Goal: Task Accomplishment & Management: Manage account settings

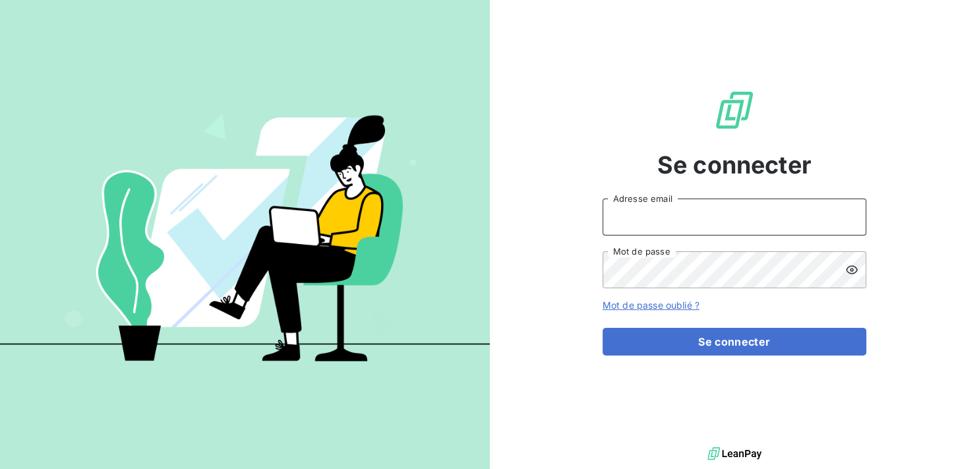
click at [663, 219] on input "Adresse email" at bounding box center [735, 217] width 264 height 37
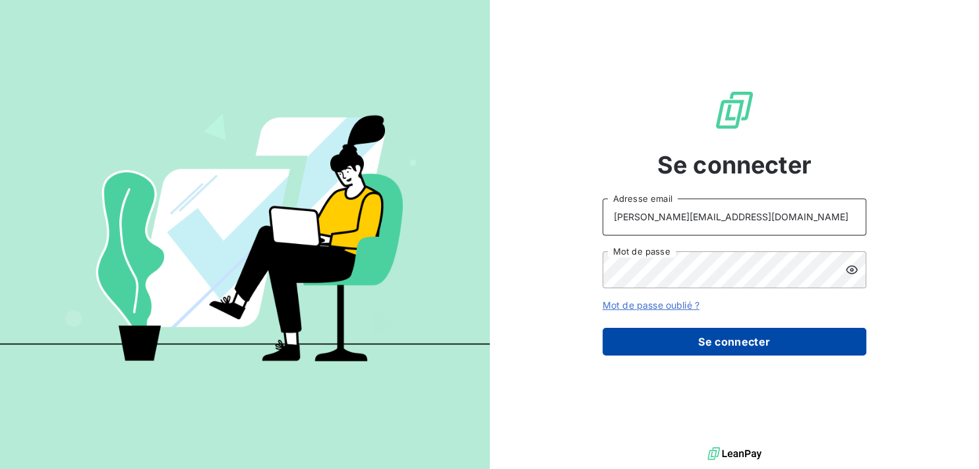
type input "[PERSON_NAME][EMAIL_ADDRESS][DOMAIN_NAME]"
click at [681, 338] on button "Se connecter" at bounding box center [735, 342] width 264 height 28
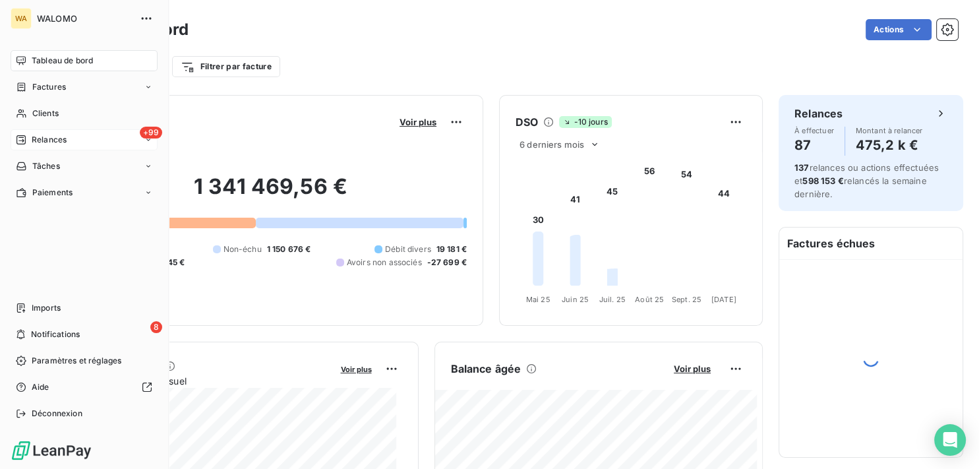
click at [51, 144] on span "Relances" at bounding box center [49, 140] width 35 height 12
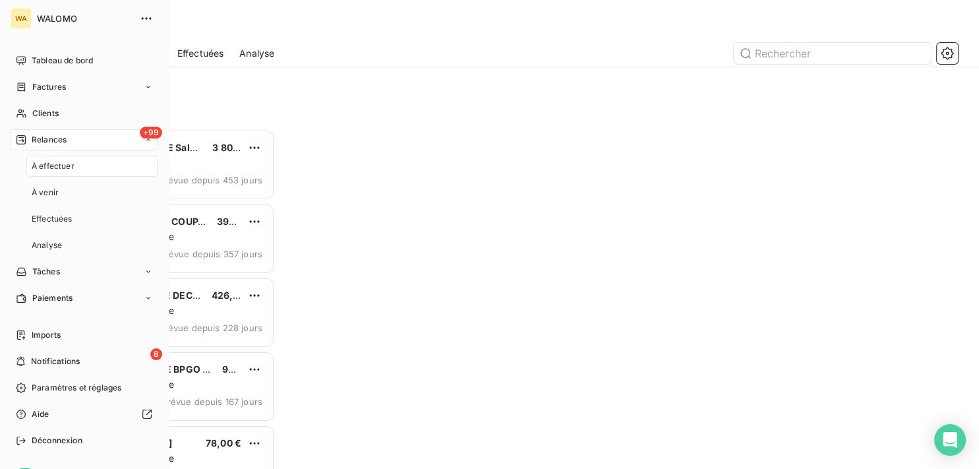
scroll to position [328, 200]
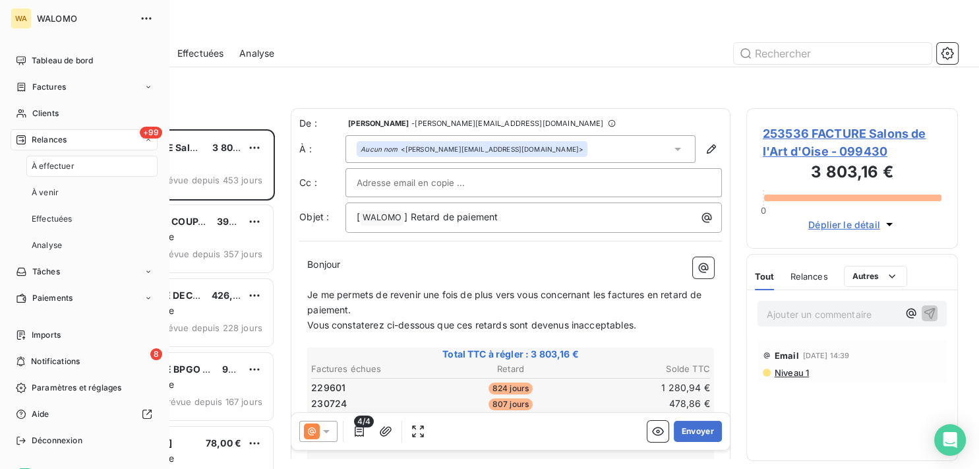
click at [94, 170] on div "À effectuer" at bounding box center [91, 166] width 131 height 21
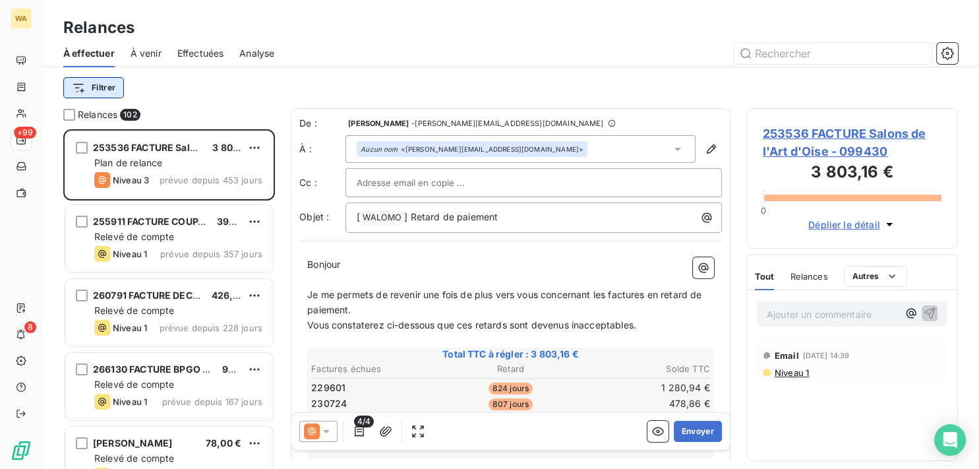
click at [112, 92] on html "WA +99 8 Relances À effectuer À venir Effectuées Analyse Filtrer Relances 102 2…" at bounding box center [489, 234] width 979 height 469
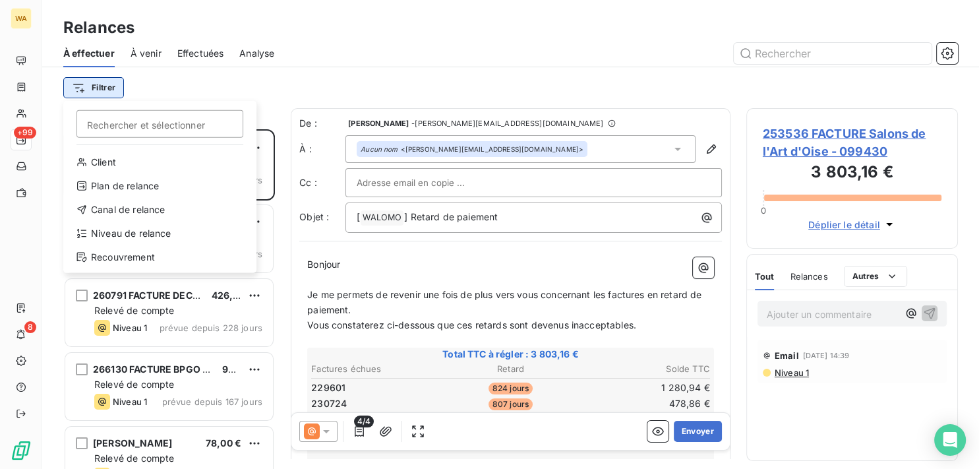
scroll to position [328, 200]
click at [160, 231] on div "Niveau de relance" at bounding box center [160, 233] width 183 height 21
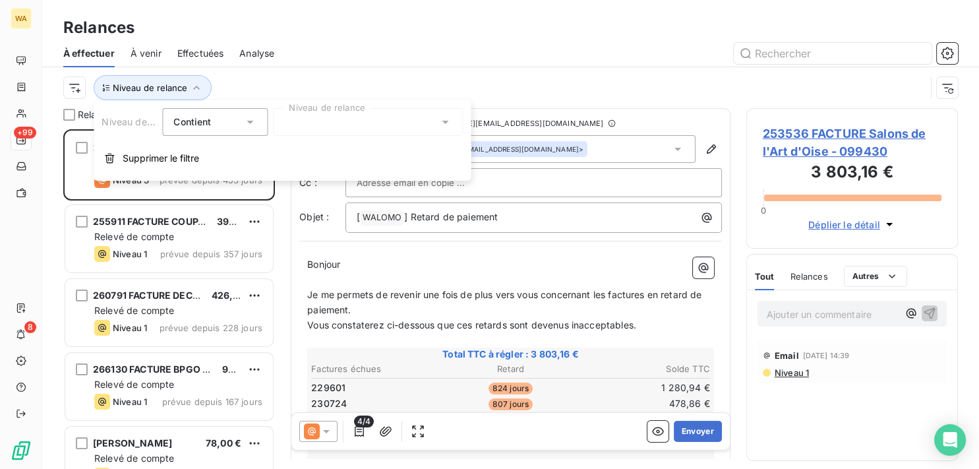
click at [324, 128] on div at bounding box center [368, 122] width 190 height 28
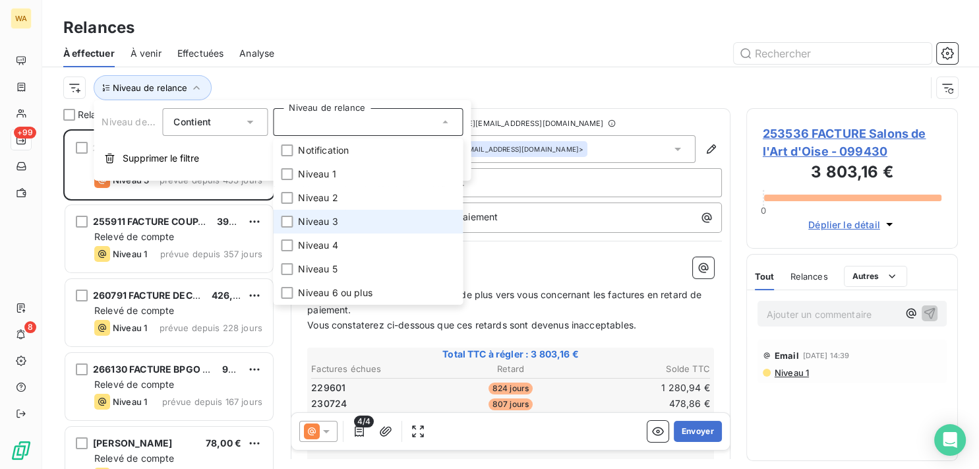
click at [318, 216] on span "Niveau 3" at bounding box center [318, 221] width 40 height 13
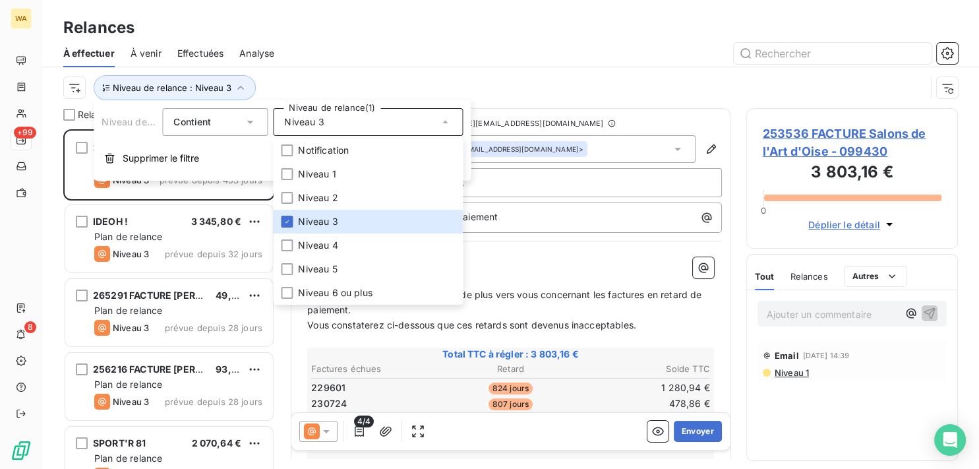
click at [421, 57] on div at bounding box center [624, 53] width 668 height 21
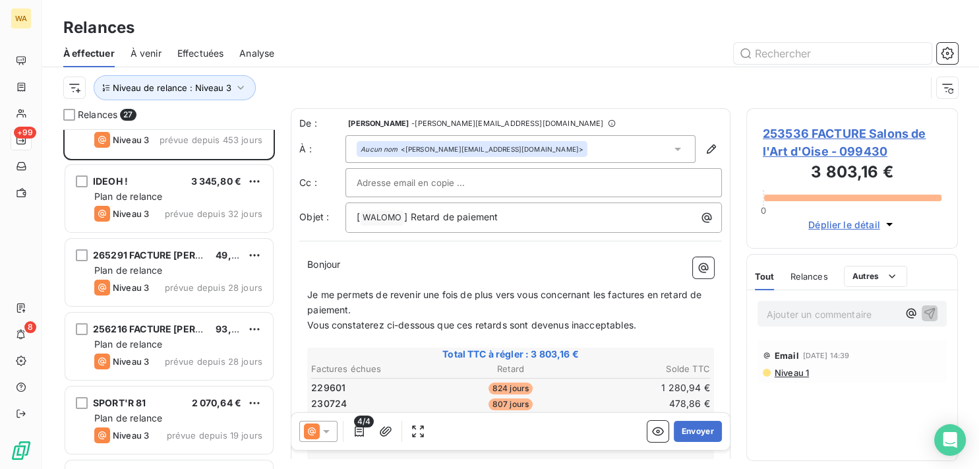
scroll to position [67, 0]
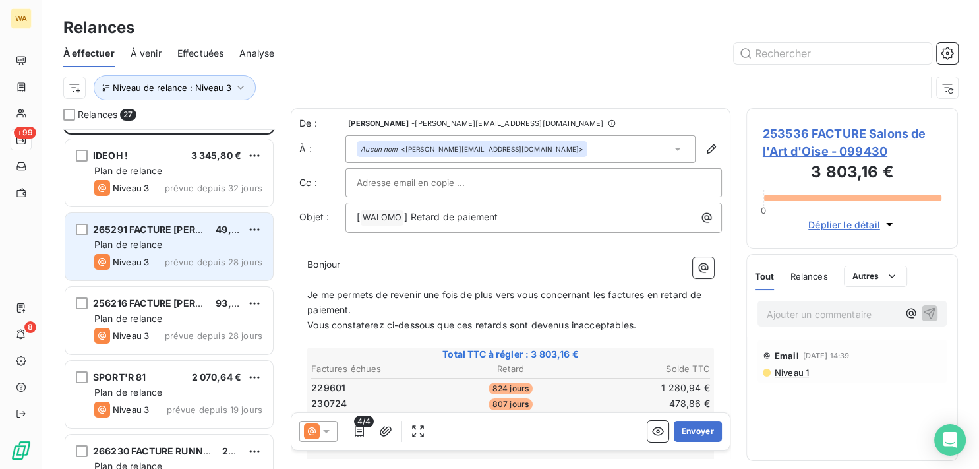
click at [198, 231] on span "265291 FACTURE [PERSON_NAME]" at bounding box center [173, 229] width 160 height 11
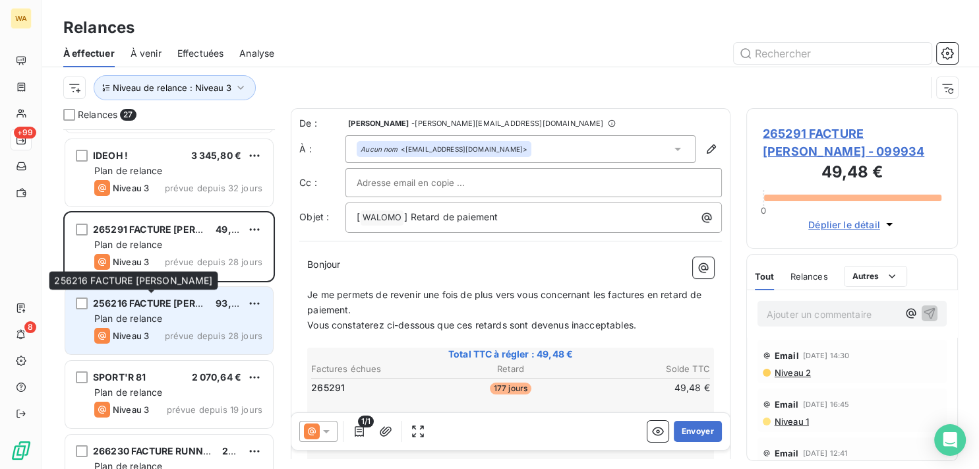
click at [190, 300] on span "256216 FACTURE [PERSON_NAME]" at bounding box center [173, 302] width 160 height 11
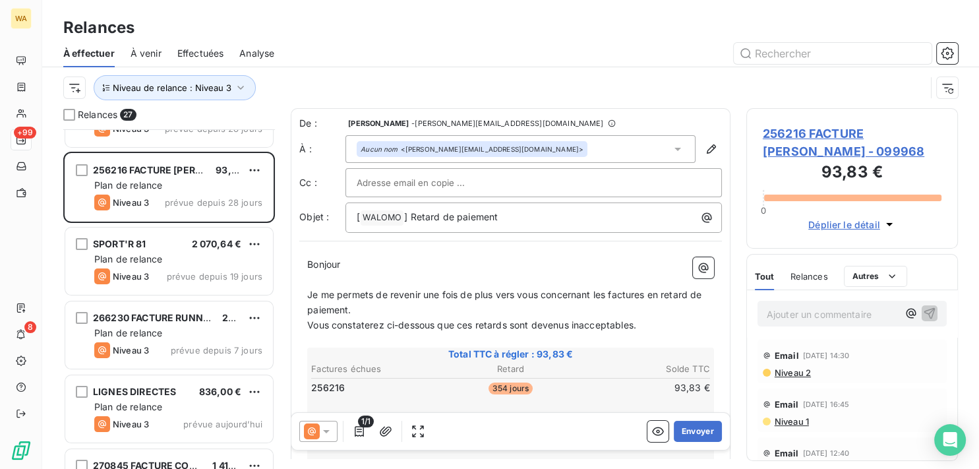
scroll to position [266, 0]
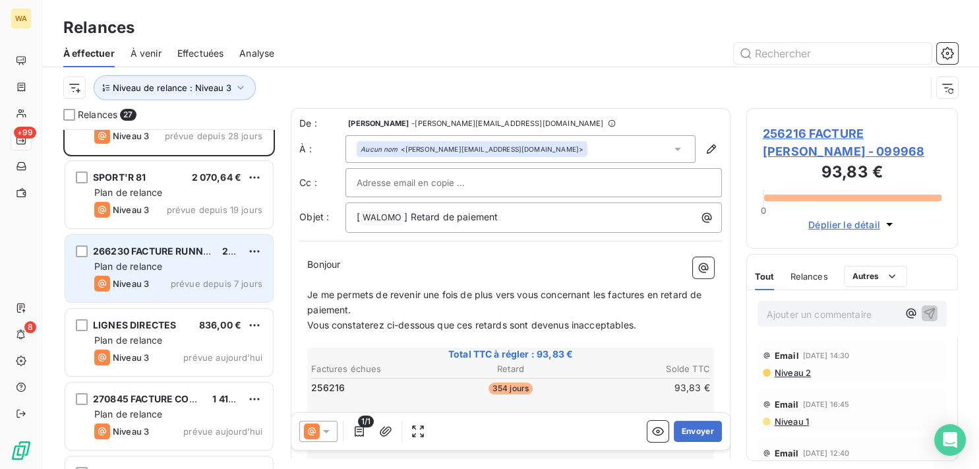
click at [215, 268] on div "Plan de relance" at bounding box center [178, 266] width 168 height 13
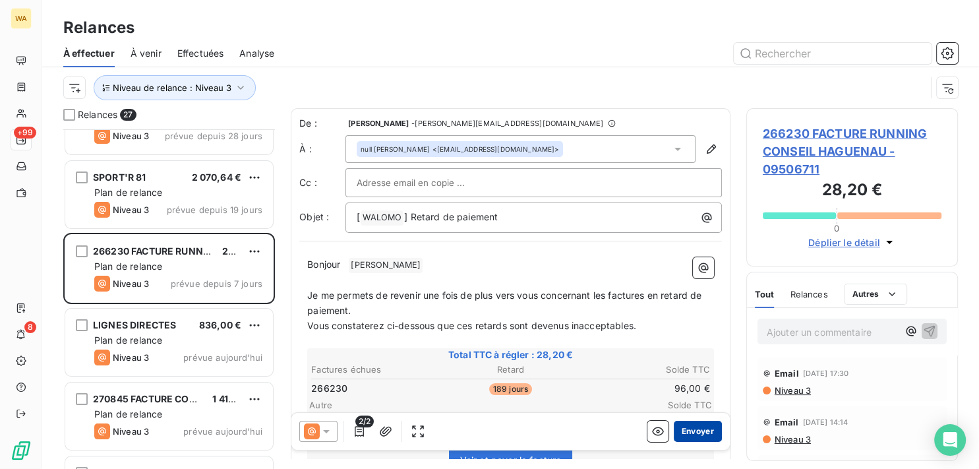
click at [679, 430] on button "Envoyer" at bounding box center [698, 431] width 48 height 21
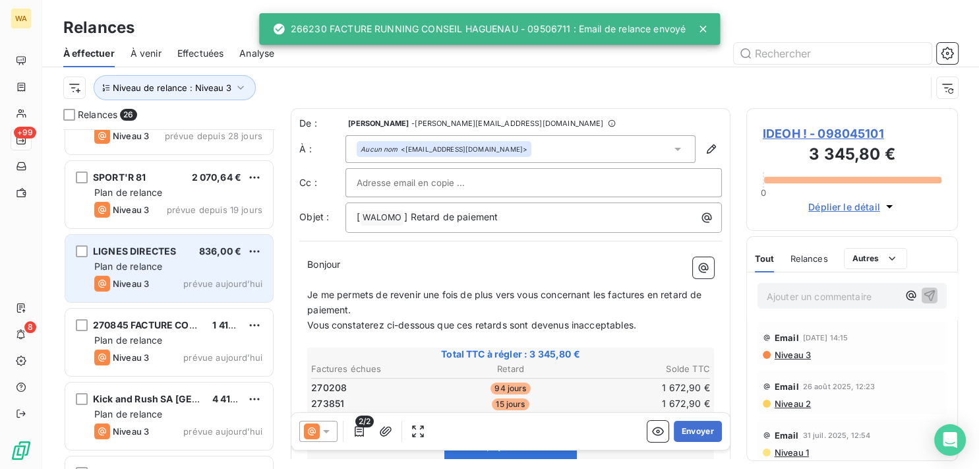
click at [214, 262] on div "Plan de relance" at bounding box center [178, 266] width 168 height 13
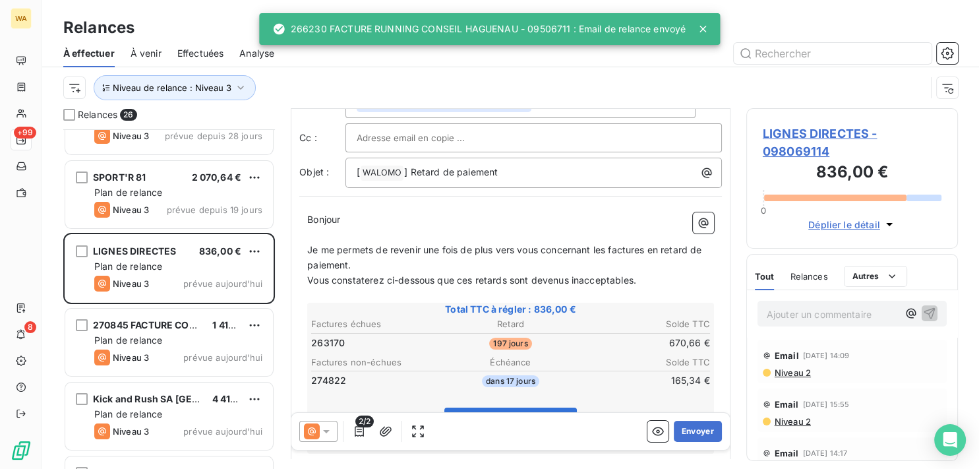
scroll to position [67, 0]
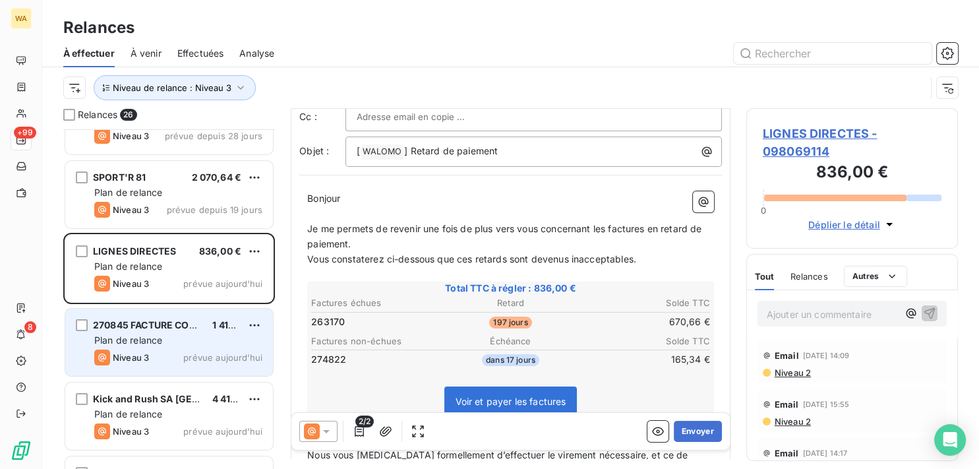
click at [198, 338] on div "Plan de relance" at bounding box center [178, 340] width 168 height 13
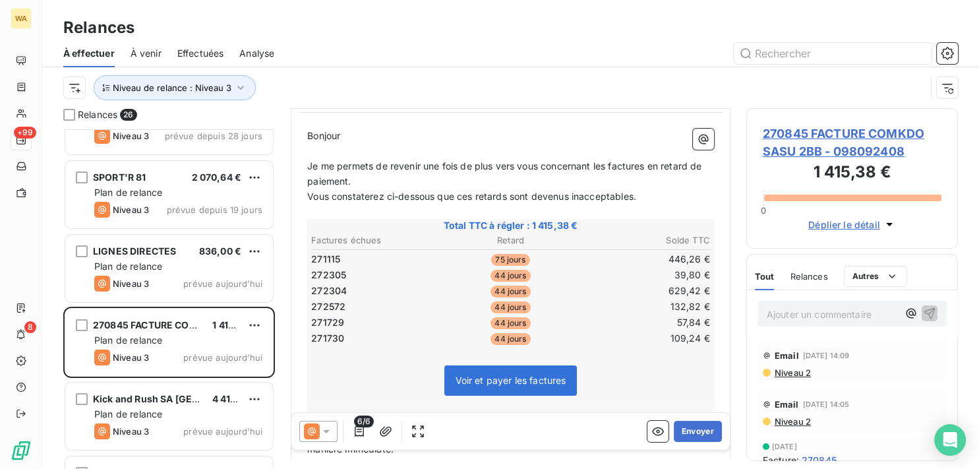
scroll to position [133, 0]
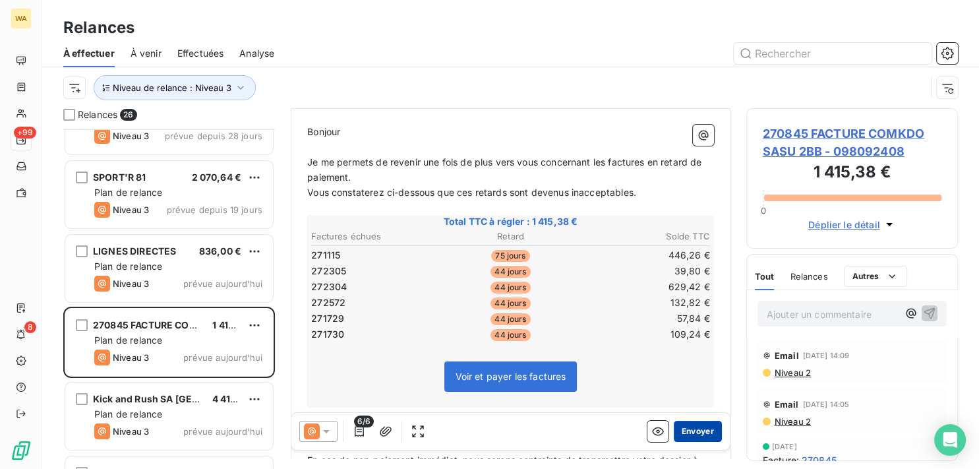
click at [700, 431] on button "Envoyer" at bounding box center [698, 431] width 48 height 21
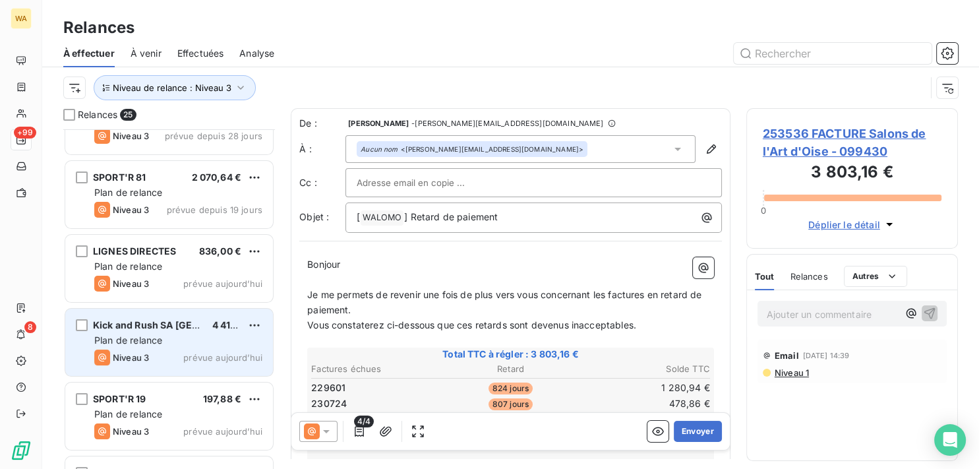
click at [173, 348] on div "Kick and Rush SA NV 4 412,48 € Plan de relance Niveau 3 prévue [DATE]" at bounding box center [169, 342] width 208 height 67
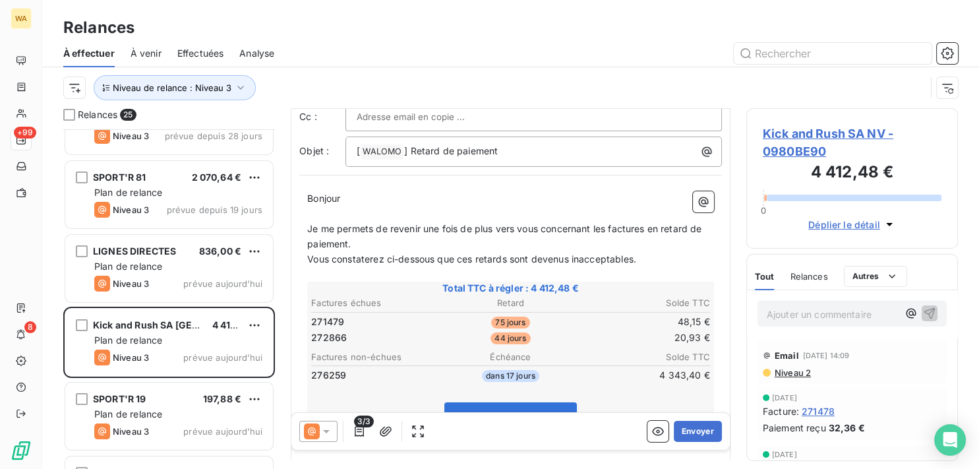
scroll to position [133, 0]
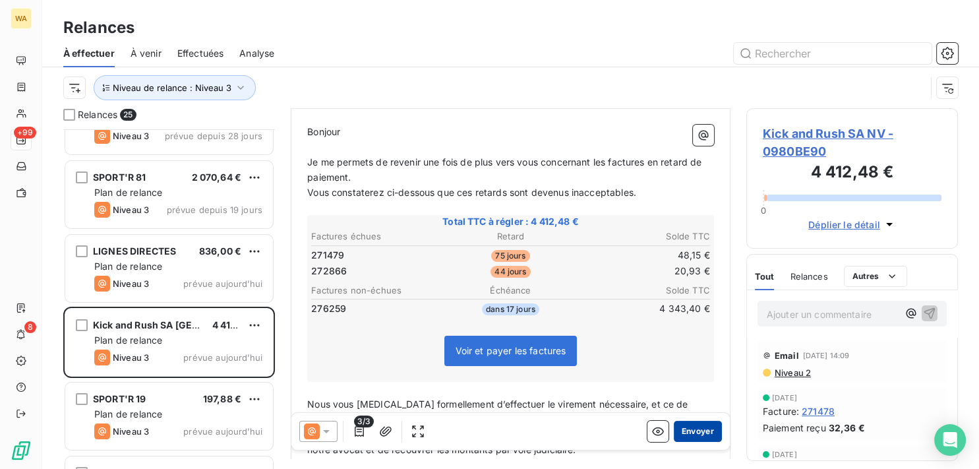
click at [691, 431] on button "Envoyer" at bounding box center [698, 431] width 48 height 21
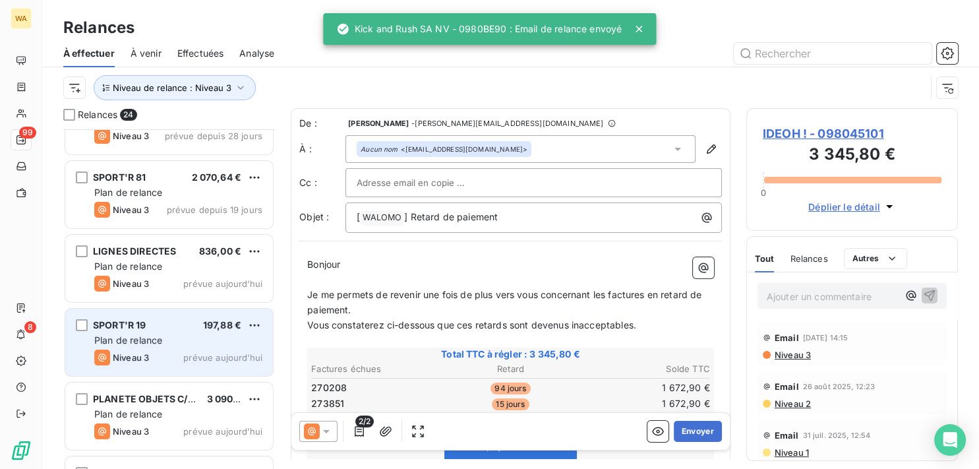
click at [183, 350] on div "Niveau 3 prévue aujourd’hui" at bounding box center [178, 358] width 168 height 16
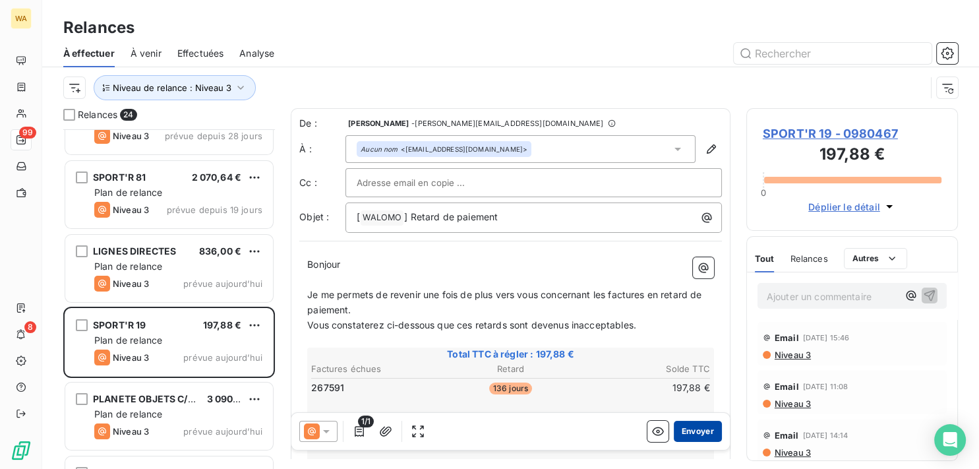
click at [694, 433] on button "Envoyer" at bounding box center [698, 431] width 48 height 21
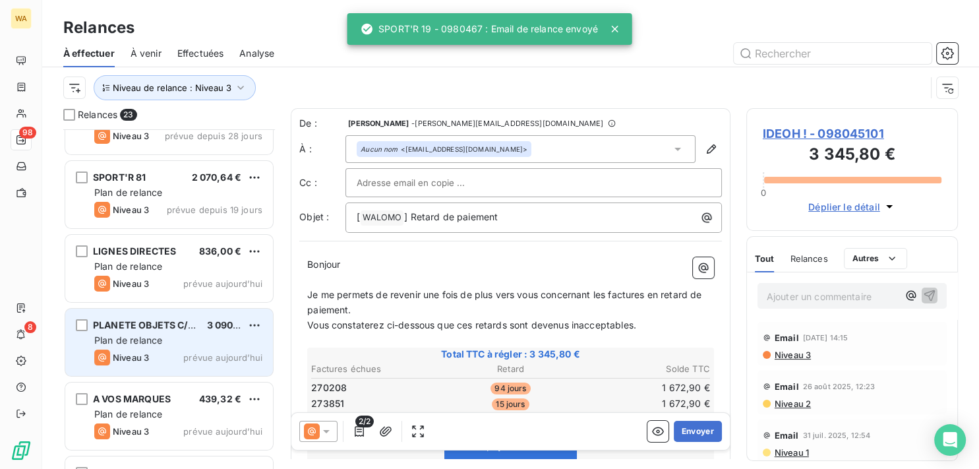
click at [143, 339] on span "Plan de relance" at bounding box center [128, 339] width 68 height 11
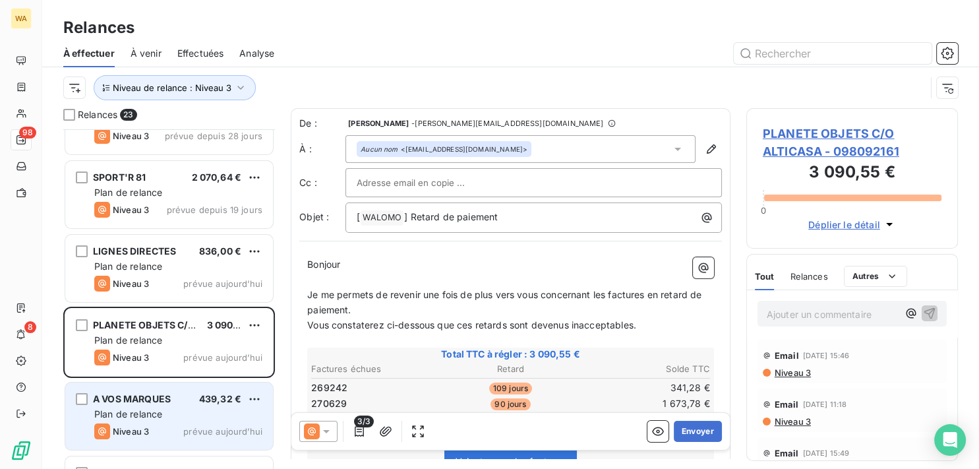
click at [147, 407] on div "A VOS MARQUES 439,32 € Plan de relance Niveau 3 prévue [DATE]" at bounding box center [169, 416] width 208 height 67
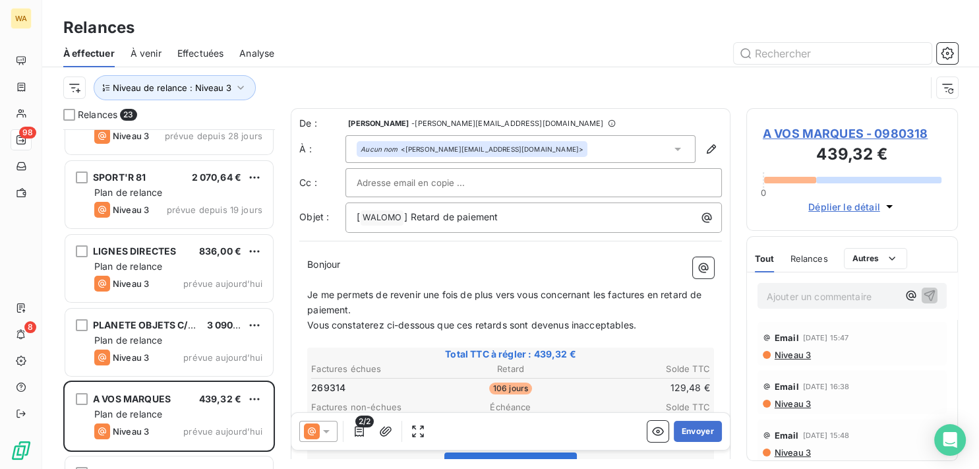
scroll to position [67, 0]
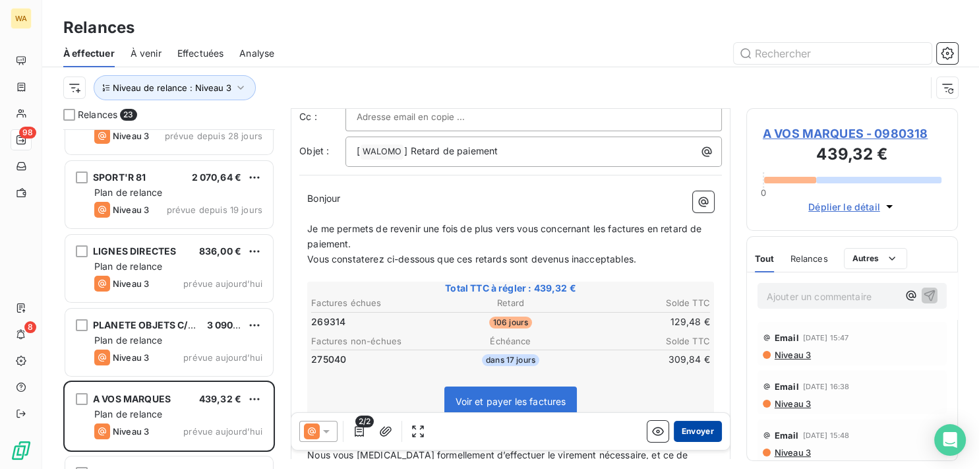
click at [693, 429] on button "Envoyer" at bounding box center [698, 431] width 48 height 21
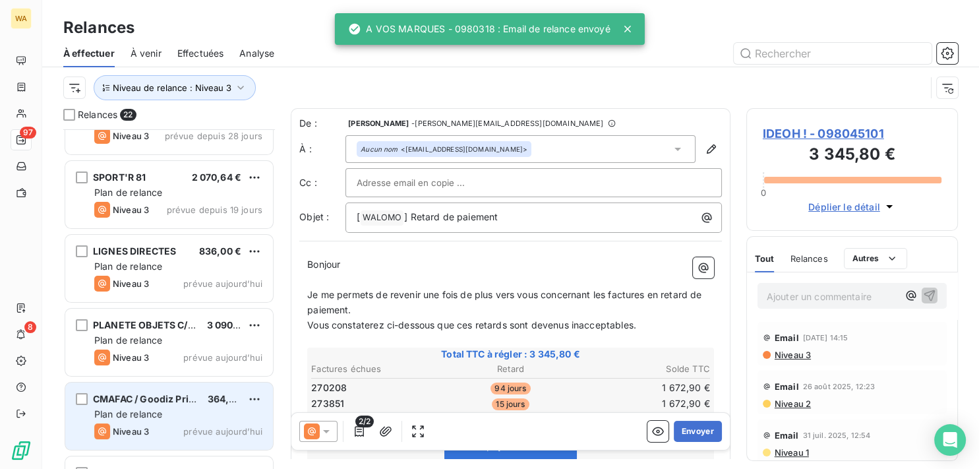
click at [171, 406] on div "CMAFAC / Goodiz Print/ CF 0 364,00 € Plan de relance Niveau 3 prévue [DATE]" at bounding box center [169, 416] width 208 height 67
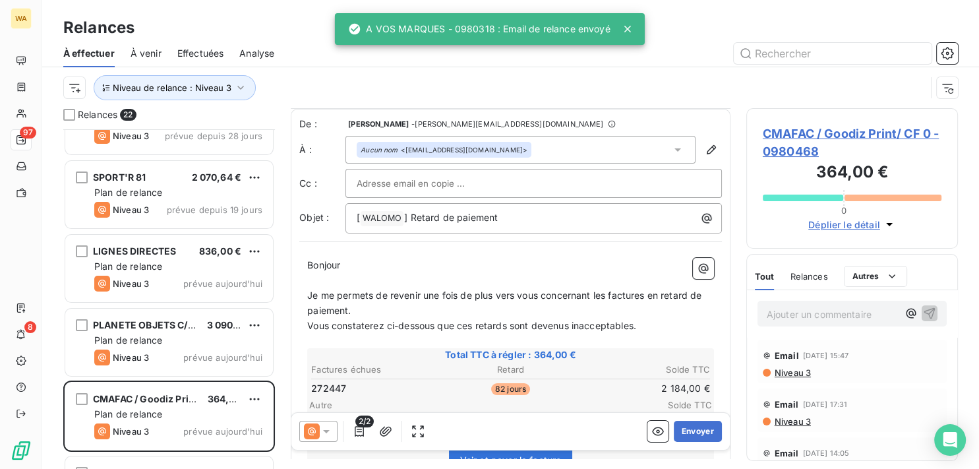
scroll to position [67, 0]
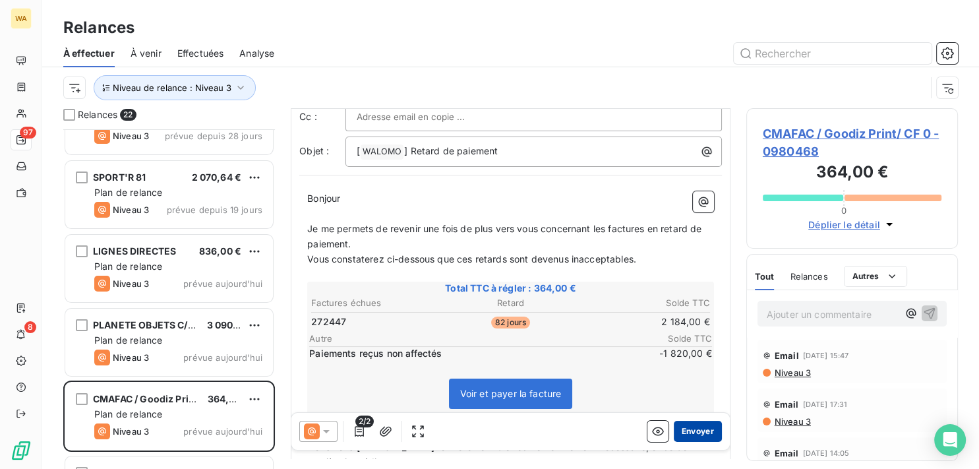
click at [679, 435] on button "Envoyer" at bounding box center [698, 431] width 48 height 21
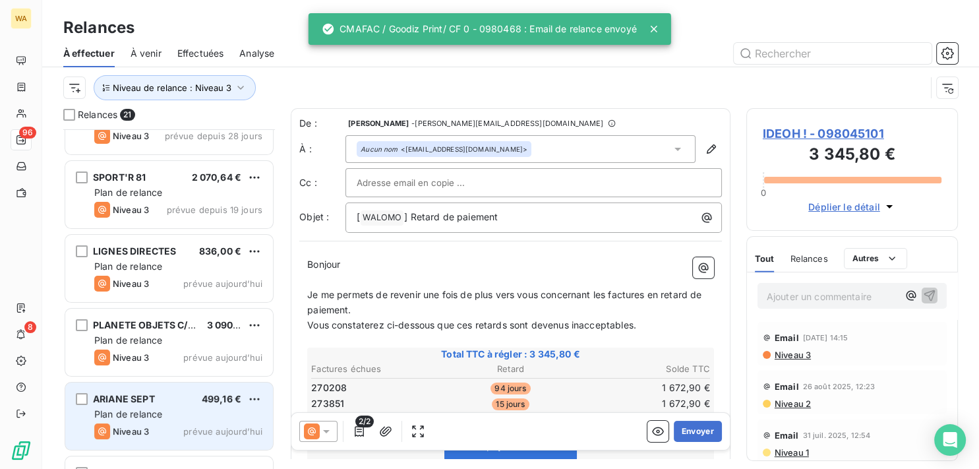
click at [173, 414] on div "Plan de relance" at bounding box center [178, 414] width 168 height 13
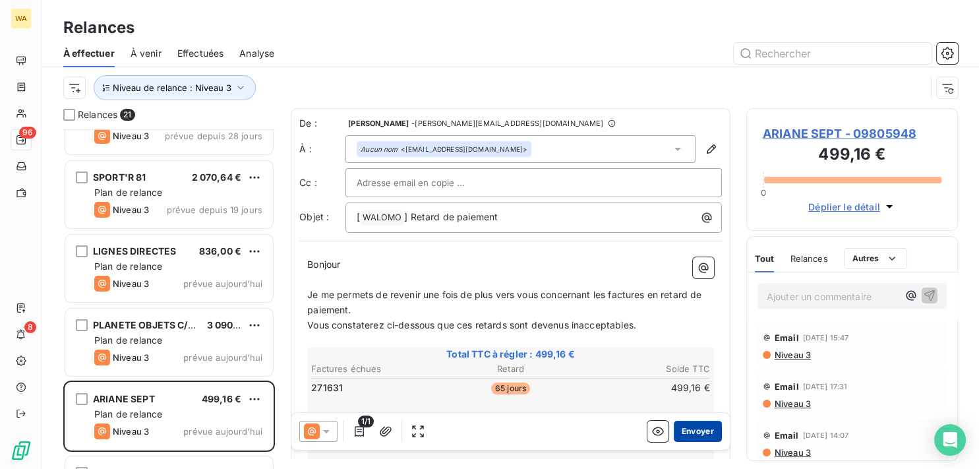
click at [679, 433] on button "Envoyer" at bounding box center [698, 431] width 48 height 21
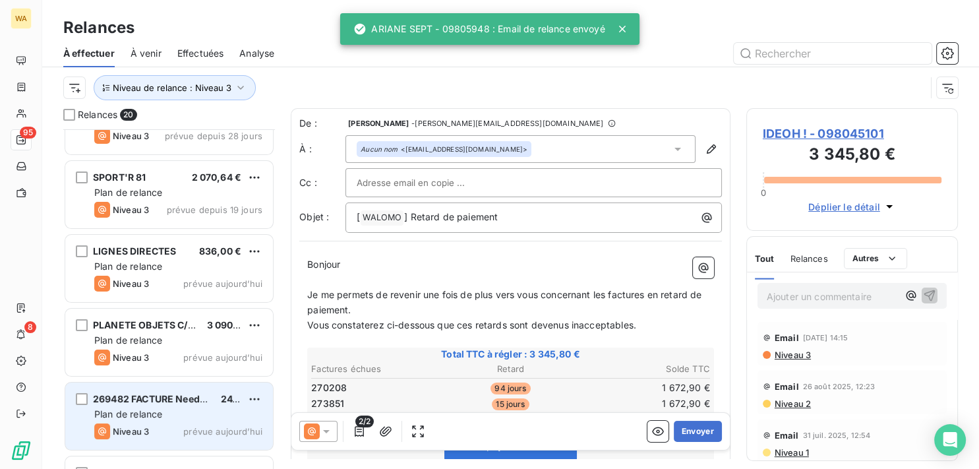
click at [185, 411] on div "Plan de relance" at bounding box center [178, 414] width 168 height 13
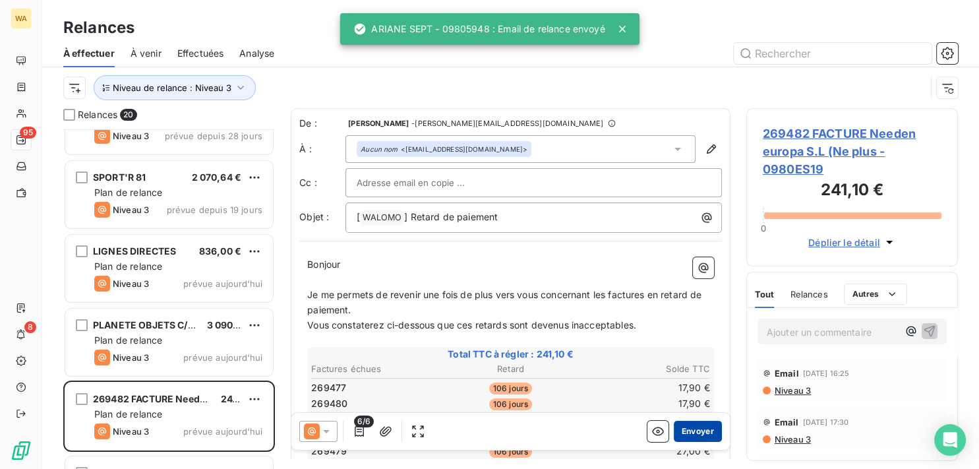
click at [688, 434] on button "Envoyer" at bounding box center [698, 431] width 48 height 21
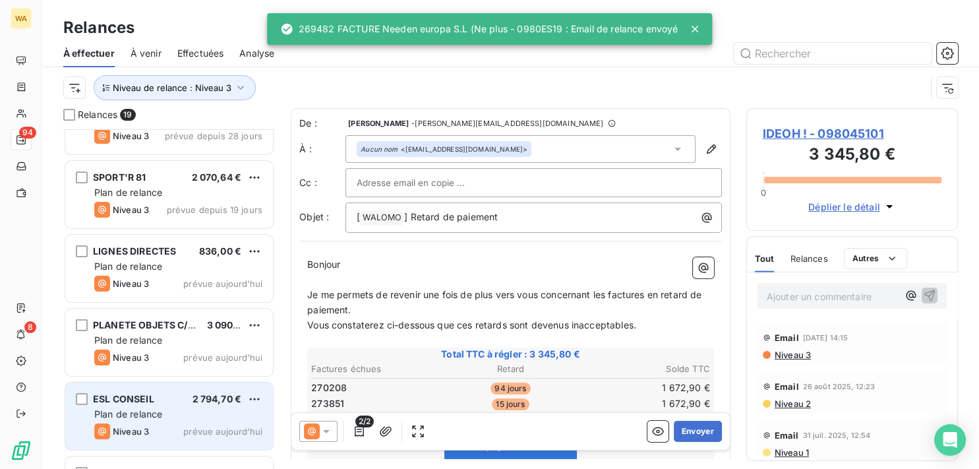
click at [206, 411] on div "Plan de relance" at bounding box center [178, 414] width 168 height 13
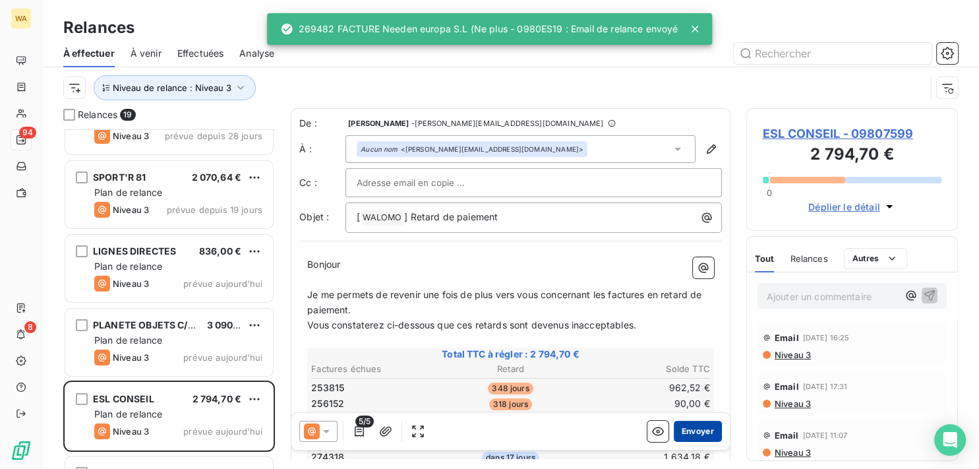
click at [682, 429] on button "Envoyer" at bounding box center [698, 431] width 48 height 21
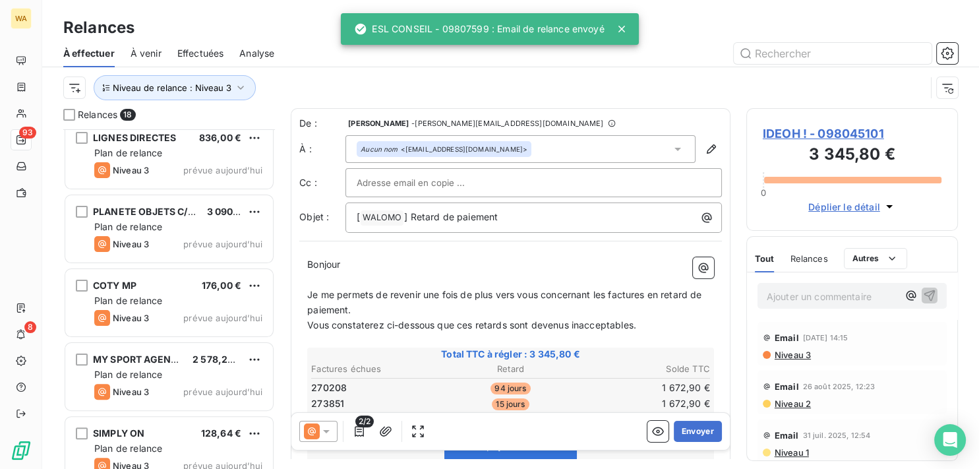
scroll to position [399, 0]
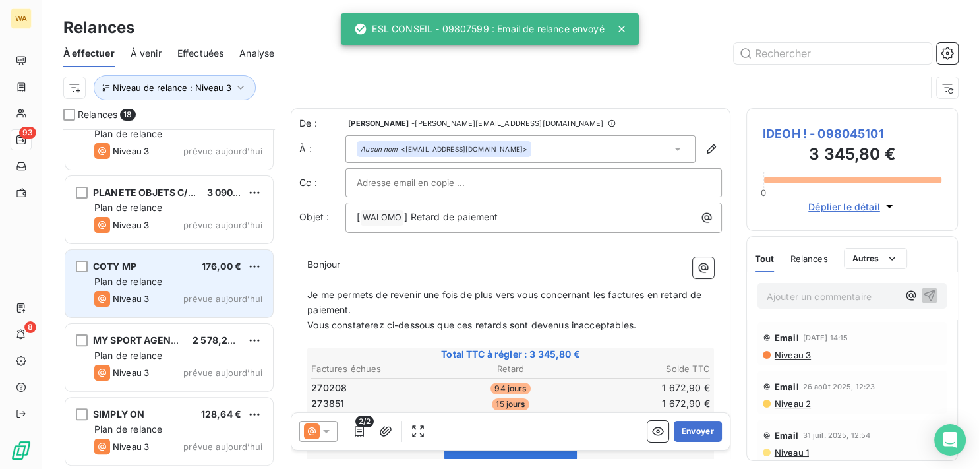
click at [163, 277] on div "Plan de relance" at bounding box center [178, 281] width 168 height 13
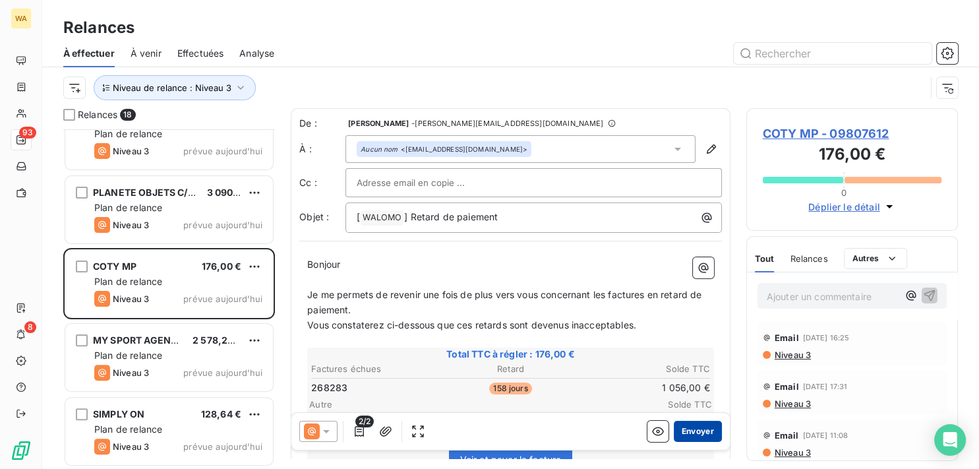
click at [677, 433] on button "Envoyer" at bounding box center [698, 431] width 48 height 21
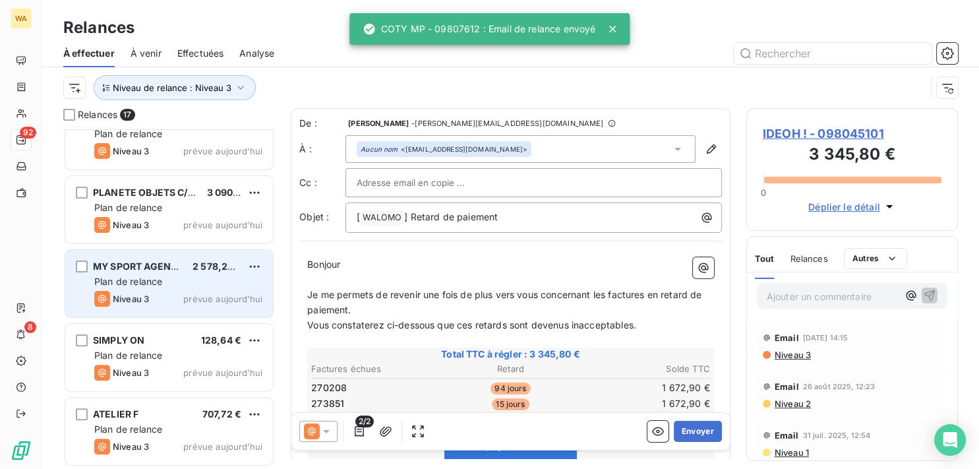
click at [169, 286] on div "Plan de relance" at bounding box center [178, 281] width 168 height 13
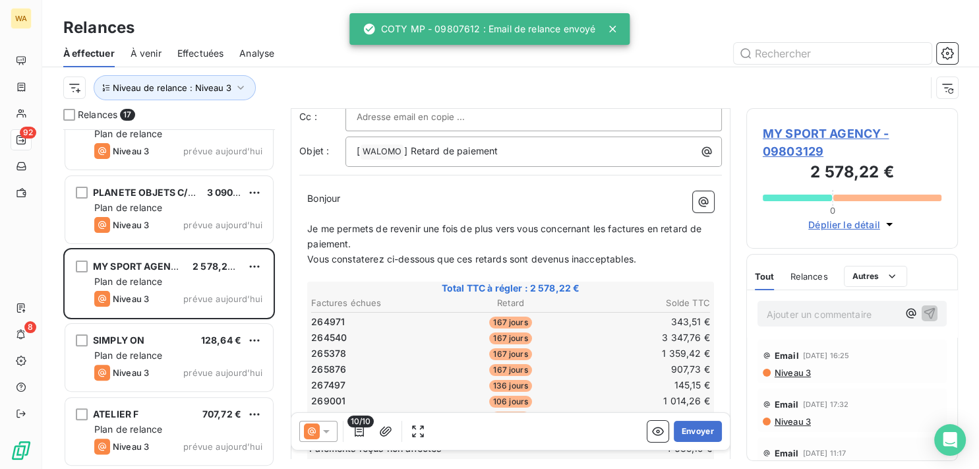
scroll to position [133, 0]
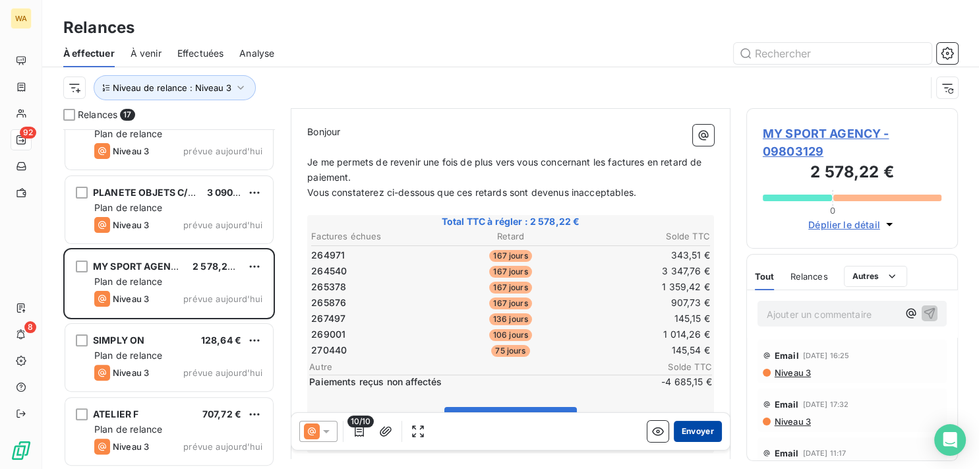
click at [683, 434] on button "Envoyer" at bounding box center [698, 431] width 48 height 21
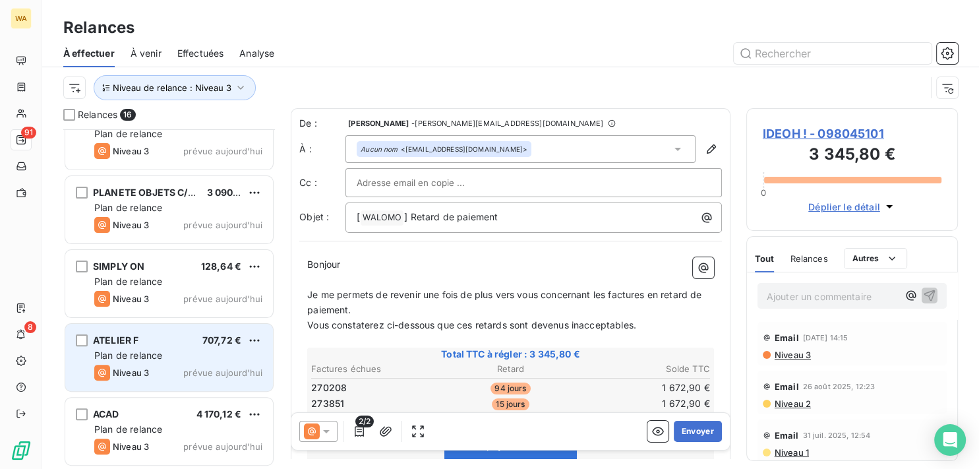
click at [160, 338] on div "ATELIER F 707,72 €" at bounding box center [178, 340] width 168 height 12
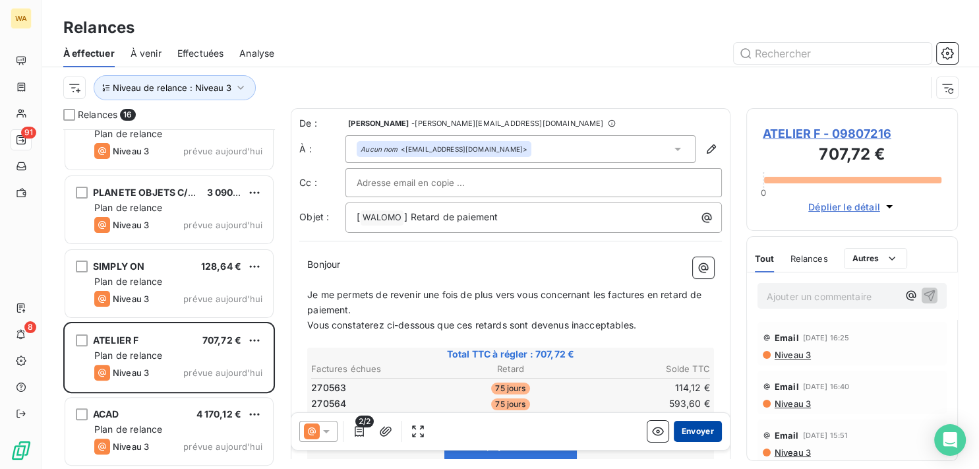
click at [679, 431] on button "Envoyer" at bounding box center [698, 431] width 48 height 21
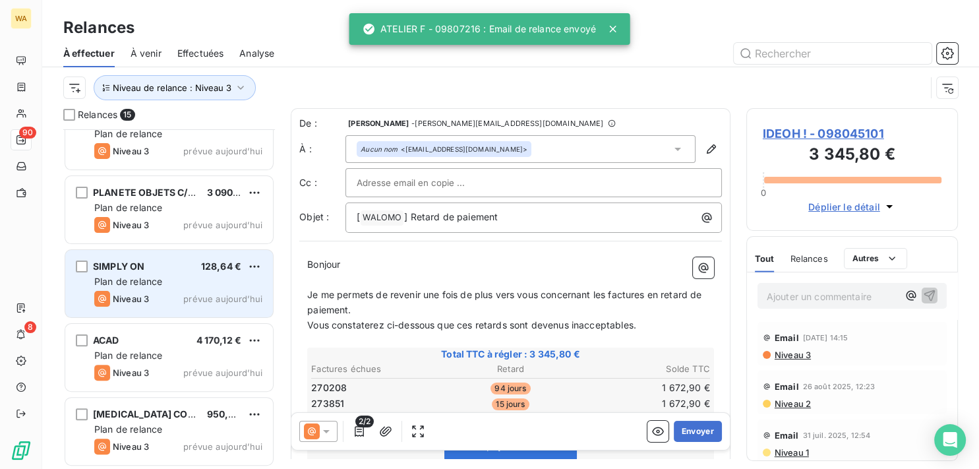
click at [189, 296] on span "prévue aujourd’hui" at bounding box center [222, 298] width 79 height 11
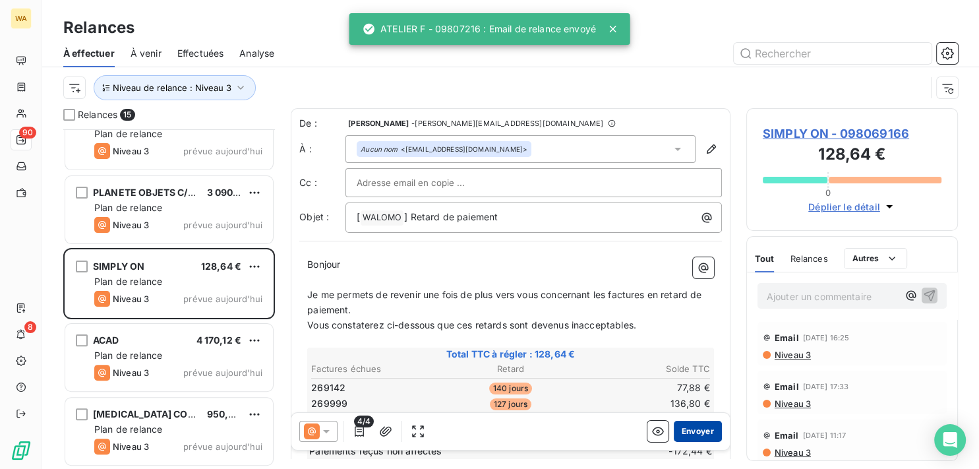
click at [689, 429] on button "Envoyer" at bounding box center [698, 431] width 48 height 21
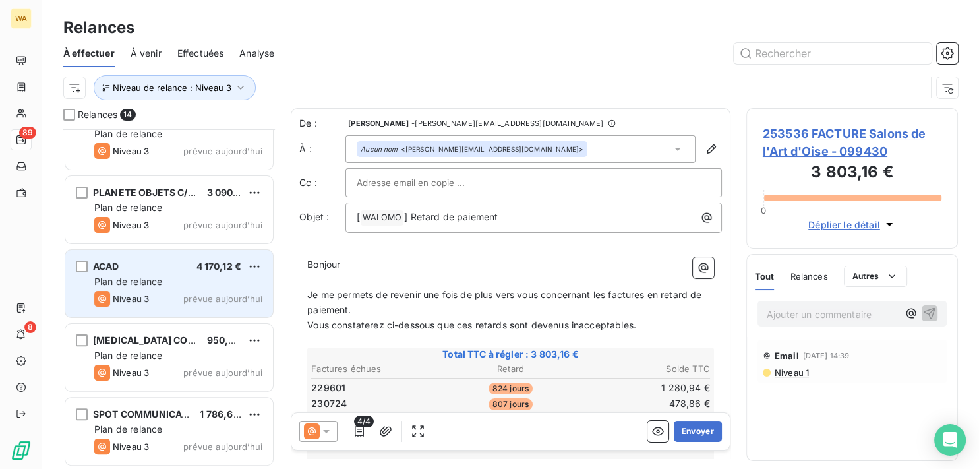
click at [154, 295] on div "Niveau 3 prévue aujourd’hui" at bounding box center [178, 299] width 168 height 16
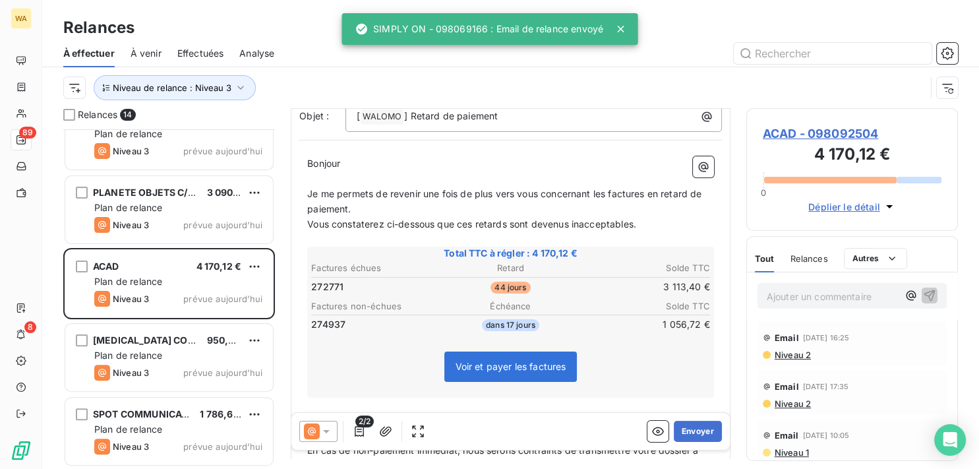
scroll to position [133, 0]
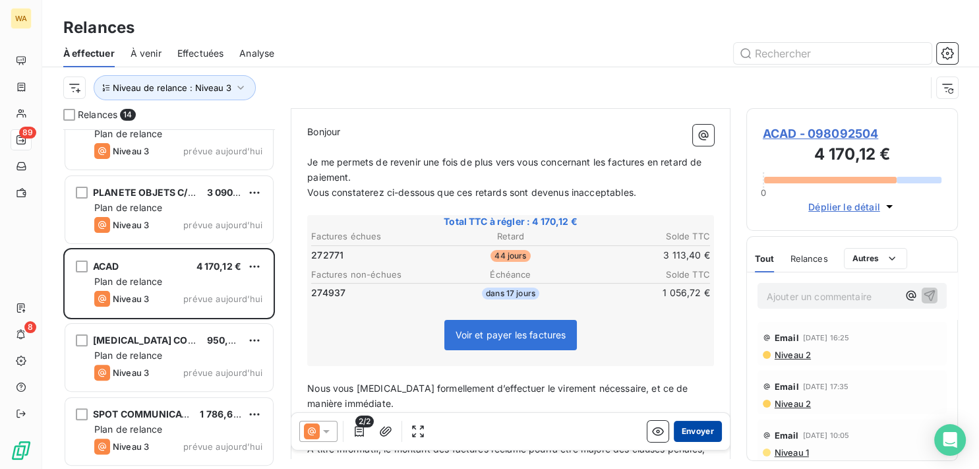
click at [682, 426] on button "Envoyer" at bounding box center [698, 431] width 48 height 21
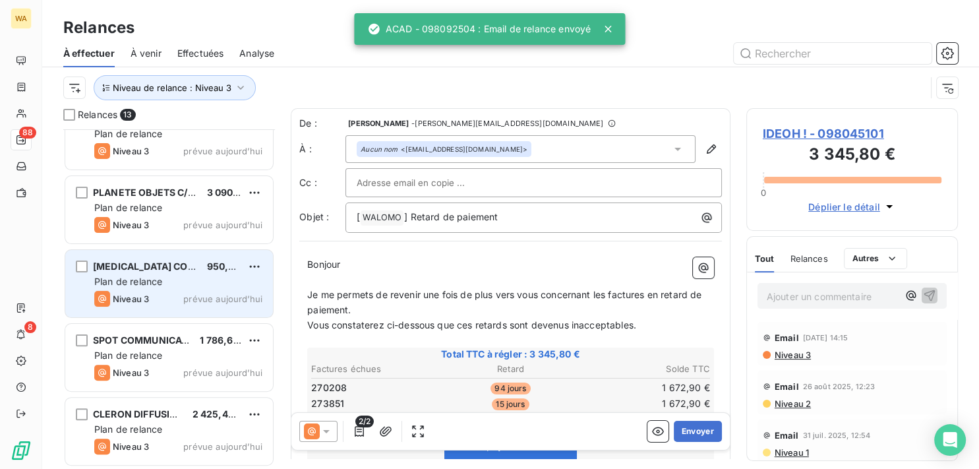
click at [164, 292] on div "Niveau 3 prévue aujourd’hui" at bounding box center [178, 299] width 168 height 16
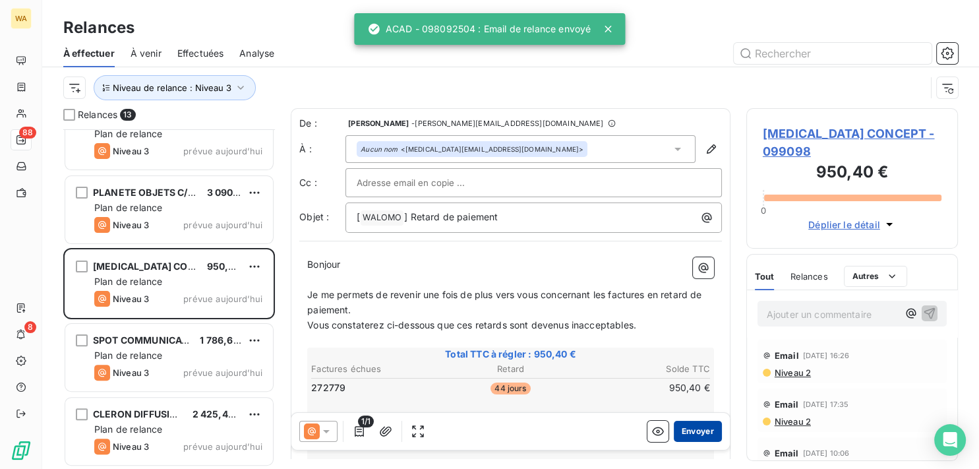
click at [684, 431] on button "Envoyer" at bounding box center [698, 431] width 48 height 21
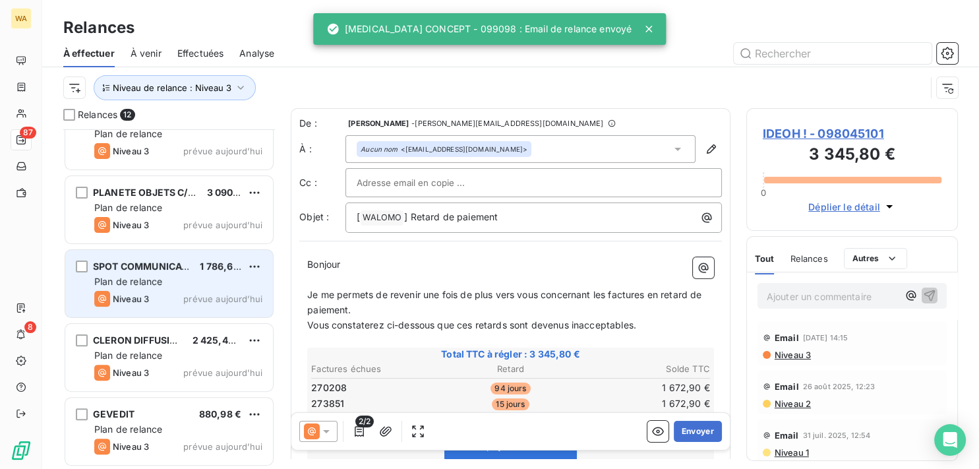
click at [166, 283] on div "Plan de relance" at bounding box center [178, 281] width 168 height 13
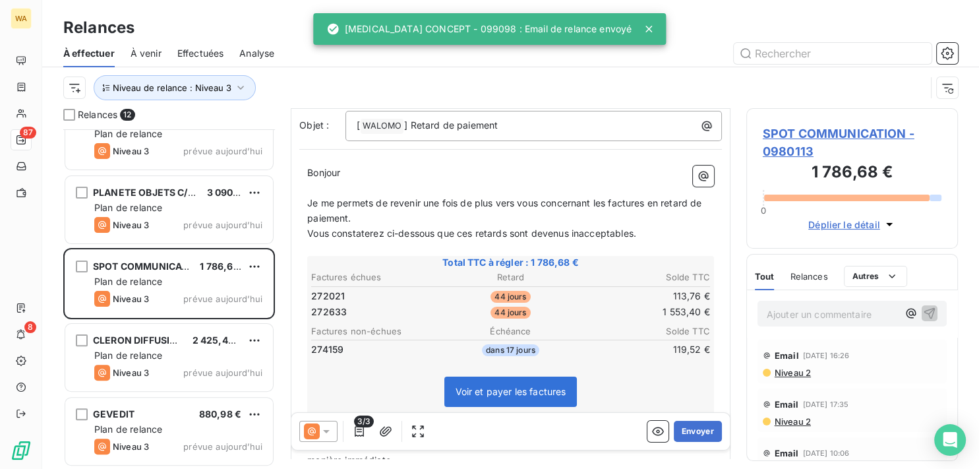
scroll to position [133, 0]
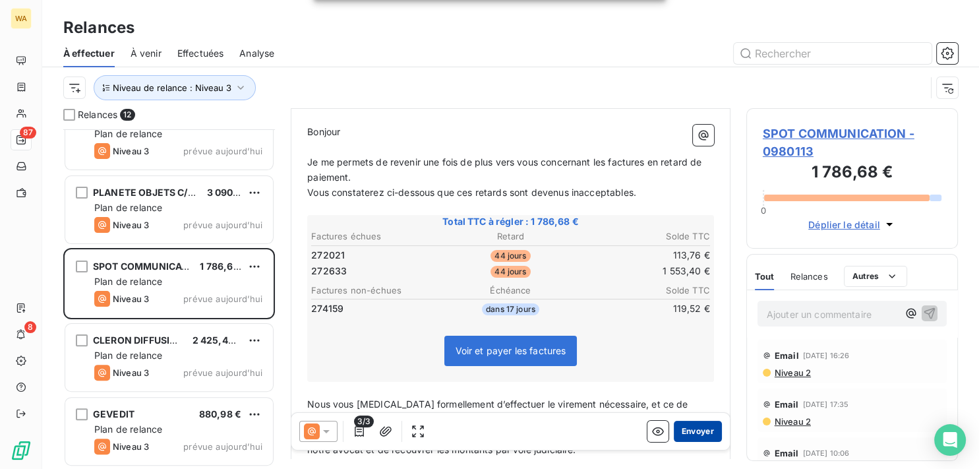
click at [688, 434] on button "Envoyer" at bounding box center [698, 431] width 48 height 21
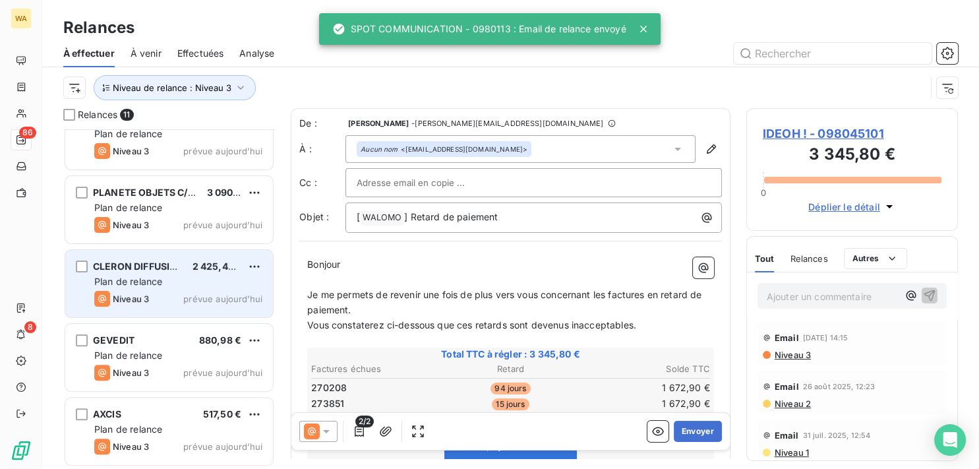
click at [146, 275] on div "Plan de relance" at bounding box center [178, 281] width 168 height 13
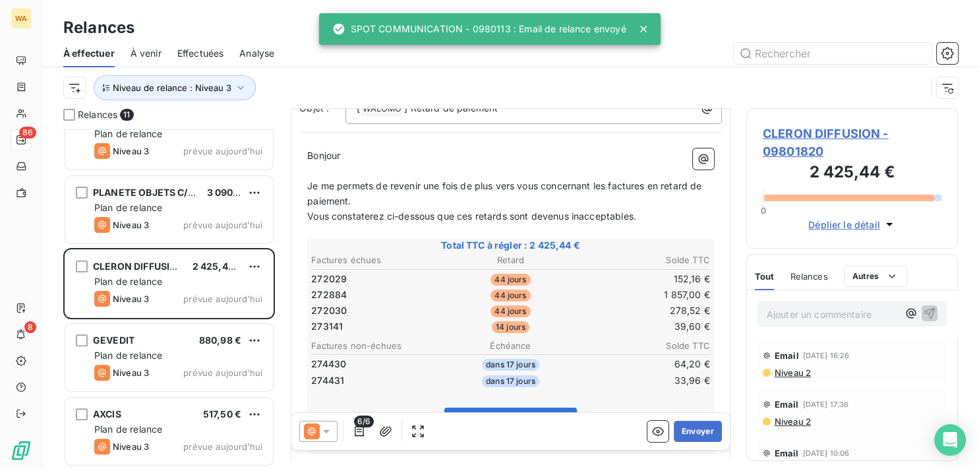
scroll to position [133, 0]
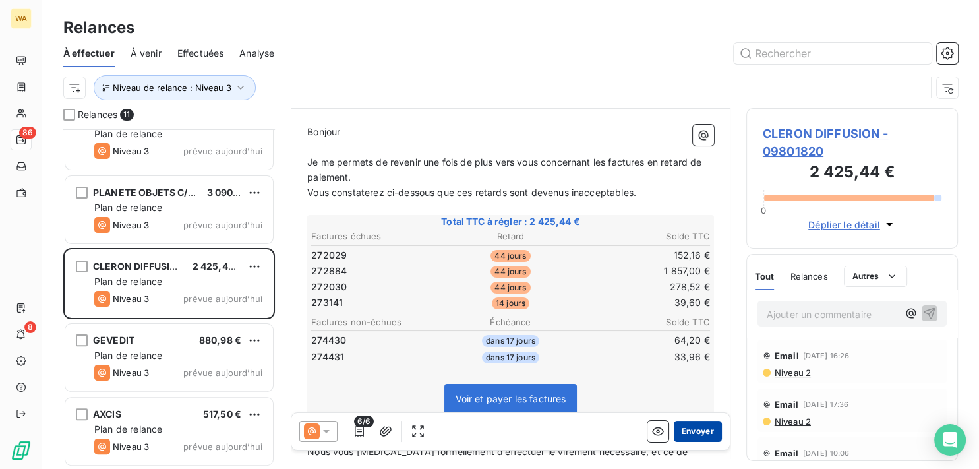
click at [692, 426] on button "Envoyer" at bounding box center [698, 431] width 48 height 21
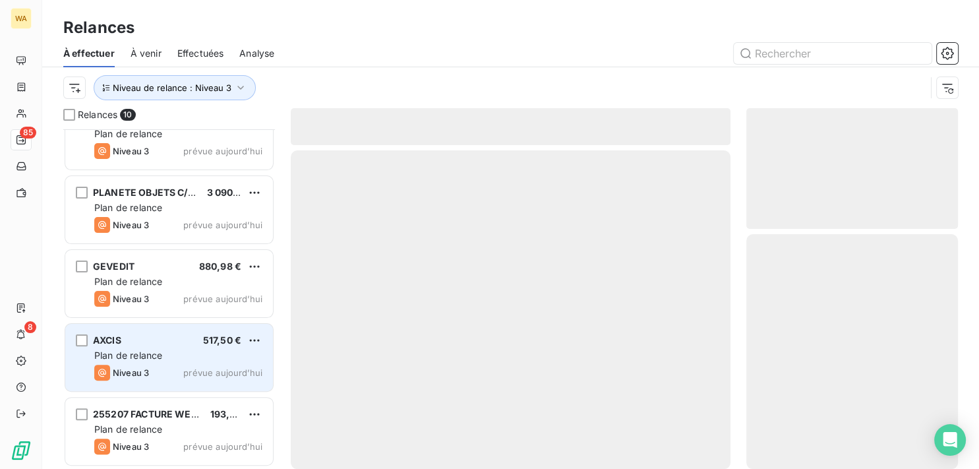
scroll to position [398, 0]
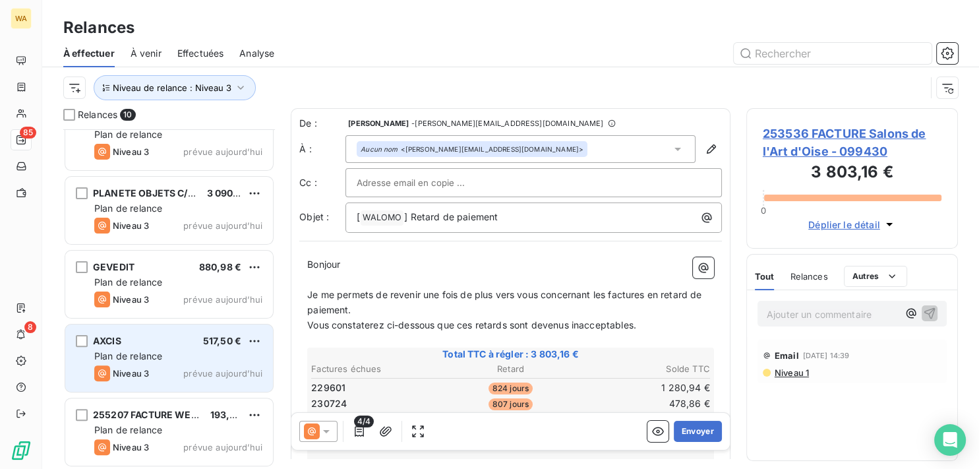
click at [152, 362] on div "AXCIS 517,50 € Plan de relance Niveau 3 prévue [DATE]" at bounding box center [169, 357] width 208 height 67
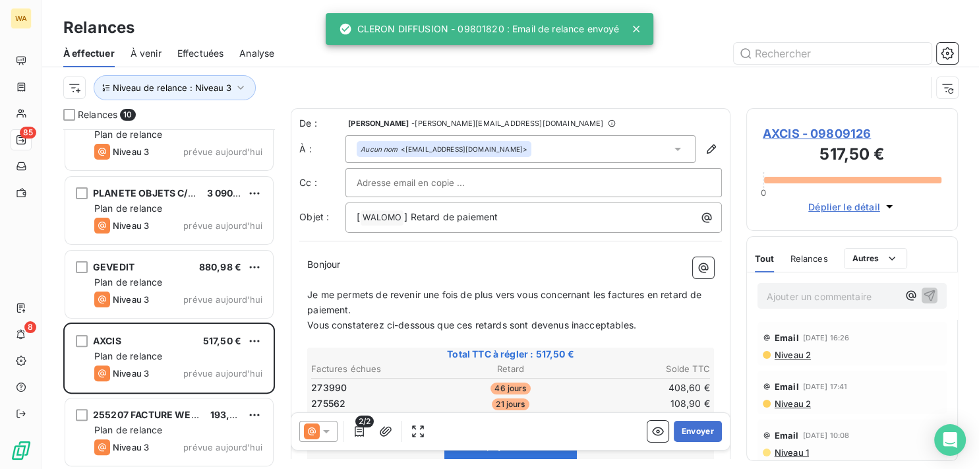
scroll to position [67, 0]
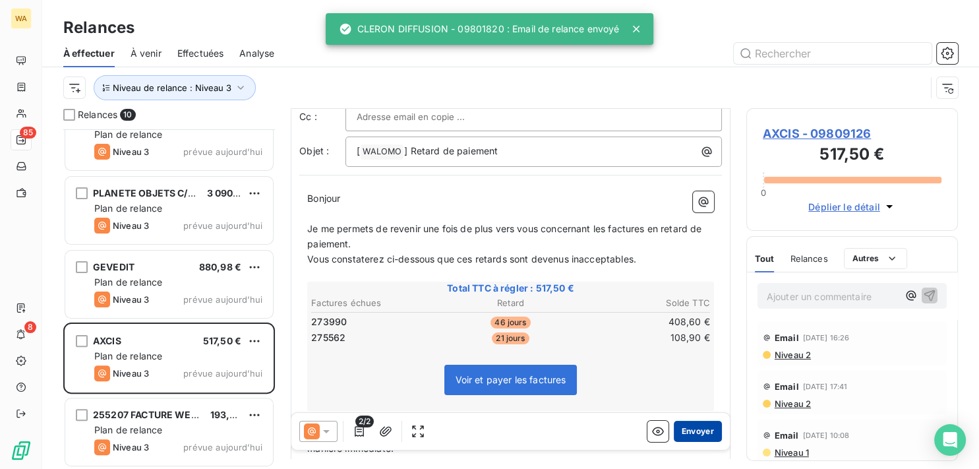
click at [693, 435] on button "Envoyer" at bounding box center [698, 431] width 48 height 21
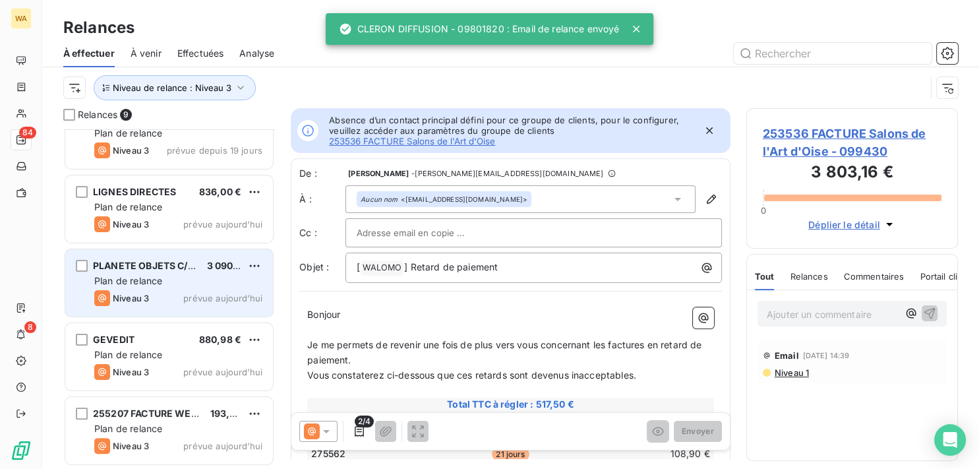
scroll to position [324, 0]
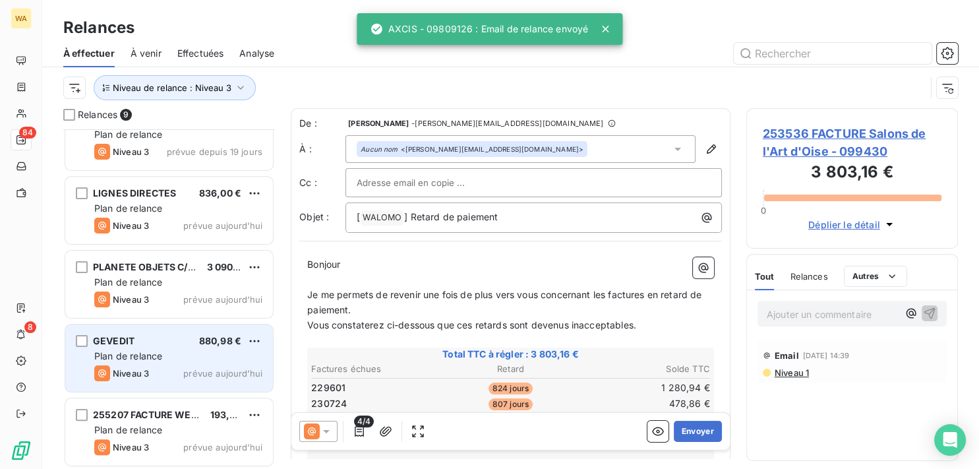
click at [175, 344] on div "GEVEDIT 880,98 €" at bounding box center [178, 341] width 168 height 12
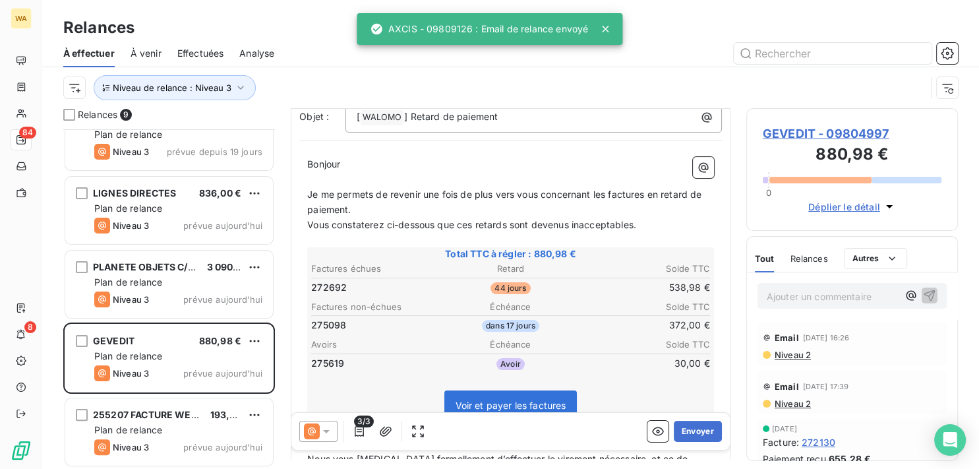
scroll to position [133, 0]
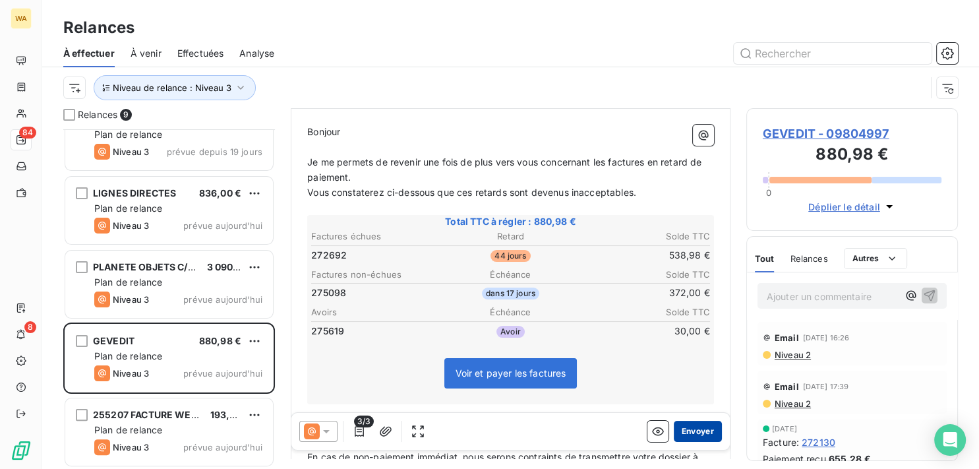
click at [693, 435] on button "Envoyer" at bounding box center [698, 431] width 48 height 21
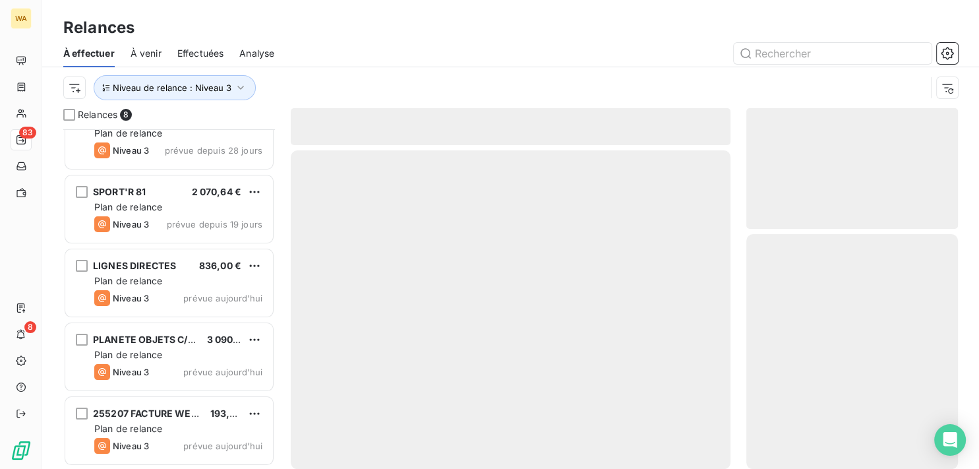
scroll to position [251, 0]
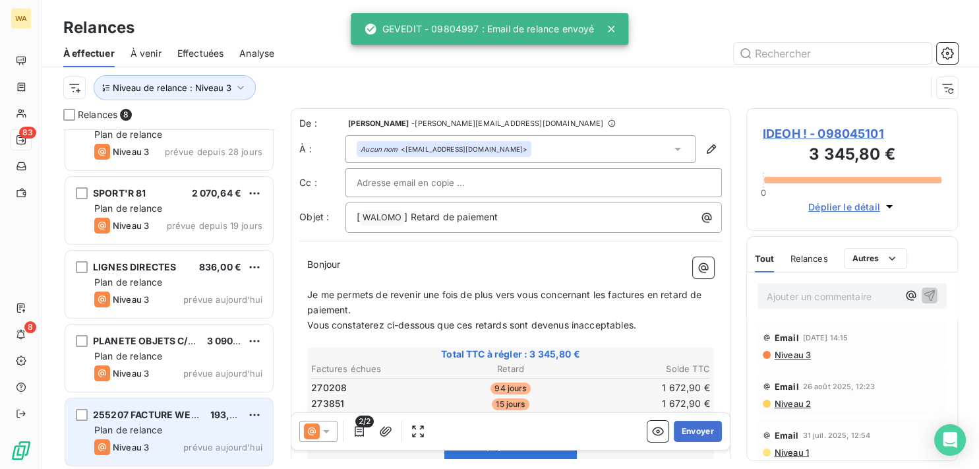
click at [175, 421] on div "255207 FACTURE WEBKADO 193,51 € Plan de relance Niveau 3 prévue [DATE]" at bounding box center [169, 431] width 208 height 67
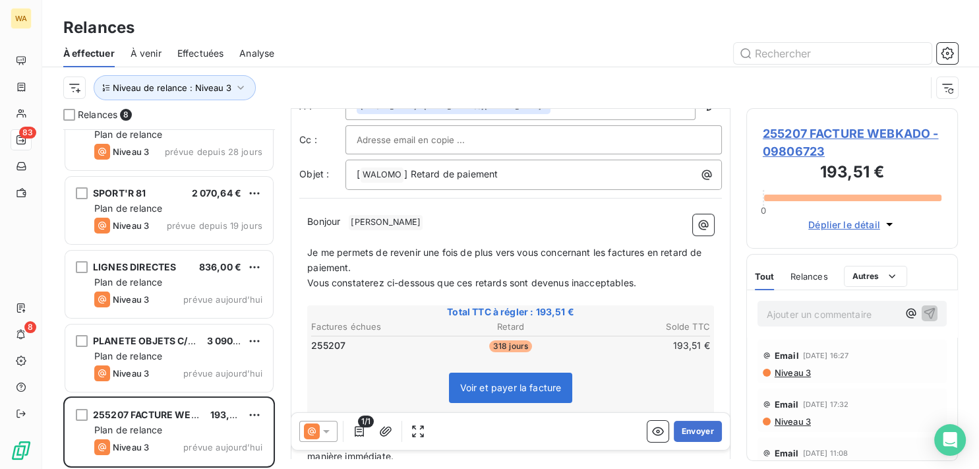
scroll to position [67, 0]
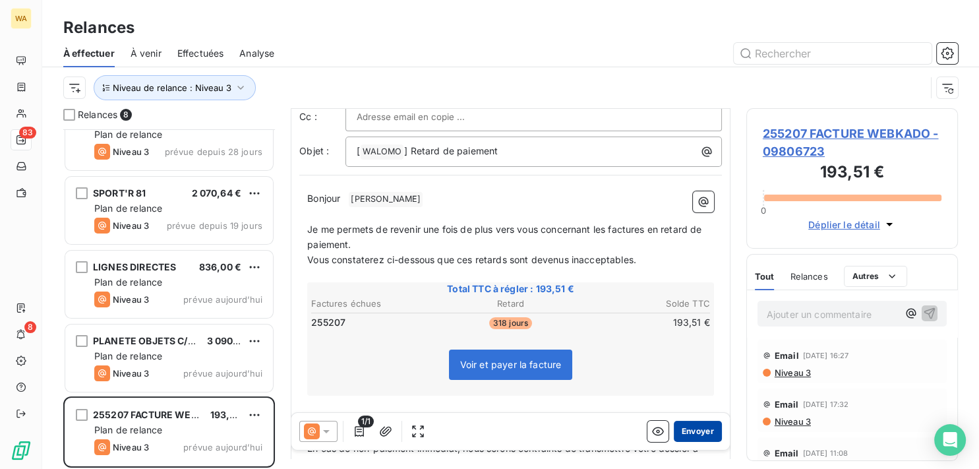
click at [684, 435] on button "Envoyer" at bounding box center [698, 431] width 48 height 21
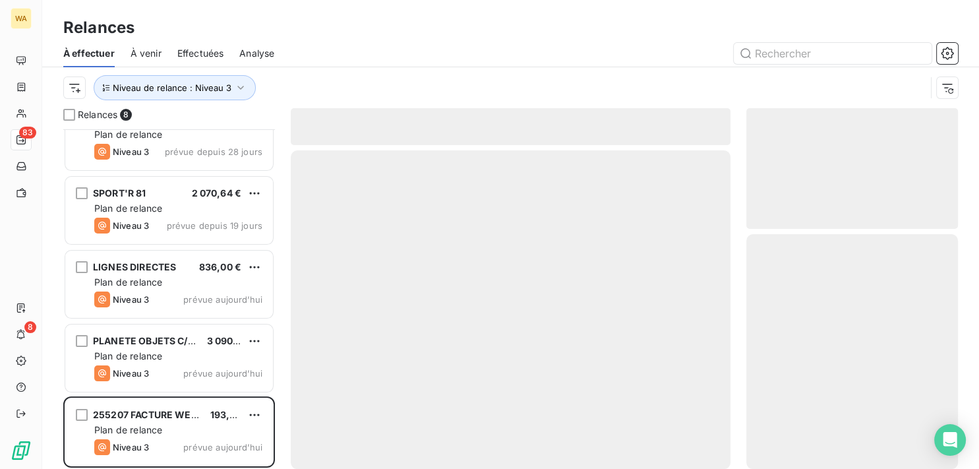
scroll to position [177, 0]
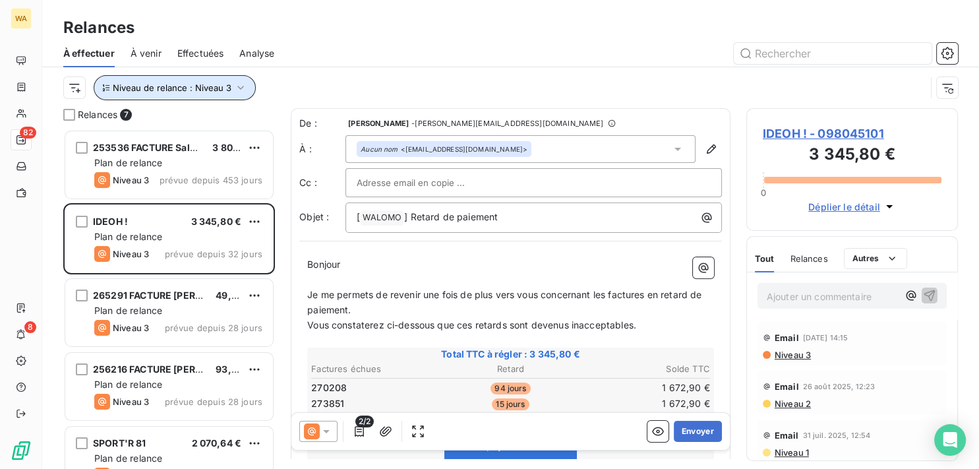
click at [204, 88] on span "Niveau de relance : Niveau 3" at bounding box center [172, 87] width 119 height 11
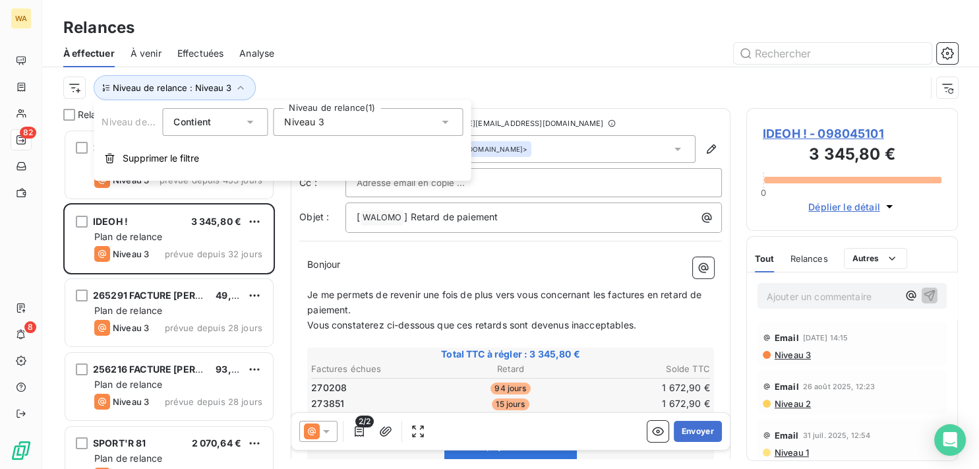
click at [372, 115] on div "Niveau 3" at bounding box center [368, 122] width 190 height 28
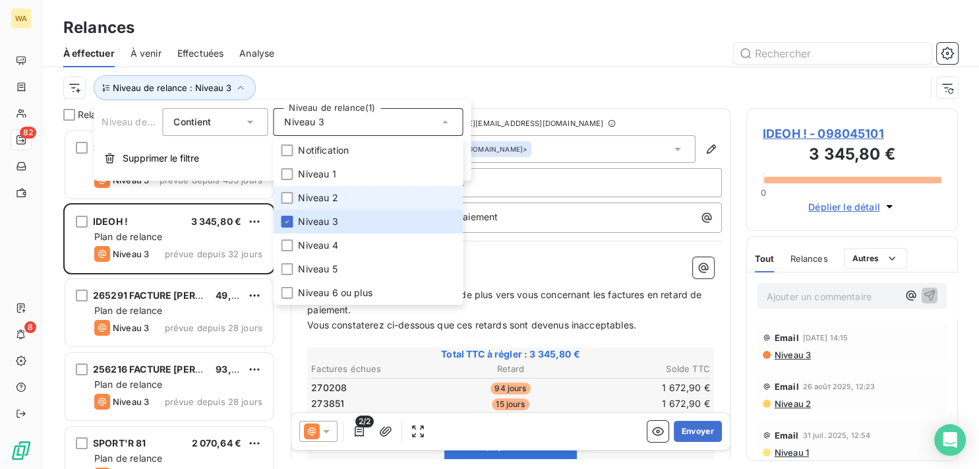
click at [347, 197] on li "Niveau 2" at bounding box center [368, 198] width 190 height 24
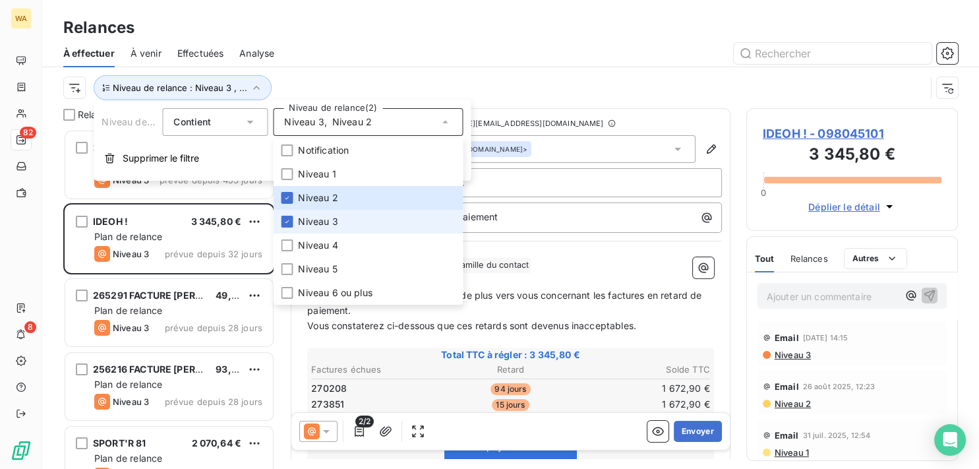
scroll to position [328, 200]
click at [346, 213] on li "Niveau 3" at bounding box center [368, 222] width 190 height 24
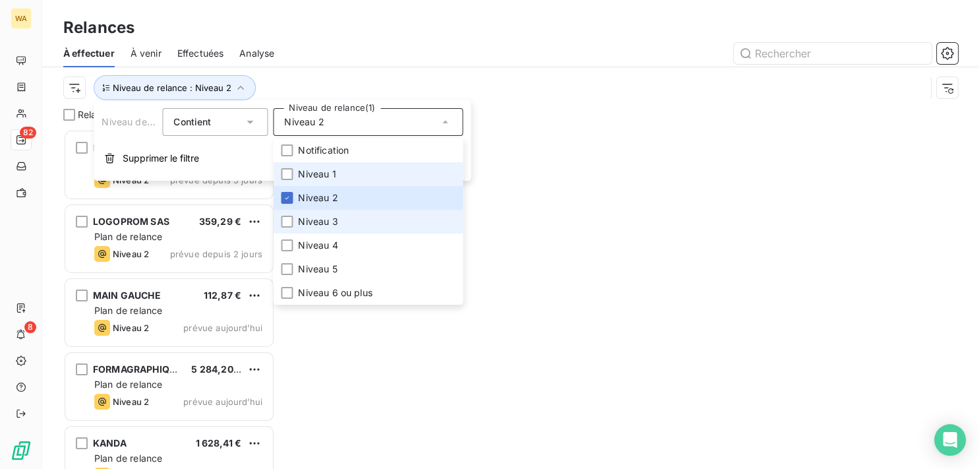
scroll to position [328, 200]
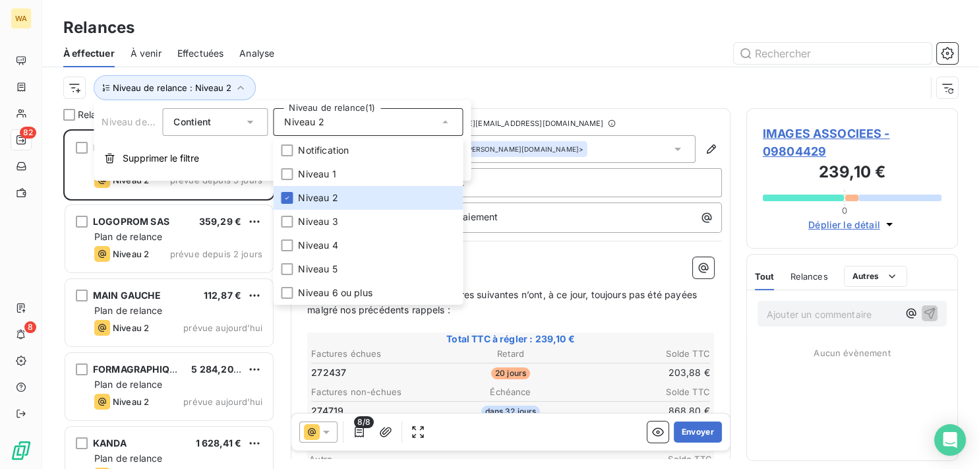
click at [421, 78] on div "Niveau de relance : Niveau 2" at bounding box center [494, 87] width 863 height 25
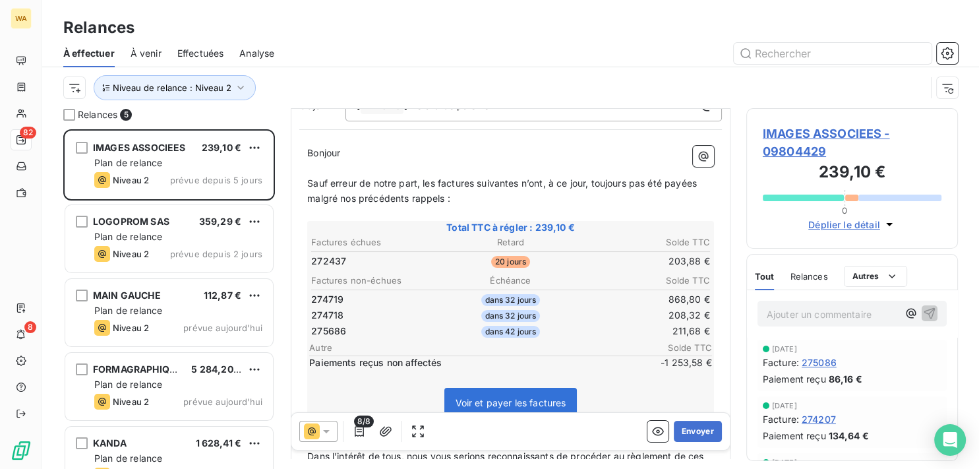
scroll to position [133, 0]
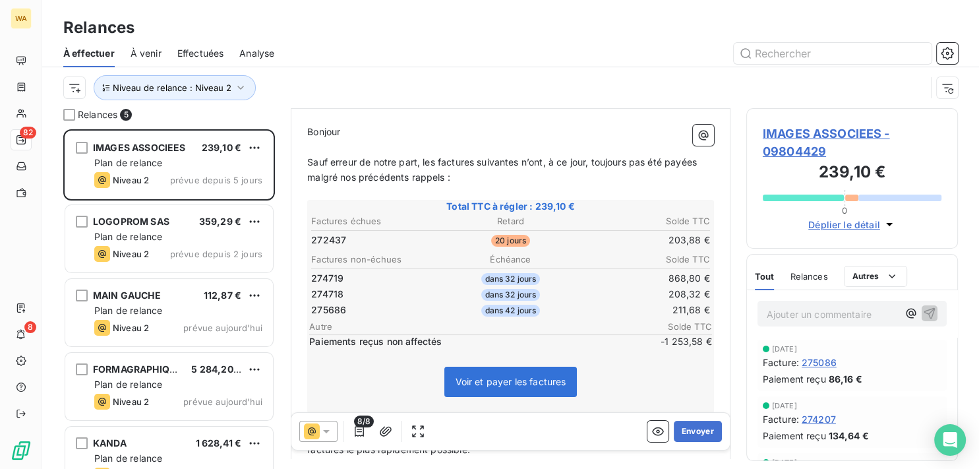
click at [320, 433] on icon at bounding box center [326, 431] width 13 height 13
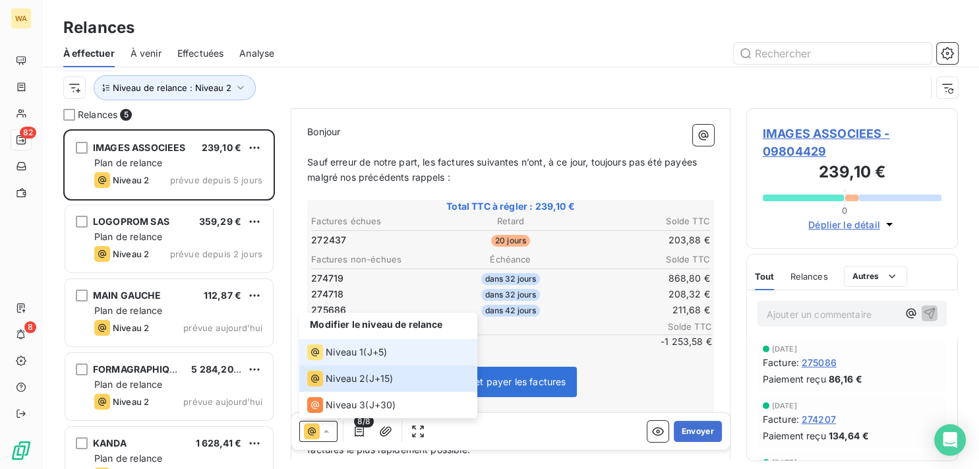
click at [346, 348] on span "Niveau 1" at bounding box center [345, 352] width 38 height 13
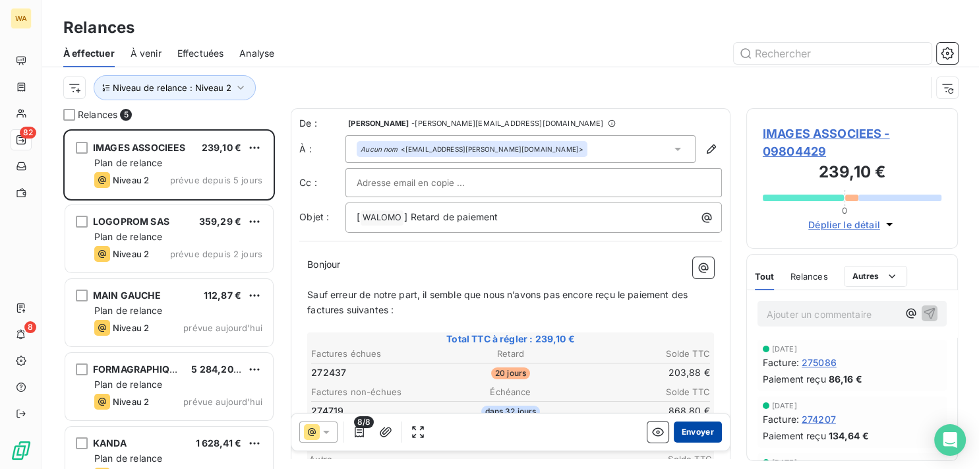
click at [683, 434] on button "Envoyer" at bounding box center [698, 431] width 48 height 21
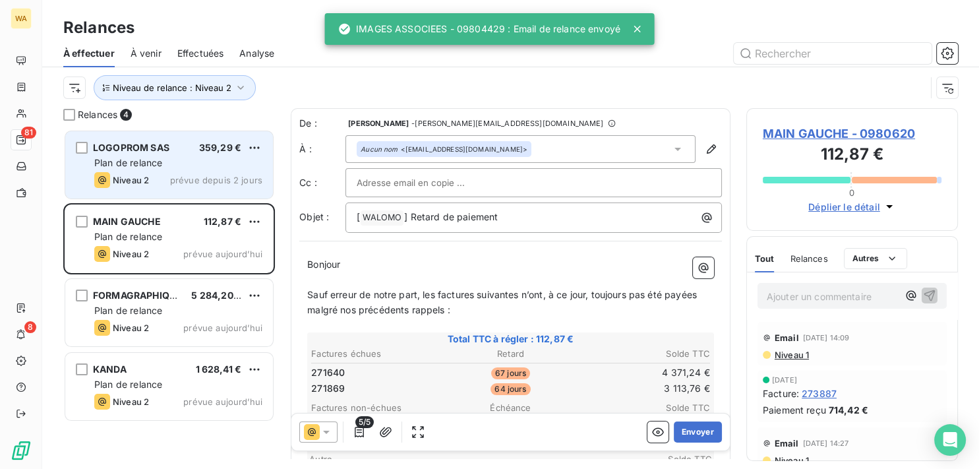
click at [224, 171] on div "LOGOPROM SAS 359,29 € Plan de relance Niveau 2 prévue depuis 2 jours" at bounding box center [169, 164] width 208 height 67
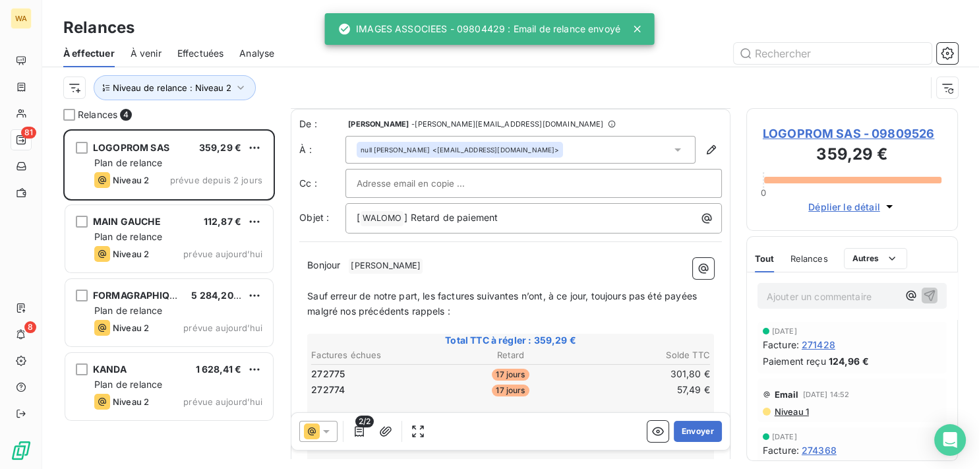
scroll to position [67, 0]
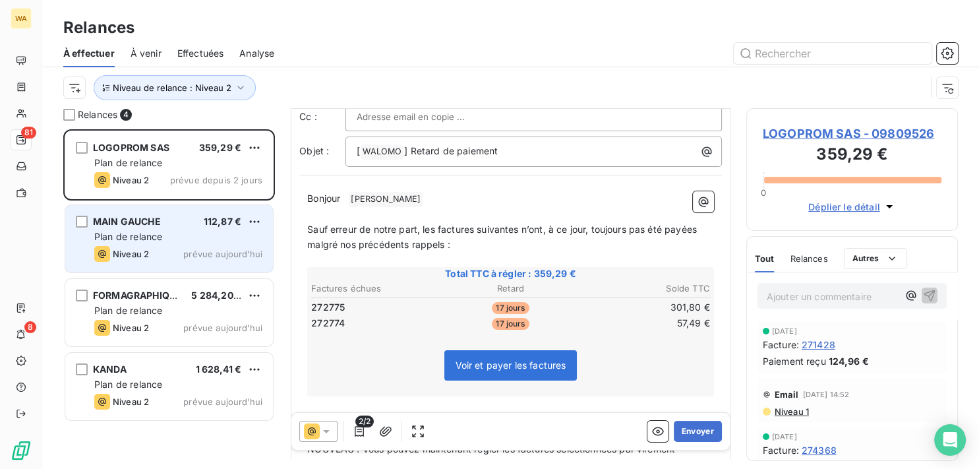
click at [185, 243] on div "MAIN GAUCHE 112,87 € Plan de relance Niveau 2 prévue [DATE]" at bounding box center [169, 238] width 208 height 67
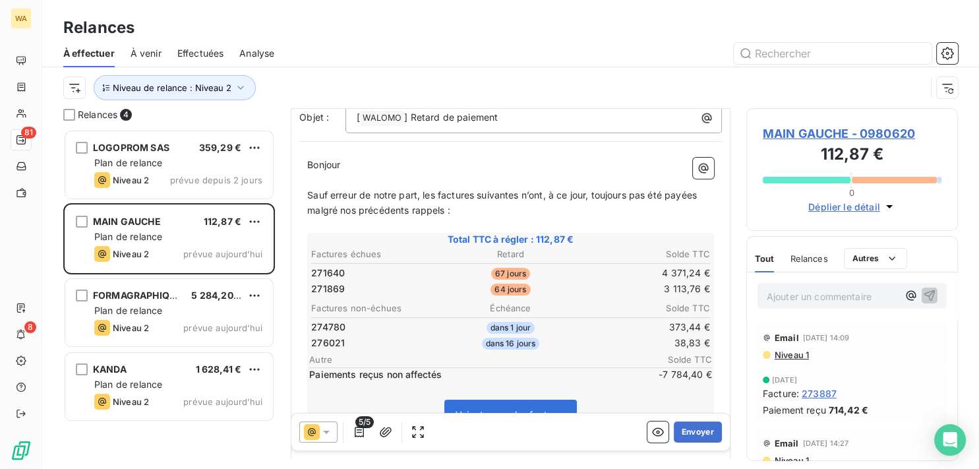
scroll to position [133, 0]
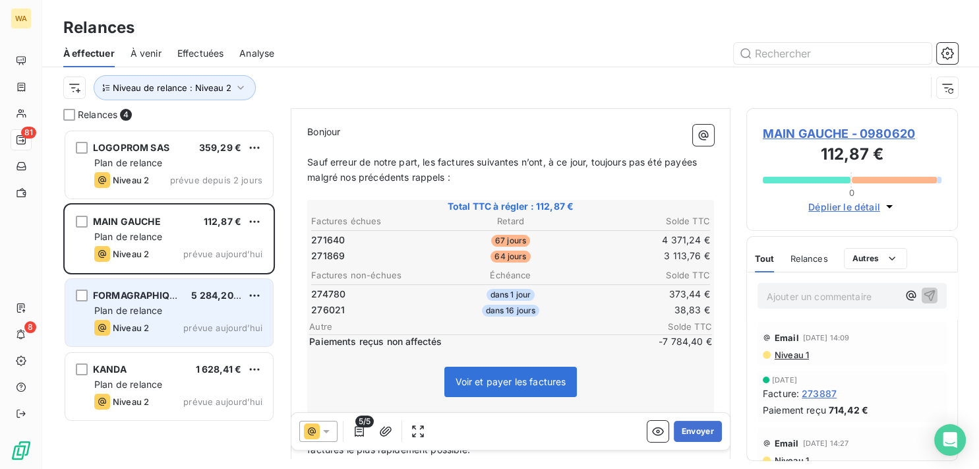
click at [160, 319] on div "FORMAGRAPHIQUE 5 284,20 € Plan de relance Niveau 2 prévue [DATE]" at bounding box center [169, 312] width 208 height 67
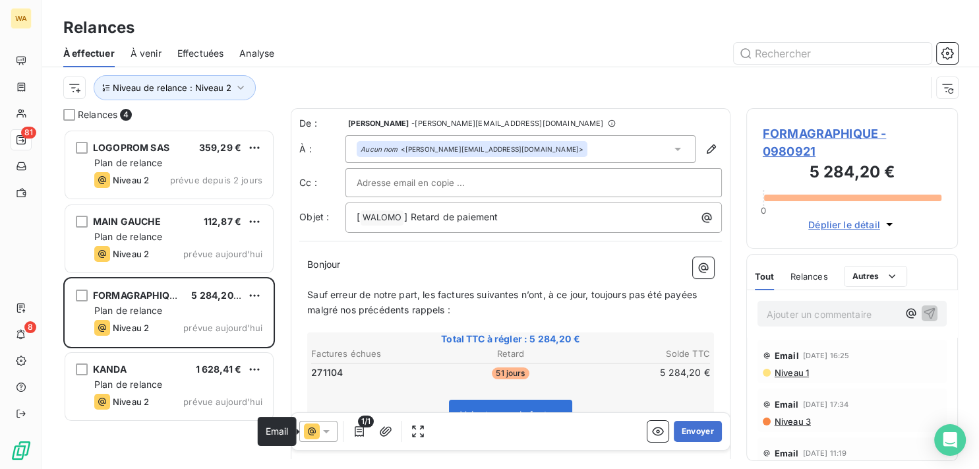
click at [315, 434] on icon at bounding box center [312, 431] width 16 height 16
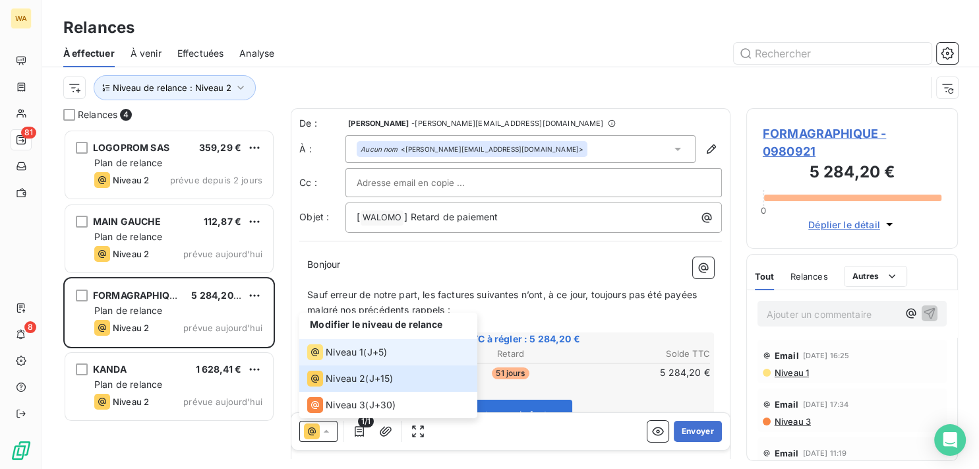
click at [355, 360] on div "Niveau 1" at bounding box center [335, 352] width 56 height 16
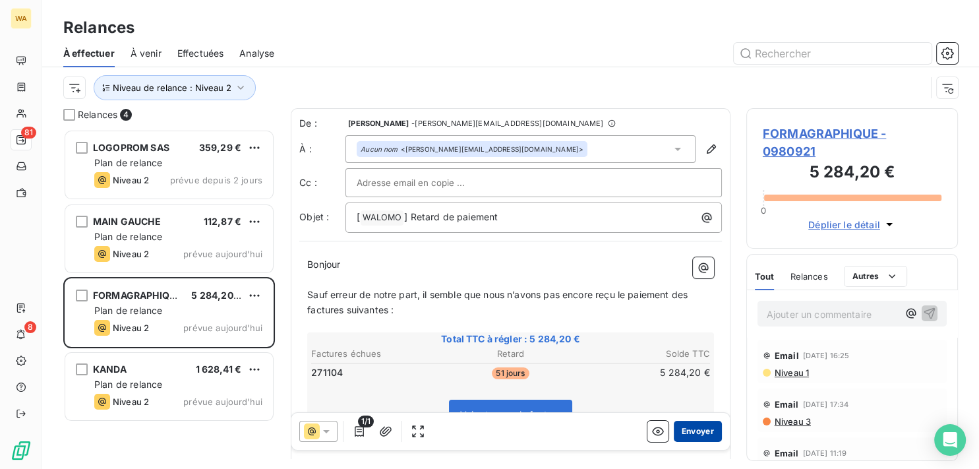
click at [700, 431] on button "Envoyer" at bounding box center [698, 431] width 48 height 21
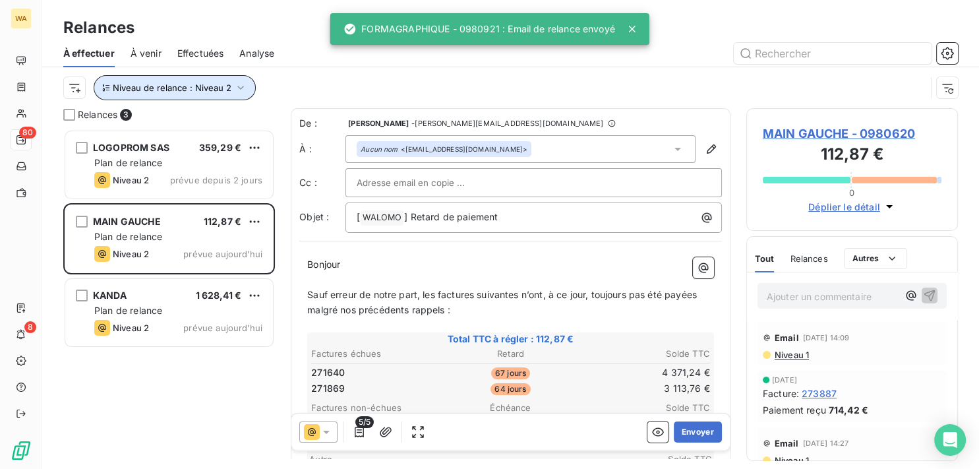
click at [197, 90] on span "Niveau de relance : Niveau 2" at bounding box center [172, 87] width 119 height 11
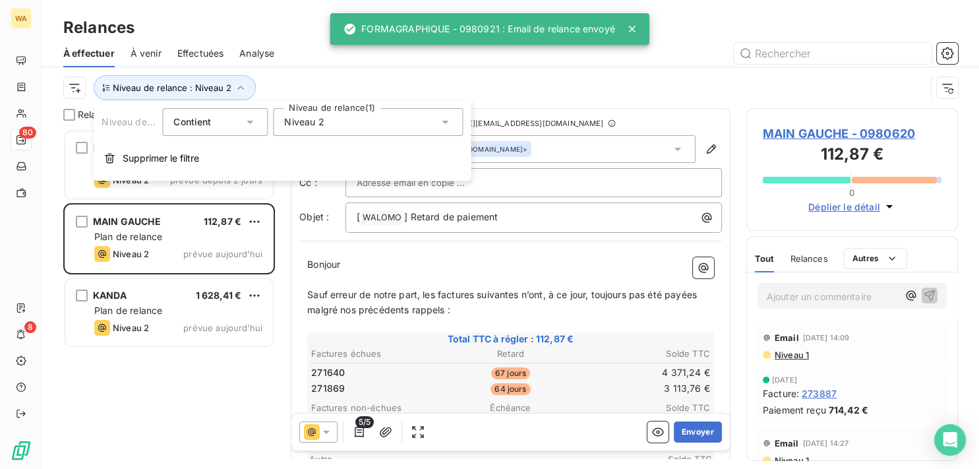
click at [352, 134] on div "Niveau 2" at bounding box center [368, 122] width 190 height 28
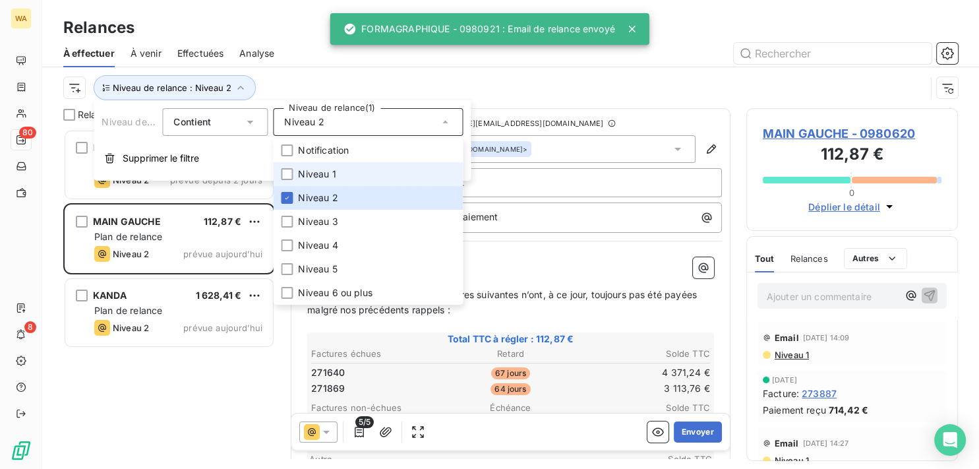
click at [351, 181] on li "Niveau 1" at bounding box center [368, 174] width 190 height 24
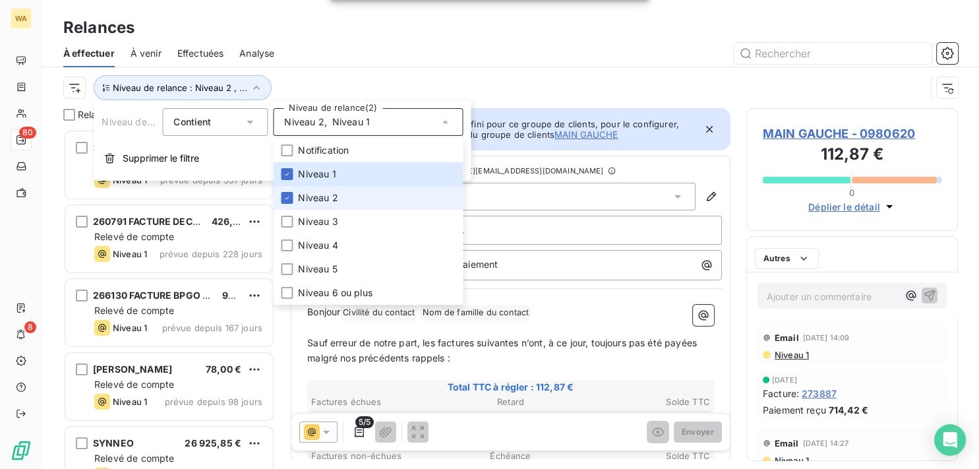
scroll to position [328, 200]
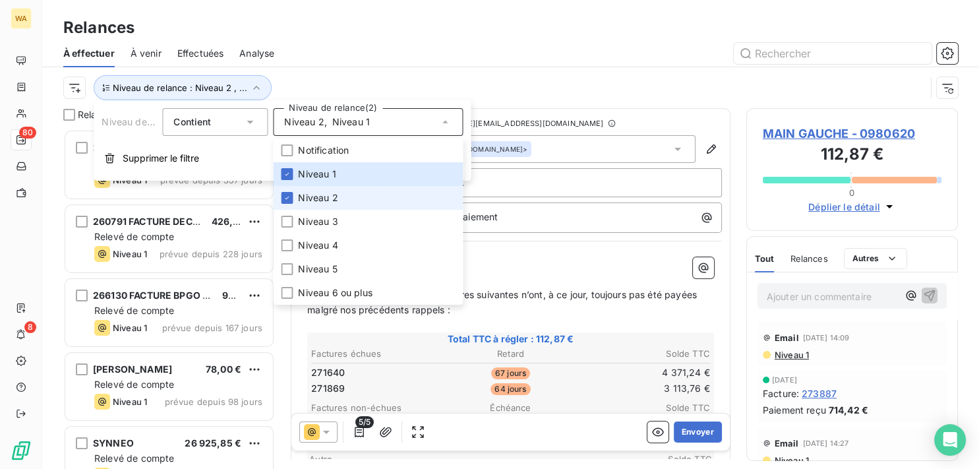
click at [337, 195] on span "Niveau 2" at bounding box center [318, 197] width 40 height 13
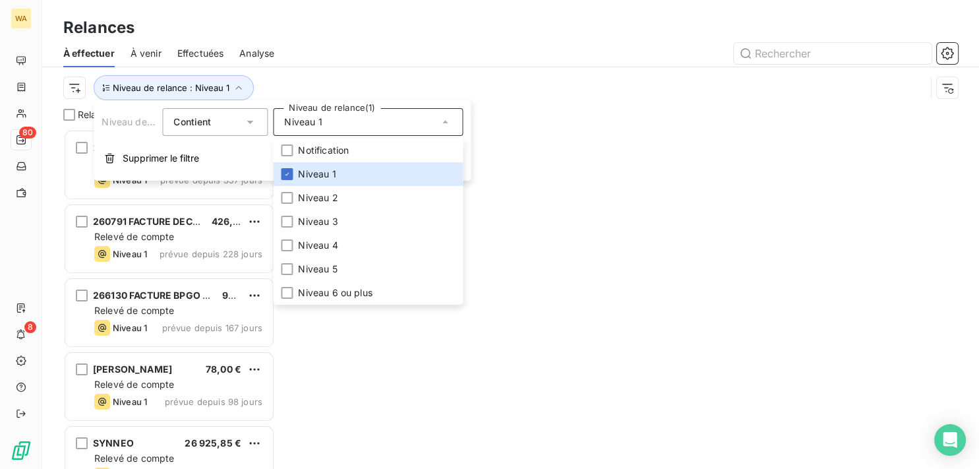
scroll to position [328, 200]
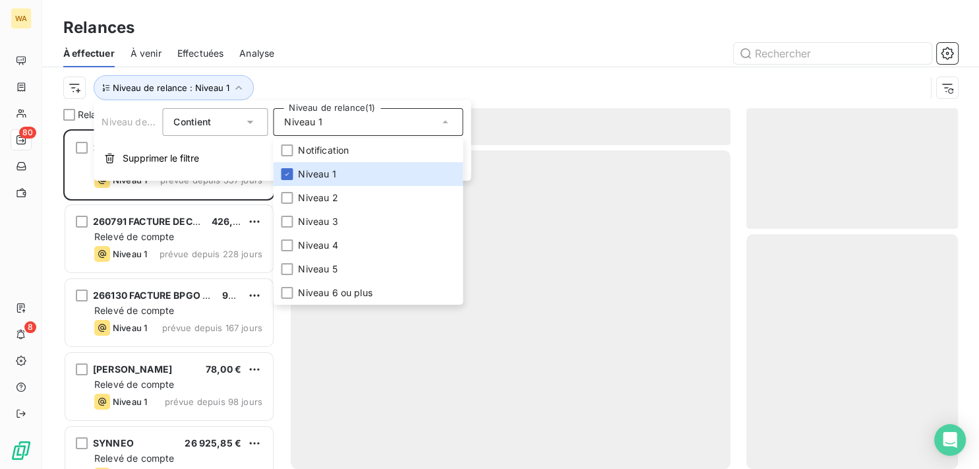
click at [466, 44] on div at bounding box center [624, 53] width 668 height 21
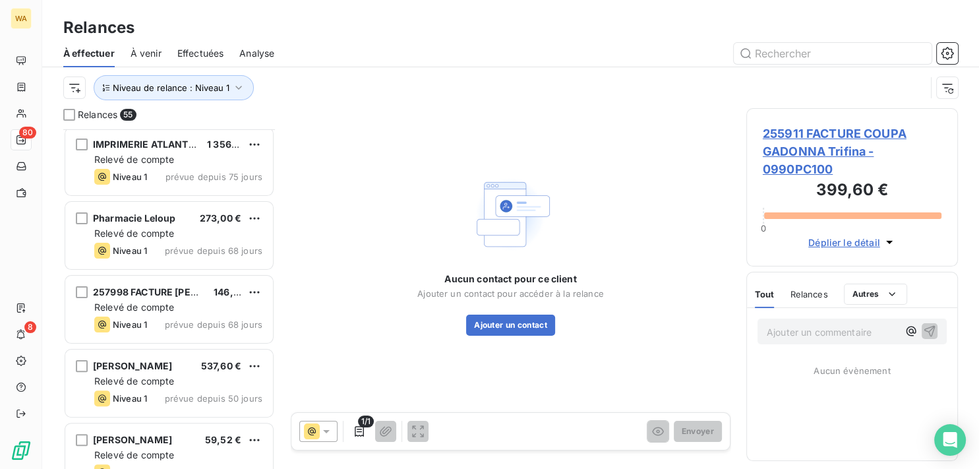
scroll to position [399, 0]
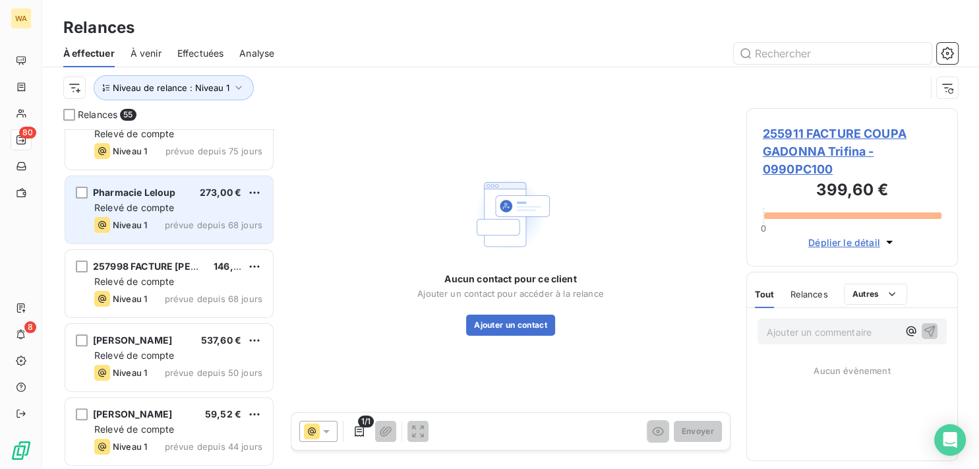
click at [202, 225] on span "prévue depuis 68 jours" at bounding box center [214, 225] width 98 height 11
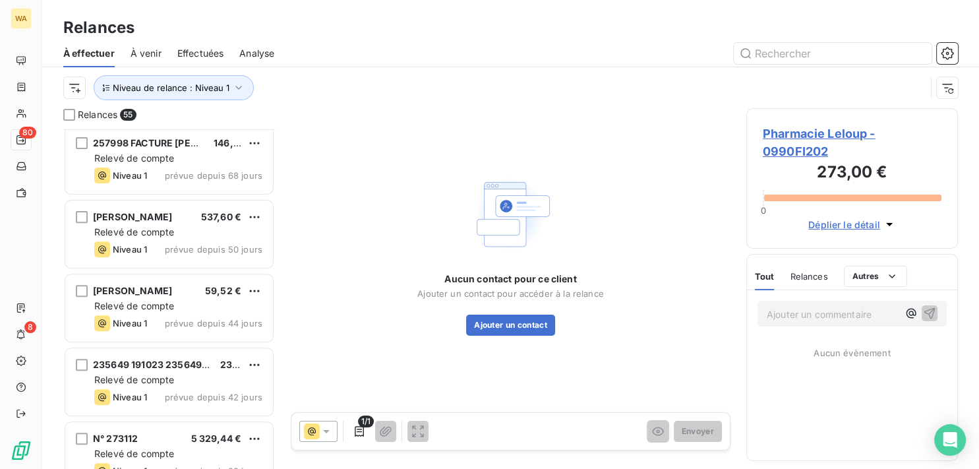
scroll to position [532, 0]
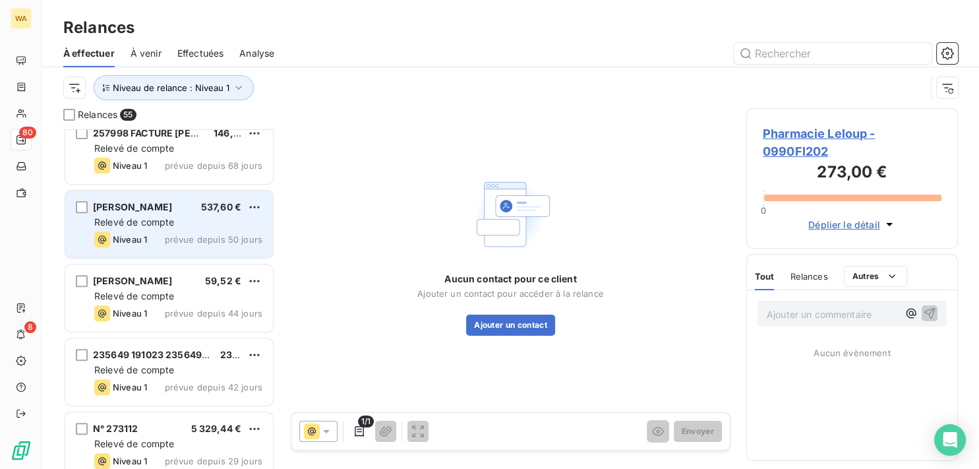
click at [208, 237] on span "prévue depuis 50 jours" at bounding box center [214, 239] width 98 height 11
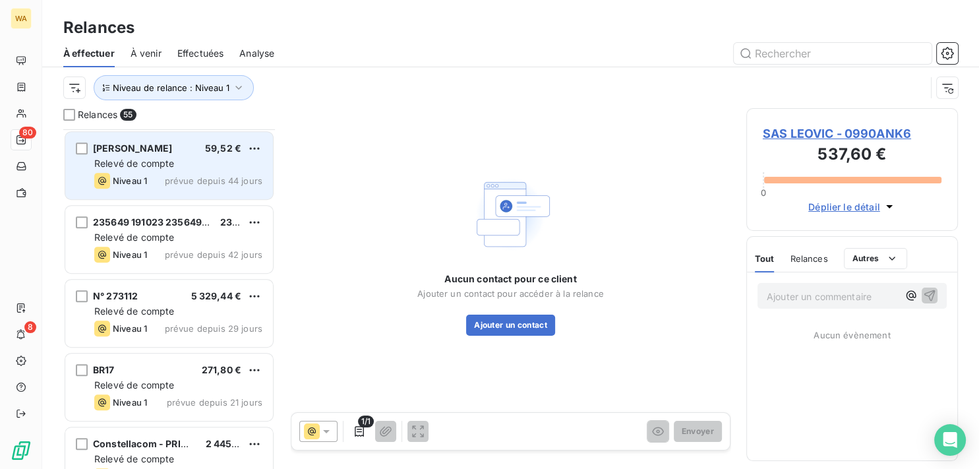
scroll to position [731, 0]
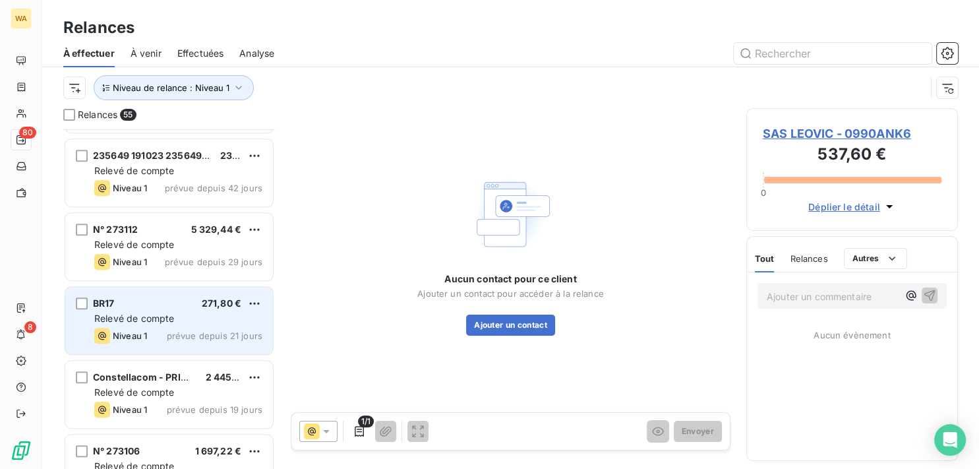
click at [189, 309] on div "BR17 271,80 € Relevé de compte Niveau 1 prévue depuis 21 jours" at bounding box center [169, 320] width 208 height 67
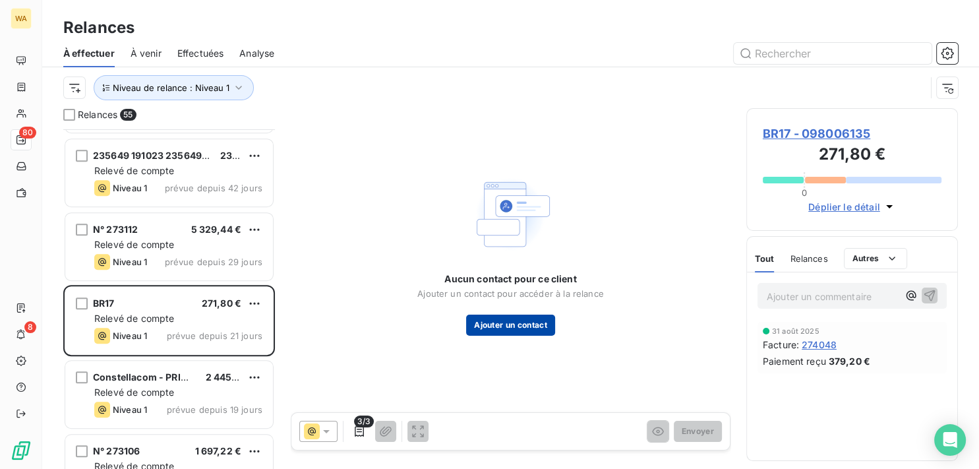
click at [523, 319] on button "Ajouter un contact" at bounding box center [510, 325] width 89 height 21
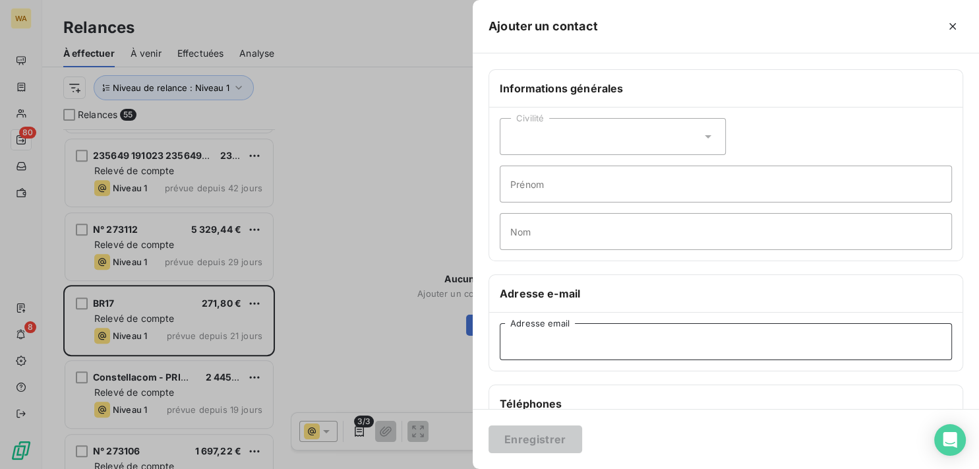
click at [582, 340] on input "Adresse email" at bounding box center [726, 341] width 452 height 37
paste input "[PERSON_NAME][EMAIL_ADDRESS][DOMAIN_NAME]"
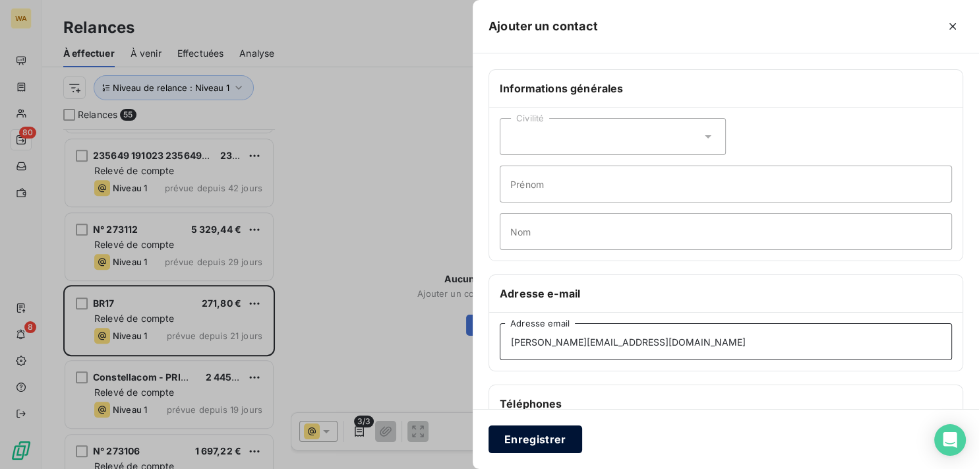
type input "[PERSON_NAME][EMAIL_ADDRESS][DOMAIN_NAME]"
click at [566, 437] on button "Enregistrer" at bounding box center [536, 439] width 94 height 28
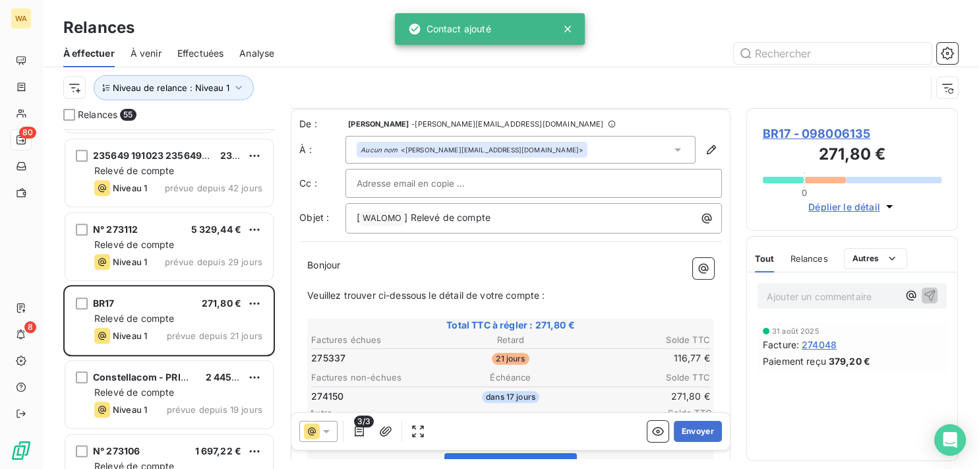
scroll to position [67, 0]
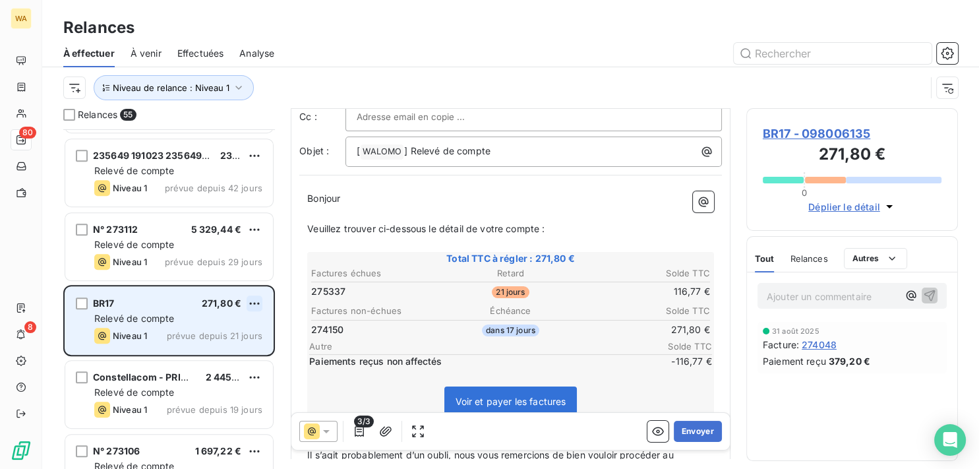
click at [251, 298] on html "WA 80 8 Relances À effectuer À venir Effectuées Analyse Niveau de relance : Niv…" at bounding box center [489, 234] width 979 height 469
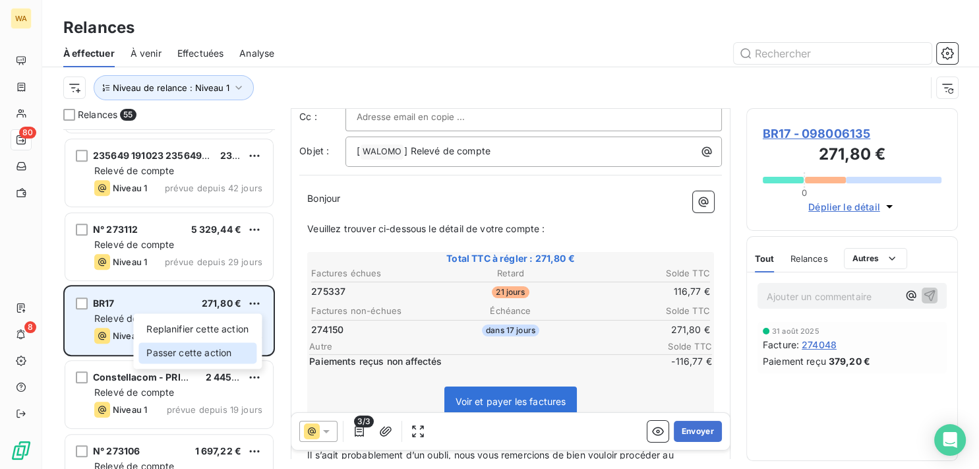
click at [210, 357] on div "Passer cette action" at bounding box center [198, 352] width 118 height 21
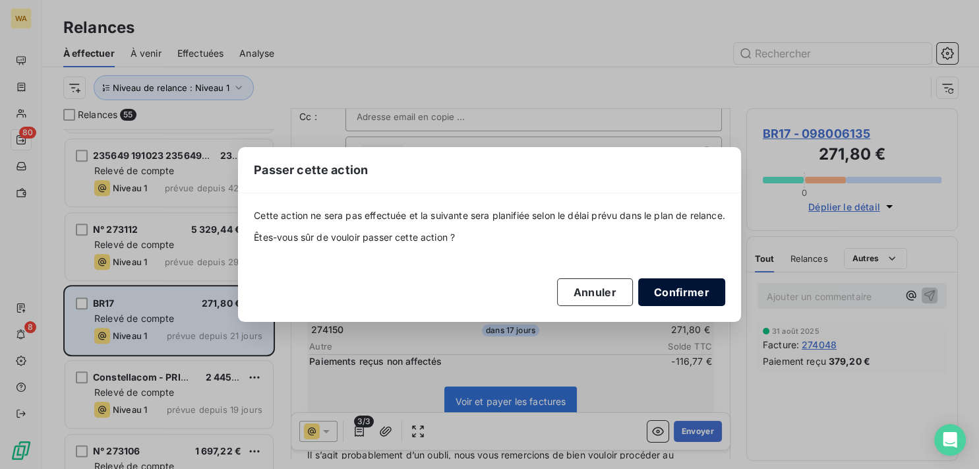
click at [676, 299] on button "Confirmer" at bounding box center [681, 292] width 87 height 28
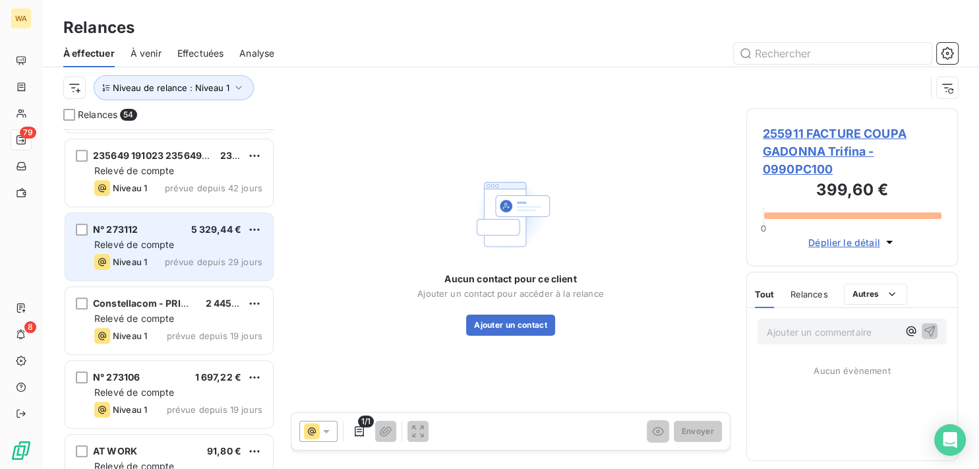
click at [148, 249] on span "Relevé de compte" at bounding box center [134, 244] width 80 height 11
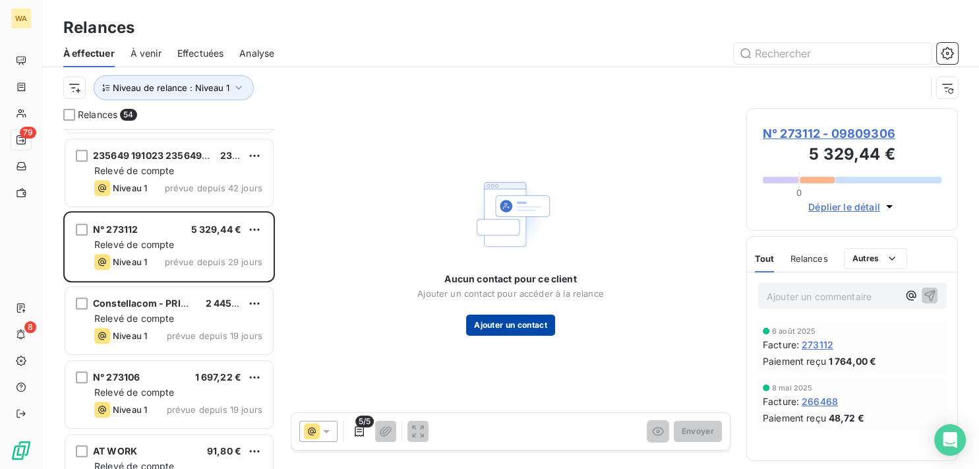
click at [521, 332] on button "Ajouter un contact" at bounding box center [510, 325] width 89 height 21
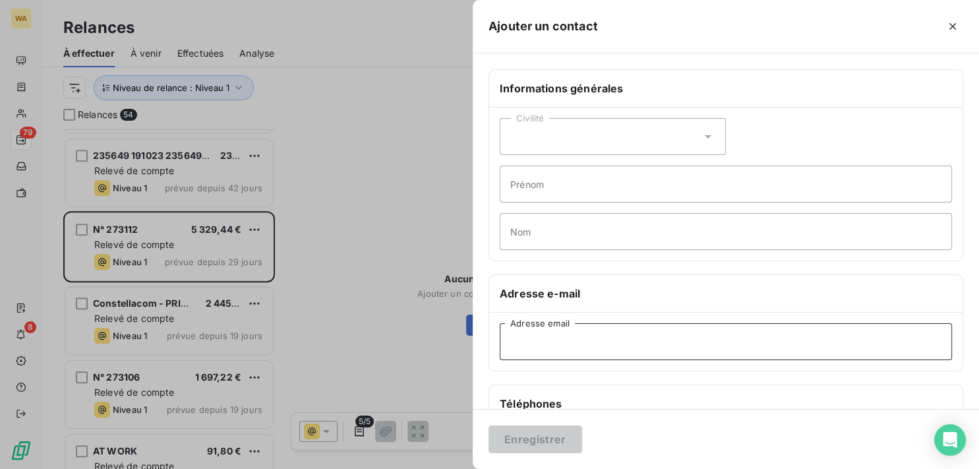
click at [564, 342] on input "Adresse email" at bounding box center [726, 341] width 452 height 37
paste input "[EMAIL_ADDRESS][DOMAIN_NAME]"
type input "[EMAIL_ADDRESS][DOMAIN_NAME]"
click at [561, 429] on button "Enregistrer" at bounding box center [536, 439] width 94 height 28
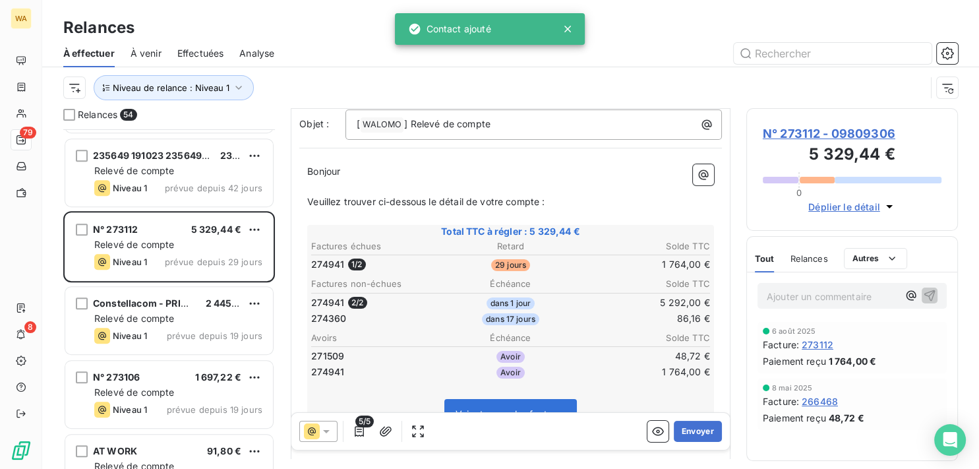
scroll to position [133, 0]
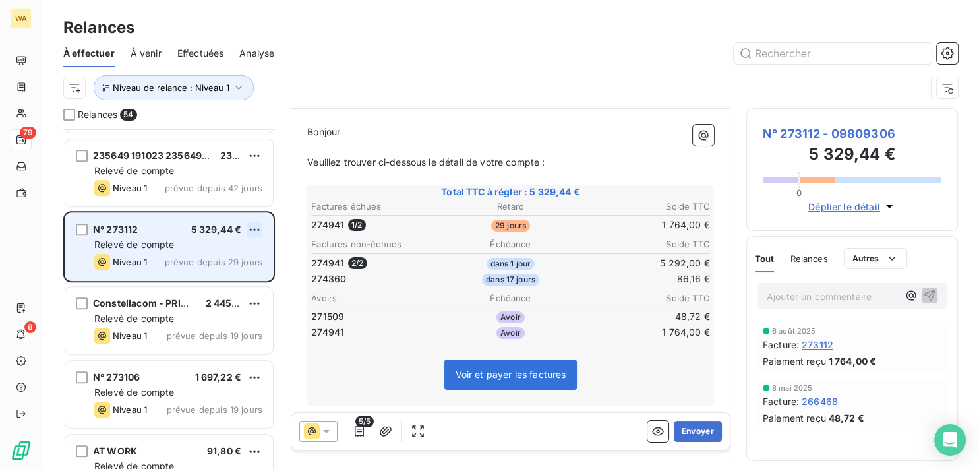
click at [256, 230] on html "WA 79 8 Relances À effectuer À venir Effectuées Analyse Niveau de relance : Niv…" at bounding box center [489, 234] width 979 height 469
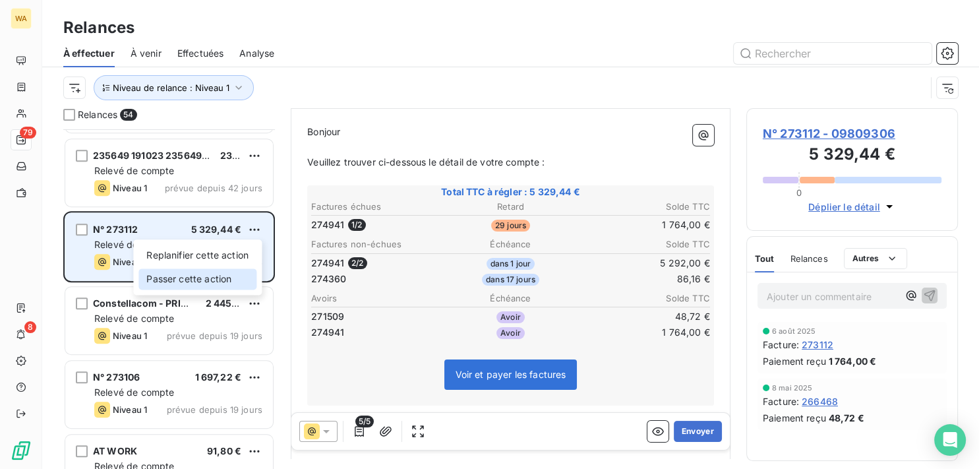
click at [239, 281] on div "Passer cette action" at bounding box center [198, 278] width 118 height 21
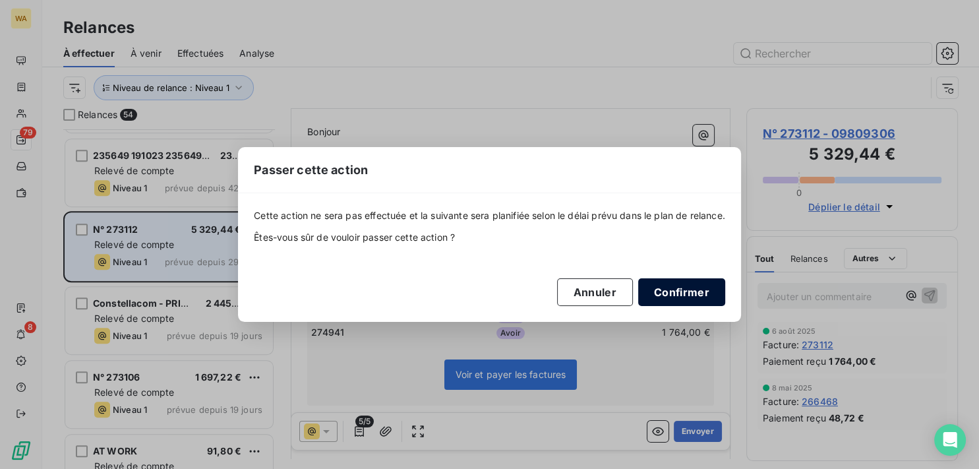
click at [687, 299] on button "Confirmer" at bounding box center [681, 292] width 87 height 28
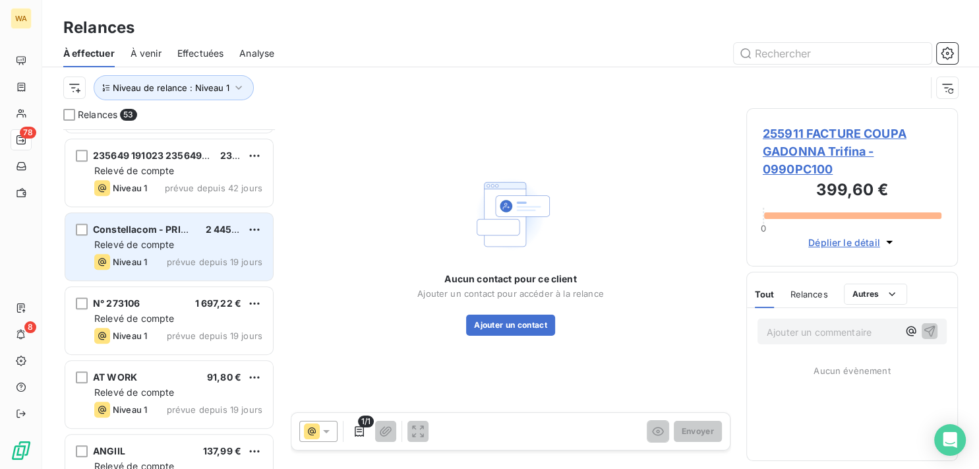
click at [144, 259] on span "Niveau 1" at bounding box center [130, 262] width 34 height 11
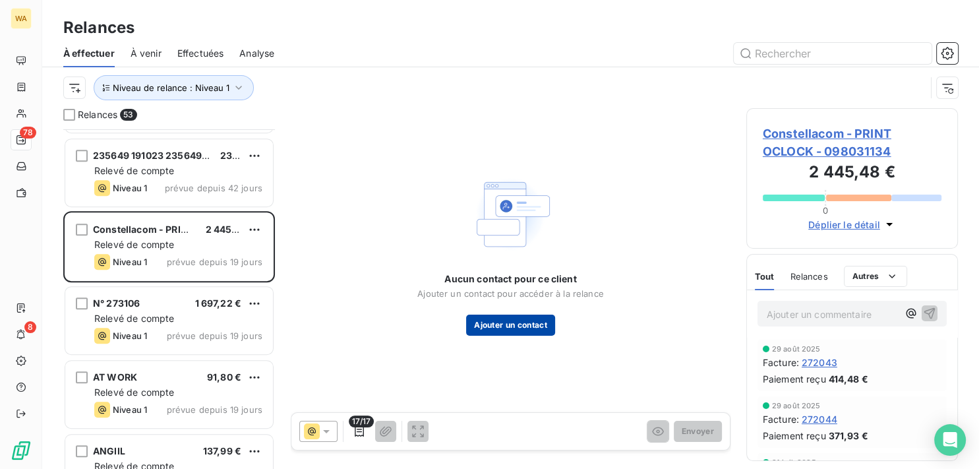
click at [516, 324] on button "Ajouter un contact" at bounding box center [510, 325] width 89 height 21
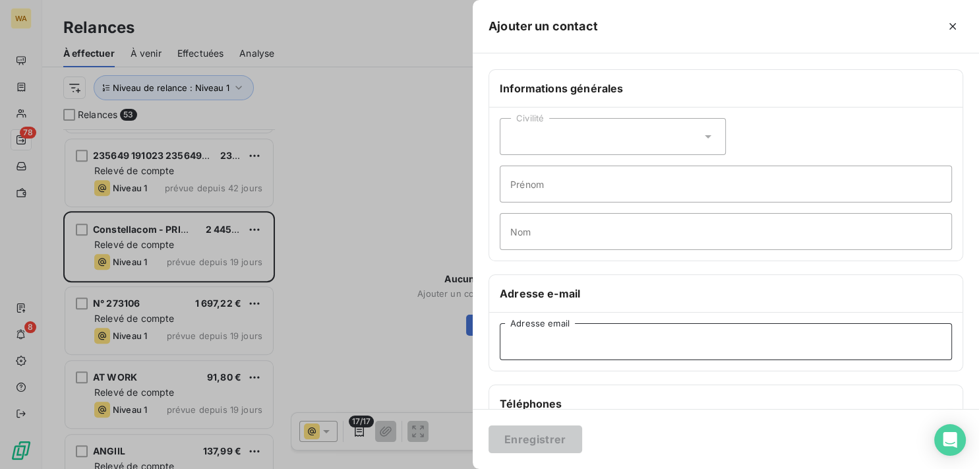
click at [566, 338] on input "Adresse email" at bounding box center [726, 341] width 452 height 37
paste input "[EMAIL_ADDRESS][DOMAIN_NAME]"
type input "[EMAIL_ADDRESS][DOMAIN_NAME]"
click at [563, 438] on button "Enregistrer" at bounding box center [536, 439] width 94 height 28
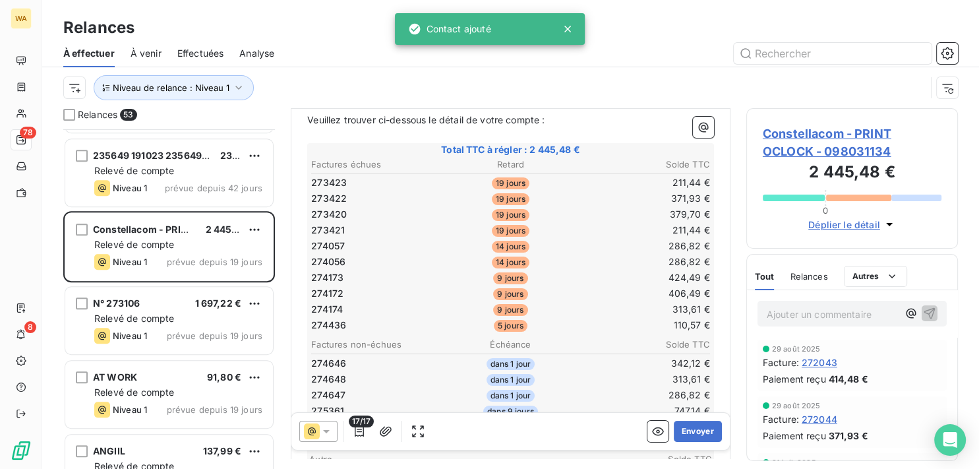
scroll to position [266, 0]
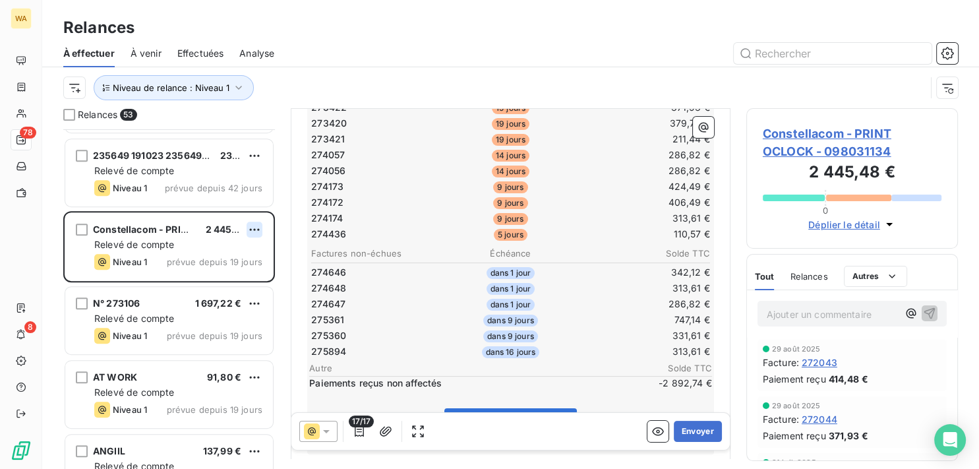
click at [255, 228] on html "WA 78 8 Relances À effectuer À venir Effectuées Analyse Niveau de relance : Niv…" at bounding box center [489, 234] width 979 height 469
click at [231, 276] on div "Passer cette action" at bounding box center [198, 278] width 118 height 21
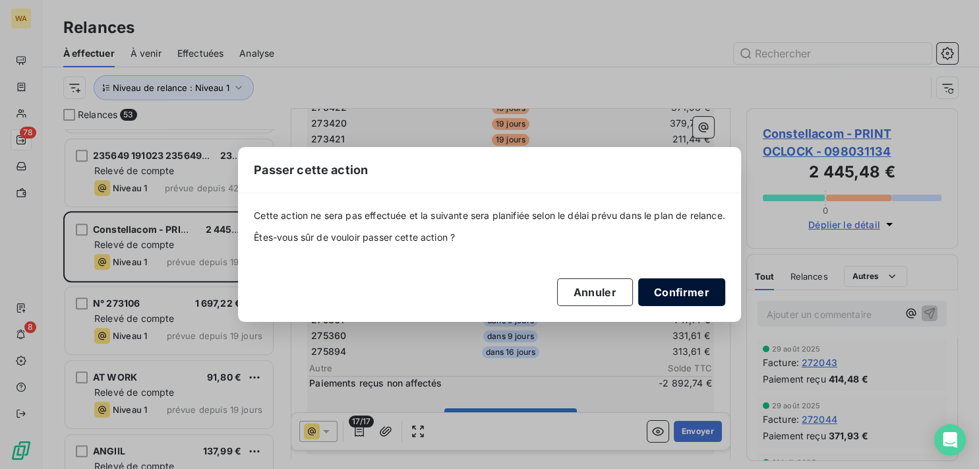
click at [679, 297] on button "Confirmer" at bounding box center [681, 292] width 87 height 28
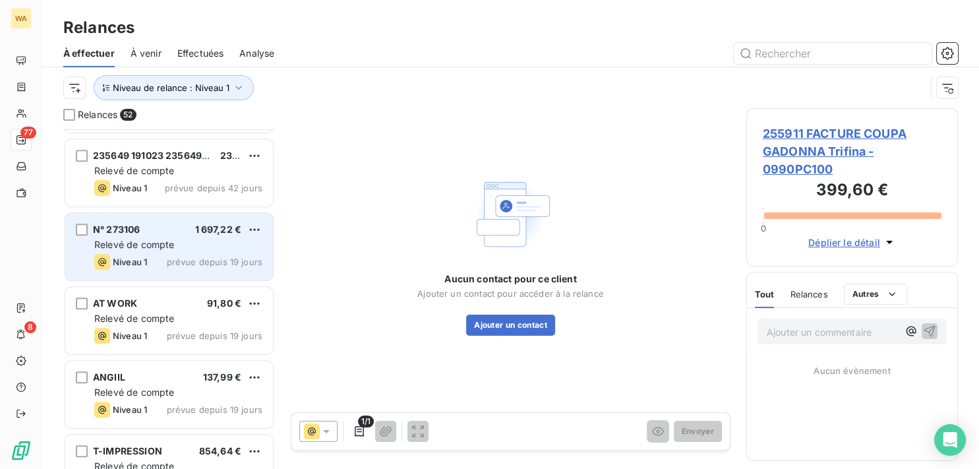
click at [164, 238] on div "Relevé de compte" at bounding box center [178, 244] width 168 height 13
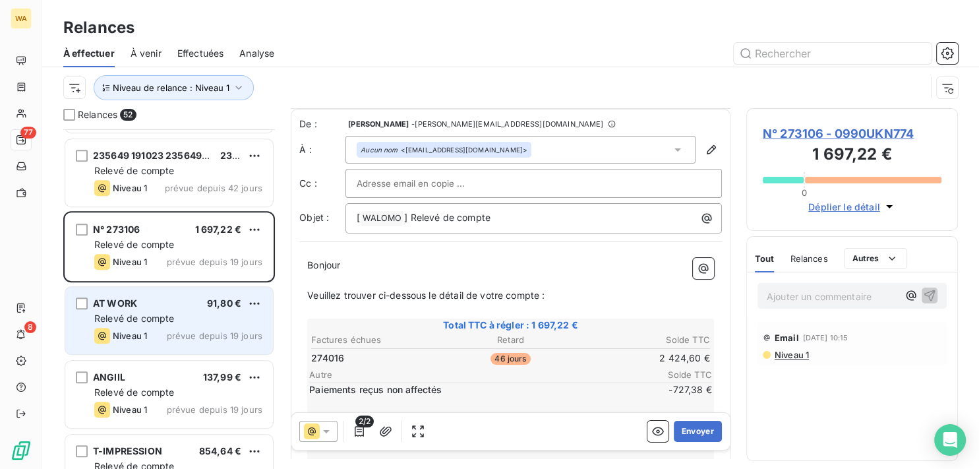
click at [127, 318] on span "Relevé de compte" at bounding box center [134, 318] width 80 height 11
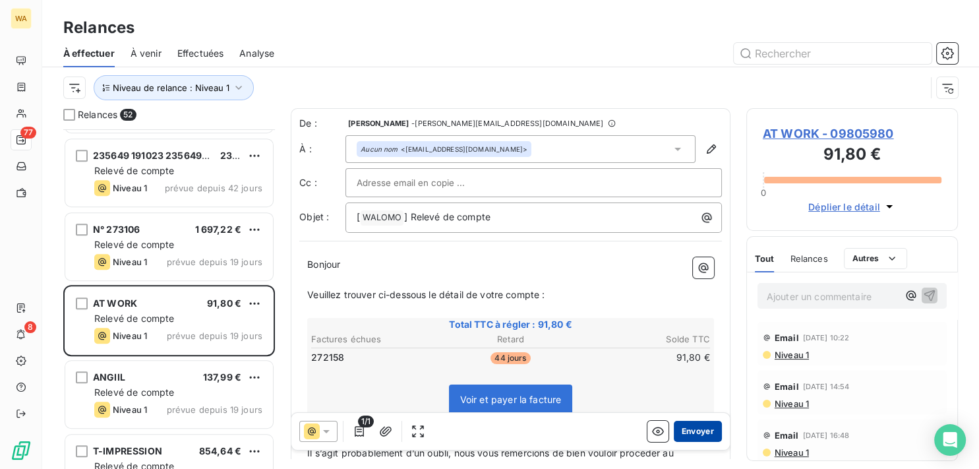
click at [701, 431] on button "Envoyer" at bounding box center [698, 431] width 48 height 21
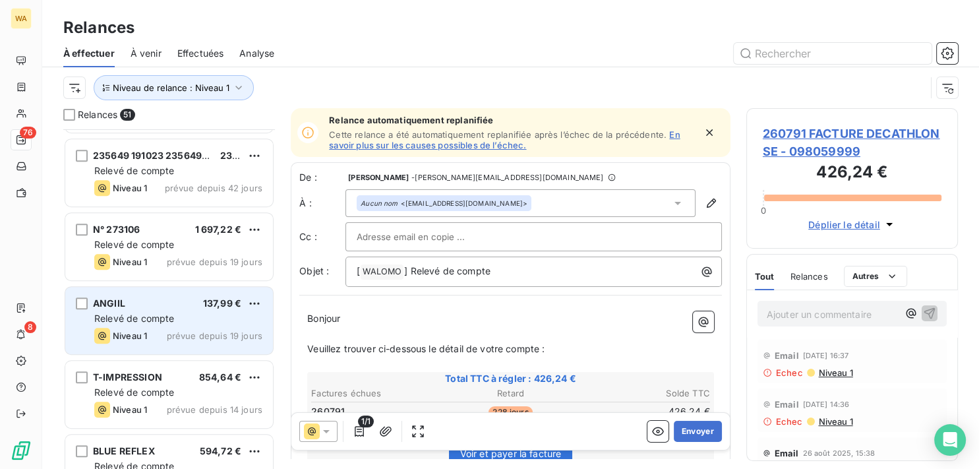
click at [170, 303] on div "ANGIIL 137,99 €" at bounding box center [178, 303] width 168 height 12
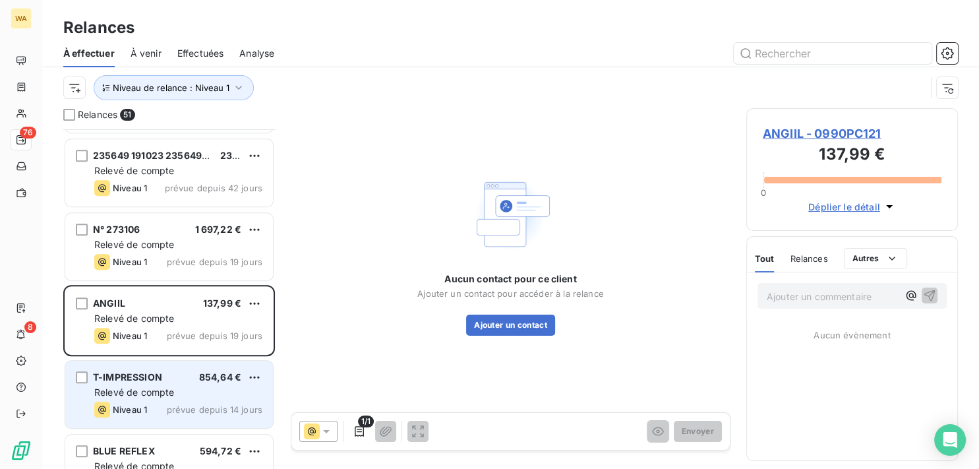
click at [173, 379] on div "T-IMPRESSION 854,64 €" at bounding box center [178, 377] width 168 height 12
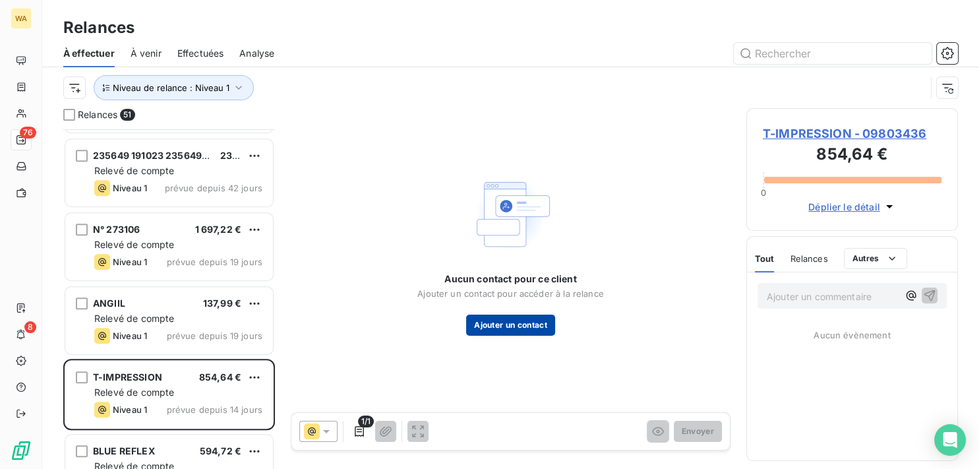
click at [518, 330] on button "Ajouter un contact" at bounding box center [510, 325] width 89 height 21
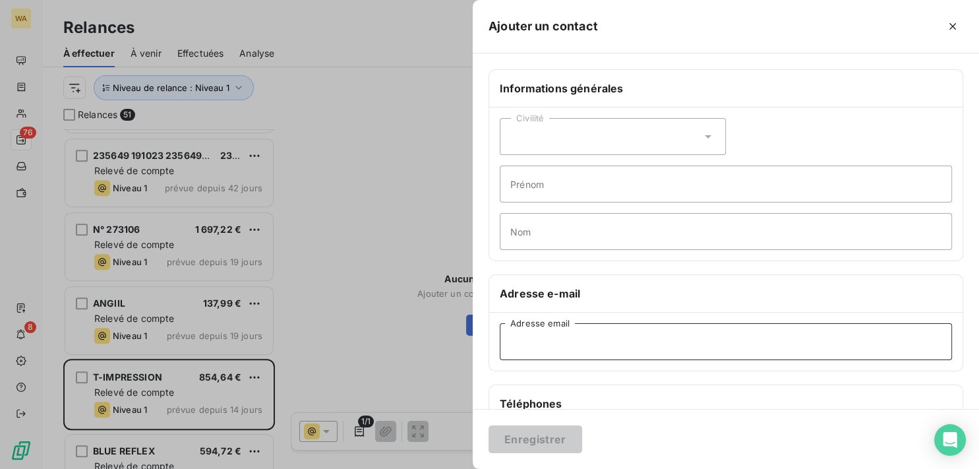
click at [563, 338] on input "Adresse email" at bounding box center [726, 341] width 452 height 37
paste input "[EMAIL_ADDRESS][DOMAIN_NAME]"
type input "[EMAIL_ADDRESS][DOMAIN_NAME]"
click at [527, 440] on button "Enregistrer" at bounding box center [536, 439] width 94 height 28
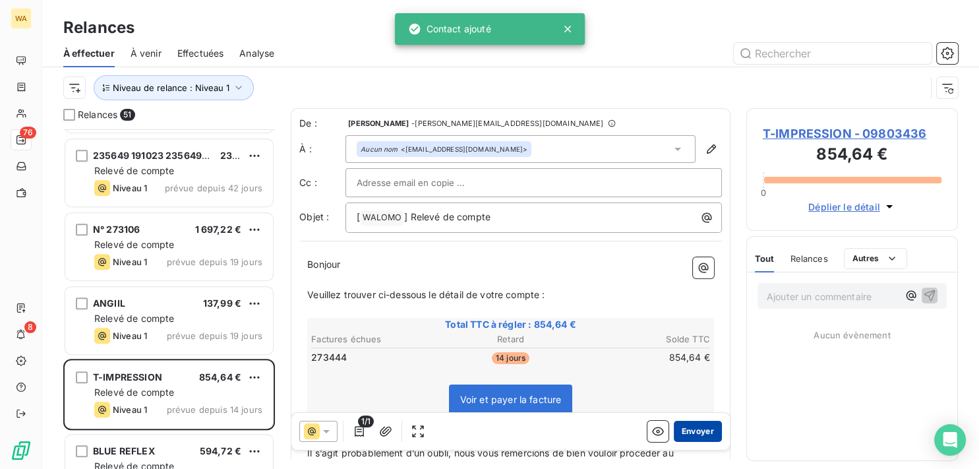
click at [693, 426] on button "Envoyer" at bounding box center [698, 431] width 48 height 21
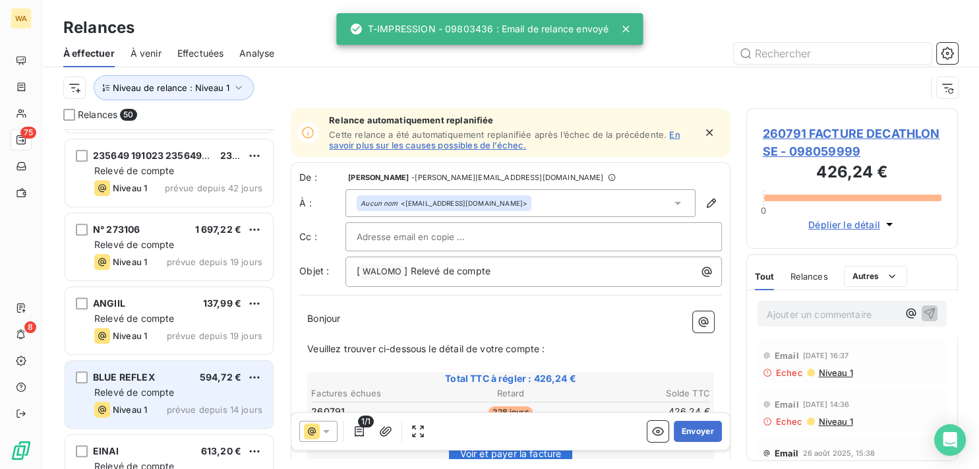
click at [178, 371] on div "BLUE REFLEX 594,72 € Relevé de compte Niveau 1 prévue depuis 14 jours" at bounding box center [169, 394] width 208 height 67
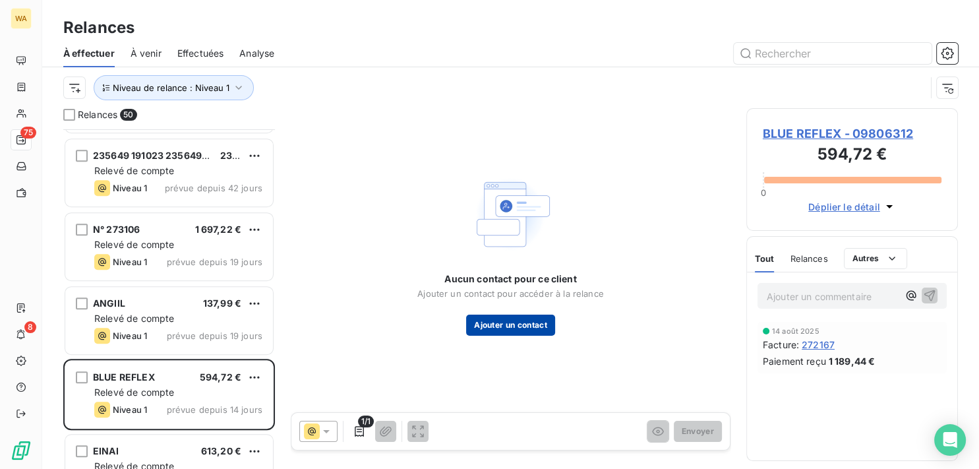
click at [529, 321] on button "Ajouter un contact" at bounding box center [510, 325] width 89 height 21
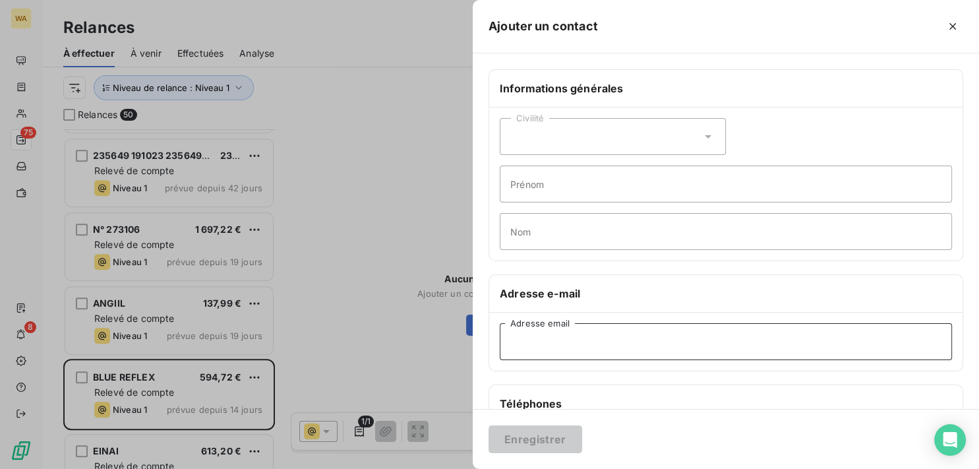
click at [540, 341] on input "Adresse email" at bounding box center [726, 341] width 452 height 37
paste input "[EMAIL_ADDRESS][DOMAIN_NAME]"
type input "[EMAIL_ADDRESS][DOMAIN_NAME]"
click at [559, 437] on button "Enregistrer" at bounding box center [536, 439] width 94 height 28
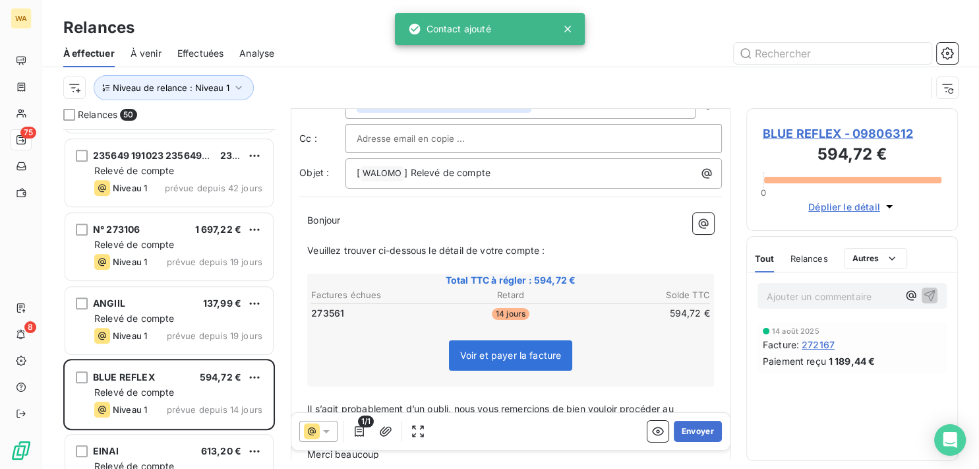
scroll to position [67, 0]
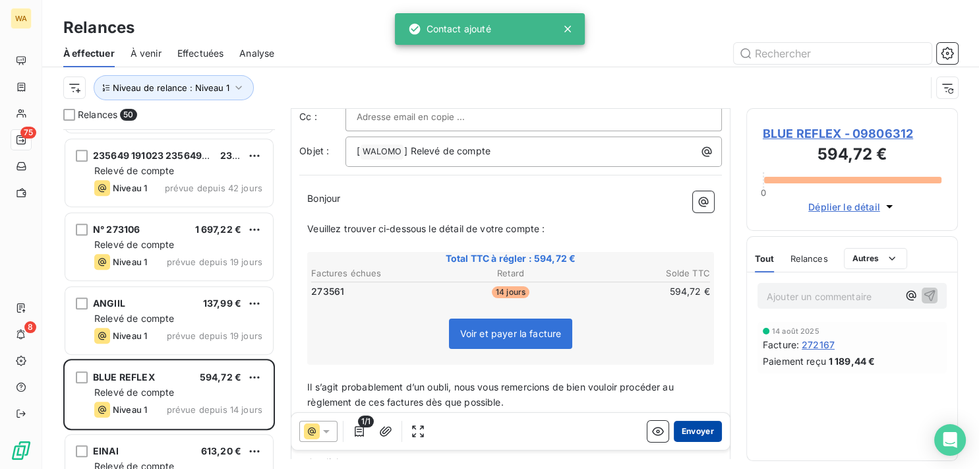
click at [685, 431] on button "Envoyer" at bounding box center [698, 431] width 48 height 21
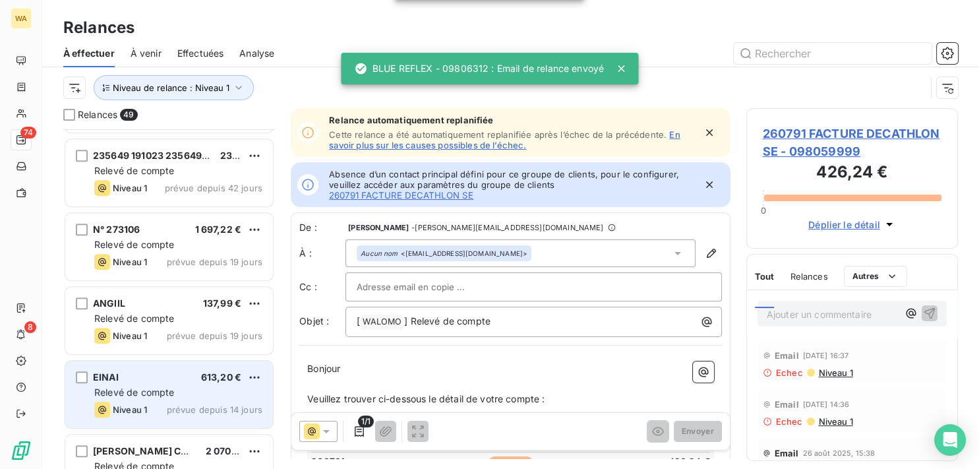
click at [181, 386] on div "Relevé de compte" at bounding box center [178, 392] width 168 height 13
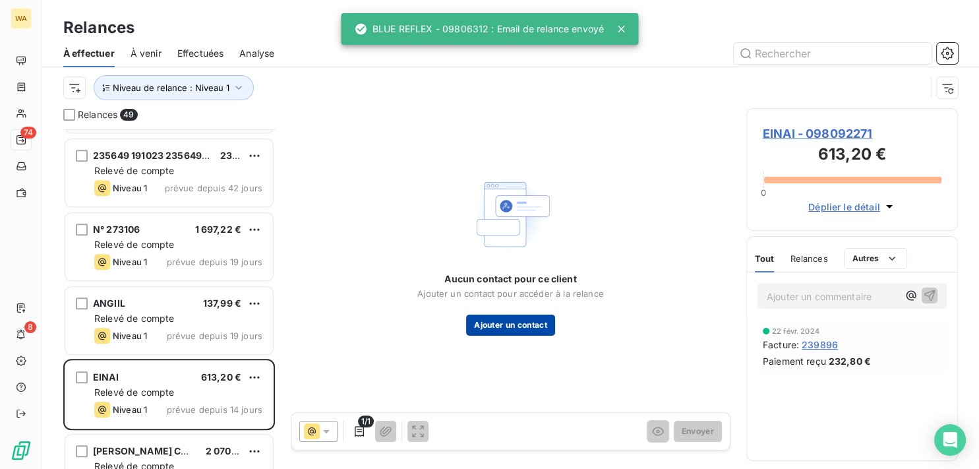
click at [520, 323] on button "Ajouter un contact" at bounding box center [510, 325] width 89 height 21
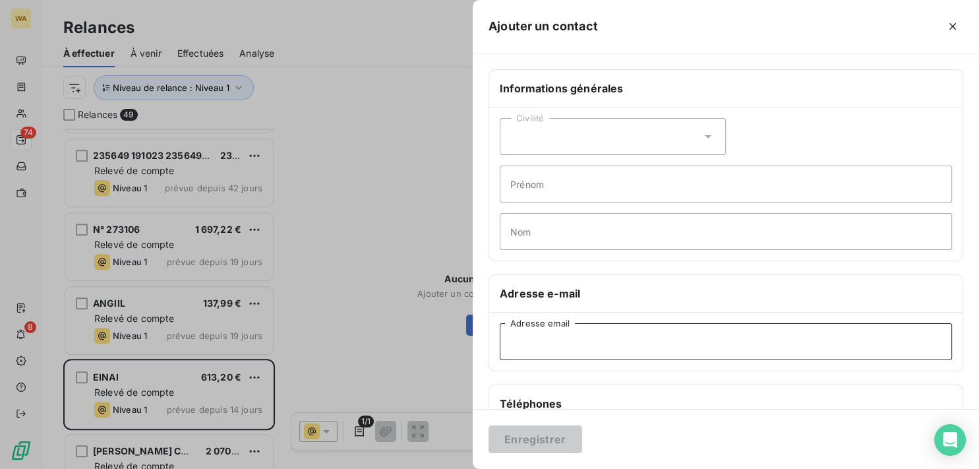
click at [575, 350] on input "Adresse email" at bounding box center [726, 341] width 452 height 37
paste input "[PERSON_NAME][EMAIL_ADDRESS][DOMAIN_NAME]"
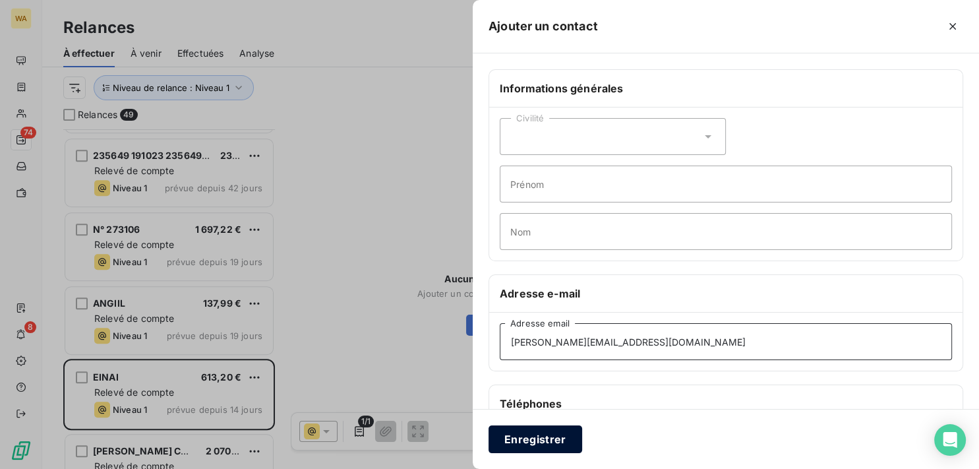
type input "[PERSON_NAME][EMAIL_ADDRESS][DOMAIN_NAME]"
click at [561, 437] on button "Enregistrer" at bounding box center [536, 439] width 94 height 28
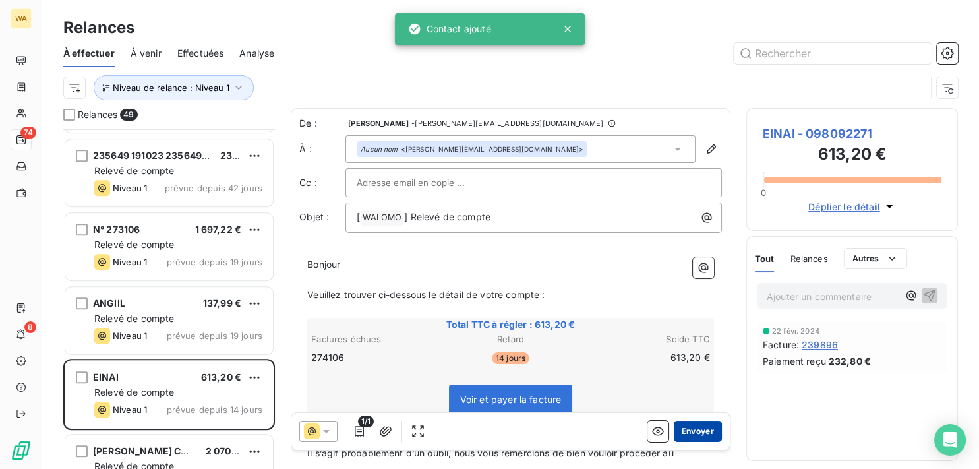
click at [694, 436] on button "Envoyer" at bounding box center [698, 431] width 48 height 21
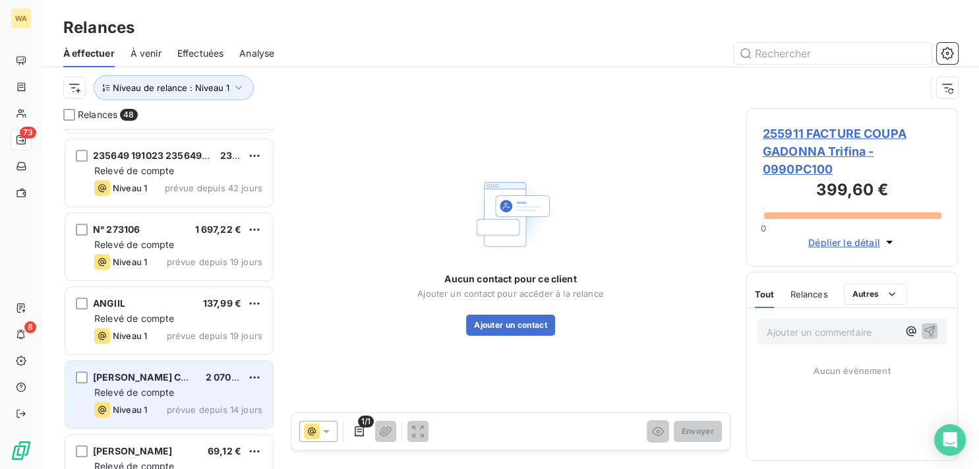
click at [173, 386] on div "Relevé de compte" at bounding box center [178, 392] width 168 height 13
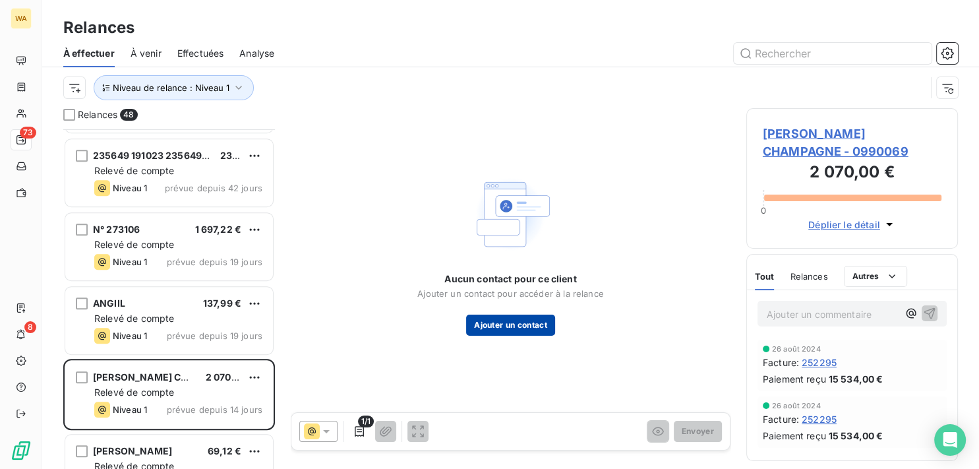
click at [517, 327] on button "Ajouter un contact" at bounding box center [510, 325] width 89 height 21
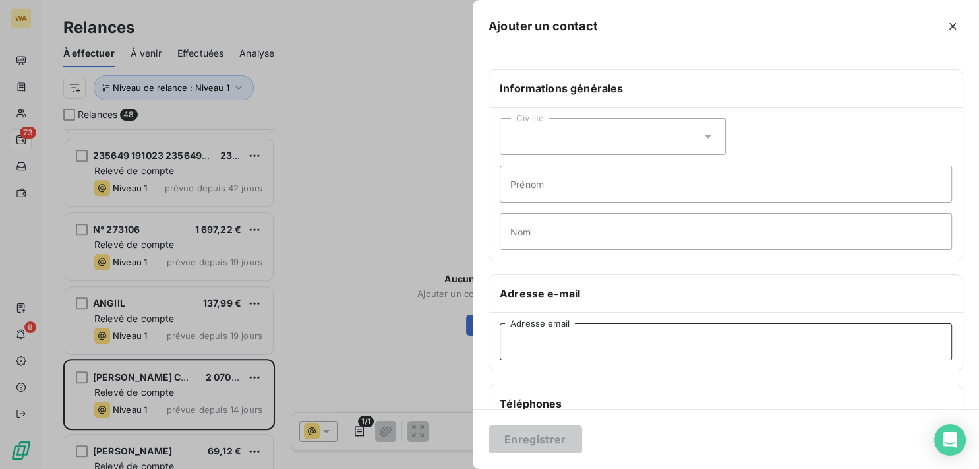
click at [595, 344] on input "Adresse email" at bounding box center [726, 341] width 452 height 37
paste input "[EMAIL_ADDRESS][DOMAIN_NAME]"
type input "[EMAIL_ADDRESS][DOMAIN_NAME]"
click at [550, 441] on button "Enregistrer" at bounding box center [536, 439] width 94 height 28
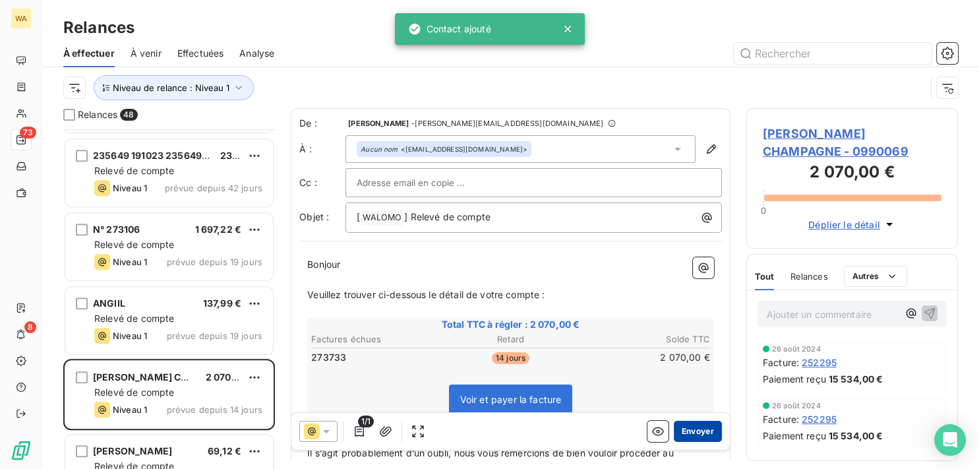
click at [693, 429] on button "Envoyer" at bounding box center [698, 431] width 48 height 21
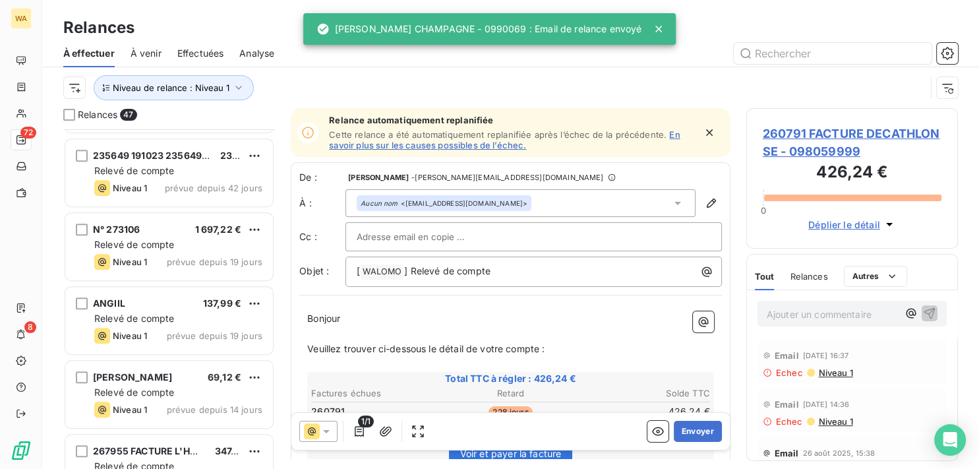
scroll to position [798, 0]
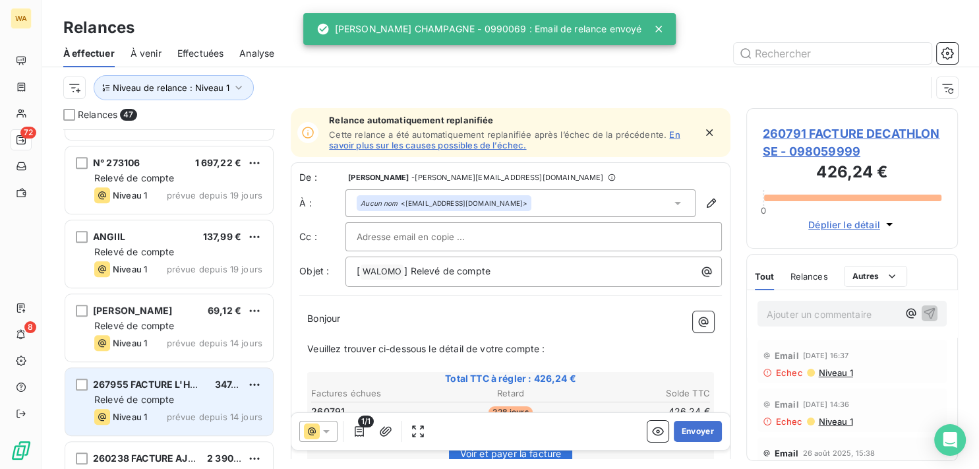
click at [204, 405] on div "Relevé de compte" at bounding box center [178, 399] width 168 height 13
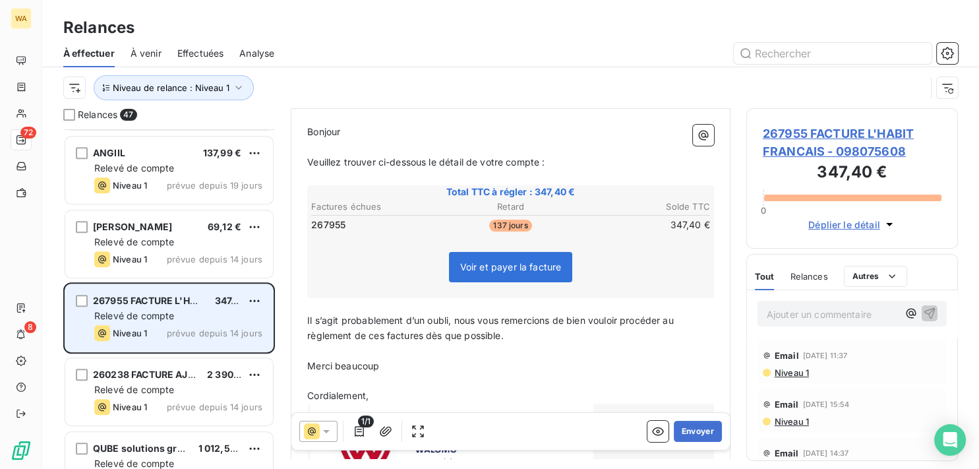
scroll to position [931, 0]
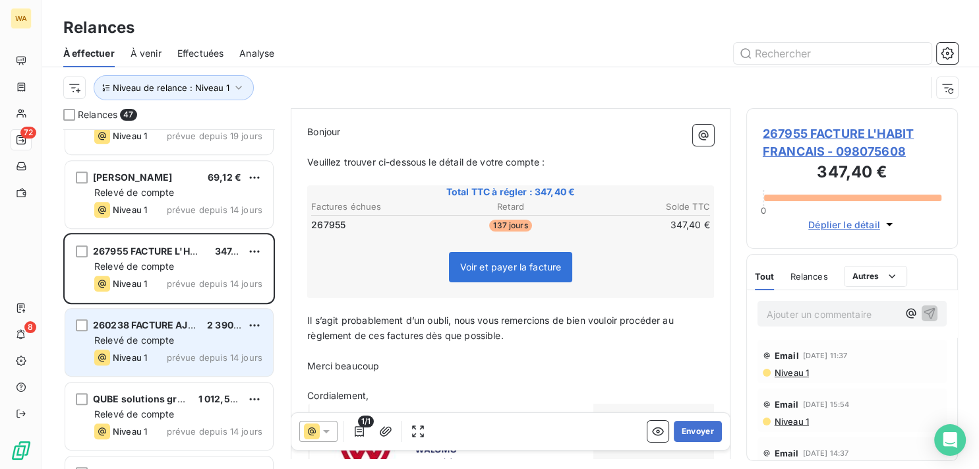
click at [173, 333] on div "260238 FACTURE AJ STUDIO doo 2 390,90 € Relevé de compte Niveau 1 prévue depuis…" at bounding box center [169, 342] width 208 height 67
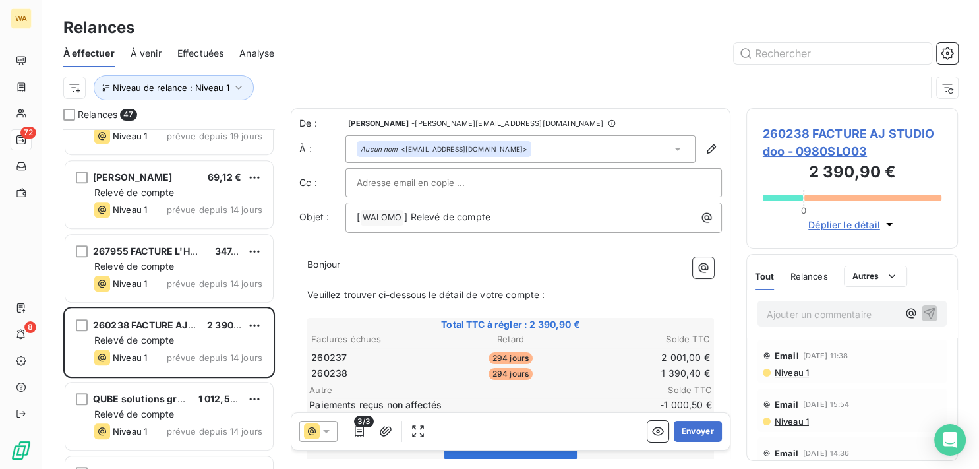
scroll to position [997, 0]
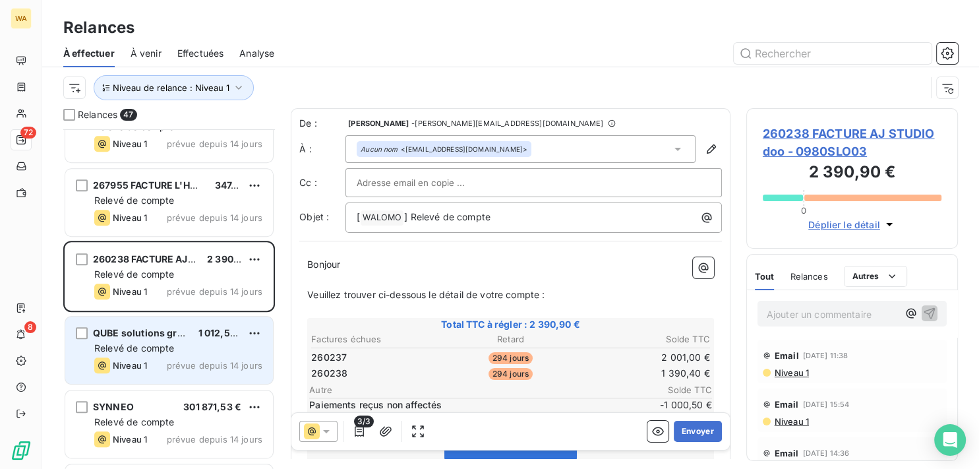
click at [181, 346] on div "Relevé de compte" at bounding box center [178, 348] width 168 height 13
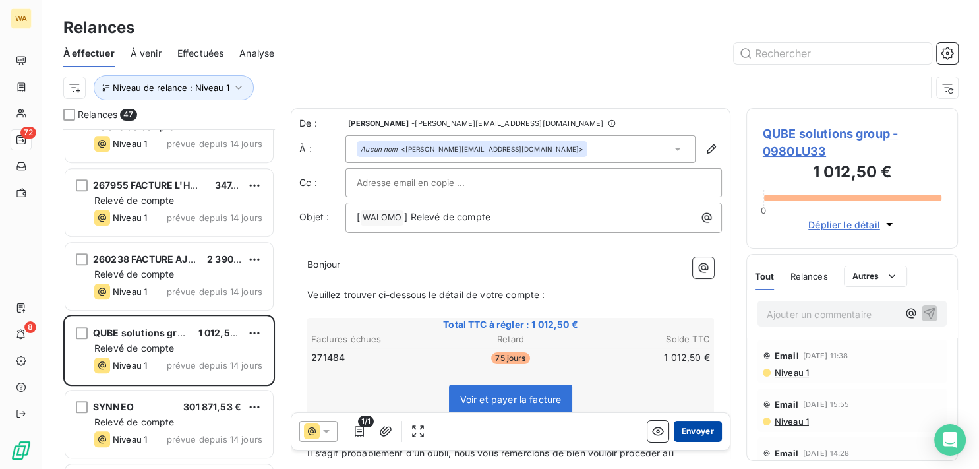
click at [678, 435] on button "Envoyer" at bounding box center [698, 431] width 48 height 21
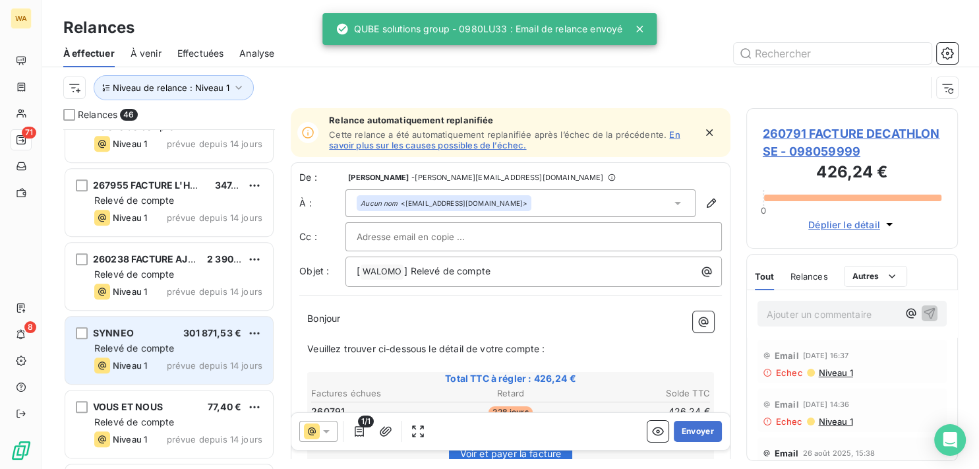
click at [162, 346] on span "Relevé de compte" at bounding box center [134, 347] width 80 height 11
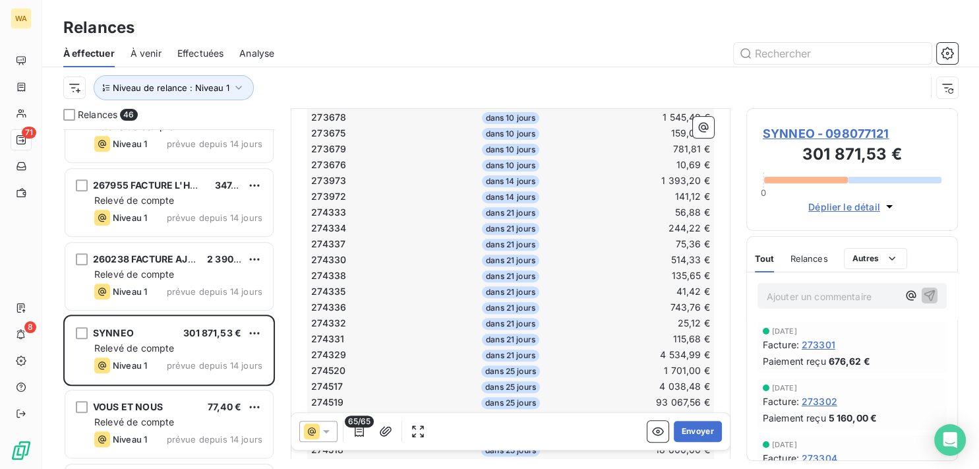
scroll to position [67, 0]
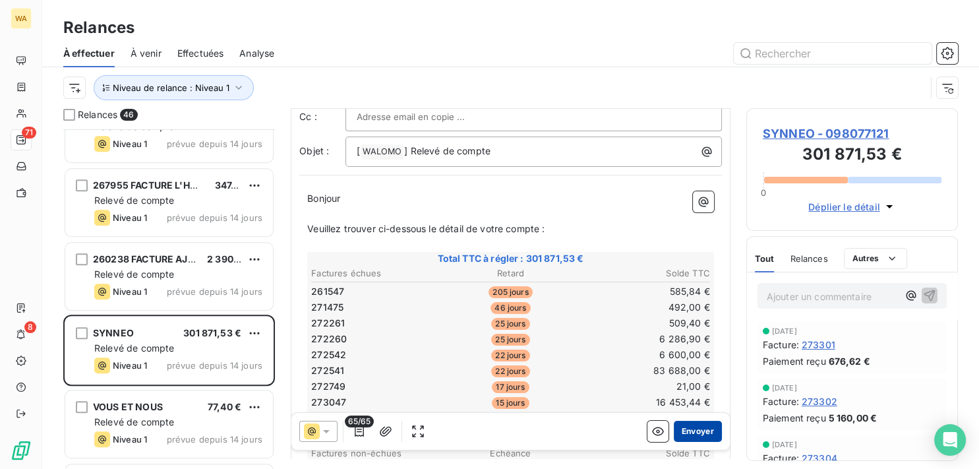
click at [685, 429] on button "Envoyer" at bounding box center [698, 431] width 48 height 21
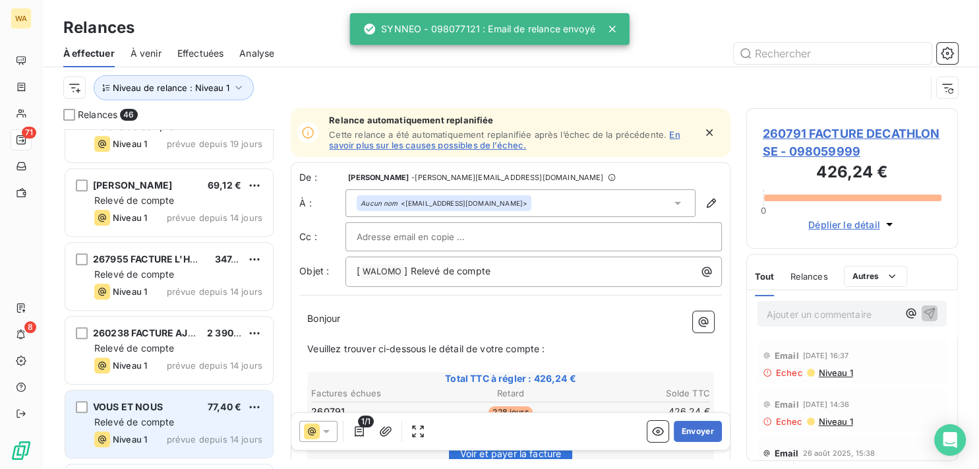
click at [171, 413] on div "VOUS ET NOUS 77,40 € Relevé de compte Niveau 1 prévue depuis 14 jours" at bounding box center [169, 423] width 208 height 67
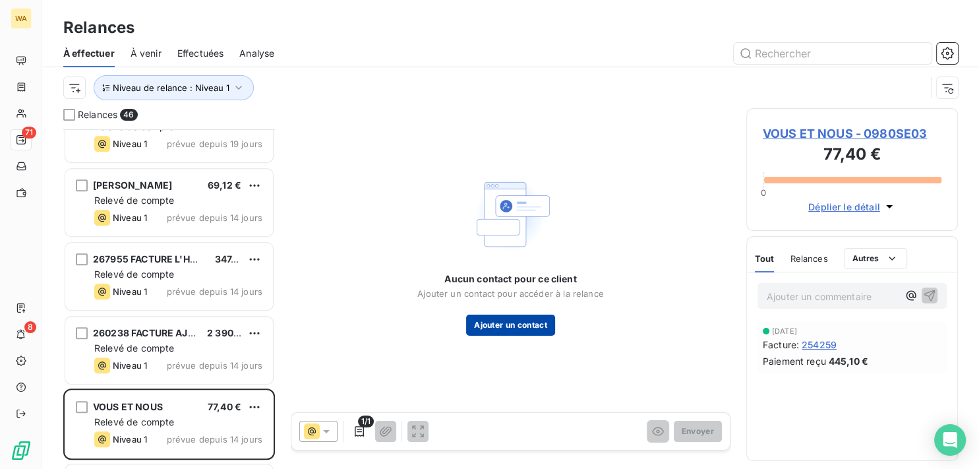
click at [507, 328] on button "Ajouter un contact" at bounding box center [510, 325] width 89 height 21
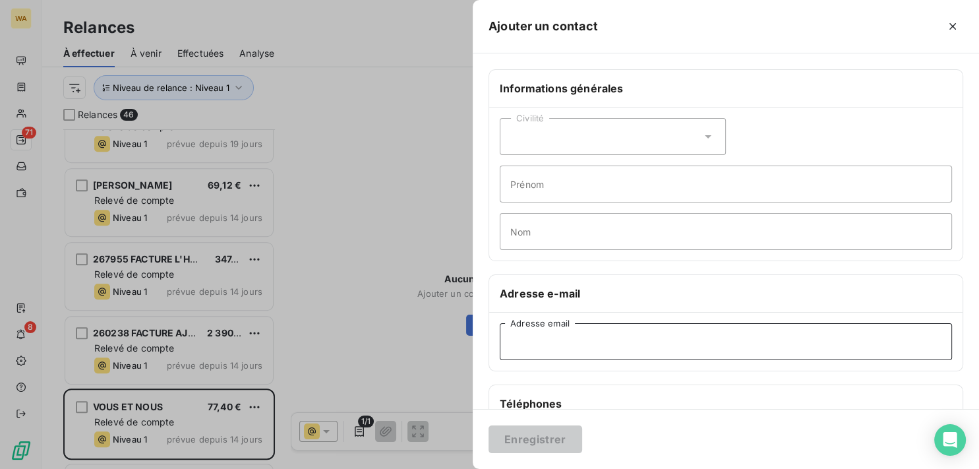
click at [588, 341] on input "Adresse email" at bounding box center [726, 341] width 452 height 37
paste input "[EMAIL_ADDRESS][DOMAIN_NAME]"
type input "[EMAIL_ADDRESS][DOMAIN_NAME]"
click at [555, 434] on button "Enregistrer" at bounding box center [536, 439] width 94 height 28
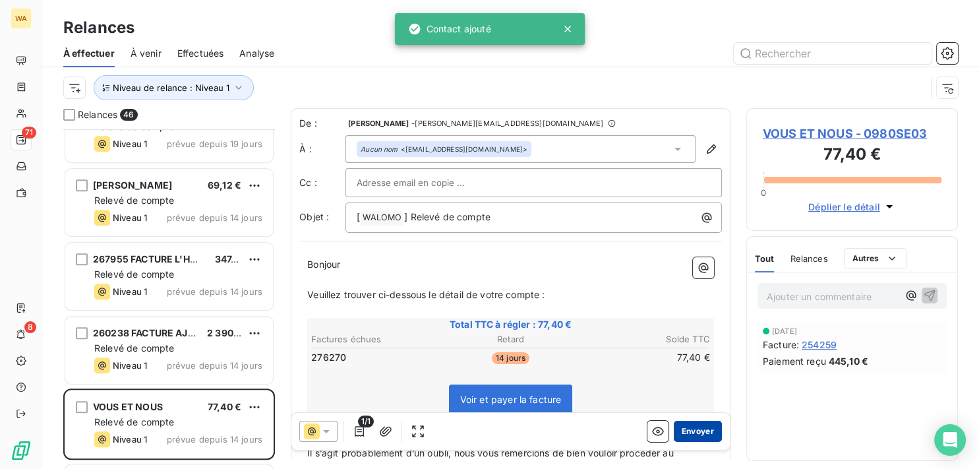
click at [689, 431] on button "Envoyer" at bounding box center [698, 431] width 48 height 21
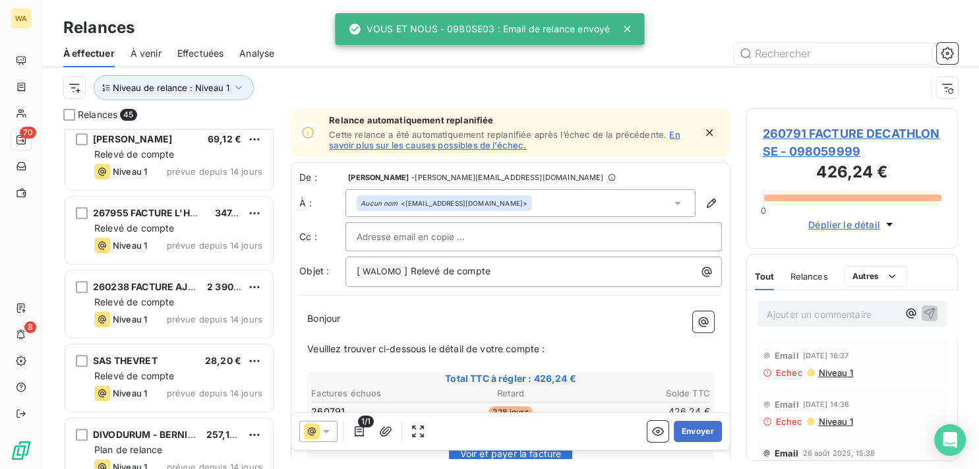
scroll to position [1064, 0]
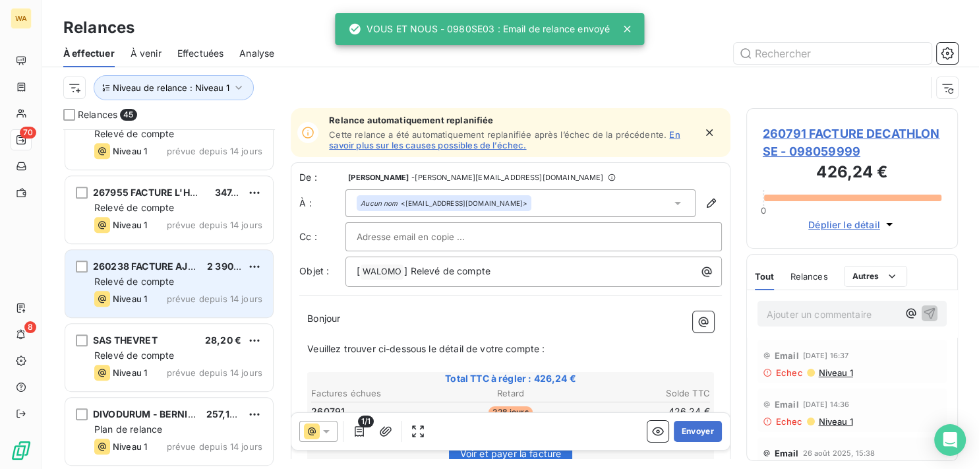
click at [162, 288] on div "260238 FACTURE AJ STUDIO doo 2 390,90 € Relevé de compte Niveau 1 prévue depuis…" at bounding box center [169, 283] width 208 height 67
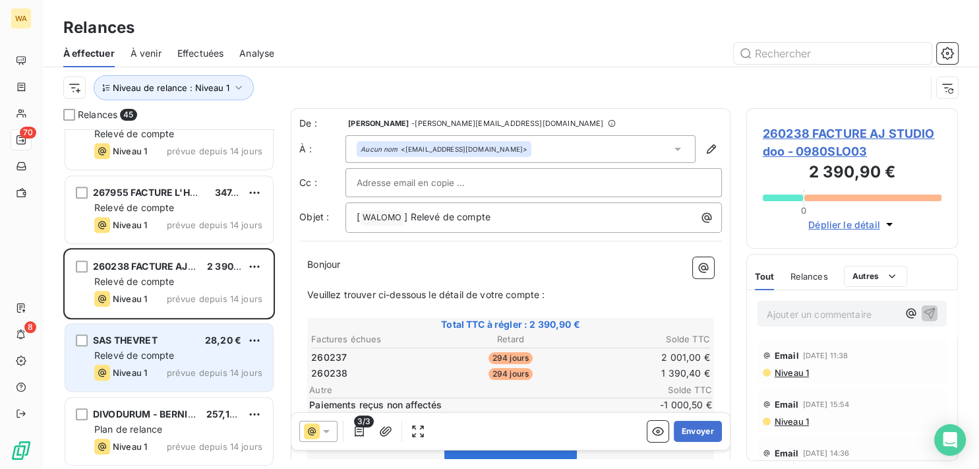
click at [179, 338] on div "SAS THEVRET 28,20 €" at bounding box center [178, 340] width 168 height 12
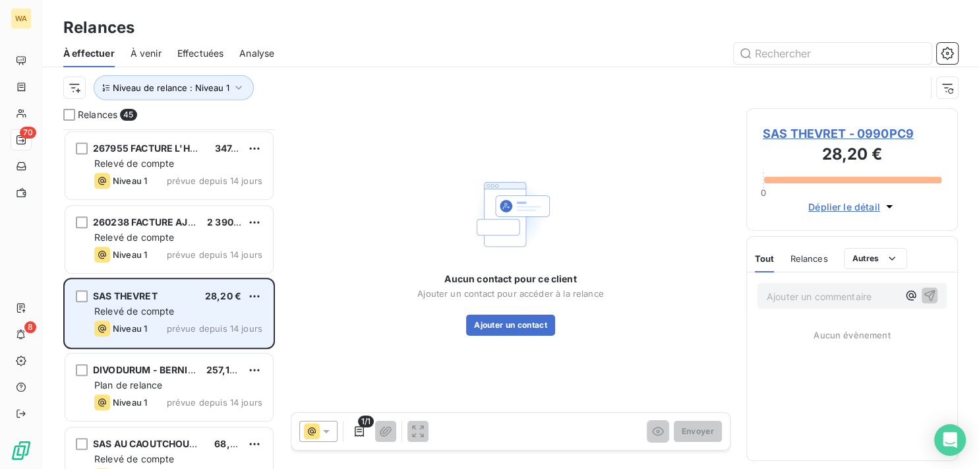
scroll to position [1130, 0]
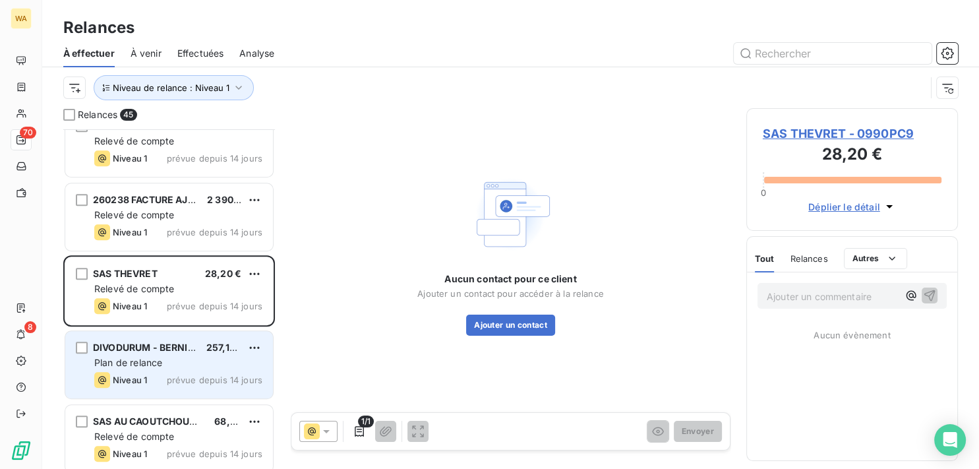
click at [181, 347] on span "DIVODURUM - BERNICIA" at bounding box center [148, 347] width 111 height 11
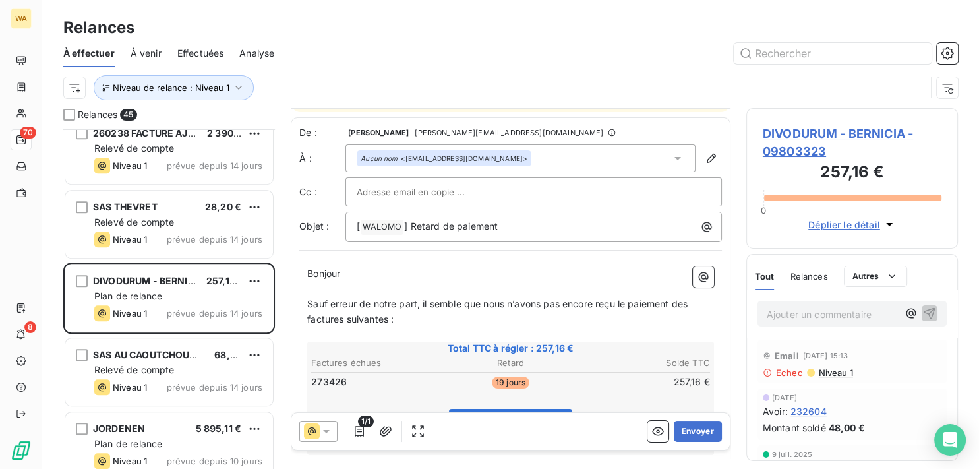
scroll to position [67, 0]
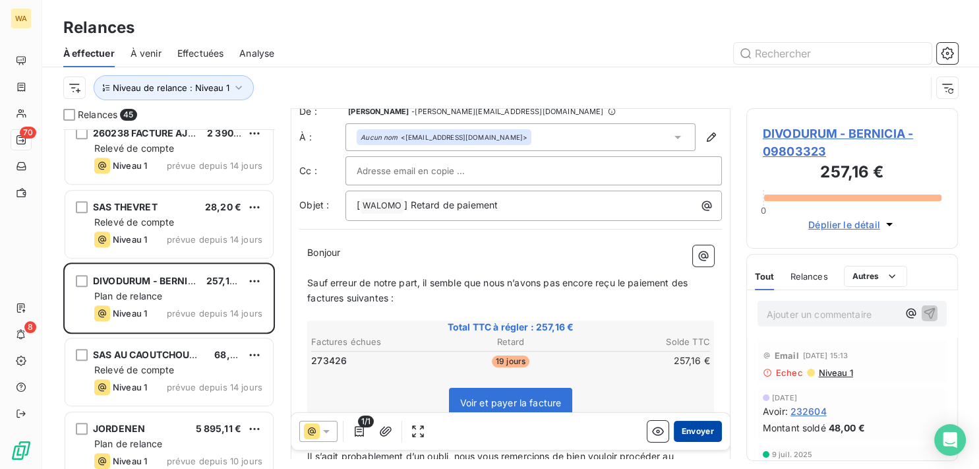
click at [680, 429] on button "Envoyer" at bounding box center [698, 431] width 48 height 21
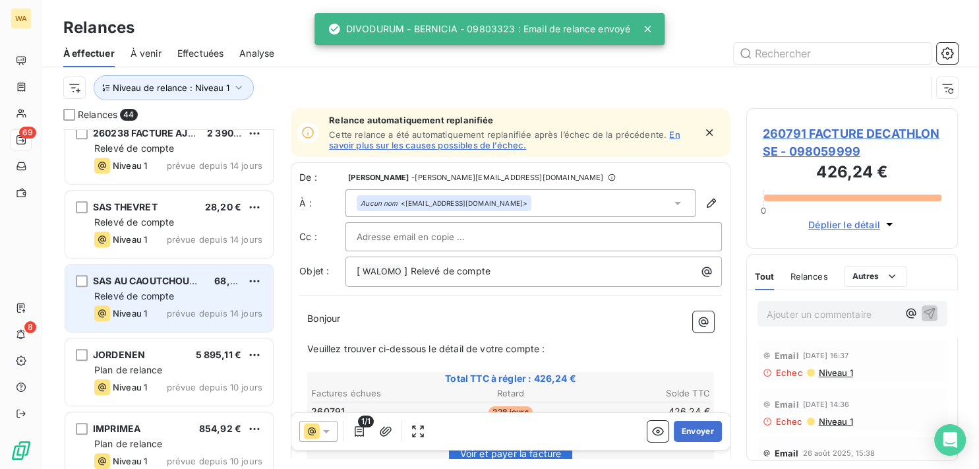
click at [189, 297] on div "Relevé de compte" at bounding box center [178, 296] width 168 height 13
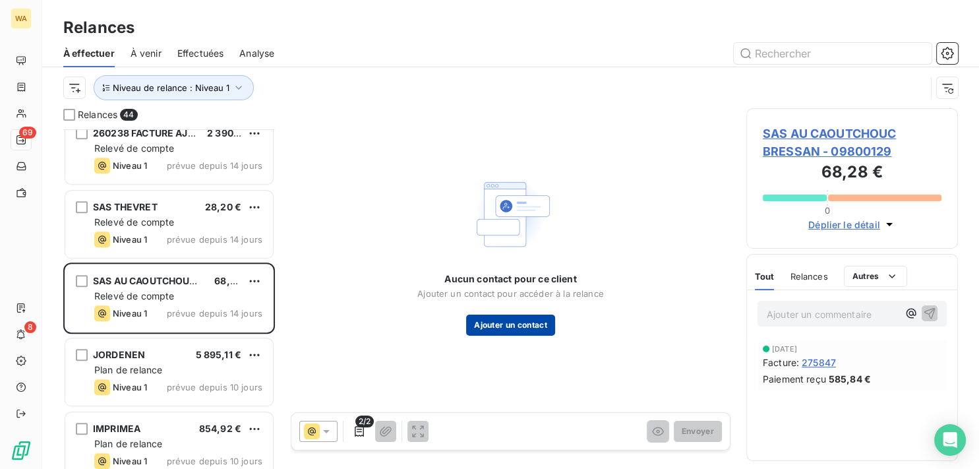
click at [523, 322] on button "Ajouter un contact" at bounding box center [510, 325] width 89 height 21
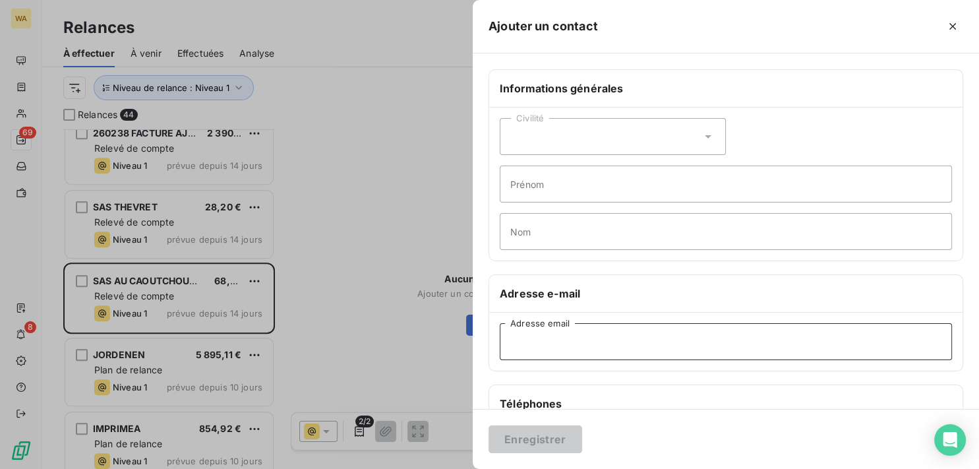
click at [579, 348] on input "Adresse email" at bounding box center [726, 341] width 452 height 37
paste input "[EMAIL_ADDRESS][DOMAIN_NAME]"
type input "[EMAIL_ADDRESS][DOMAIN_NAME]"
click at [557, 448] on button "Enregistrer" at bounding box center [536, 439] width 94 height 28
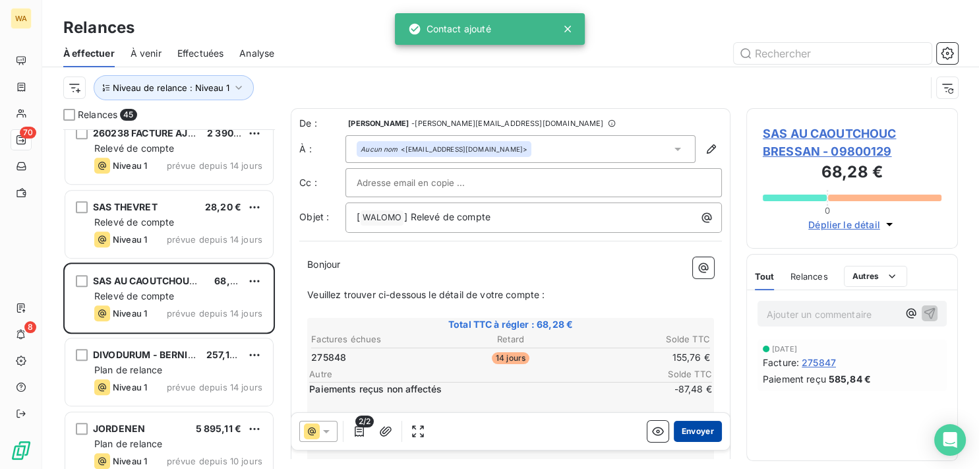
click at [685, 434] on button "Envoyer" at bounding box center [698, 431] width 48 height 21
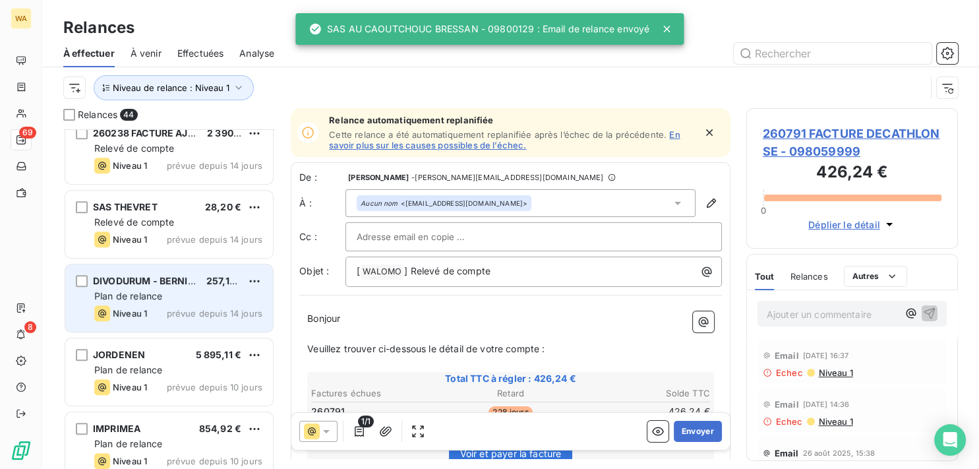
click at [154, 315] on div "Niveau 1 prévue depuis 14 jours" at bounding box center [178, 313] width 168 height 16
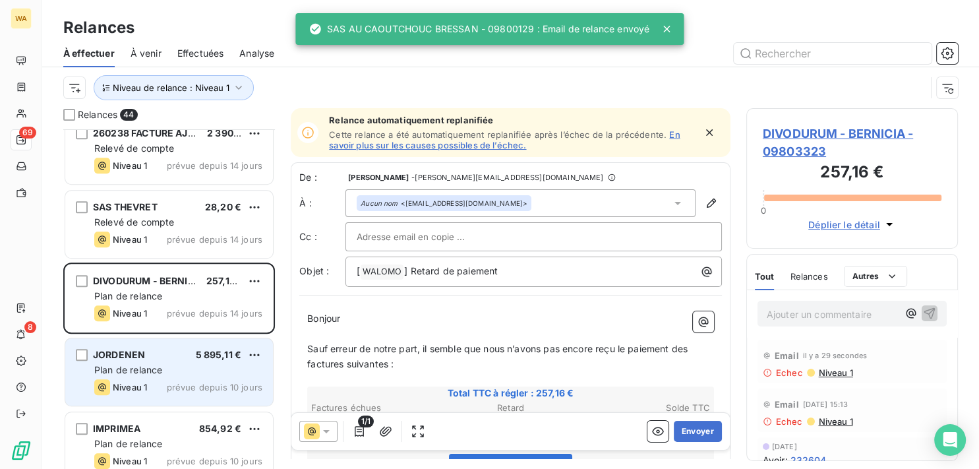
click at [158, 350] on div "JORDENEN 5 895,11 €" at bounding box center [178, 355] width 168 height 12
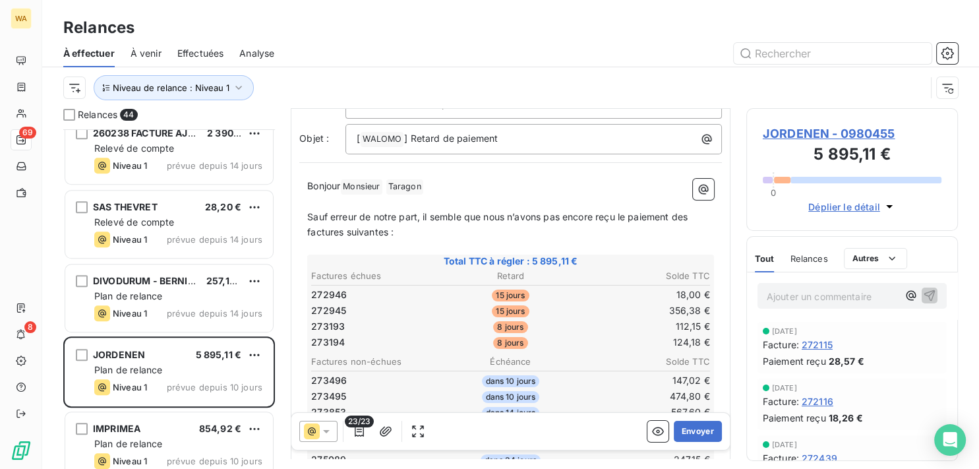
scroll to position [133, 0]
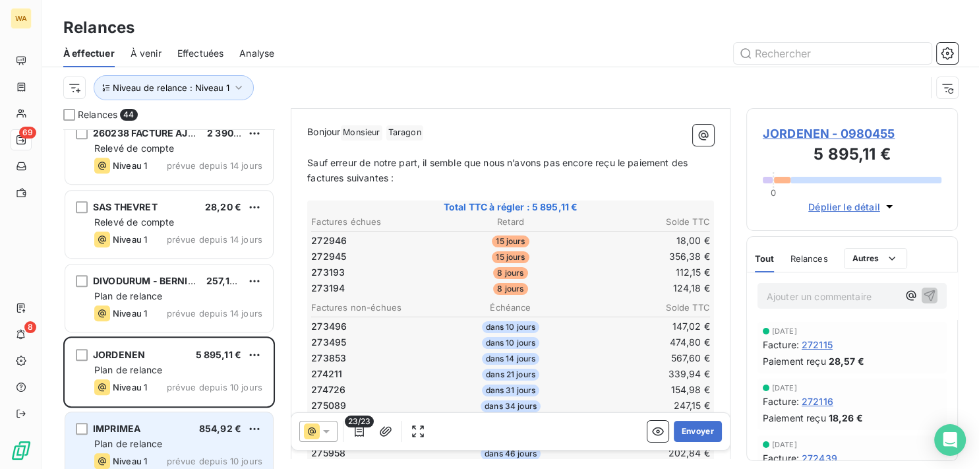
click at [187, 429] on div "IMPRIMEA 854,92 €" at bounding box center [178, 429] width 168 height 12
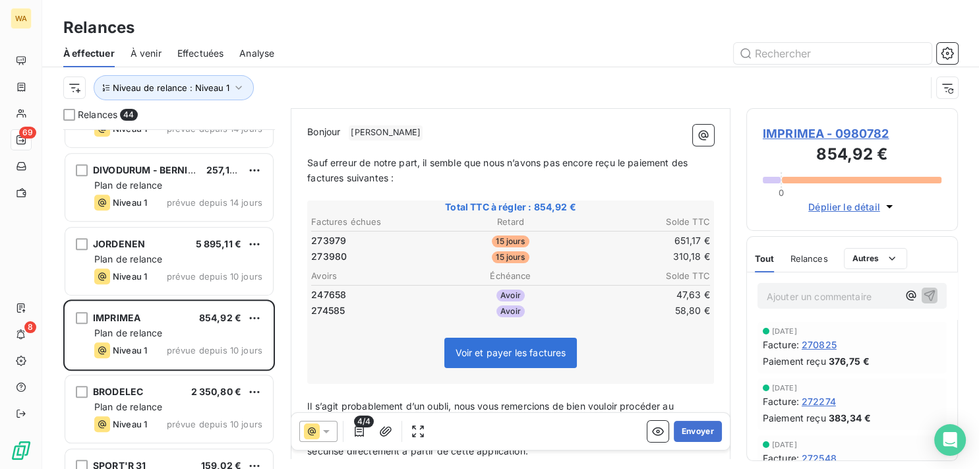
scroll to position [1330, 0]
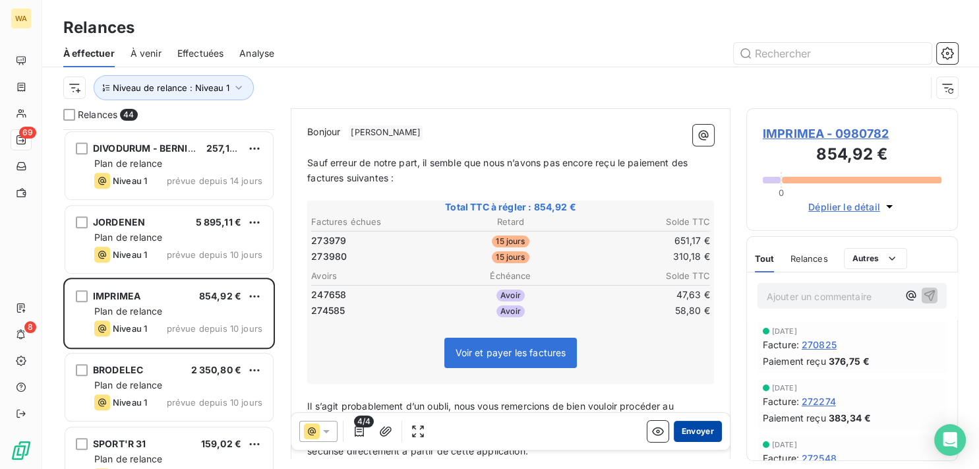
click at [705, 431] on button "Envoyer" at bounding box center [698, 431] width 48 height 21
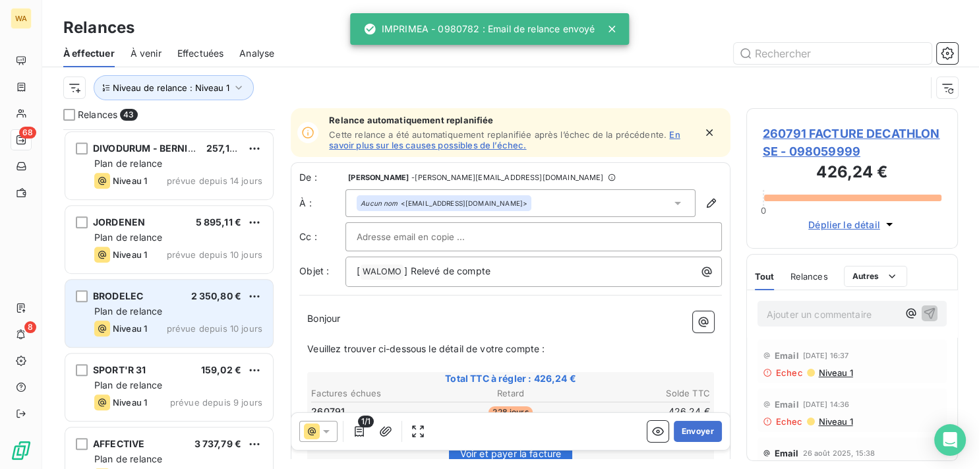
click at [175, 313] on div "Plan de relance" at bounding box center [178, 311] width 168 height 13
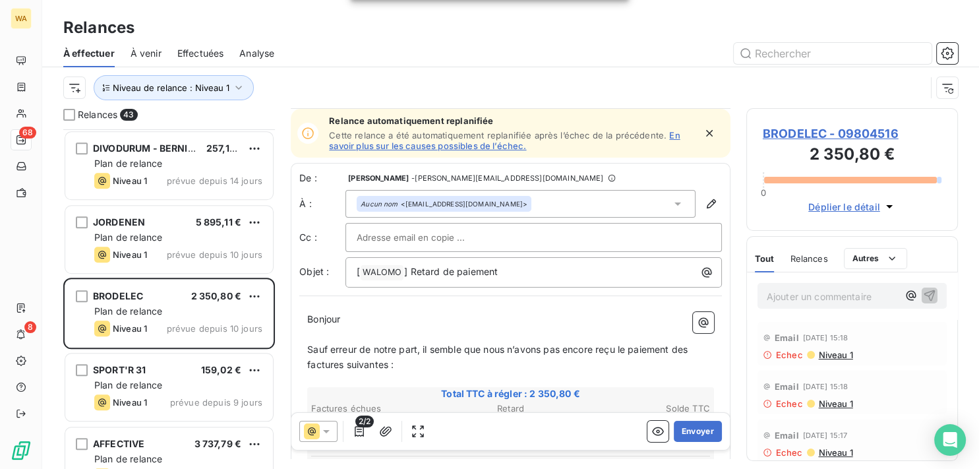
scroll to position [67, 0]
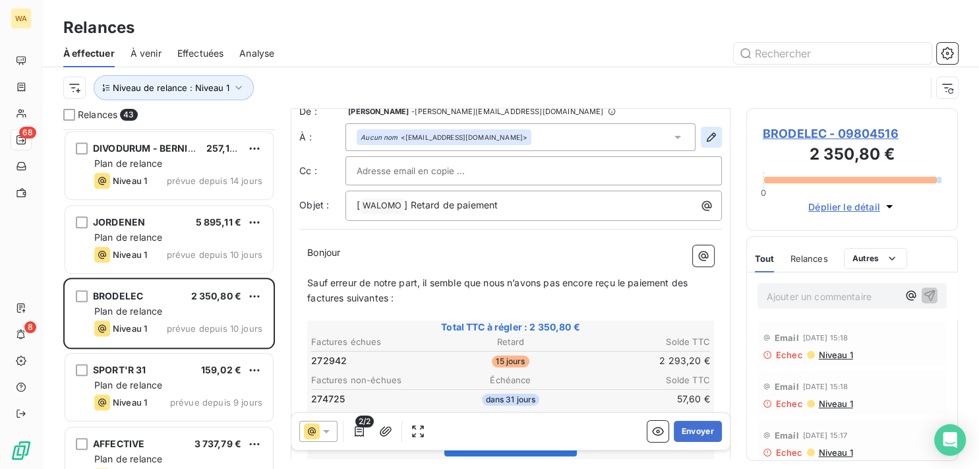
click at [707, 139] on icon "button" at bounding box center [711, 137] width 9 height 9
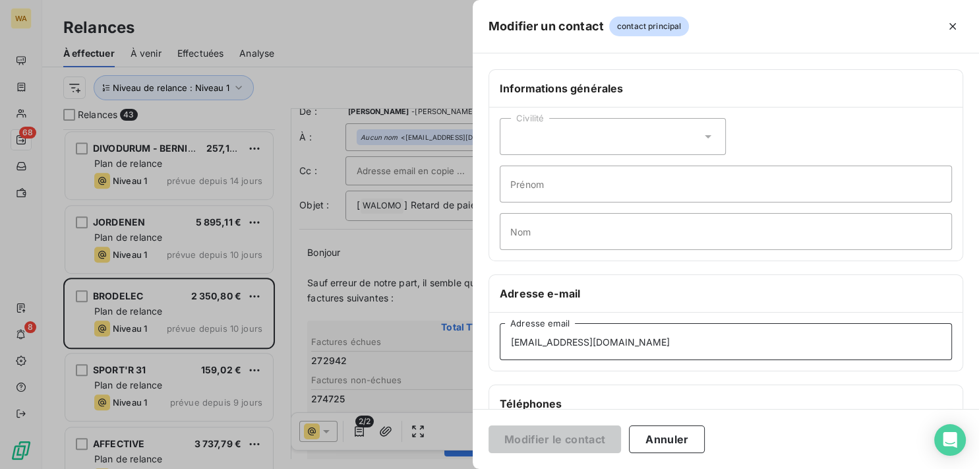
drag, startPoint x: 656, startPoint y: 346, endPoint x: 374, endPoint y: 347, distance: 281.6
click at [374, 468] on div "Modifier un contact contact principal Informations générales Civilité Prénom No…" at bounding box center [489, 469] width 979 height 0
drag, startPoint x: 637, startPoint y: 342, endPoint x: 336, endPoint y: 359, distance: 301.2
click at [500, 359] on input "[EMAIL_ADDRESS][DOMAIN_NAME]" at bounding box center [726, 341] width 452 height 37
paste input "[EMAIL_ADDRESS][DOMAIN_NAME]"
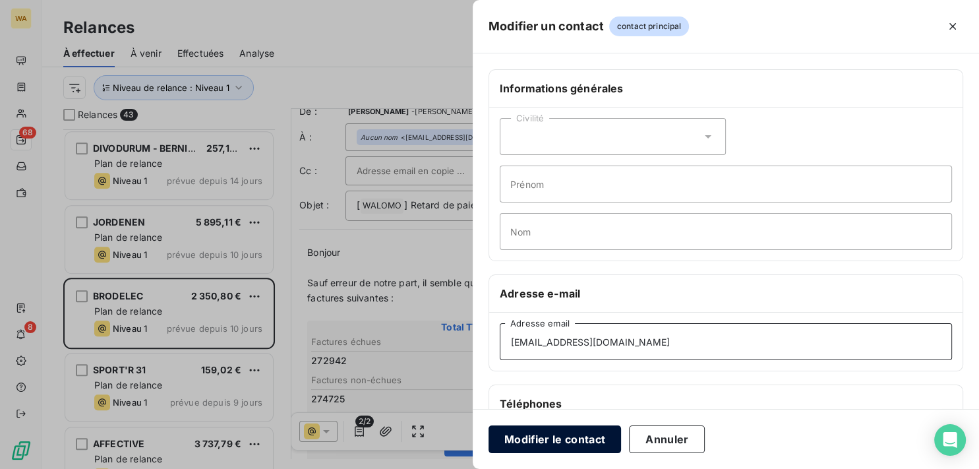
type input "[EMAIL_ADDRESS][DOMAIN_NAME]"
click at [524, 437] on button "Modifier le contact" at bounding box center [555, 439] width 133 height 28
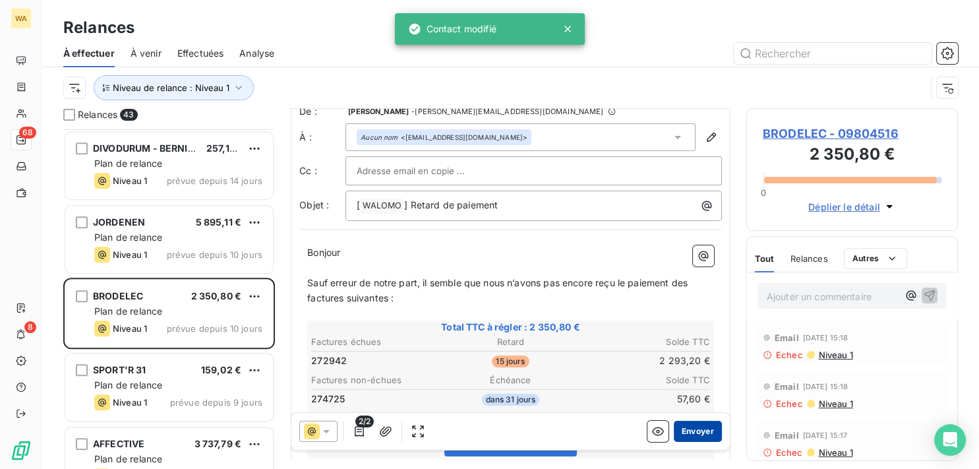
click at [687, 424] on button "Envoyer" at bounding box center [698, 431] width 48 height 21
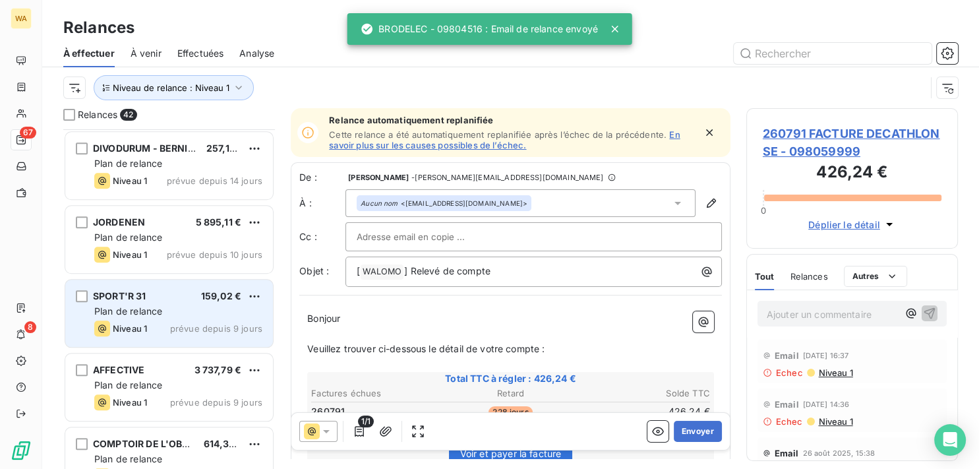
click at [172, 318] on div "SPORT'R 31 159,02 € Plan de relance Niveau 1 prévue depuis 9 jours" at bounding box center [169, 313] width 208 height 67
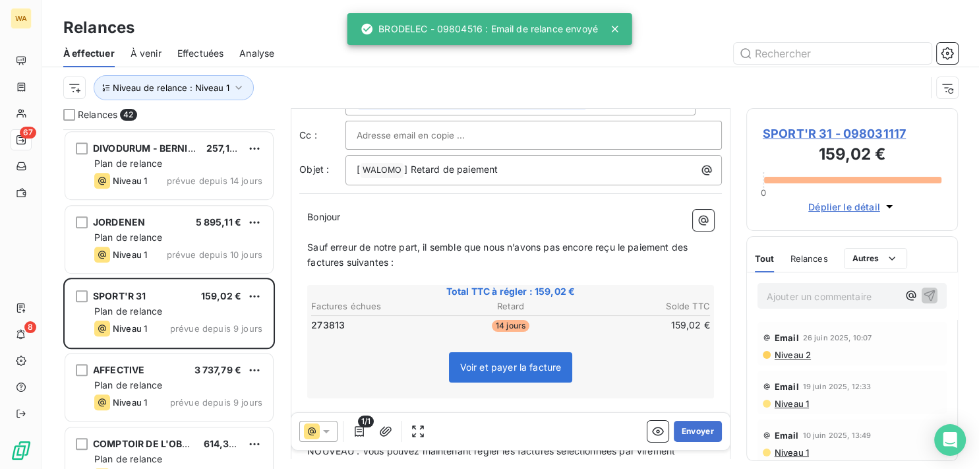
scroll to position [67, 0]
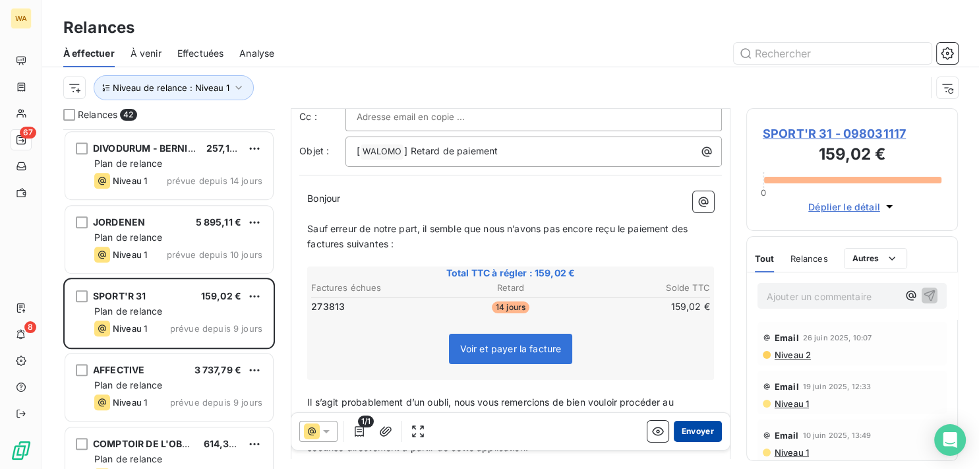
click at [687, 431] on button "Envoyer" at bounding box center [698, 431] width 48 height 21
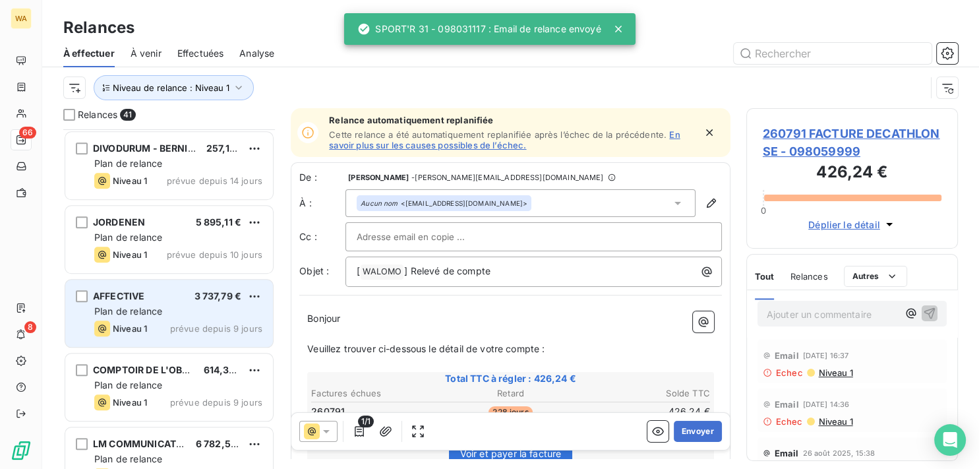
click at [231, 306] on div "Plan de relance" at bounding box center [178, 311] width 168 height 13
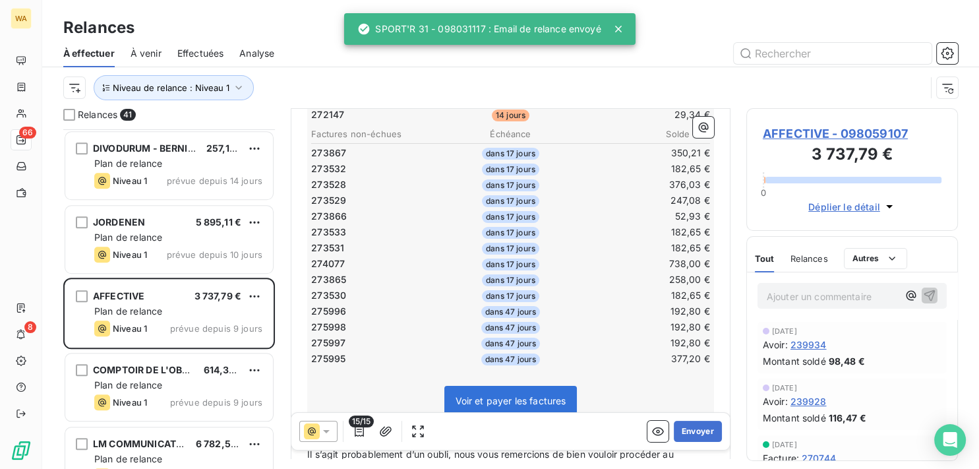
scroll to position [266, 0]
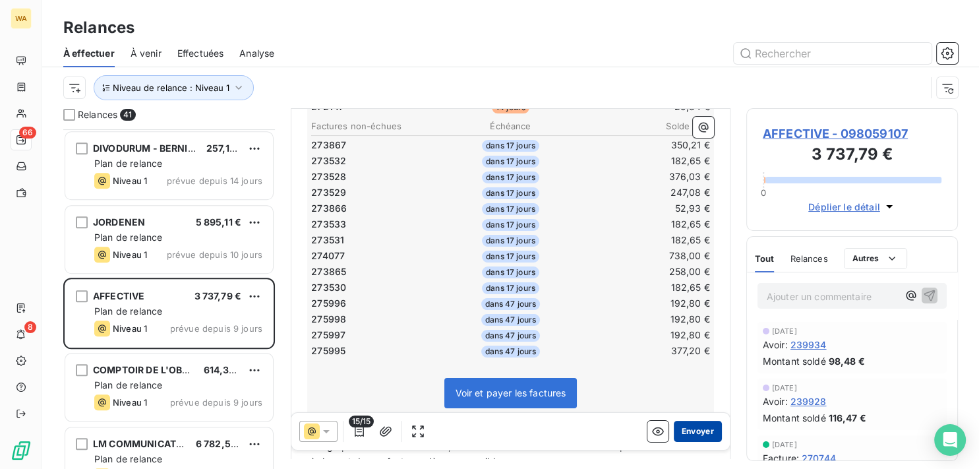
click at [693, 430] on button "Envoyer" at bounding box center [698, 431] width 48 height 21
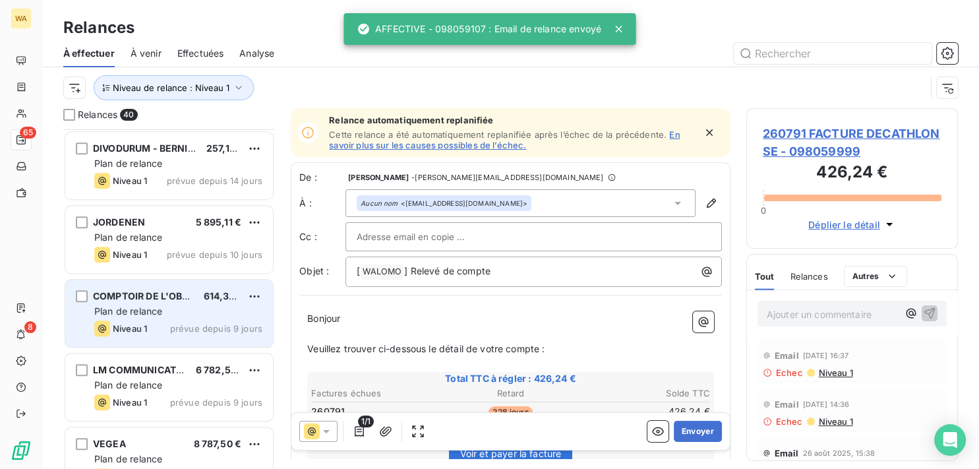
click at [164, 314] on div "Plan de relance" at bounding box center [178, 311] width 168 height 13
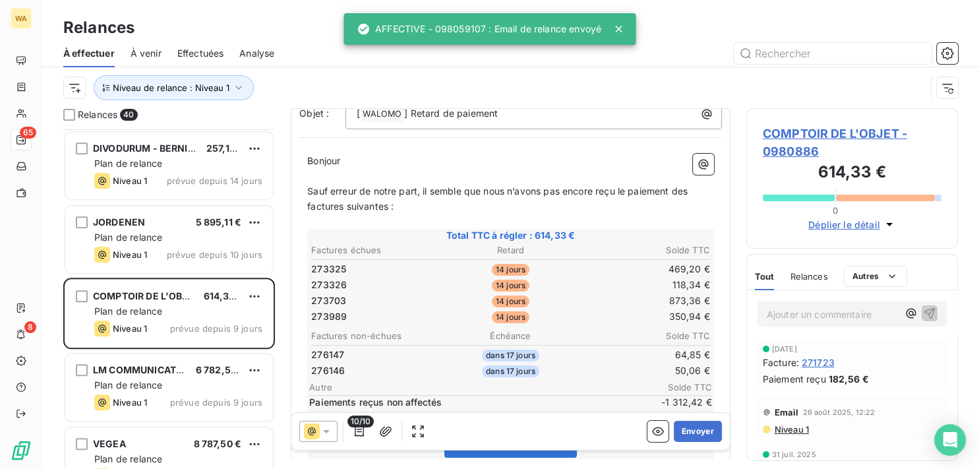
scroll to position [133, 0]
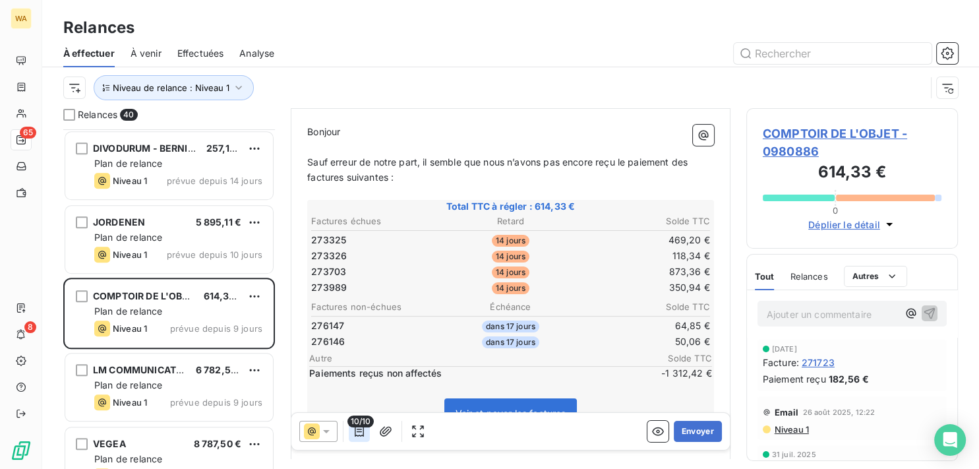
click at [357, 432] on icon "button" at bounding box center [359, 431] width 9 height 11
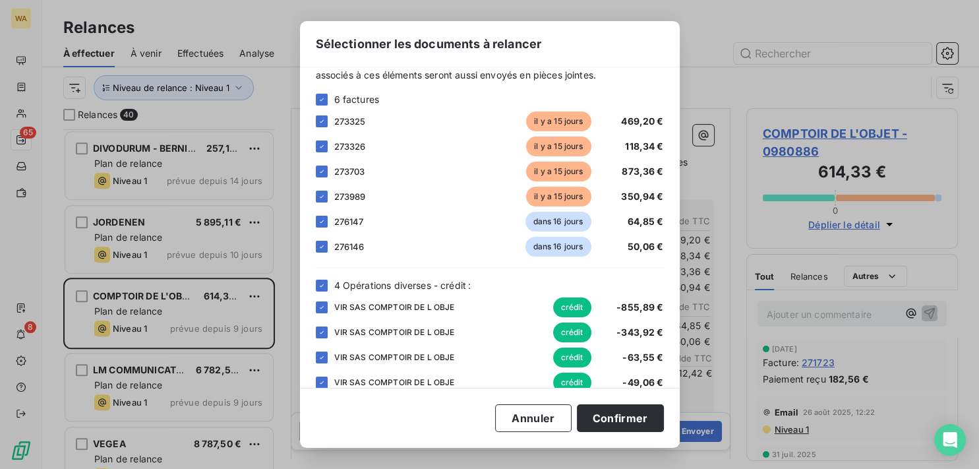
scroll to position [63, 0]
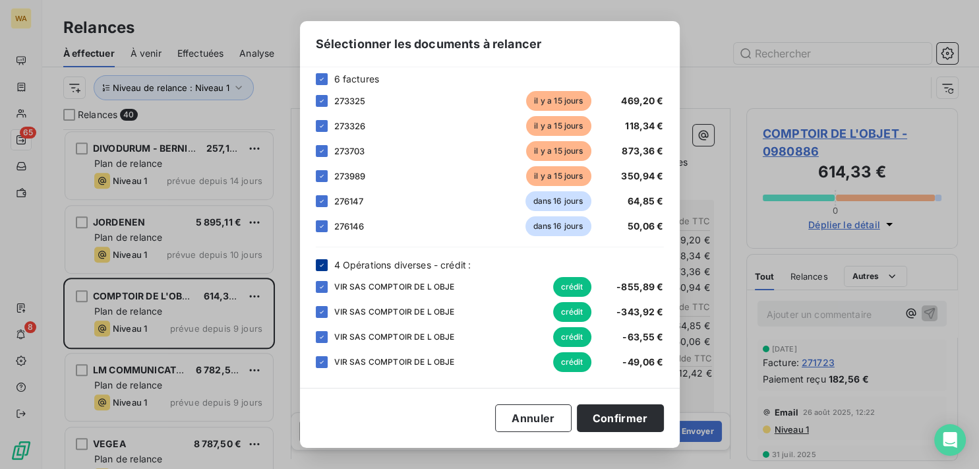
click at [320, 266] on icon at bounding box center [322, 265] width 8 height 8
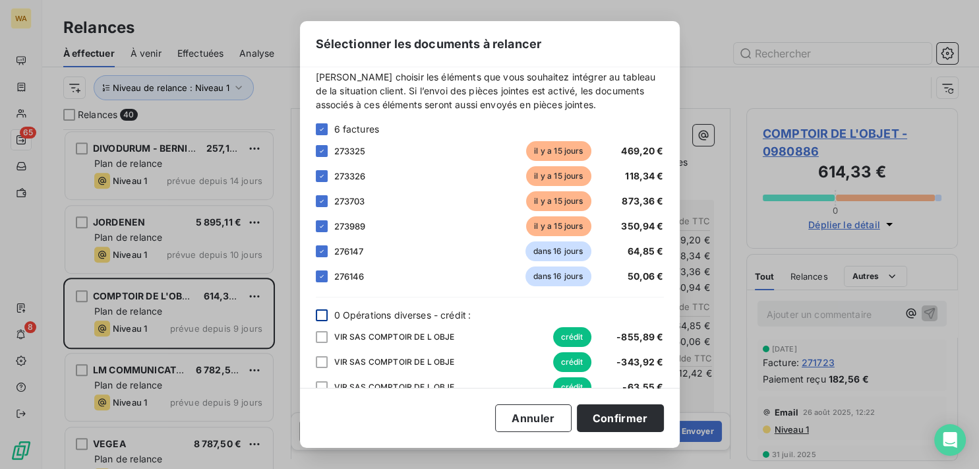
scroll to position [0, 0]
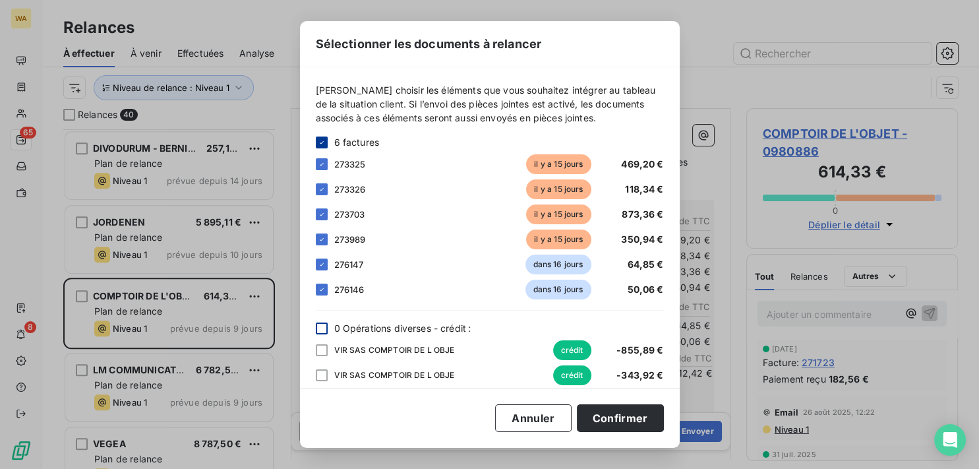
click at [323, 139] on icon at bounding box center [322, 143] width 8 height 8
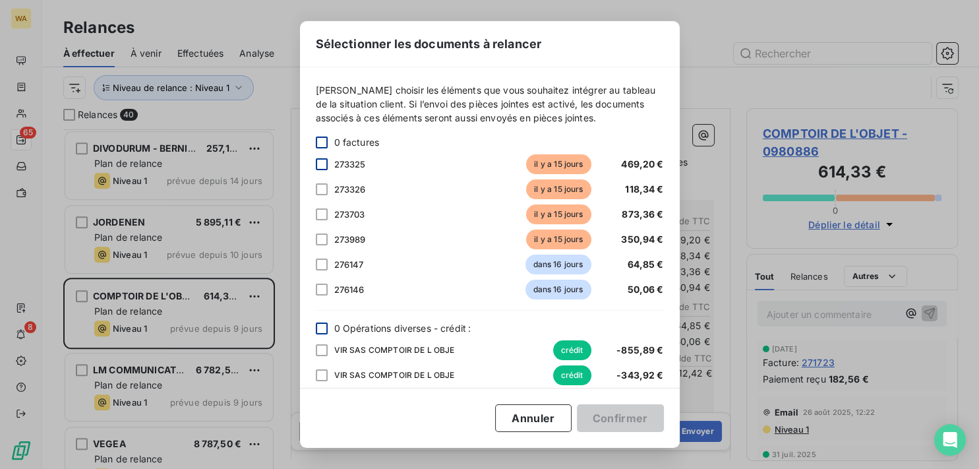
click at [325, 167] on div at bounding box center [322, 164] width 12 height 12
click at [322, 191] on div at bounding box center [322, 189] width 12 height 12
click at [621, 416] on button "Confirmer" at bounding box center [620, 418] width 87 height 28
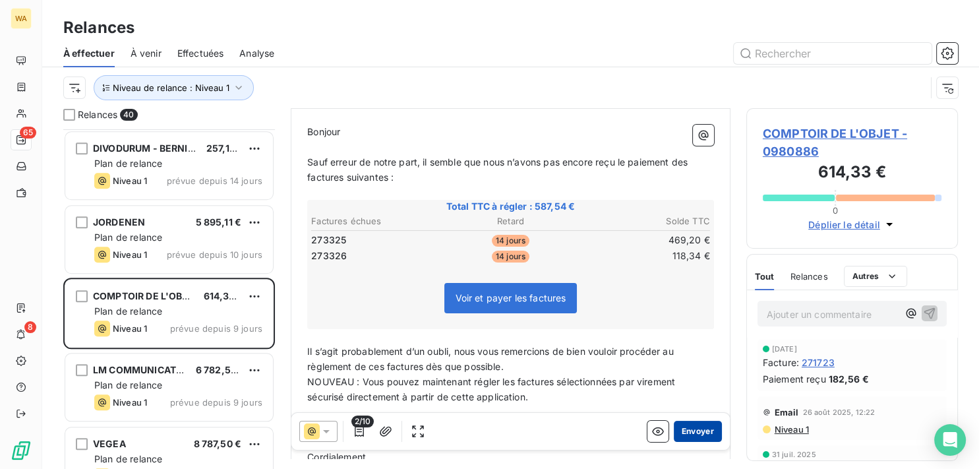
click at [700, 429] on button "Envoyer" at bounding box center [698, 431] width 48 height 21
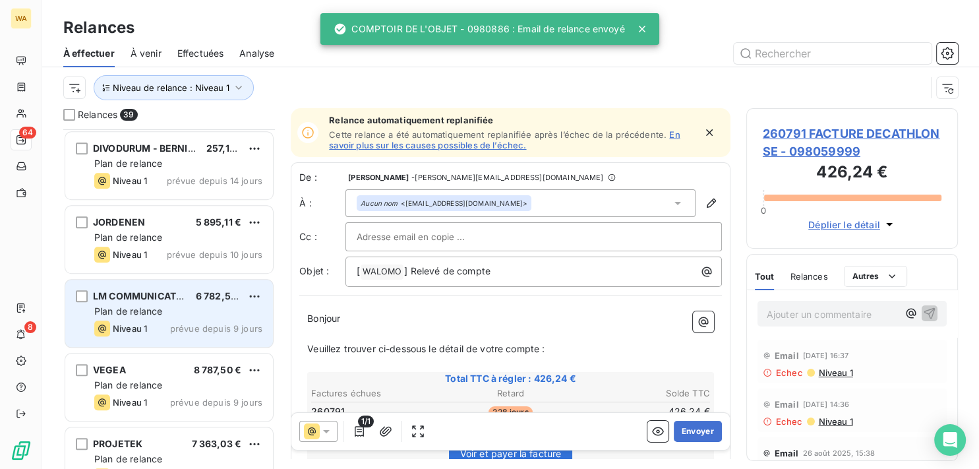
click at [162, 309] on span "Plan de relance" at bounding box center [128, 310] width 68 height 11
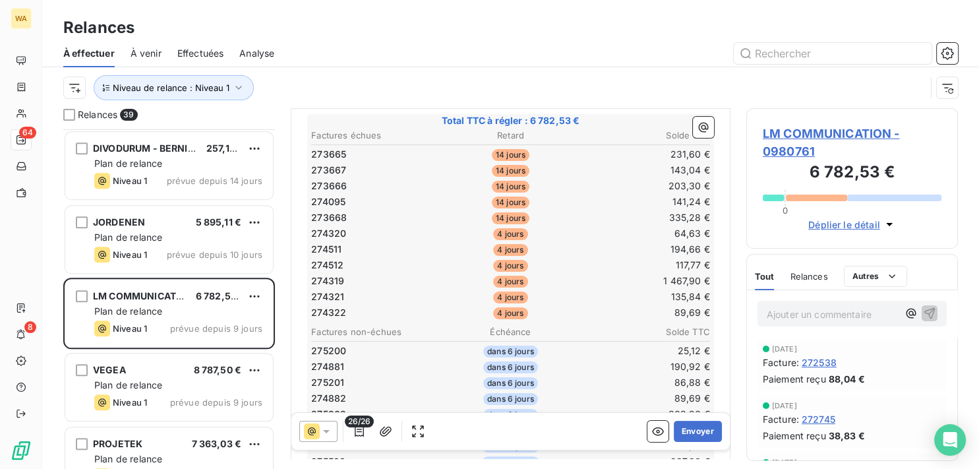
scroll to position [332, 0]
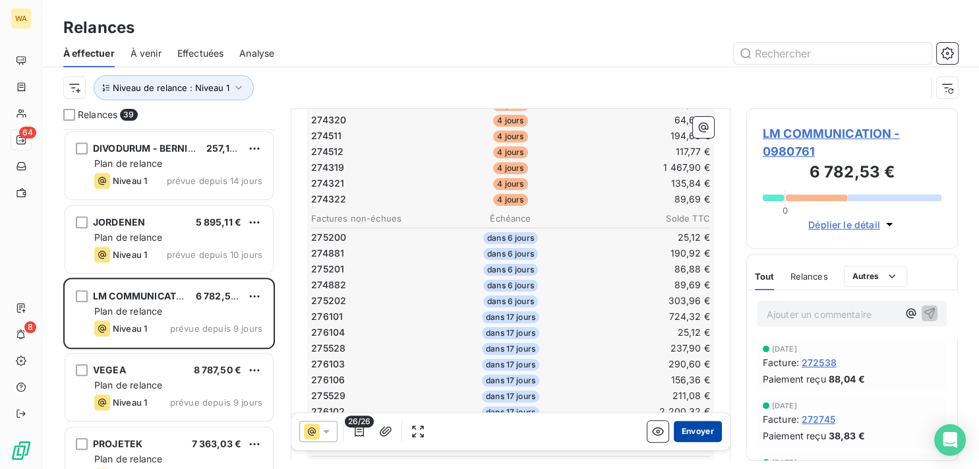
click at [692, 426] on button "Envoyer" at bounding box center [698, 431] width 48 height 21
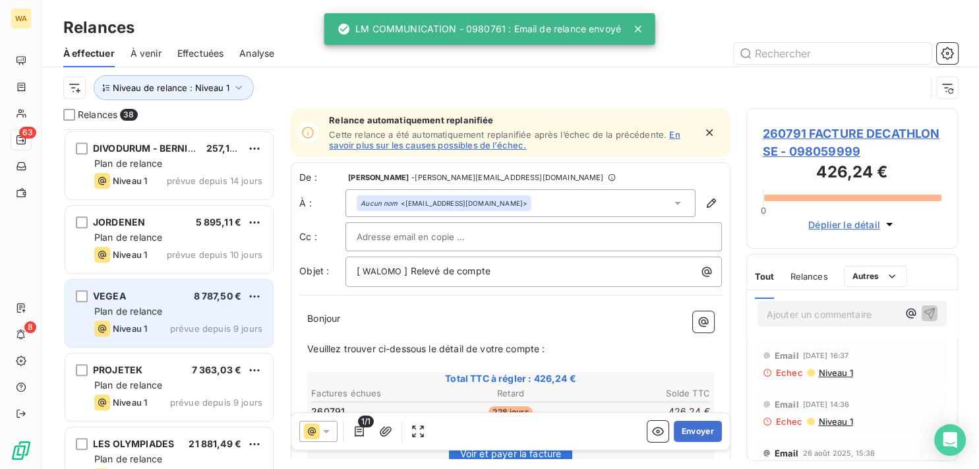
click at [164, 319] on div "VEGEA 8 787,50 € Plan de relance Niveau 1 prévue depuis 9 jours" at bounding box center [169, 313] width 208 height 67
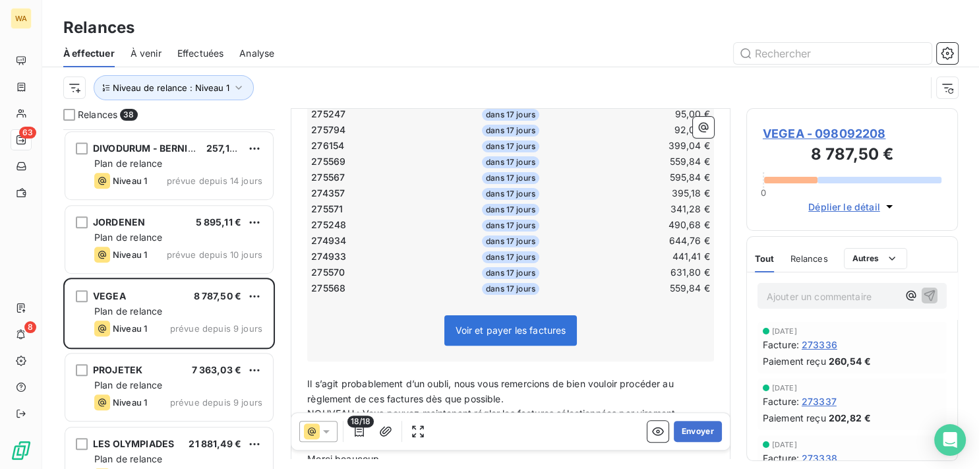
scroll to position [399, 0]
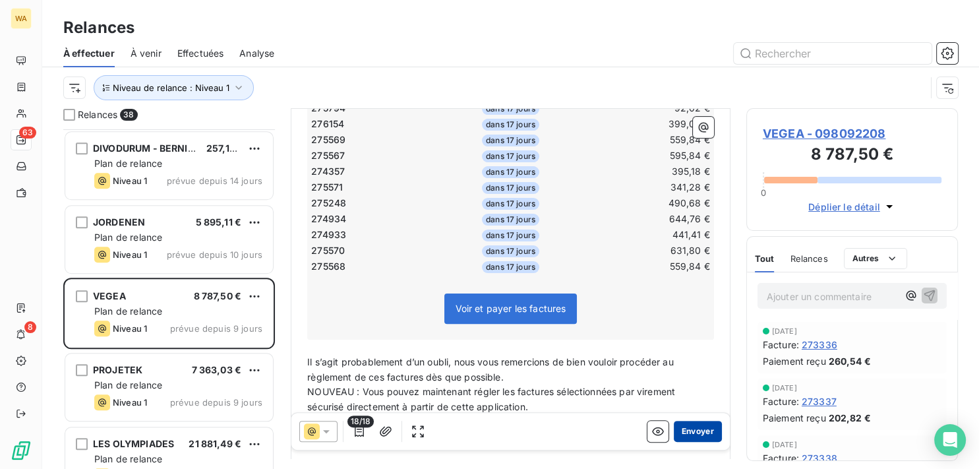
click at [685, 431] on button "Envoyer" at bounding box center [698, 431] width 48 height 21
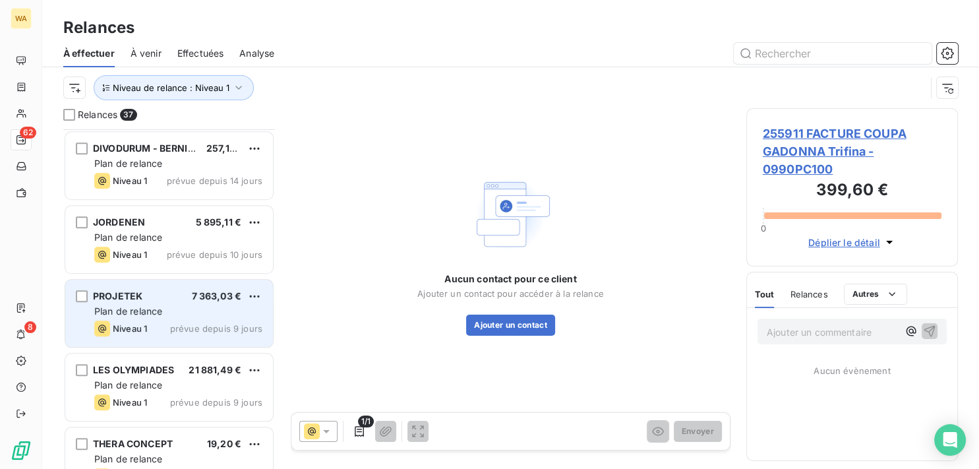
click at [178, 316] on div "Plan de relance" at bounding box center [178, 311] width 168 height 13
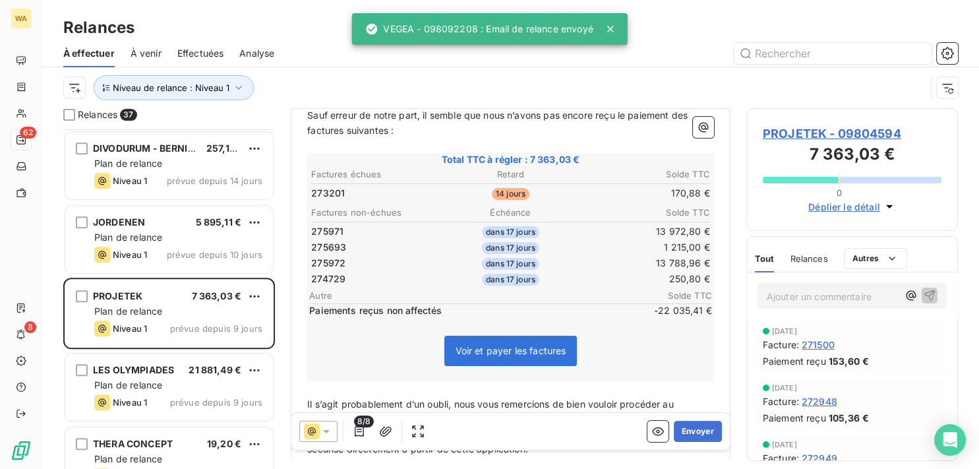
scroll to position [200, 0]
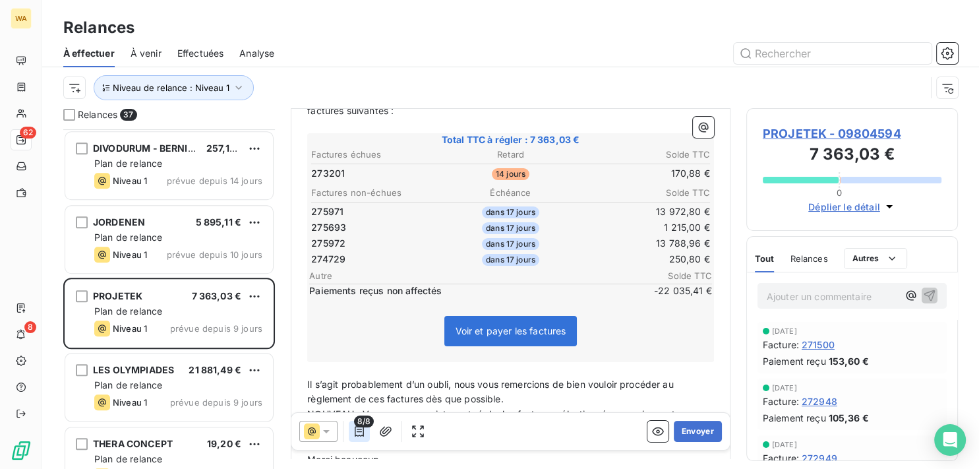
click at [364, 429] on icon "button" at bounding box center [359, 431] width 13 height 13
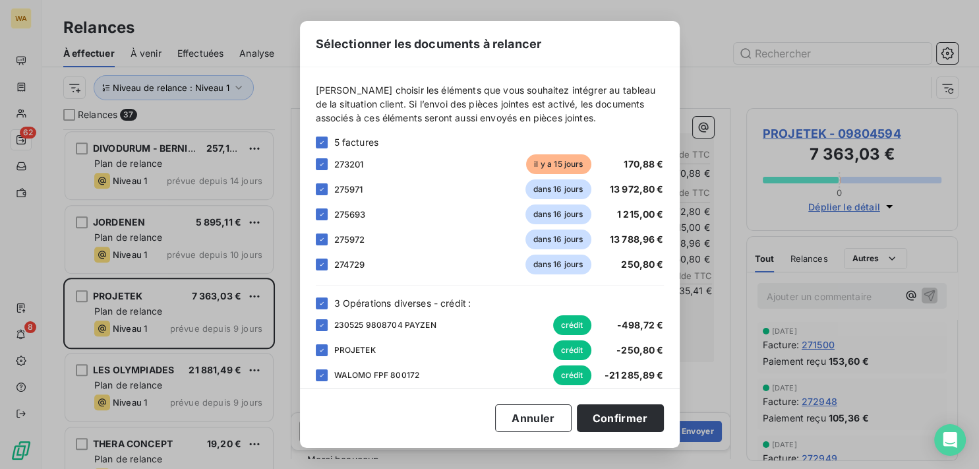
scroll to position [13, 0]
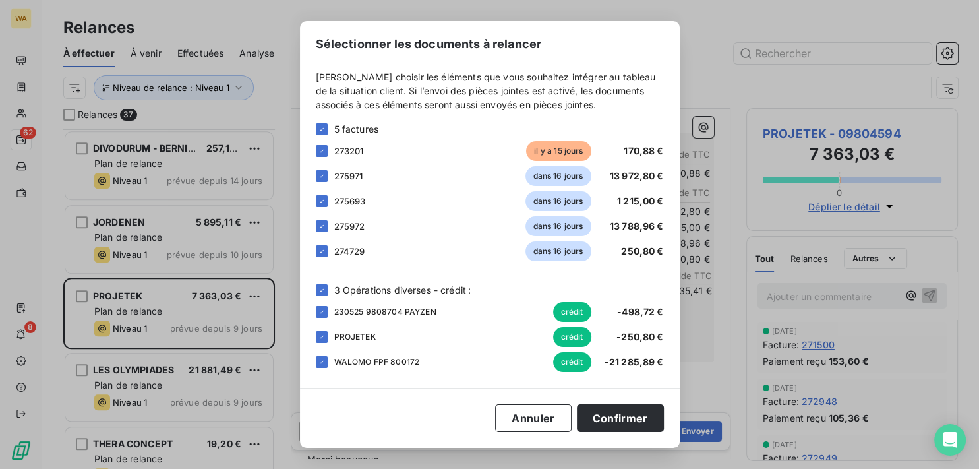
drag, startPoint x: 323, startPoint y: 253, endPoint x: 325, endPoint y: 263, distance: 10.9
click at [323, 252] on icon at bounding box center [322, 251] width 8 height 8
click at [323, 336] on icon at bounding box center [322, 337] width 8 height 8
click at [648, 420] on button "Confirmer" at bounding box center [620, 418] width 87 height 28
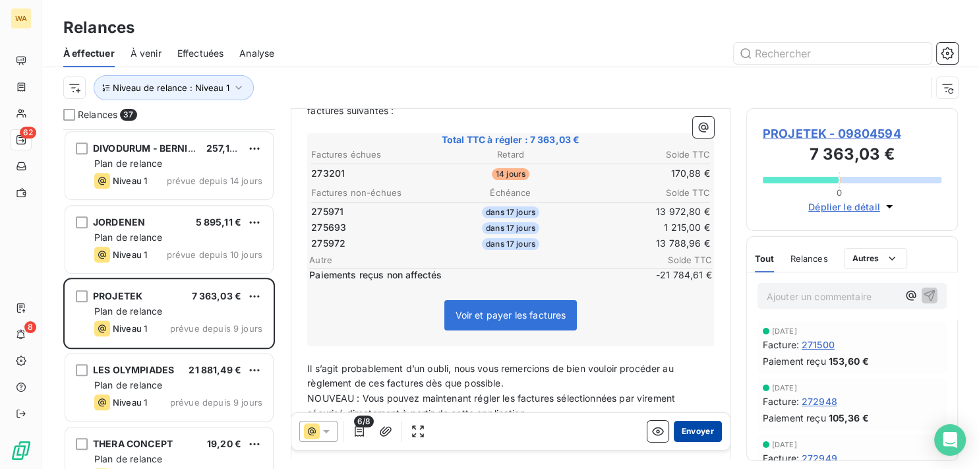
click at [690, 430] on button "Envoyer" at bounding box center [698, 431] width 48 height 21
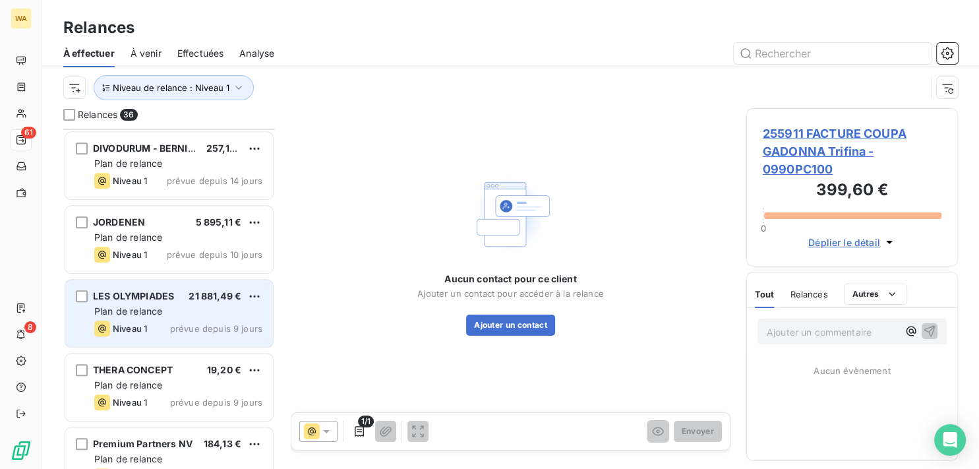
click at [186, 317] on div "LES OLYMPIADES 21 881,49 € Plan de relance Niveau 1 prévue depuis 9 jours" at bounding box center [169, 313] width 208 height 67
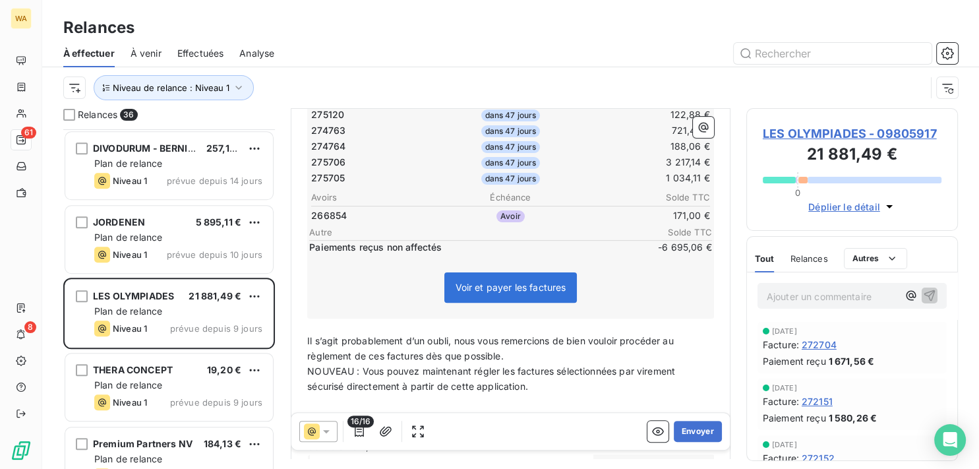
scroll to position [466, 0]
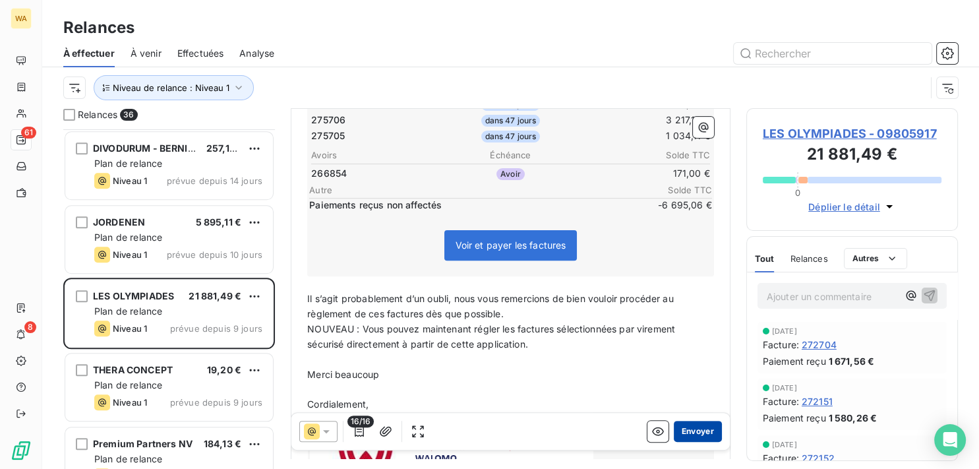
click at [689, 434] on button "Envoyer" at bounding box center [698, 431] width 48 height 21
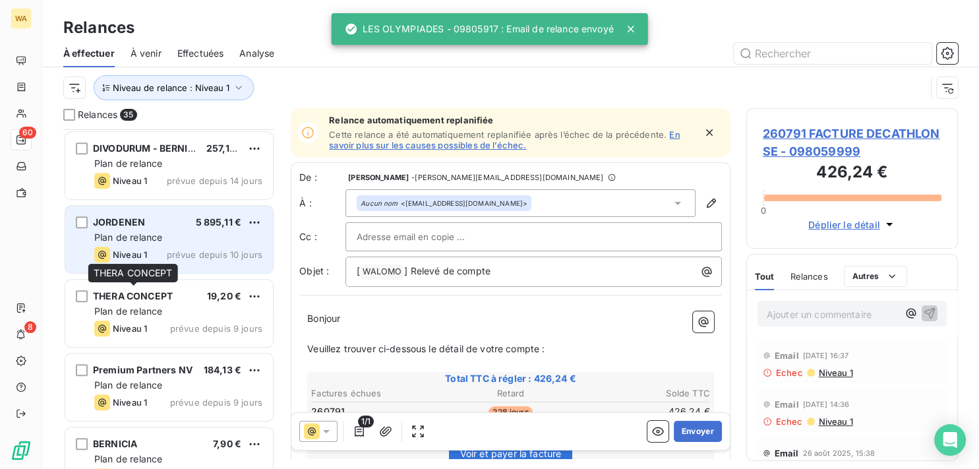
click at [154, 251] on div "Niveau 1 prévue depuis 10 jours" at bounding box center [178, 255] width 168 height 16
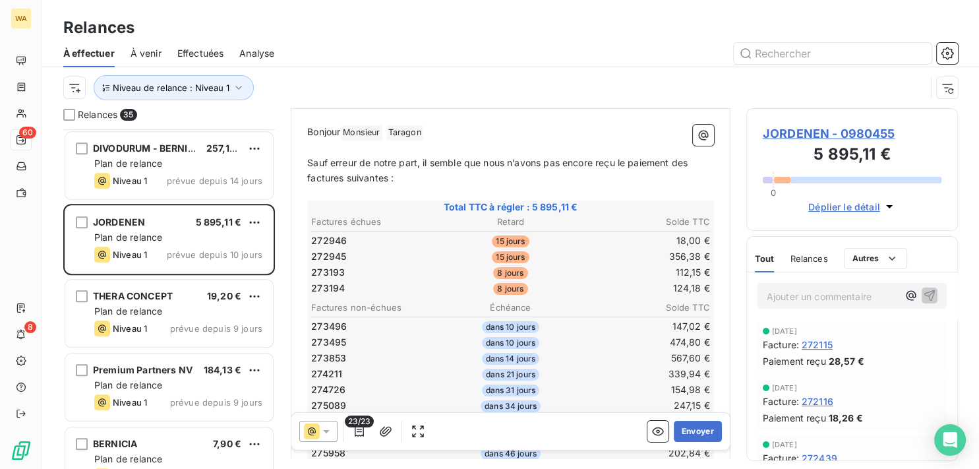
scroll to position [67, 0]
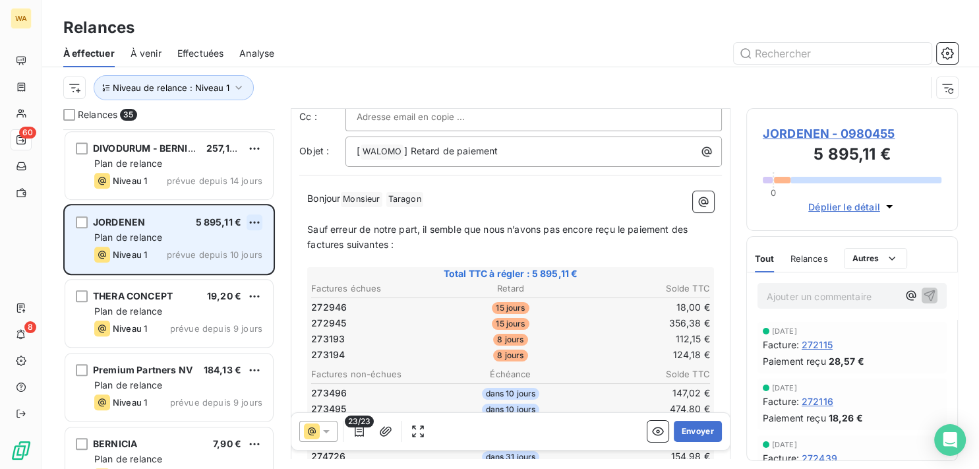
click at [254, 224] on html "WA 60 8 Relances À effectuer À venir Effectuées Analyse Niveau de relance : Niv…" at bounding box center [489, 234] width 979 height 469
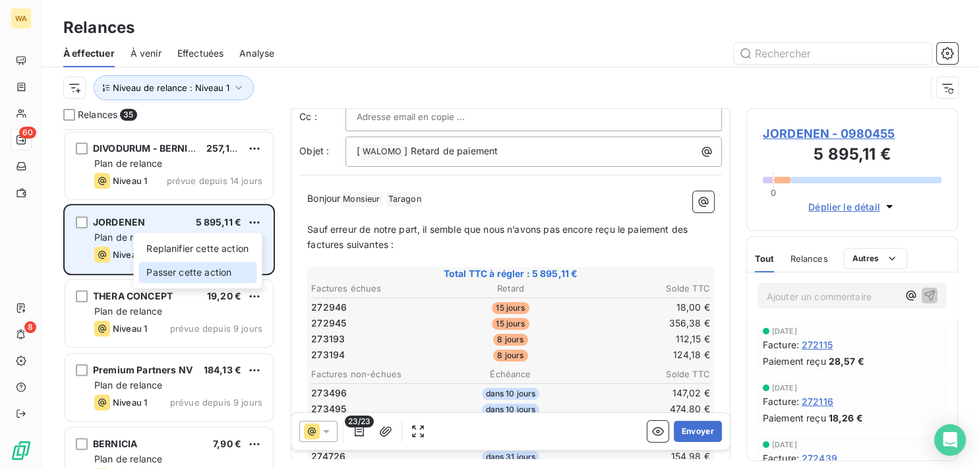
click at [230, 270] on div "Passer cette action" at bounding box center [198, 272] width 118 height 21
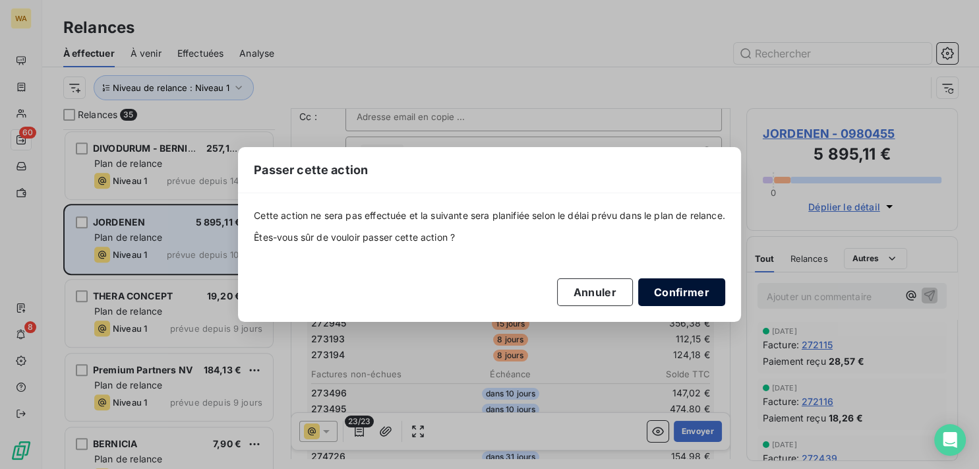
click at [674, 293] on button "Confirmer" at bounding box center [681, 292] width 87 height 28
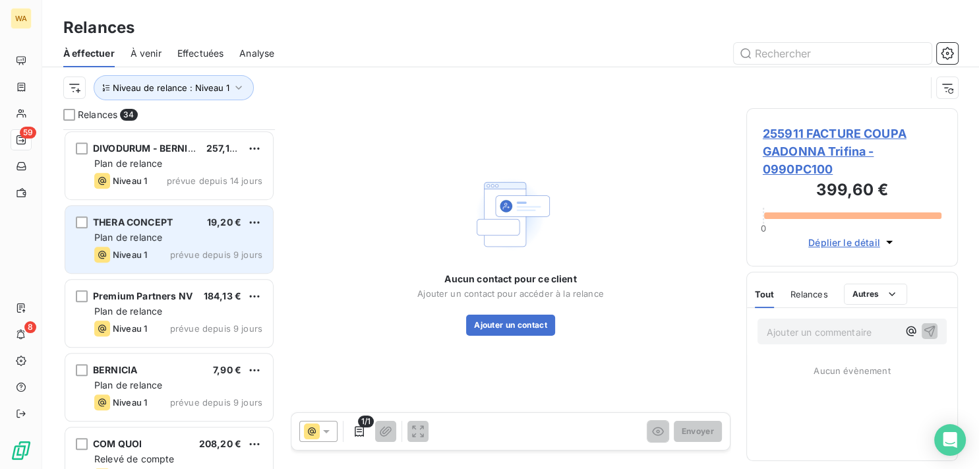
click at [186, 235] on div "Plan de relance" at bounding box center [178, 237] width 168 height 13
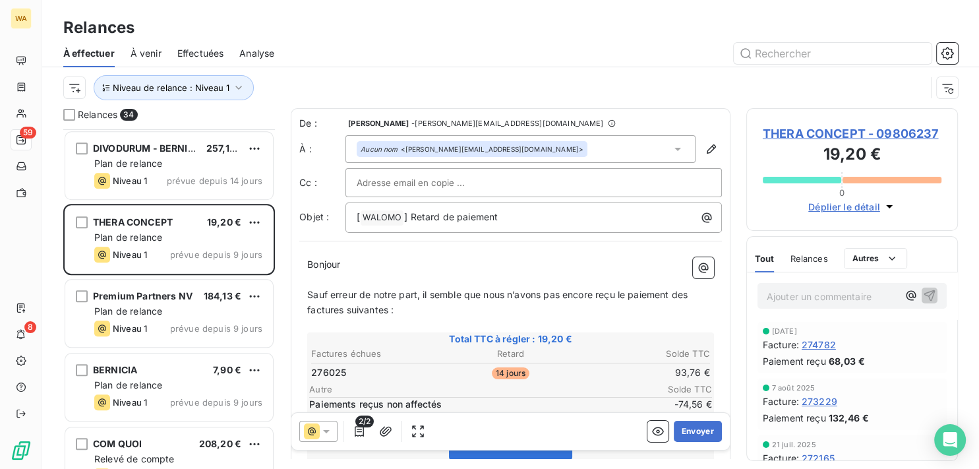
scroll to position [67, 0]
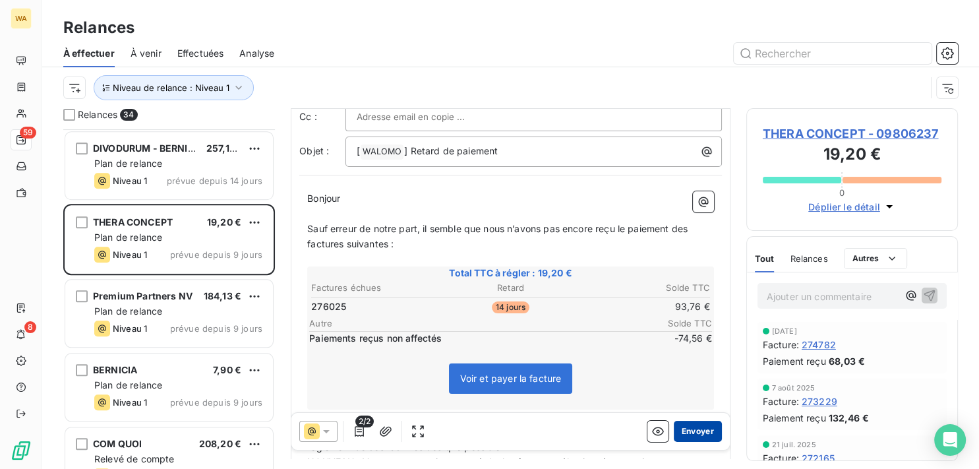
click at [691, 429] on button "Envoyer" at bounding box center [698, 431] width 48 height 21
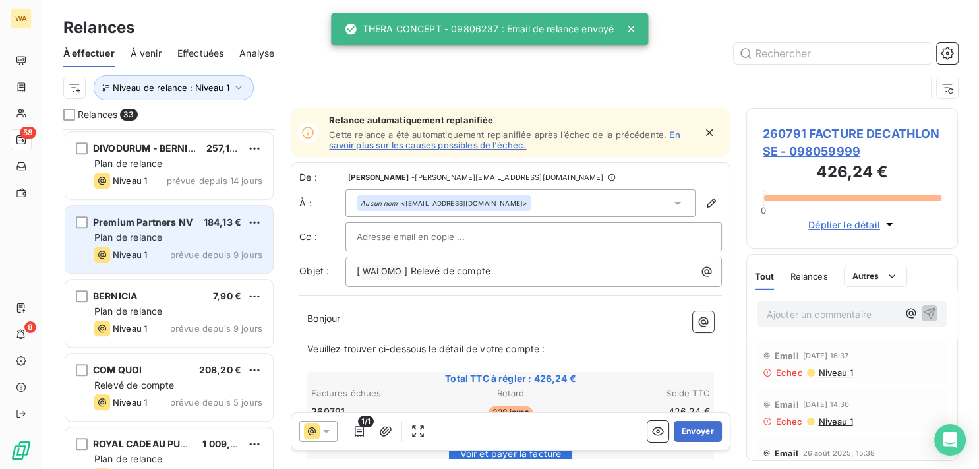
click at [202, 241] on div "Plan de relance" at bounding box center [178, 237] width 168 height 13
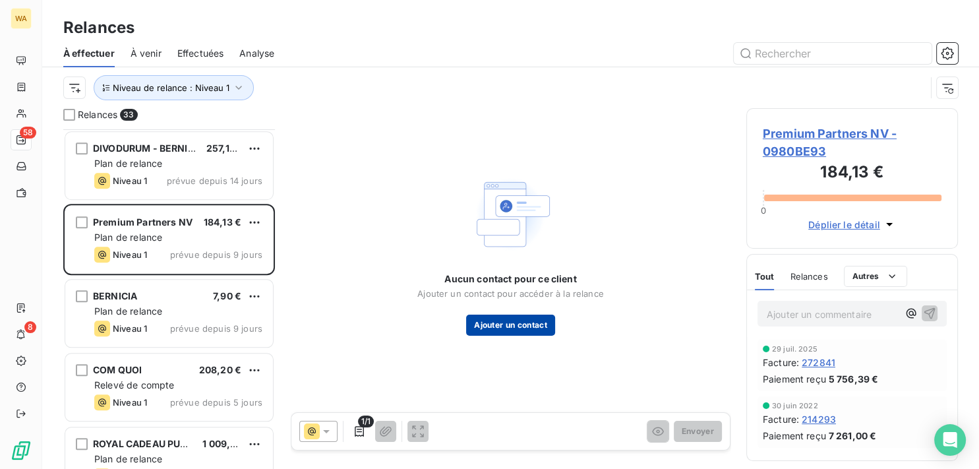
click at [528, 328] on button "Ajouter un contact" at bounding box center [510, 325] width 89 height 21
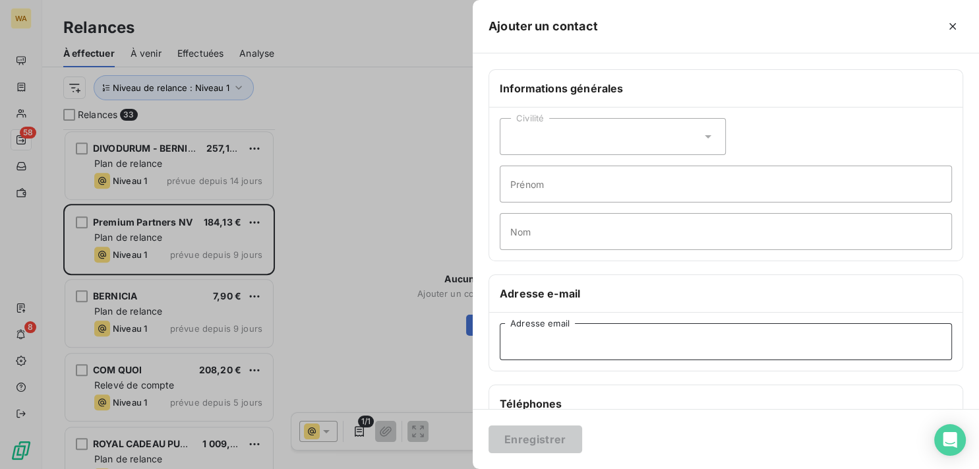
click at [572, 344] on input "Adresse email" at bounding box center [726, 341] width 452 height 37
paste input "[EMAIL_ADDRESS][DOMAIN_NAME]"
type input "[EMAIL_ADDRESS][DOMAIN_NAME]"
click at [569, 435] on button "Enregistrer" at bounding box center [536, 439] width 94 height 28
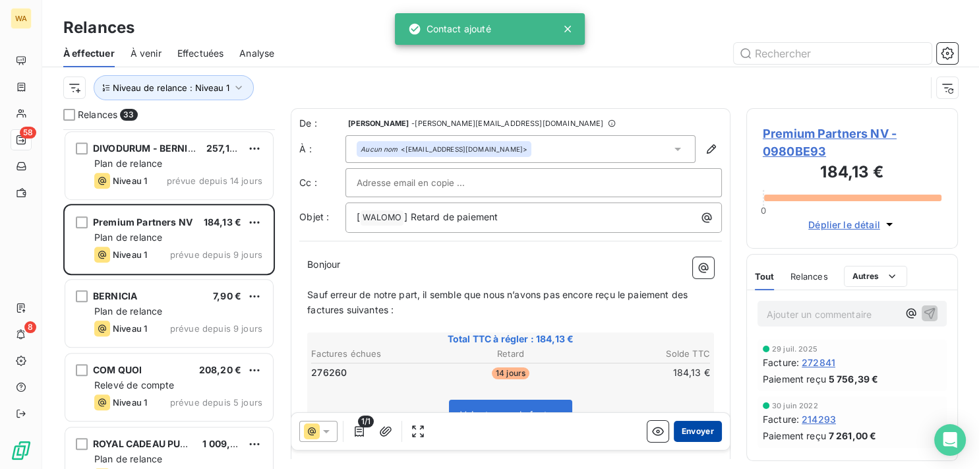
click at [696, 431] on button "Envoyer" at bounding box center [698, 431] width 48 height 21
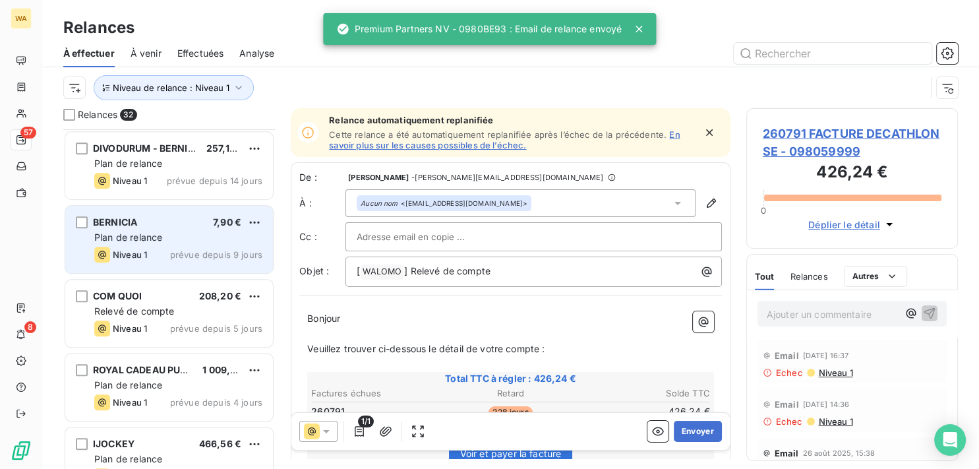
click at [190, 245] on div "BERNICIA 7,90 € Plan de relance Niveau 1 prévue depuis 9 jours" at bounding box center [169, 239] width 208 height 67
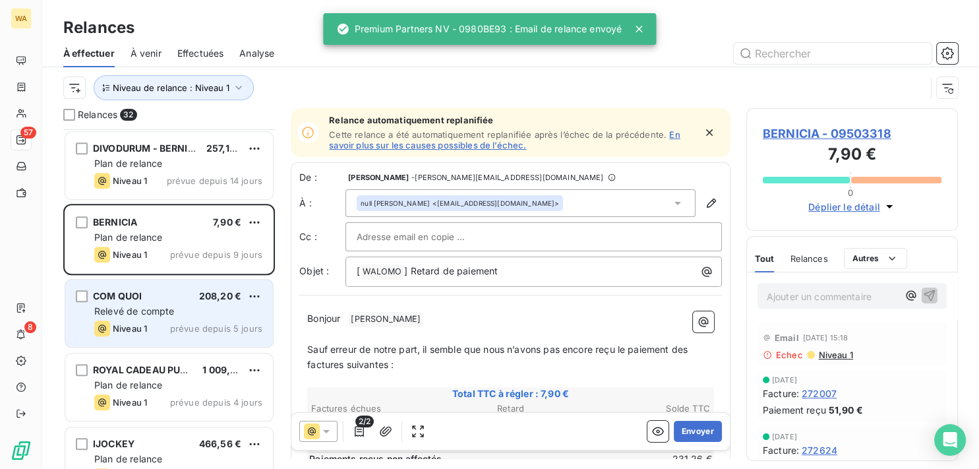
click at [197, 301] on div "COM QUOI 208,20 € Relevé de compte Niveau 1 prévue depuis 5 jours" at bounding box center [169, 313] width 208 height 67
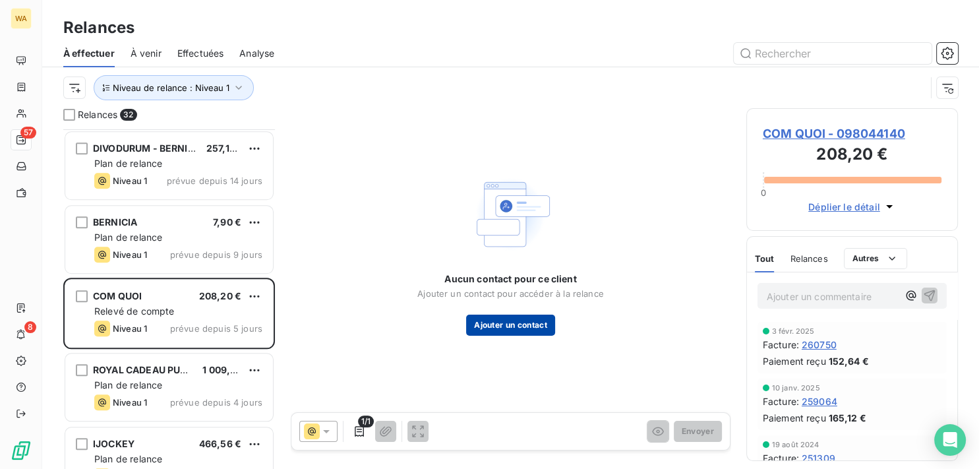
click at [507, 320] on button "Ajouter un contact" at bounding box center [510, 325] width 89 height 21
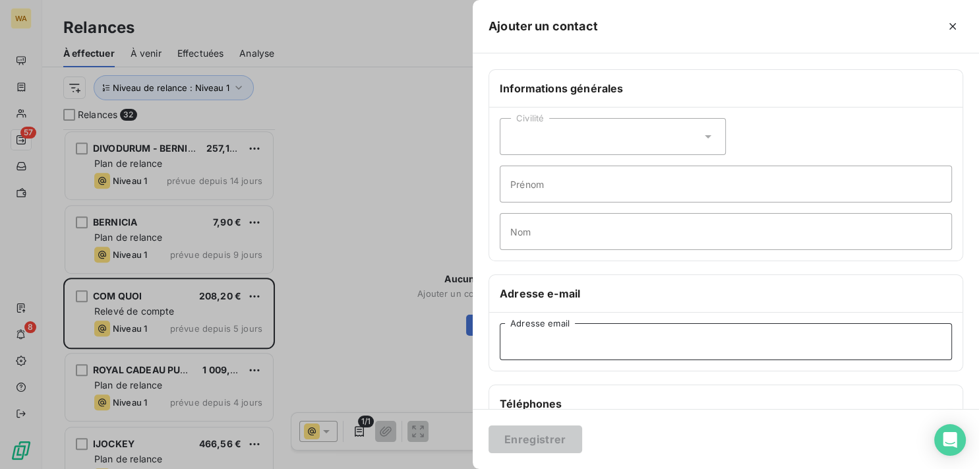
click at [576, 347] on input "Adresse email" at bounding box center [726, 341] width 452 height 37
paste input "[EMAIL_ADDRESS][DOMAIN_NAME]"
type input "[EMAIL_ADDRESS][DOMAIN_NAME]"
click at [565, 433] on button "Enregistrer" at bounding box center [536, 439] width 94 height 28
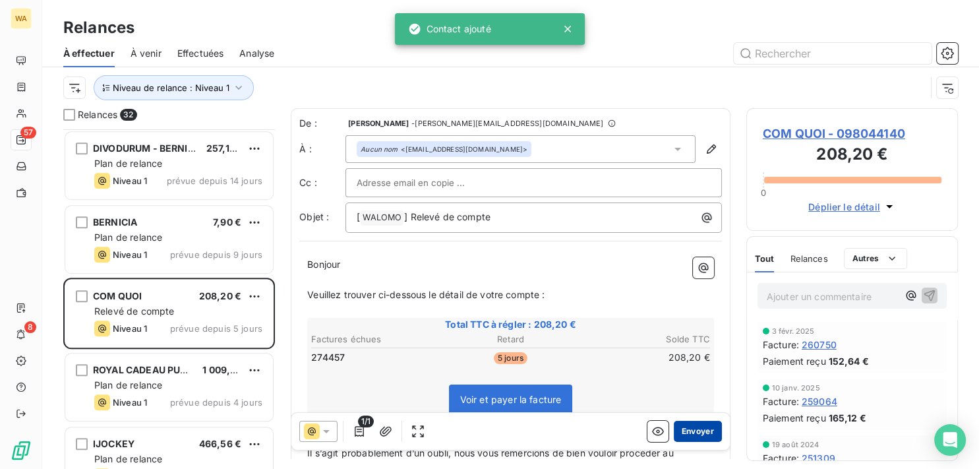
click at [693, 437] on button "Envoyer" at bounding box center [698, 431] width 48 height 21
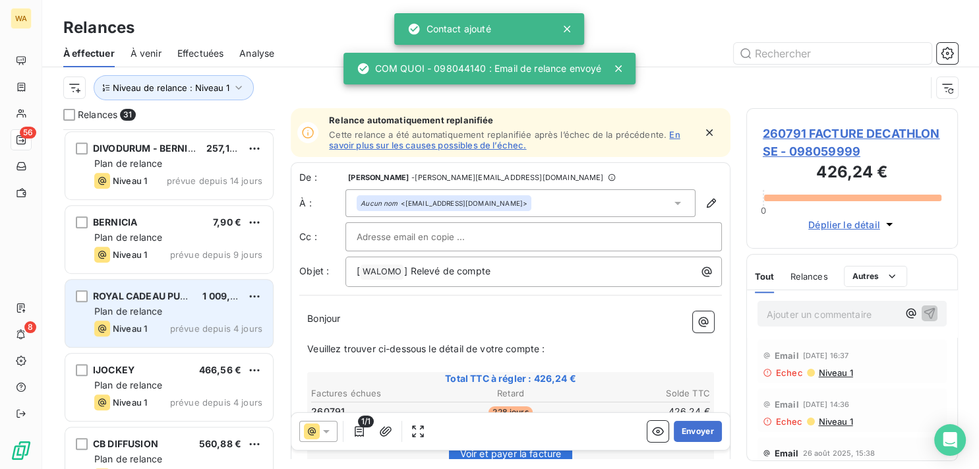
click at [219, 305] on div "Plan de relance" at bounding box center [178, 311] width 168 height 13
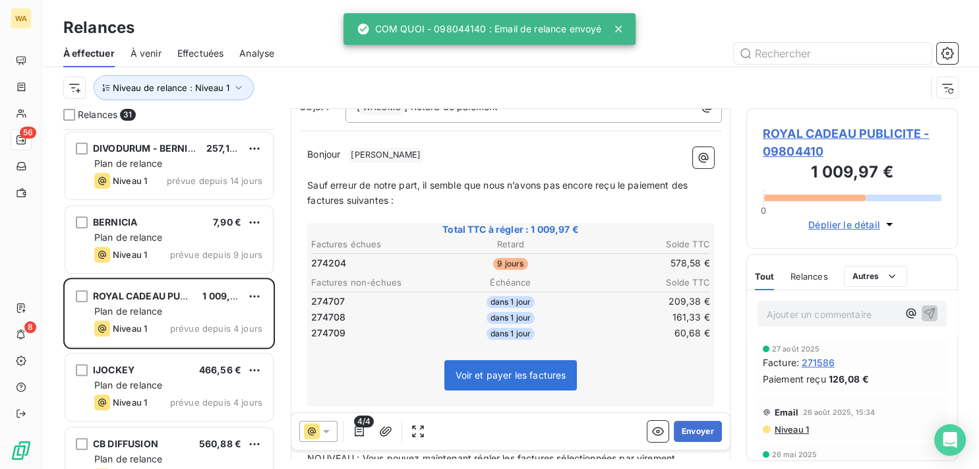
scroll to position [133, 0]
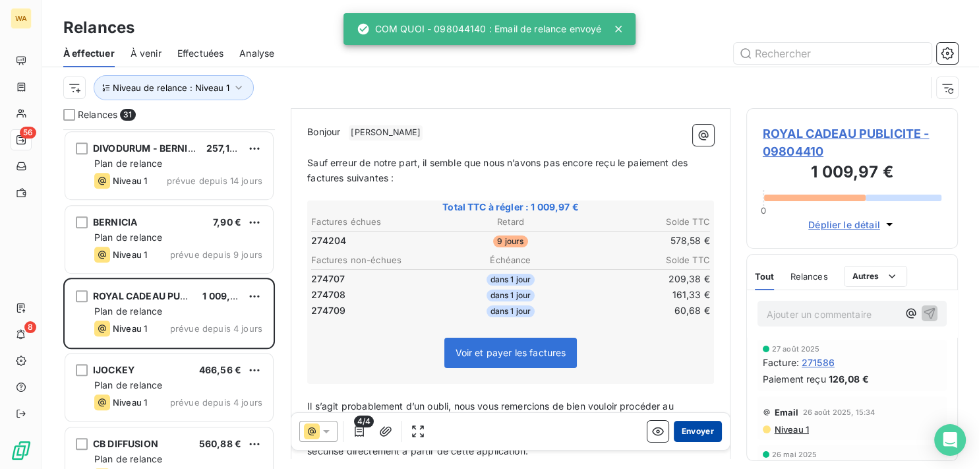
click at [690, 433] on button "Envoyer" at bounding box center [698, 431] width 48 height 21
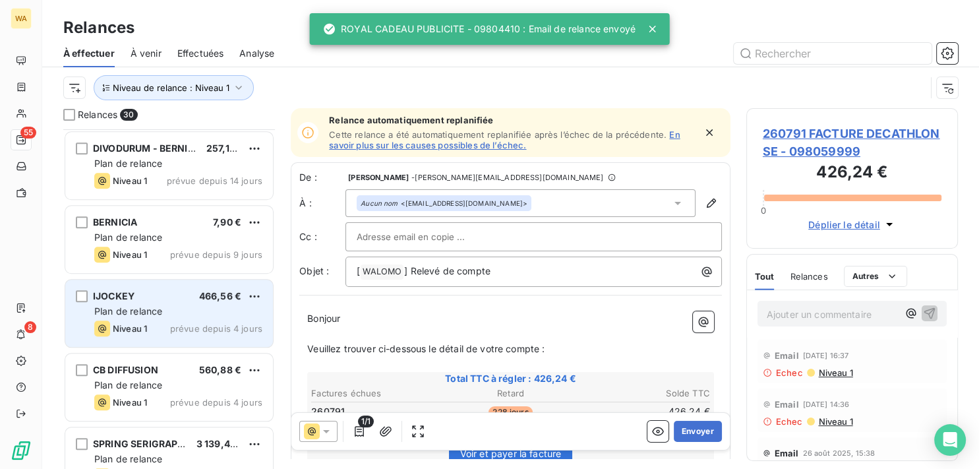
click at [160, 314] on span "Plan de relance" at bounding box center [128, 310] width 68 height 11
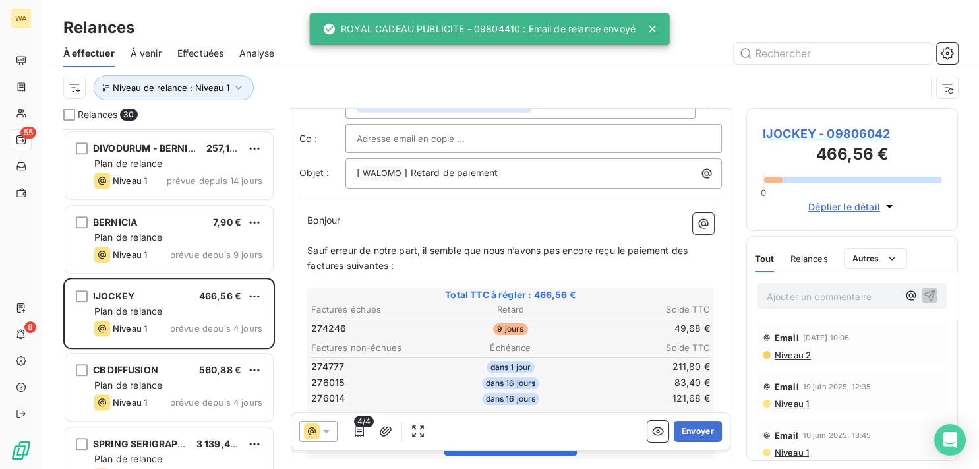
scroll to position [67, 0]
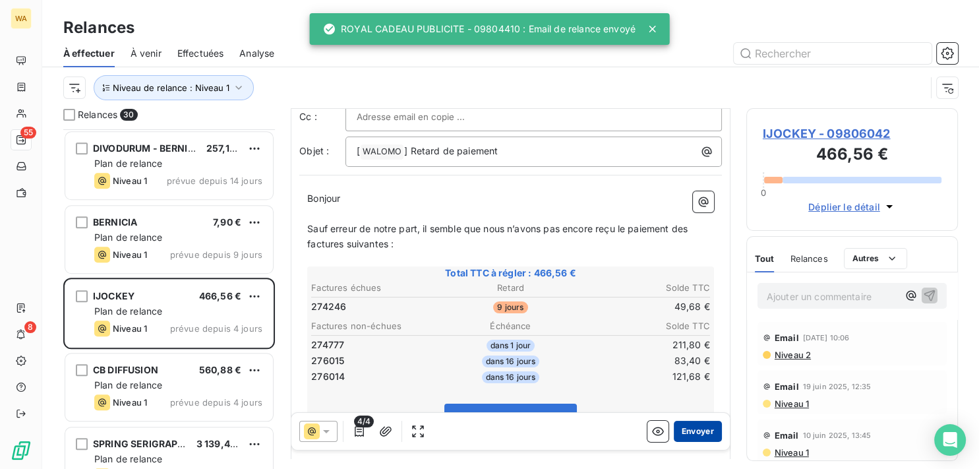
click at [683, 433] on button "Envoyer" at bounding box center [698, 431] width 48 height 21
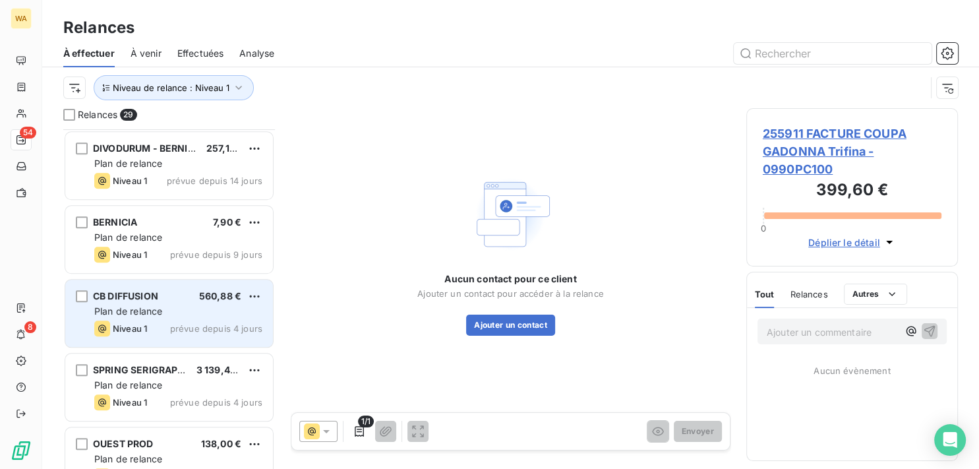
click at [146, 311] on span "Plan de relance" at bounding box center [128, 310] width 68 height 11
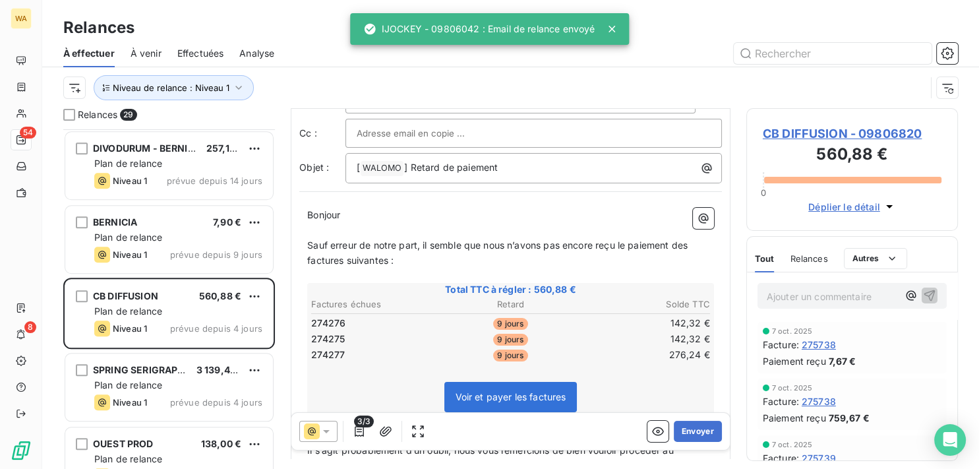
scroll to position [133, 0]
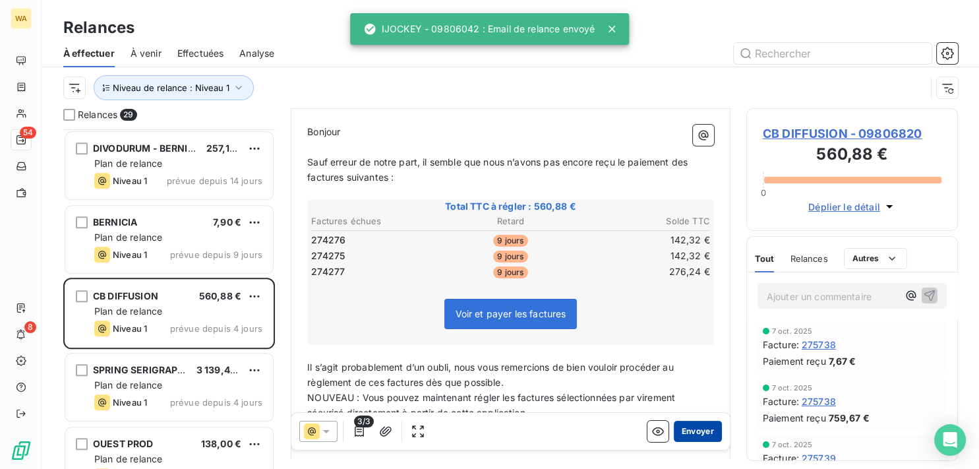
click at [690, 433] on button "Envoyer" at bounding box center [698, 431] width 48 height 21
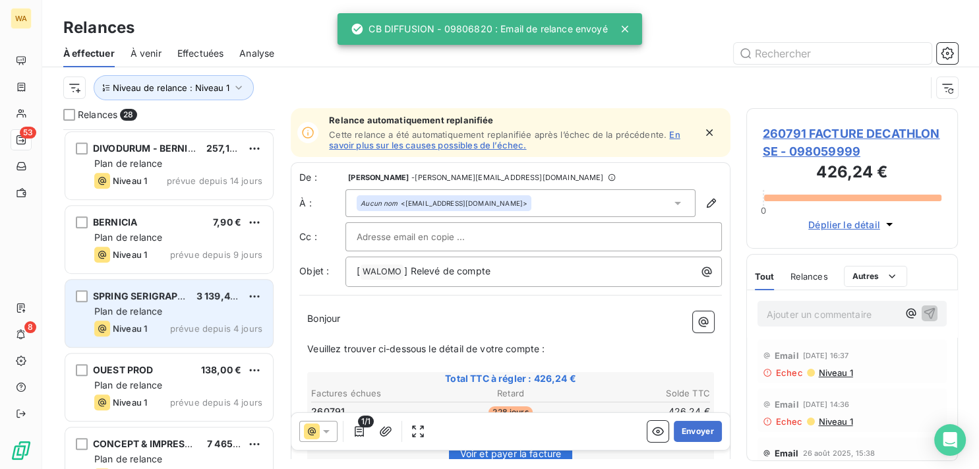
click at [164, 314] on div "Plan de relance" at bounding box center [178, 311] width 168 height 13
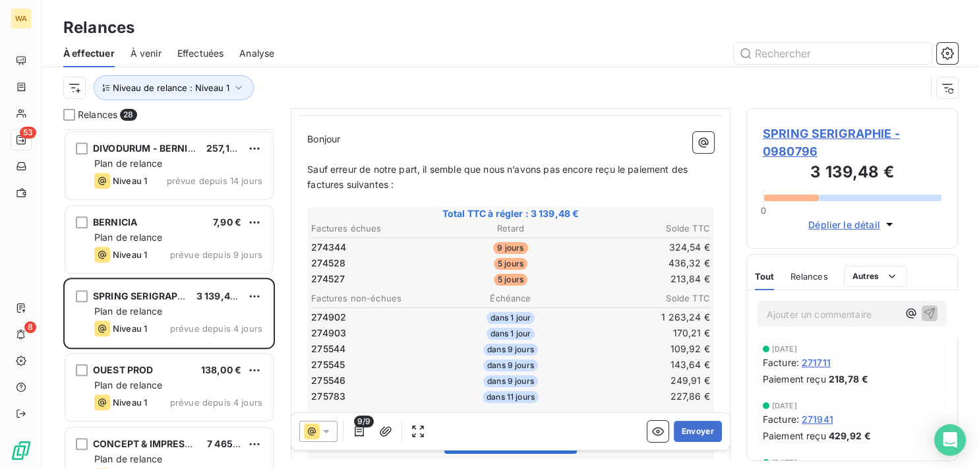
scroll to position [67, 0]
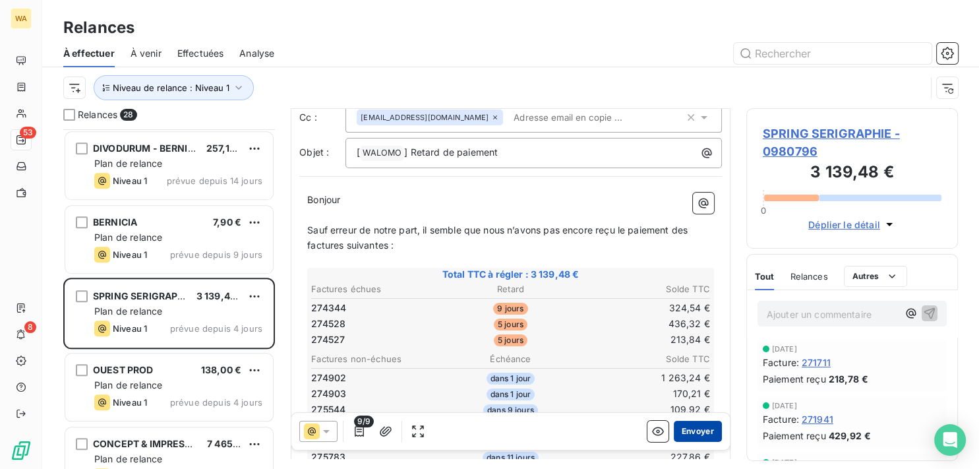
click at [693, 433] on button "Envoyer" at bounding box center [698, 431] width 48 height 21
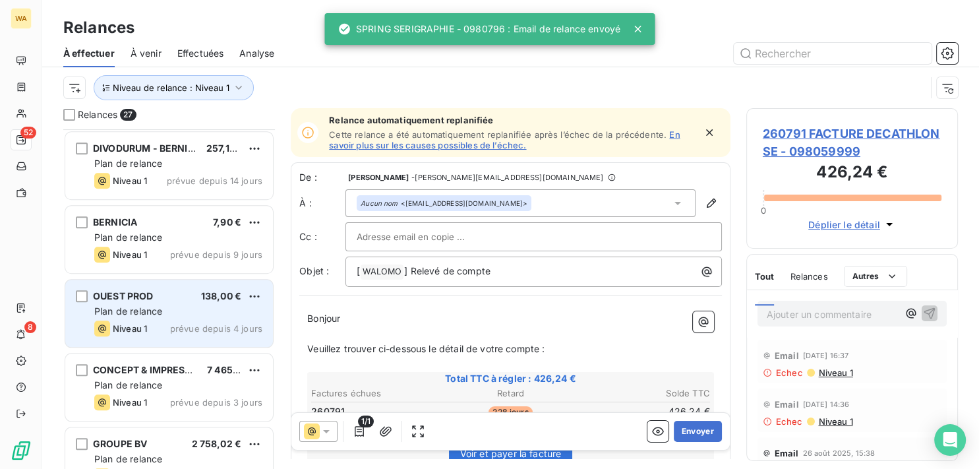
click at [181, 310] on div "Plan de relance" at bounding box center [178, 311] width 168 height 13
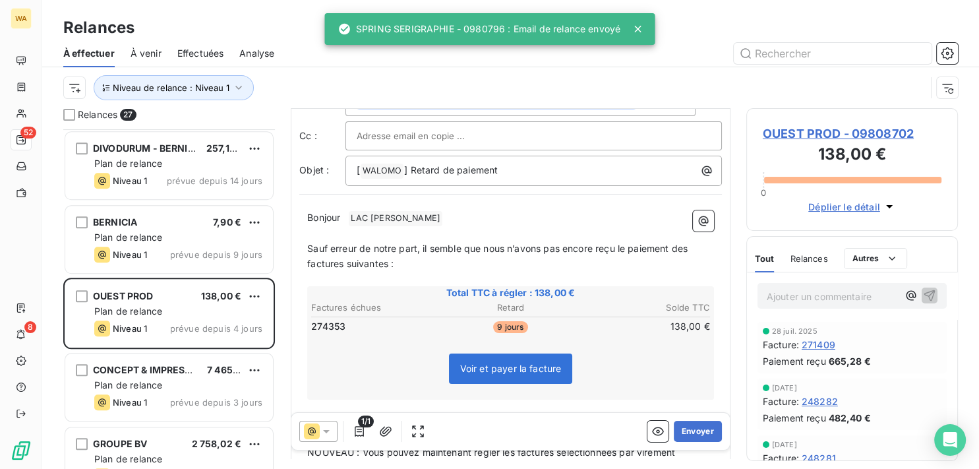
scroll to position [67, 0]
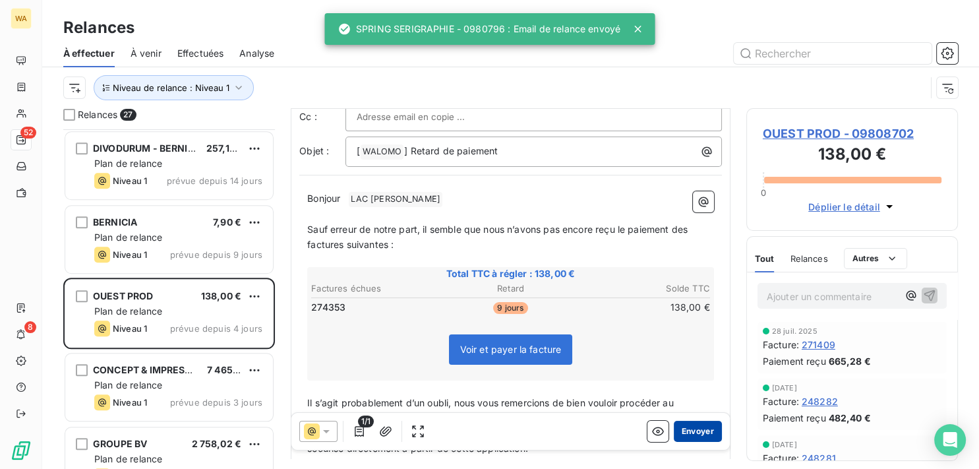
click at [695, 428] on button "Envoyer" at bounding box center [698, 431] width 48 height 21
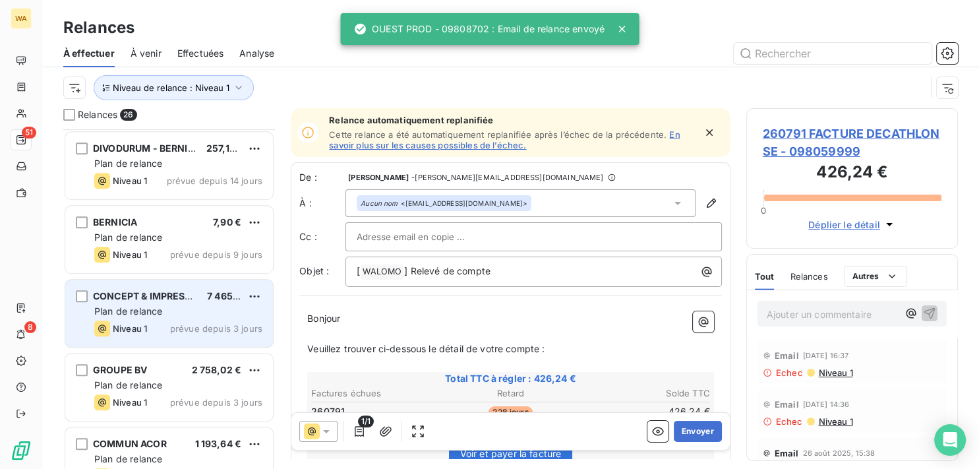
click at [173, 313] on div "Plan de relance" at bounding box center [178, 311] width 168 height 13
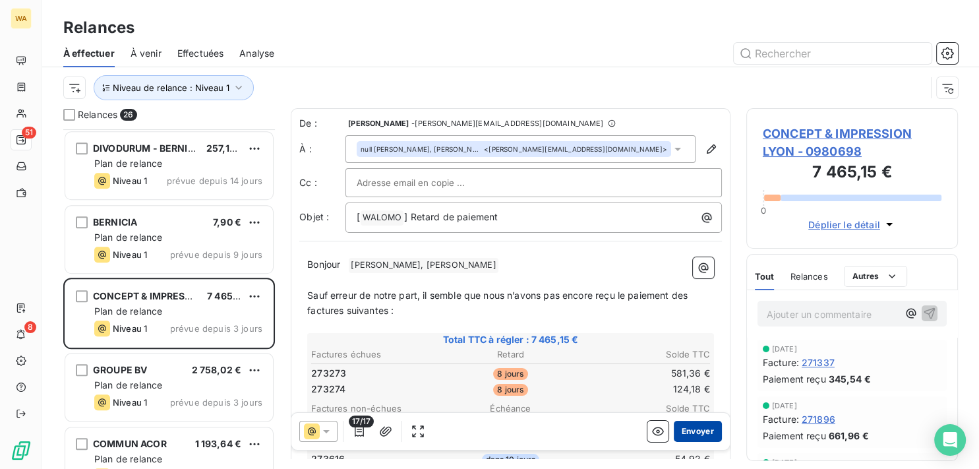
click at [693, 427] on button "Envoyer" at bounding box center [698, 431] width 48 height 21
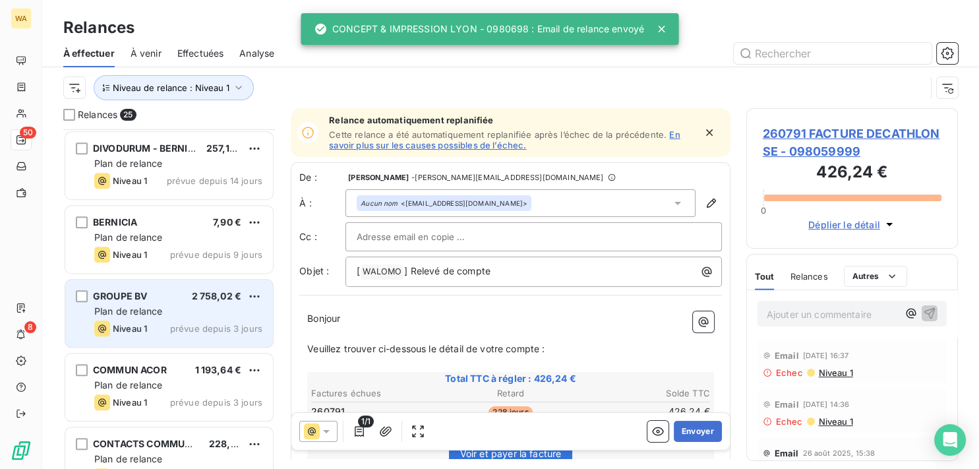
click at [162, 310] on span "Plan de relance" at bounding box center [128, 310] width 68 height 11
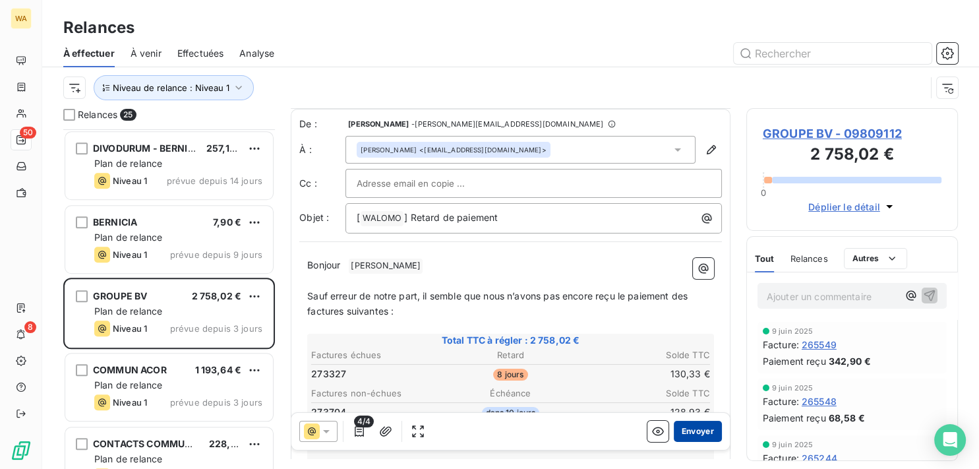
click at [693, 430] on button "Envoyer" at bounding box center [698, 431] width 48 height 21
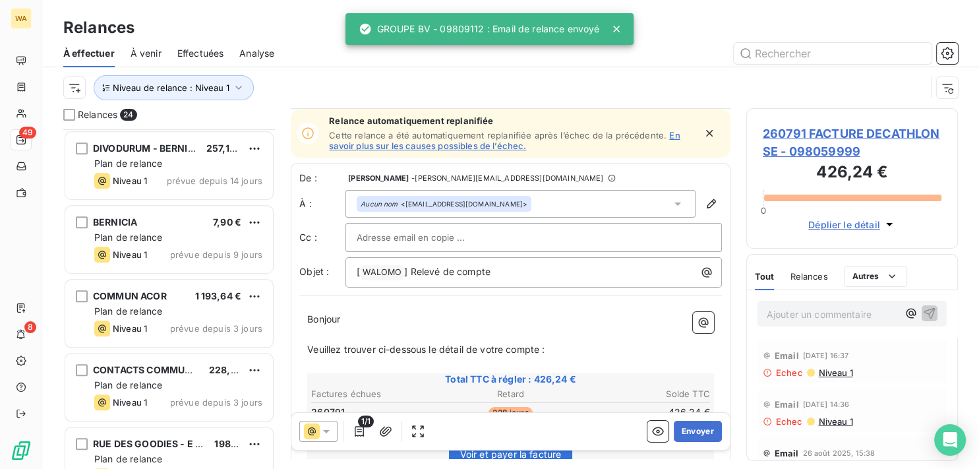
scroll to position [200, 0]
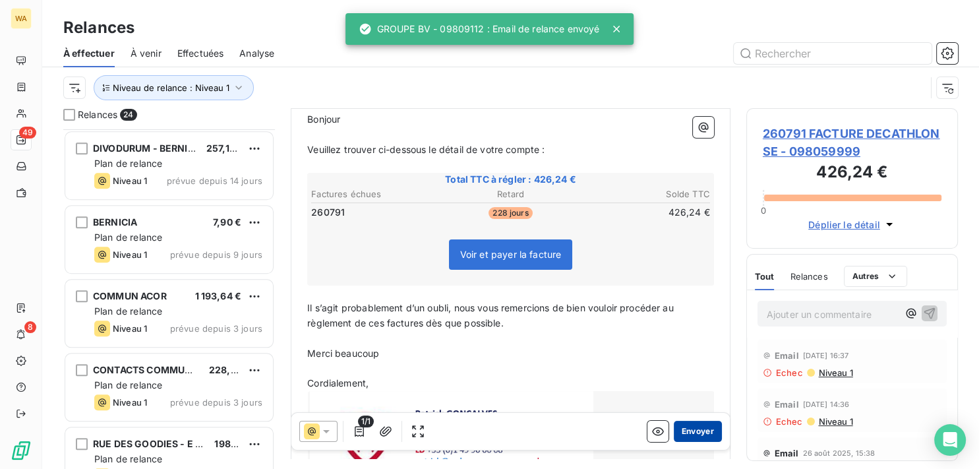
click at [682, 431] on button "Envoyer" at bounding box center [698, 431] width 48 height 21
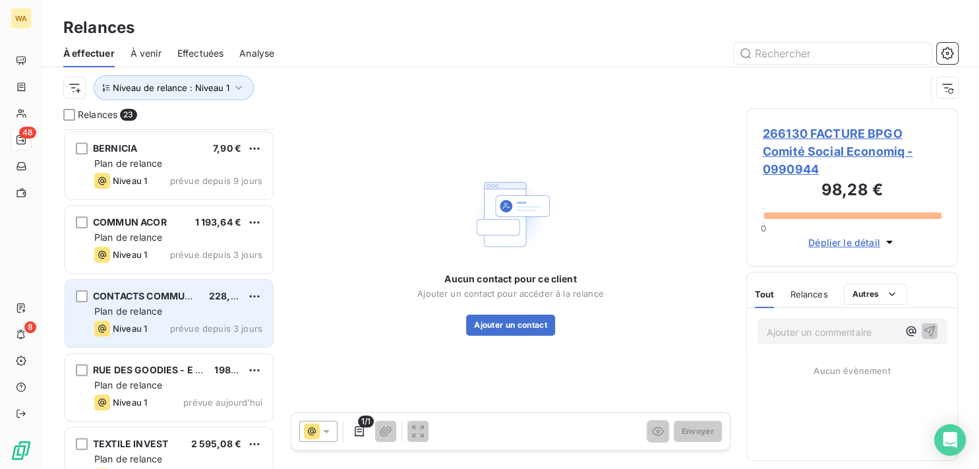
click at [168, 313] on div "Plan de relance" at bounding box center [178, 311] width 168 height 13
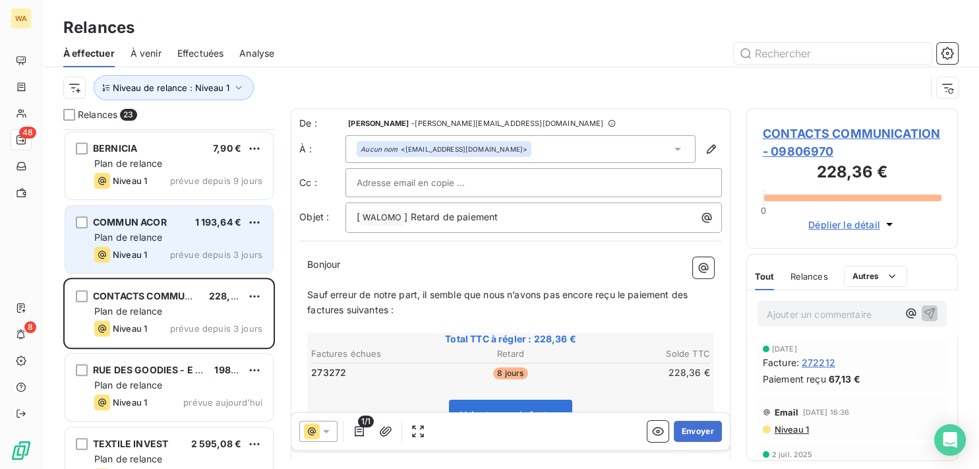
click at [186, 242] on div "Plan de relance" at bounding box center [178, 237] width 168 height 13
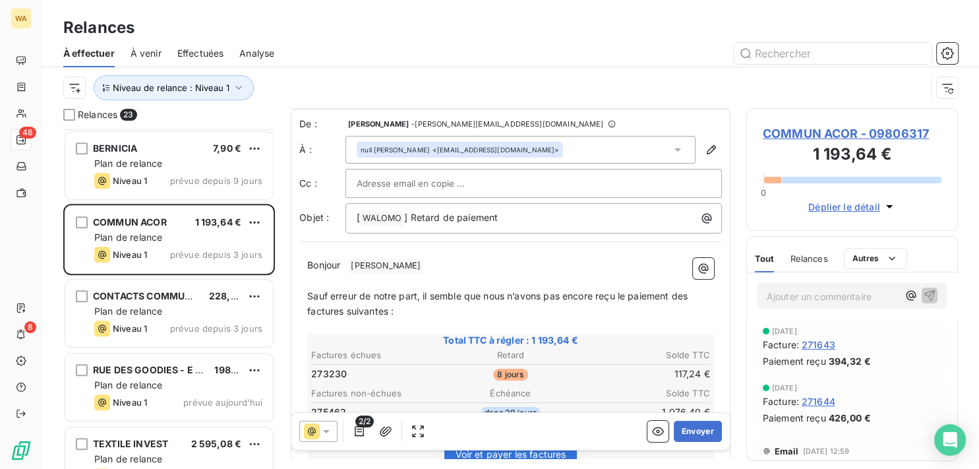
scroll to position [67, 0]
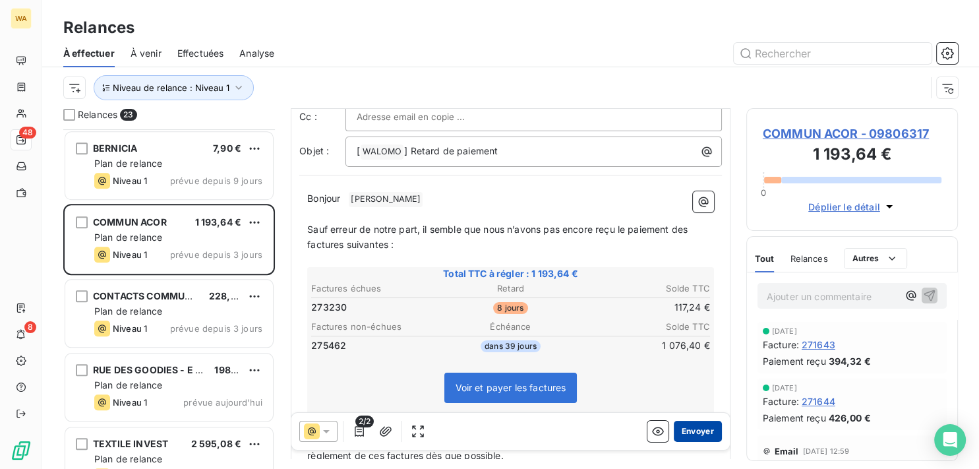
click at [686, 429] on button "Envoyer" at bounding box center [698, 431] width 48 height 21
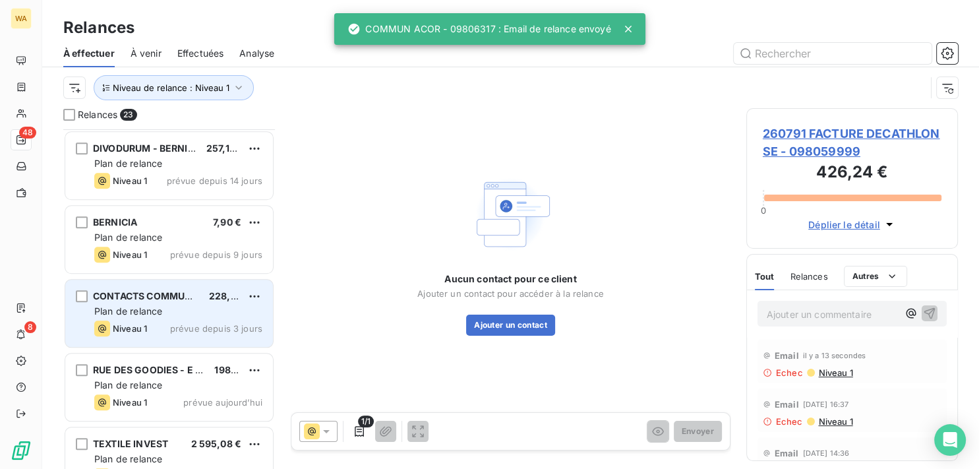
click at [193, 309] on div "Plan de relance" at bounding box center [178, 311] width 168 height 13
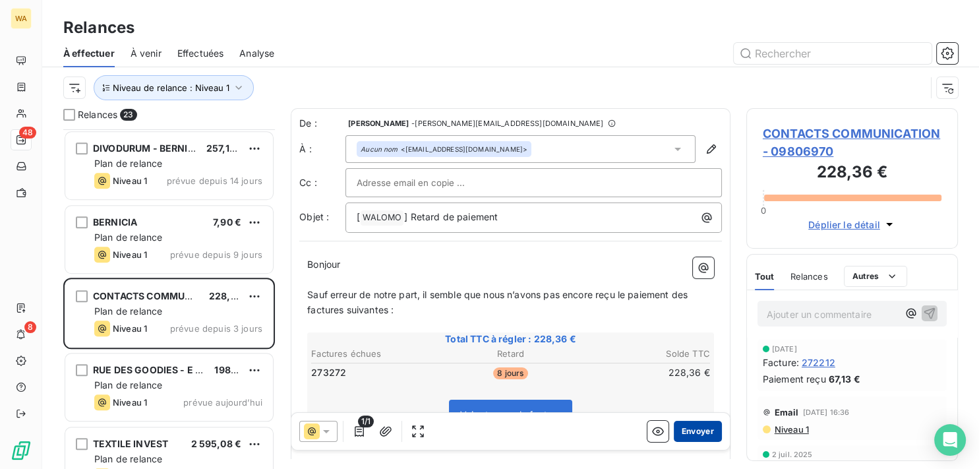
click at [686, 429] on button "Envoyer" at bounding box center [698, 431] width 48 height 21
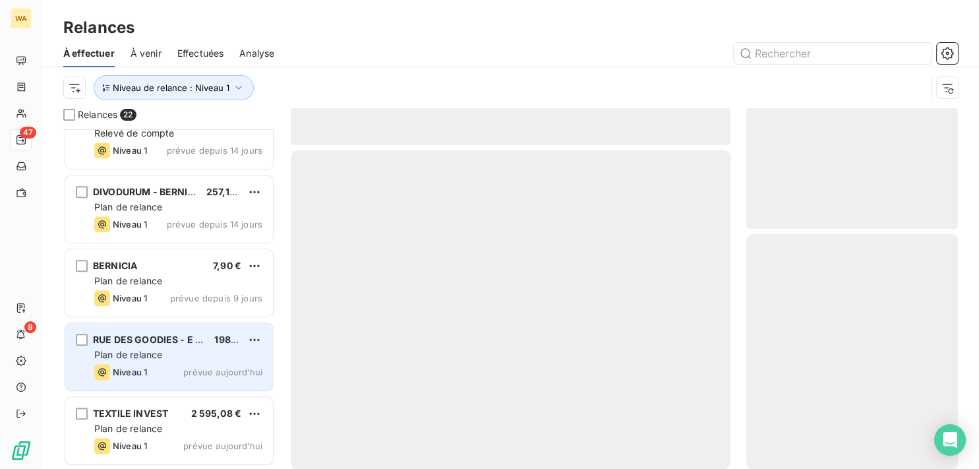
scroll to position [1285, 0]
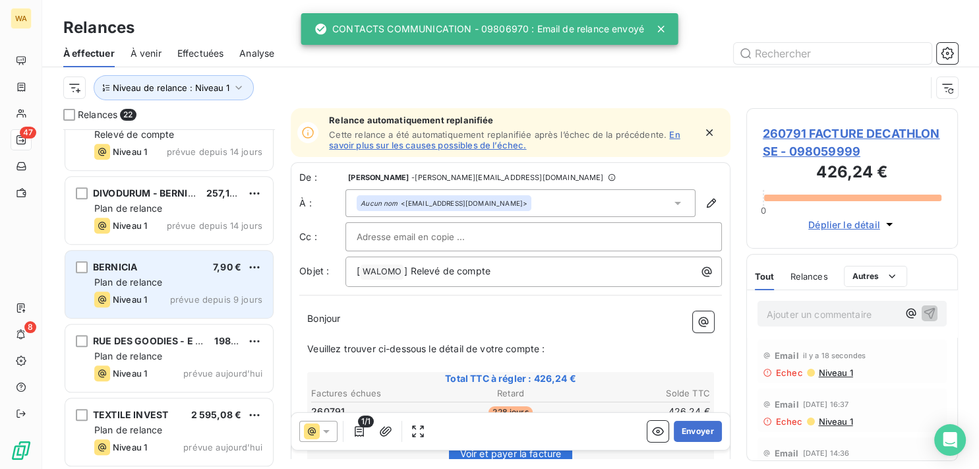
scroll to position [1285, 0]
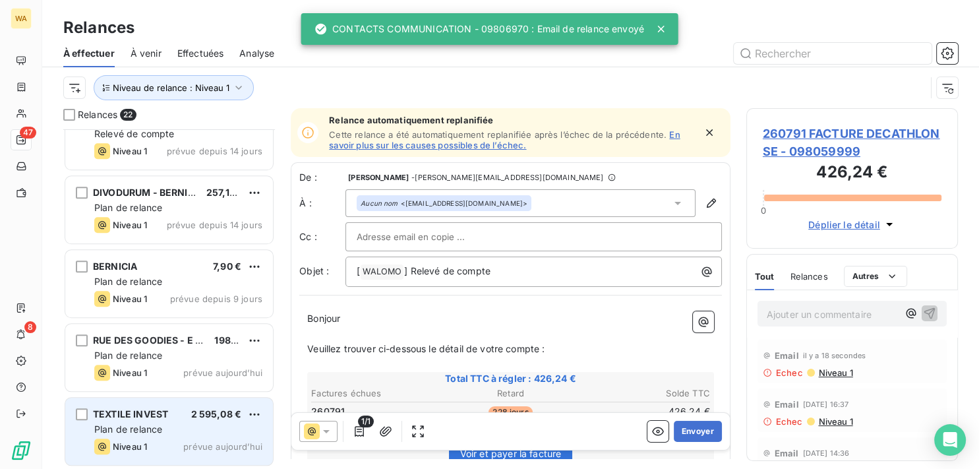
click at [180, 410] on div "TEXTILE INVEST 2 595,08 €" at bounding box center [178, 414] width 168 height 12
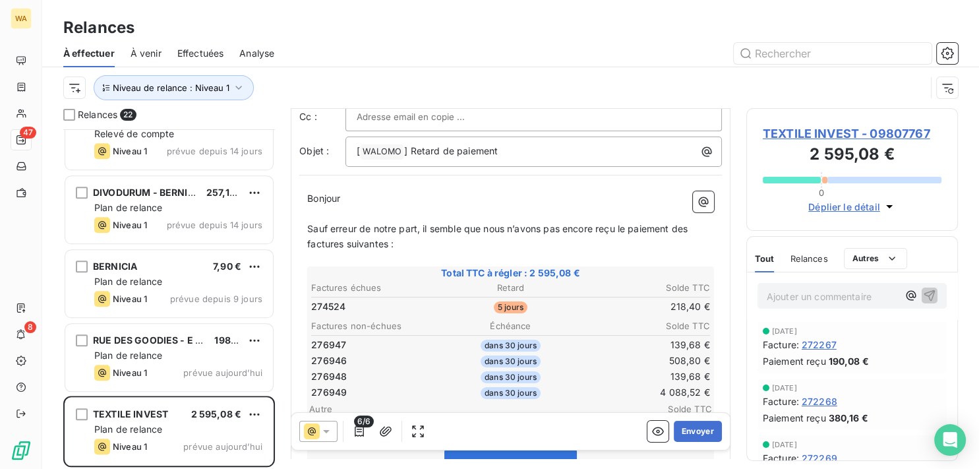
scroll to position [133, 0]
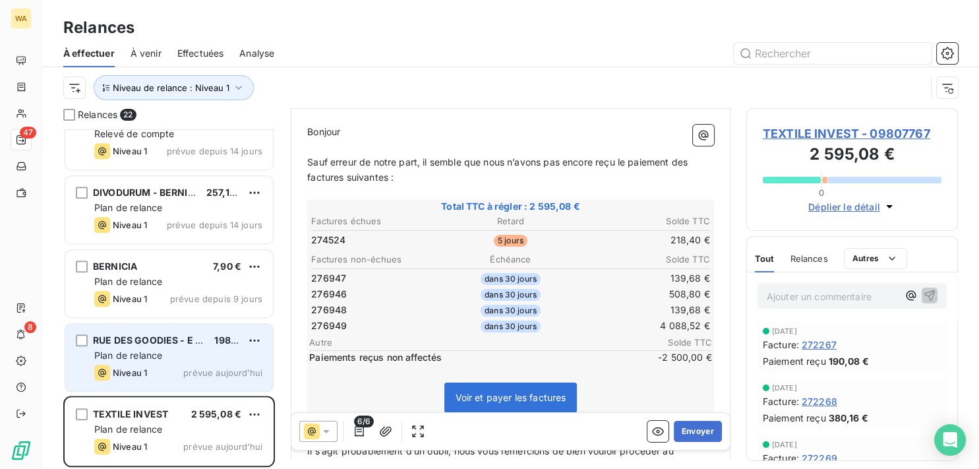
click at [204, 356] on div "Plan de relance" at bounding box center [178, 355] width 168 height 13
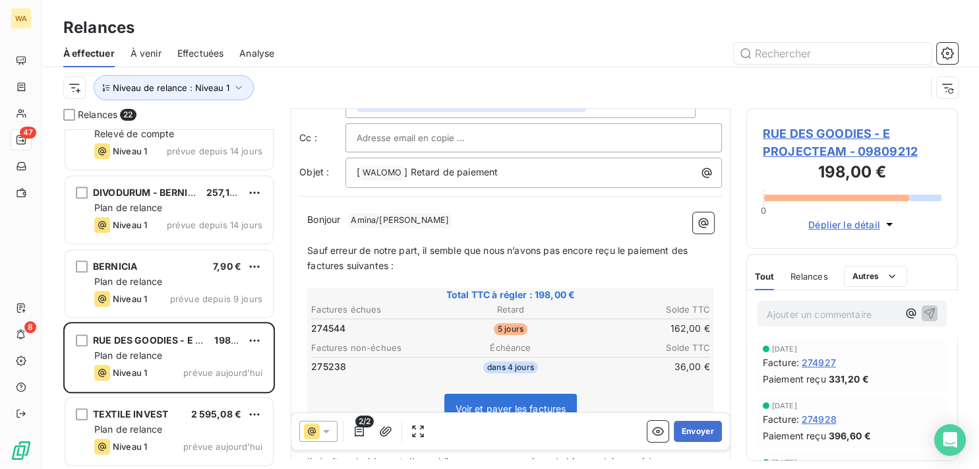
scroll to position [67, 0]
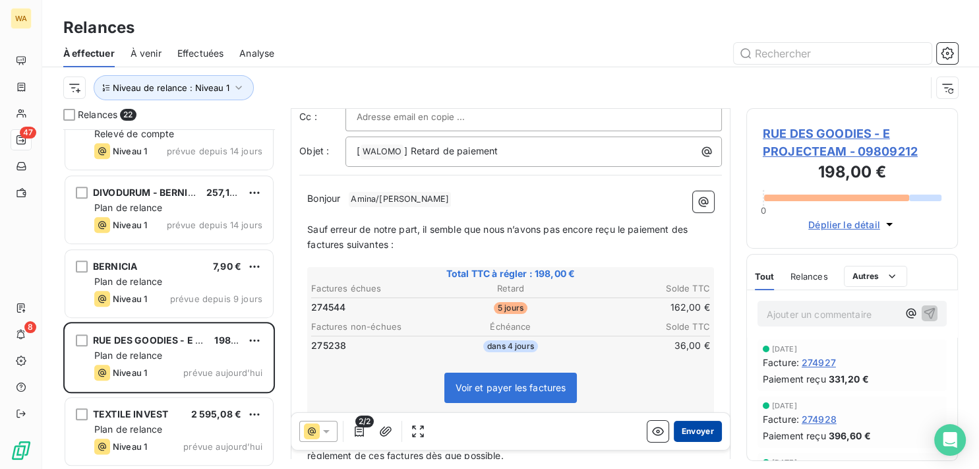
click at [689, 426] on button "Envoyer" at bounding box center [698, 431] width 48 height 21
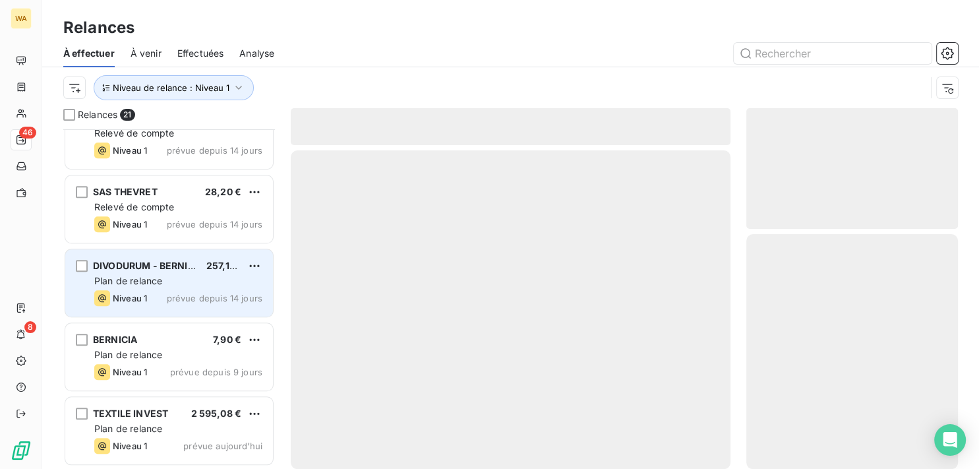
scroll to position [1211, 0]
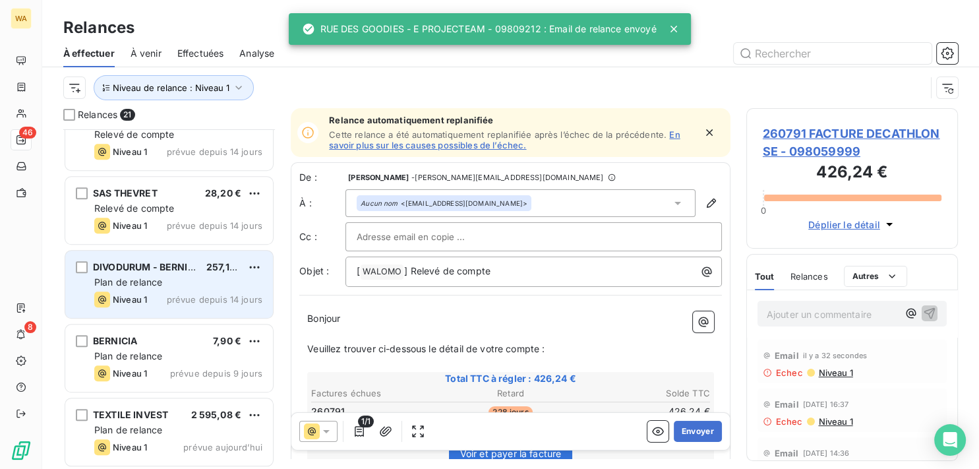
click at [192, 281] on div "Plan de relance" at bounding box center [178, 282] width 168 height 13
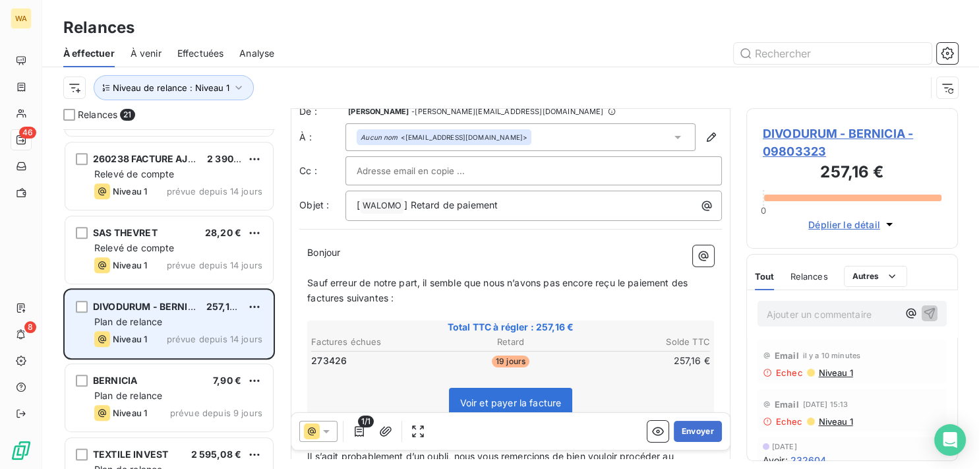
scroll to position [1145, 0]
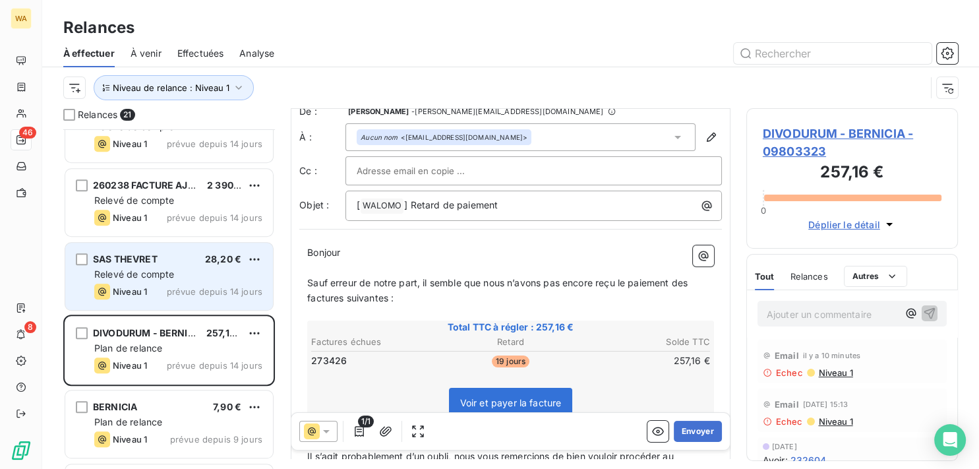
click at [181, 268] on div "Relevé de compte" at bounding box center [178, 274] width 168 height 13
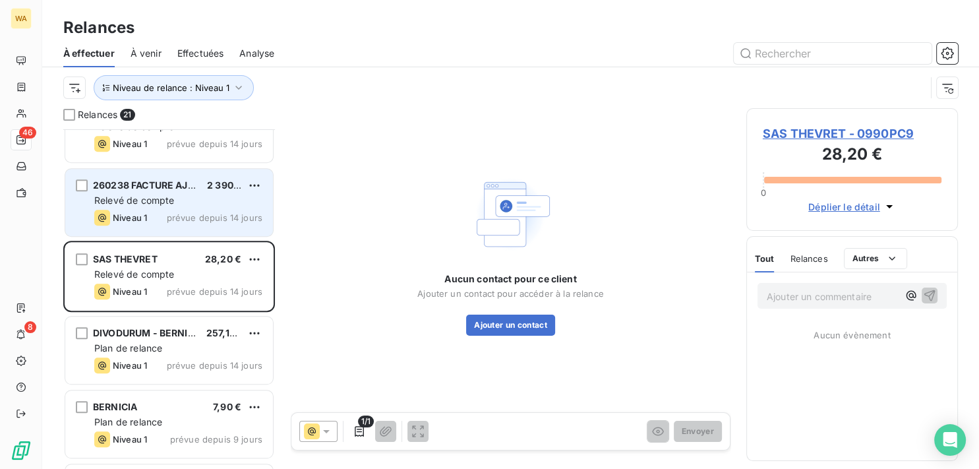
click at [185, 204] on div "Relevé de compte" at bounding box center [178, 200] width 168 height 13
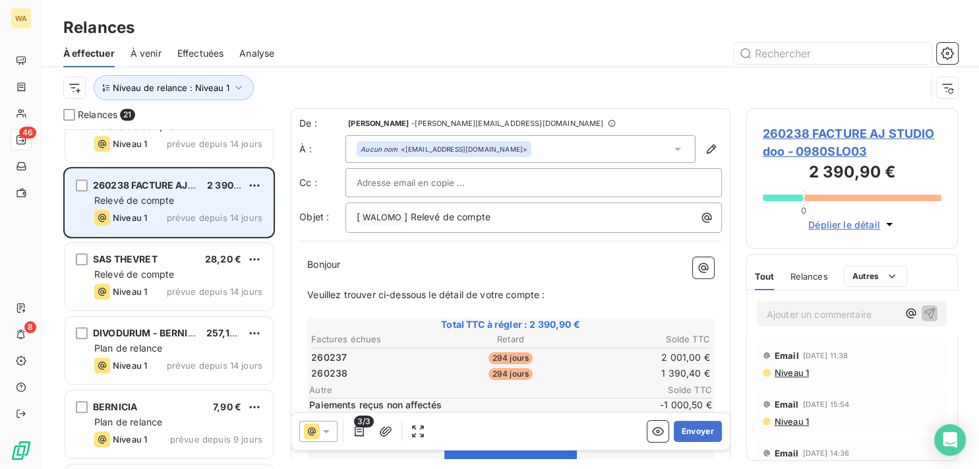
scroll to position [1078, 0]
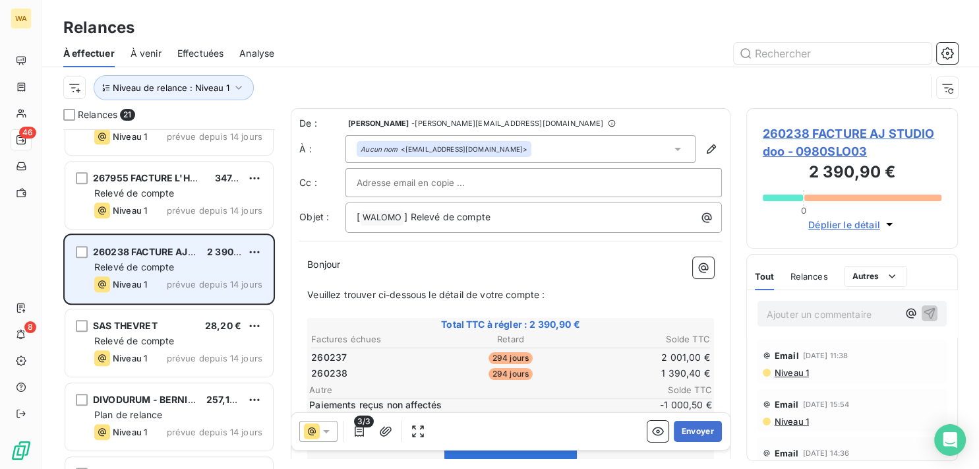
click at [189, 208] on span "prévue depuis 14 jours" at bounding box center [215, 210] width 96 height 11
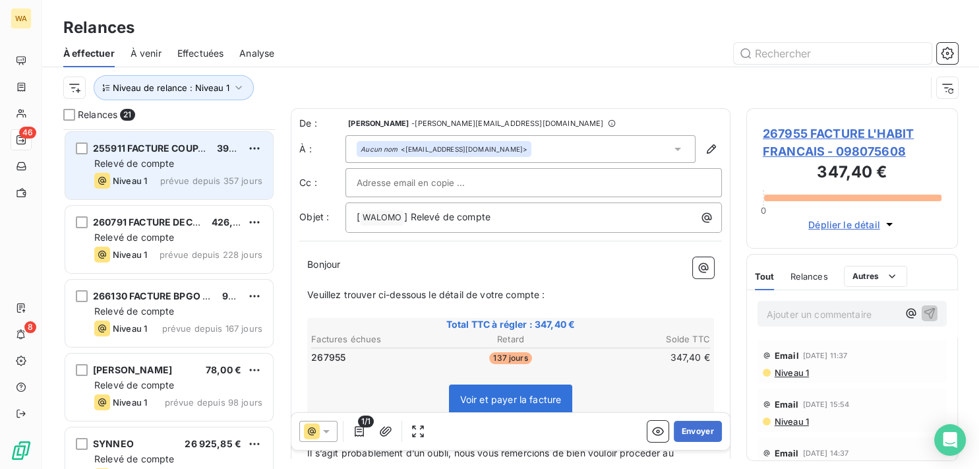
scroll to position [67, 0]
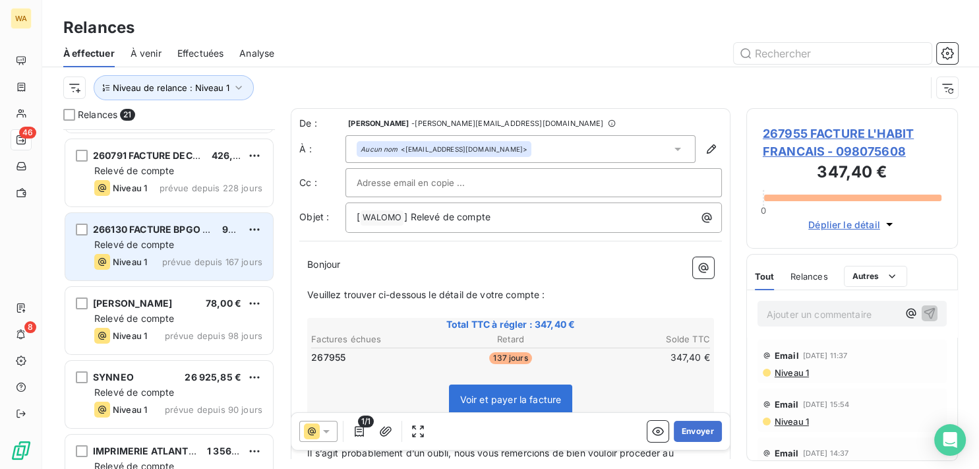
click at [181, 250] on div "Relevé de compte" at bounding box center [178, 244] width 168 height 13
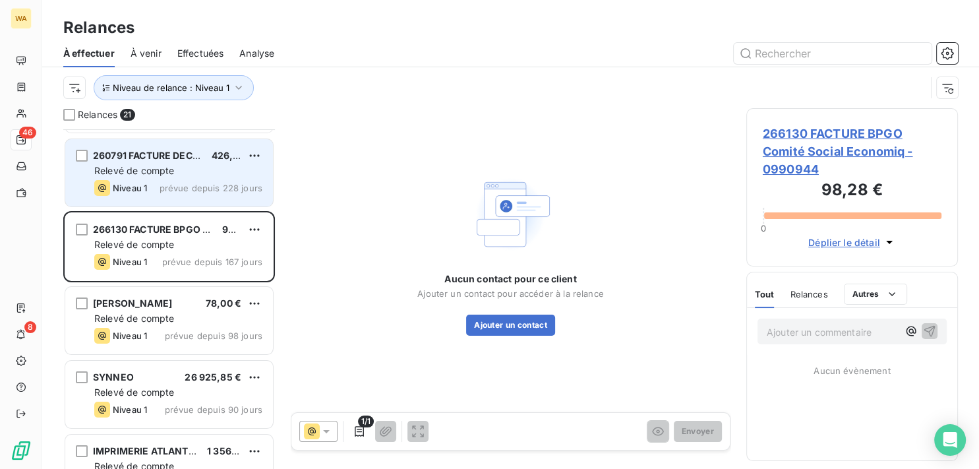
click at [194, 178] on div "260791 FACTURE DECATHLON SE 426,24 € Relevé de compte Niveau 1 prévue depuis 22…" at bounding box center [169, 172] width 208 height 67
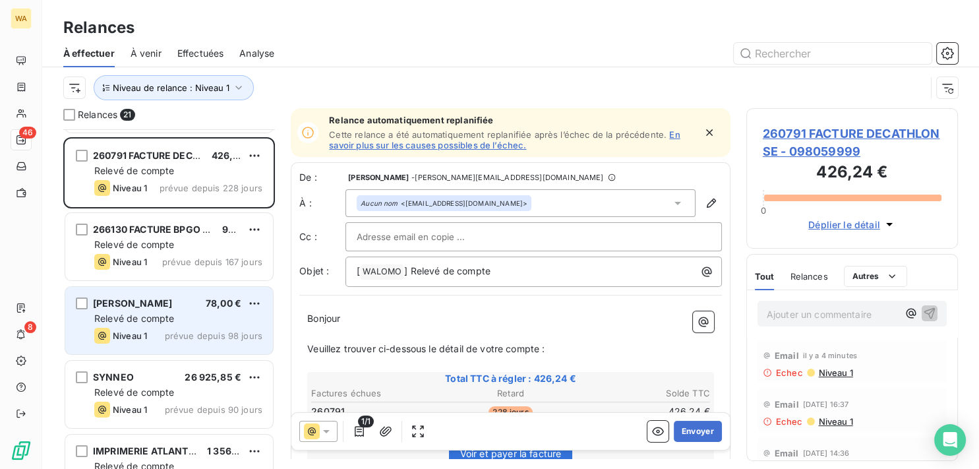
click at [164, 317] on span "Relevé de compte" at bounding box center [134, 318] width 80 height 11
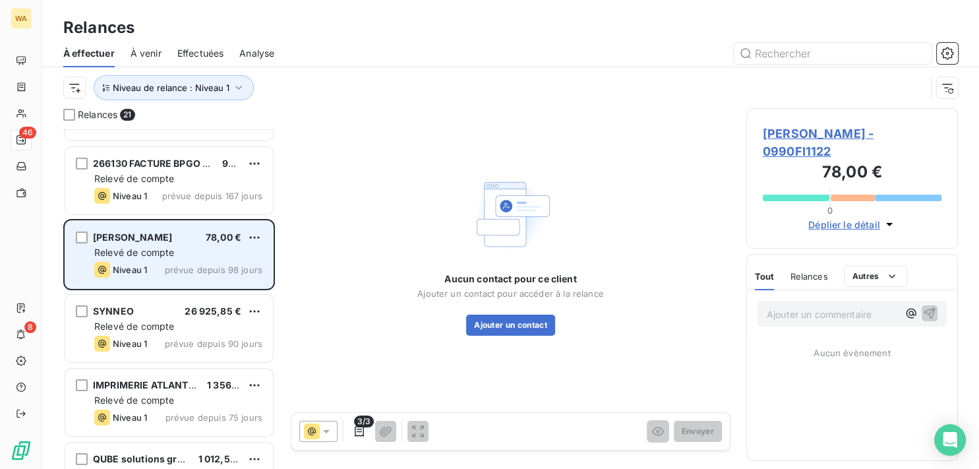
scroll to position [133, 0]
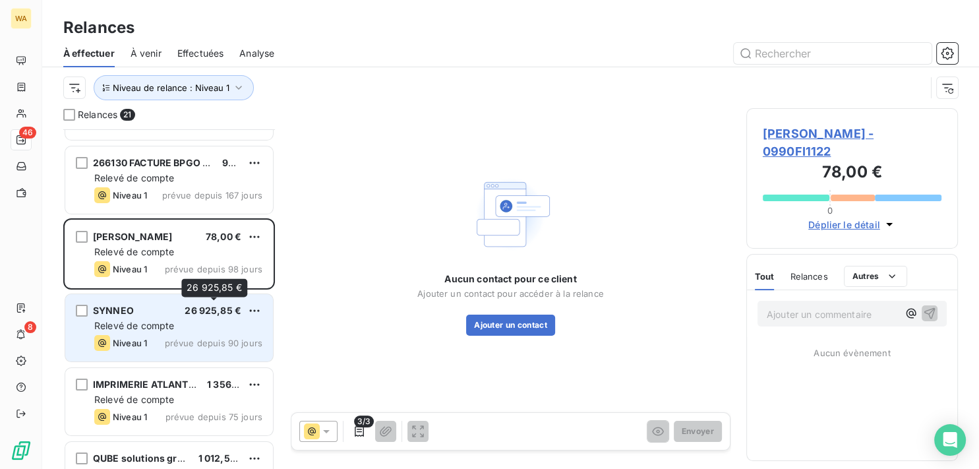
click at [189, 315] on span "26 925,85 €" at bounding box center [213, 310] width 57 height 11
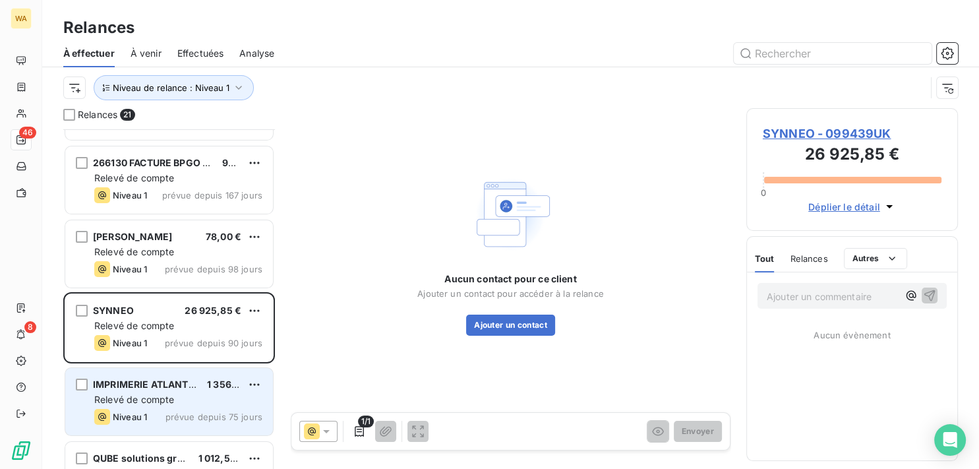
click at [193, 388] on span "IMPRIMERIE ATLANTIQUE IMA B" at bounding box center [166, 384] width 146 height 11
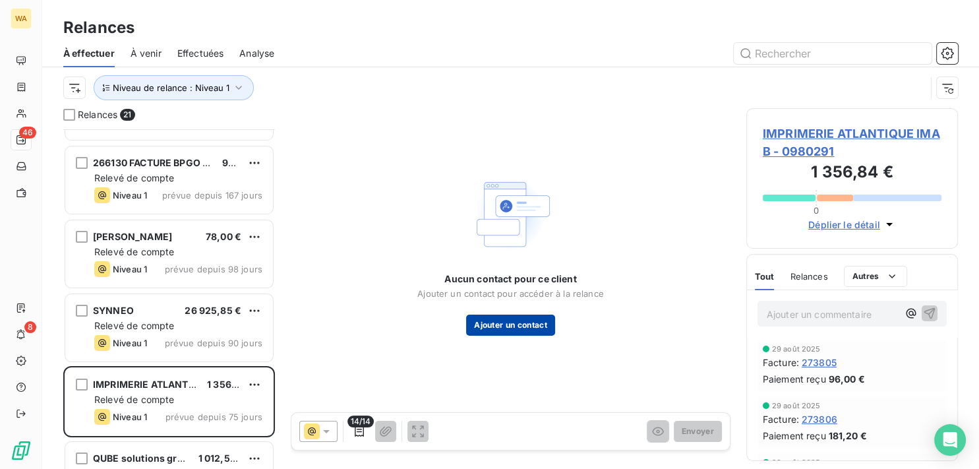
click at [510, 324] on button "Ajouter un contact" at bounding box center [510, 325] width 89 height 21
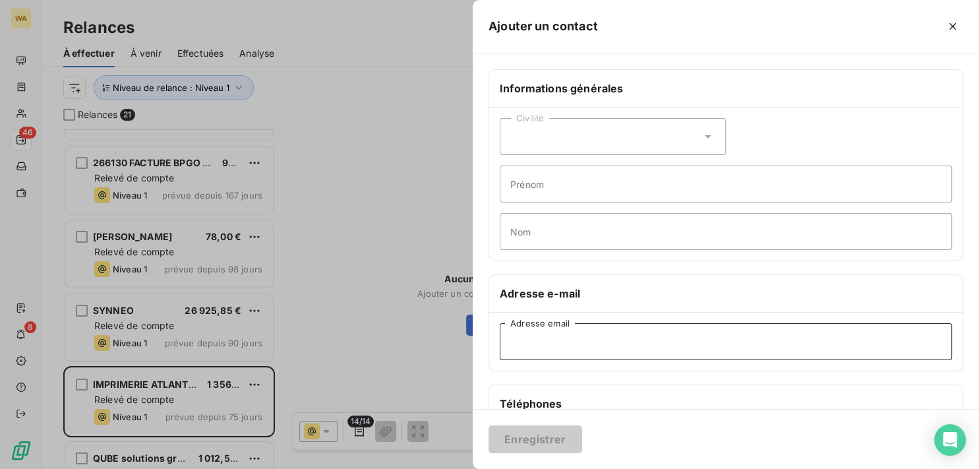
click at [561, 341] on input "Adresse email" at bounding box center [726, 341] width 452 height 37
paste input "[PERSON_NAME][EMAIL_ADDRESS][DOMAIN_NAME]"
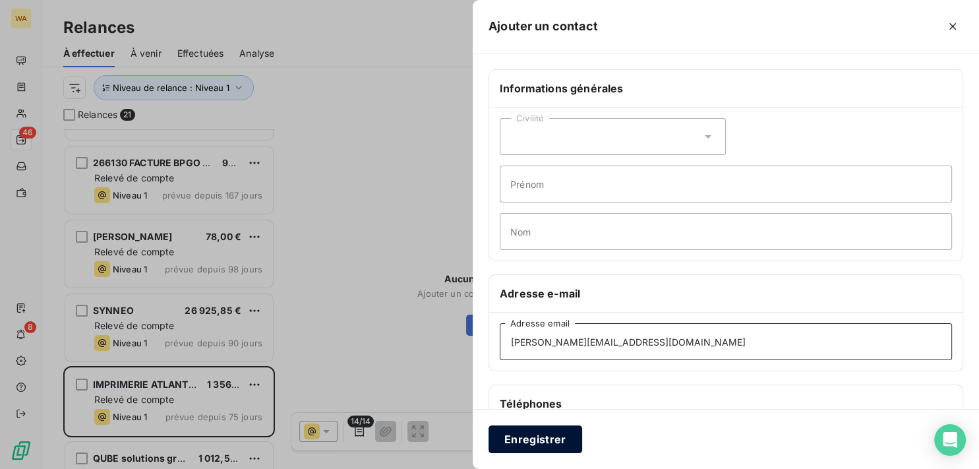
type input "[PERSON_NAME][EMAIL_ADDRESS][DOMAIN_NAME]"
drag, startPoint x: 561, startPoint y: 434, endPoint x: 588, endPoint y: 436, distance: 27.8
click at [561, 435] on button "Enregistrer" at bounding box center [536, 439] width 94 height 28
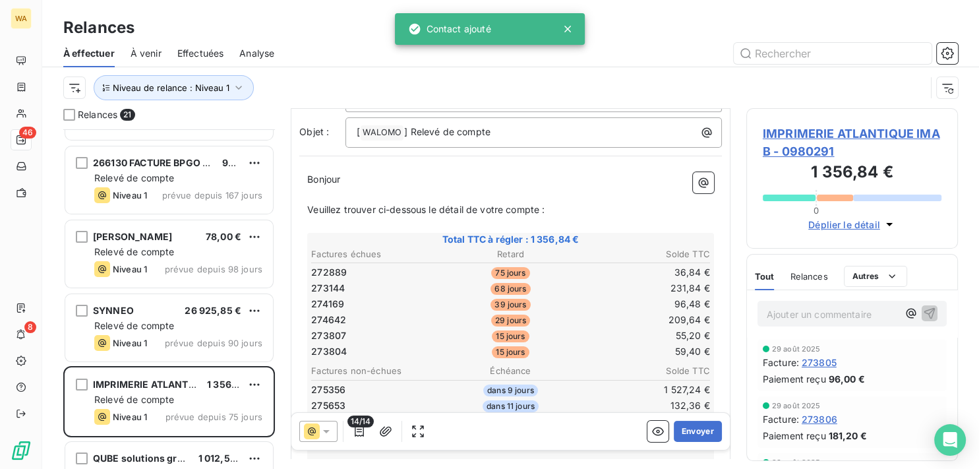
scroll to position [133, 0]
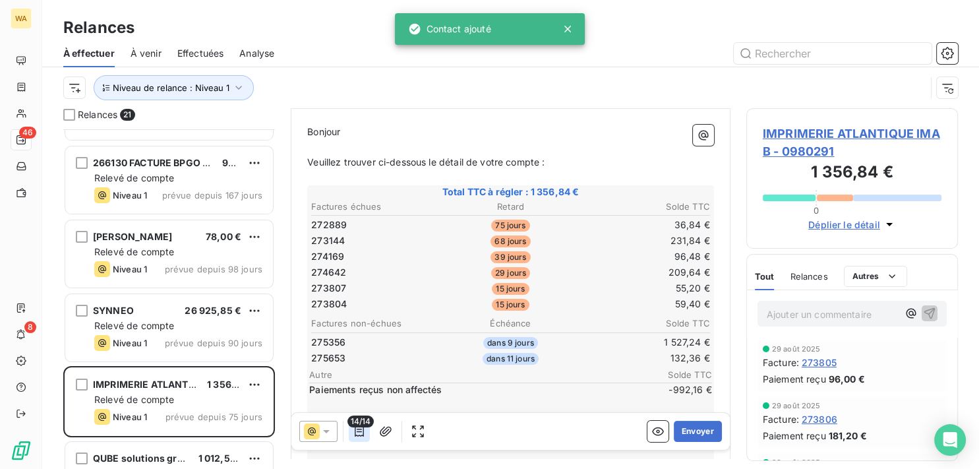
click at [358, 431] on icon "button" at bounding box center [359, 431] width 13 height 13
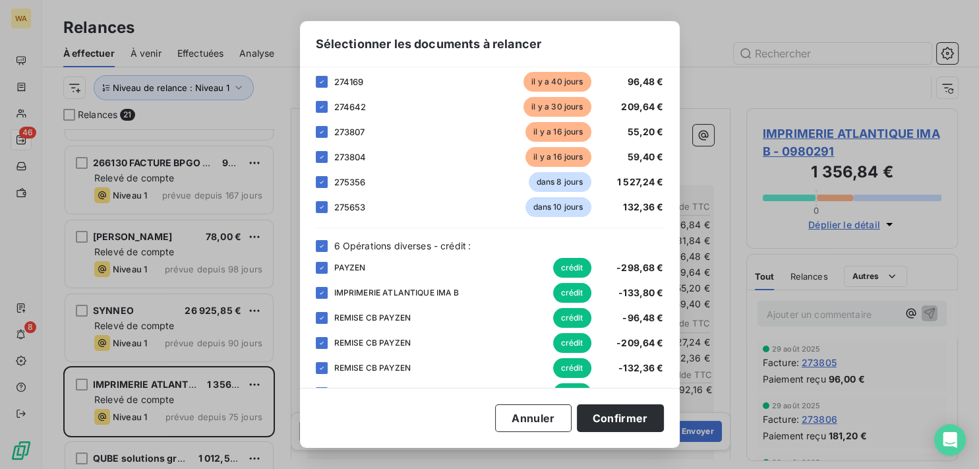
scroll to position [164, 0]
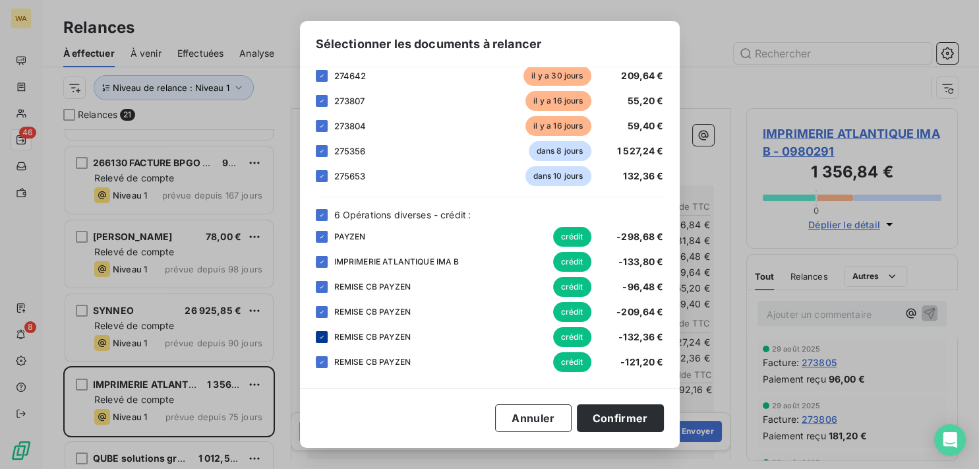
click at [324, 336] on icon at bounding box center [322, 337] width 8 height 8
click at [323, 176] on icon at bounding box center [322, 176] width 8 height 8
click at [324, 361] on icon at bounding box center [322, 362] width 8 height 8
click at [324, 311] on icon at bounding box center [322, 312] width 8 height 8
click at [324, 73] on icon at bounding box center [322, 76] width 8 height 8
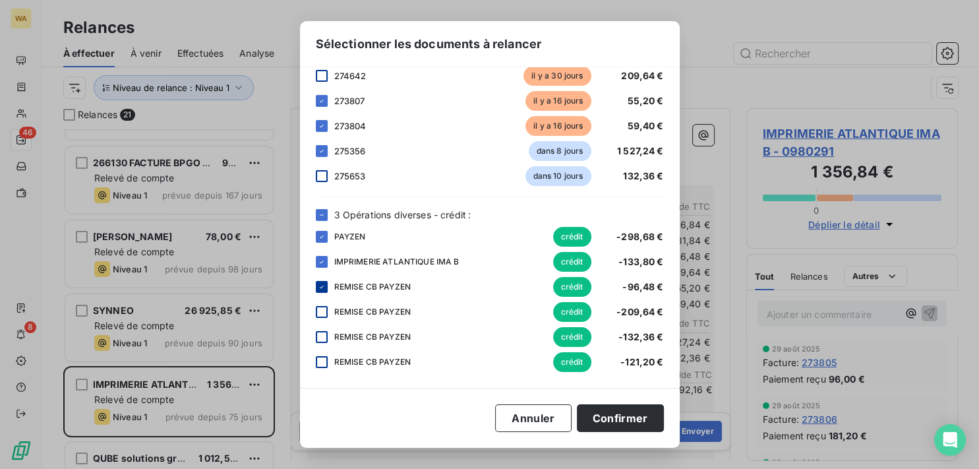
click at [323, 288] on icon at bounding box center [322, 287] width 8 height 8
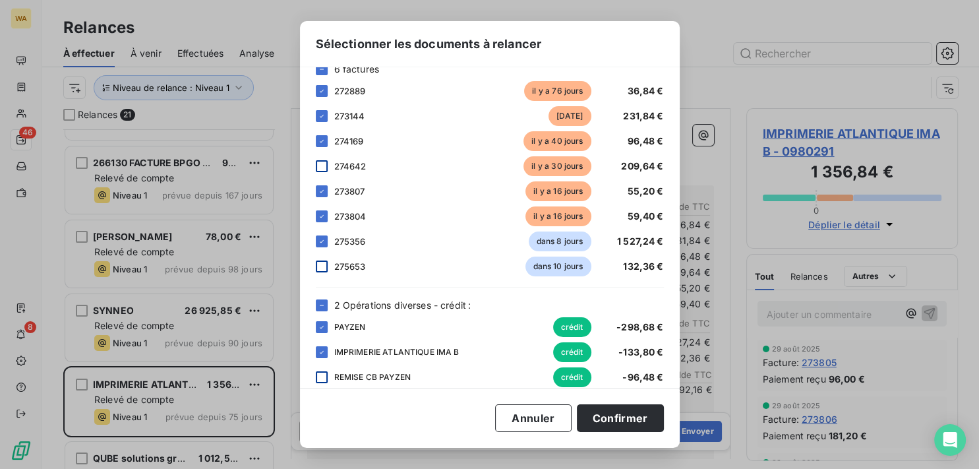
scroll to position [30, 0]
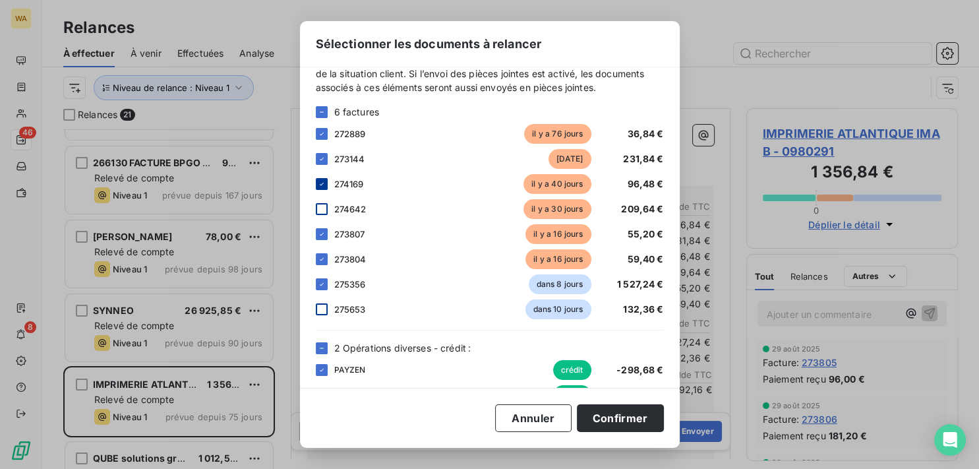
click at [323, 184] on icon at bounding box center [322, 184] width 8 height 8
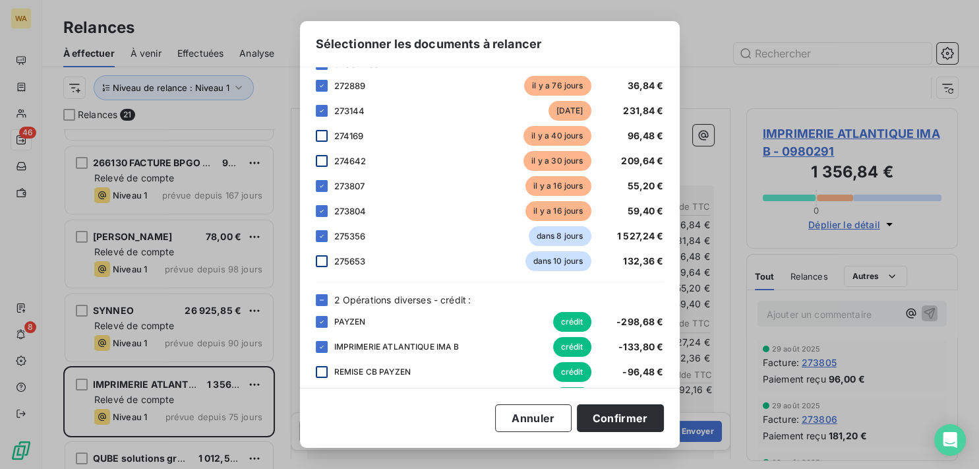
scroll to position [97, 0]
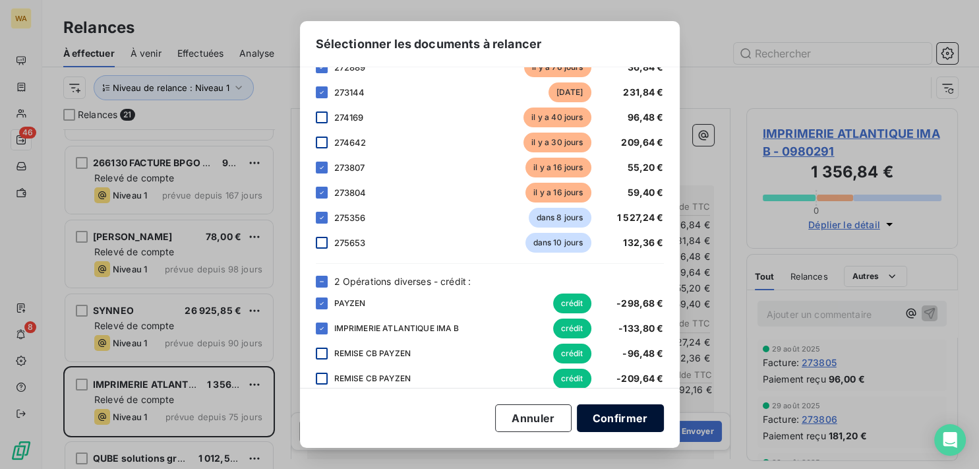
click at [606, 417] on button "Confirmer" at bounding box center [620, 418] width 87 height 28
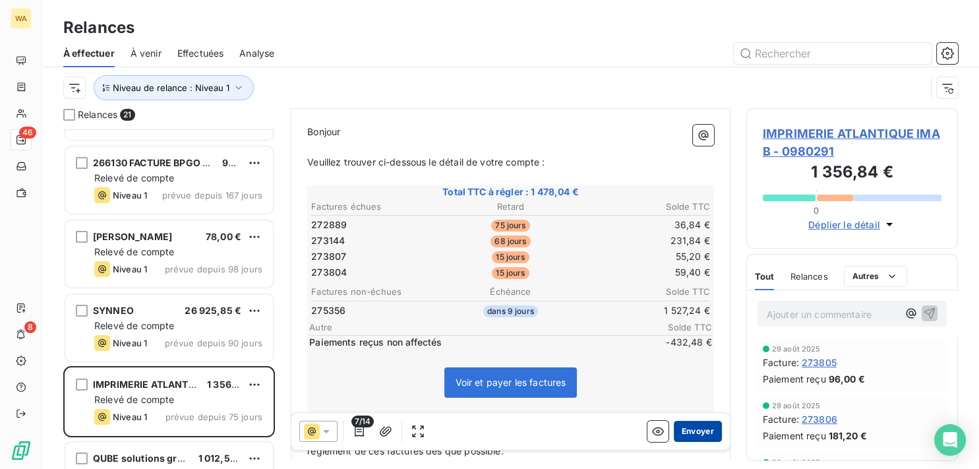
click at [686, 432] on button "Envoyer" at bounding box center [698, 431] width 48 height 21
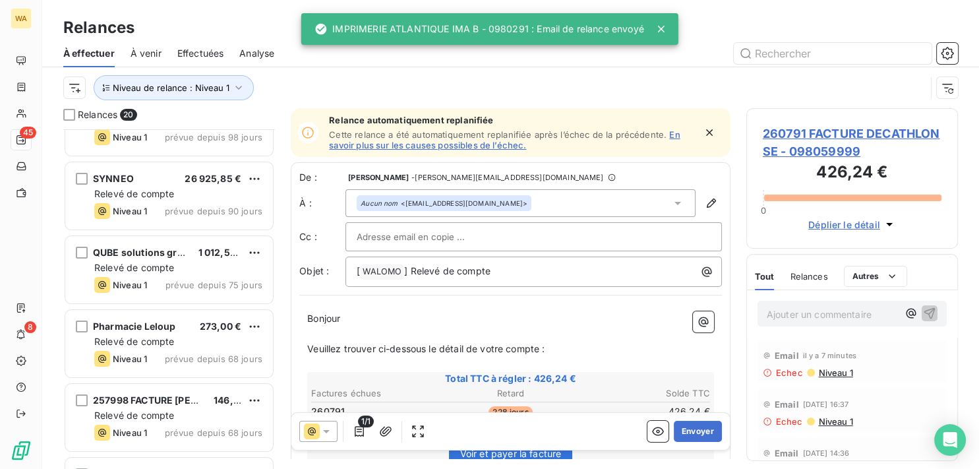
scroll to position [266, 0]
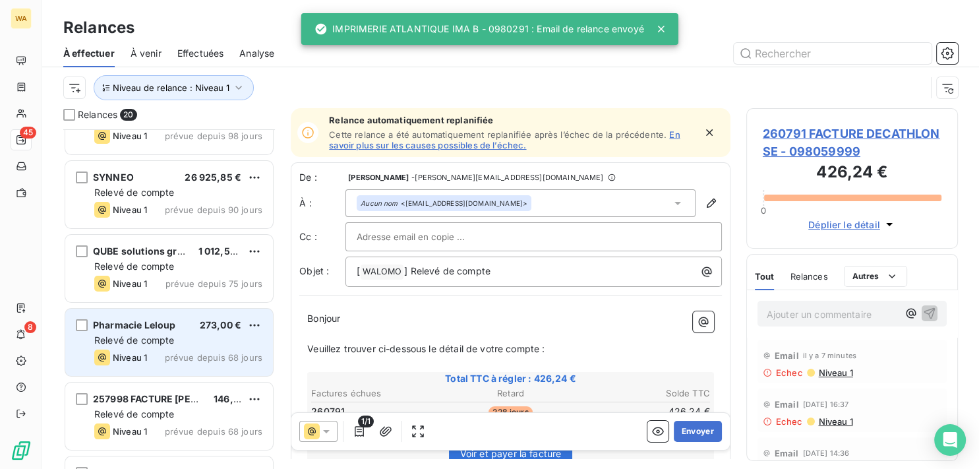
click at [212, 346] on div "Relevé de compte" at bounding box center [178, 340] width 168 height 13
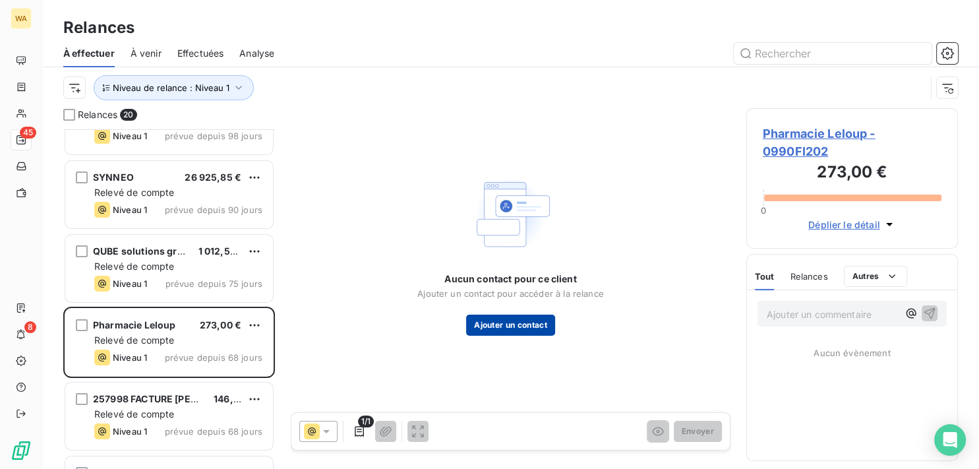
click at [514, 331] on button "Ajouter un contact" at bounding box center [510, 325] width 89 height 21
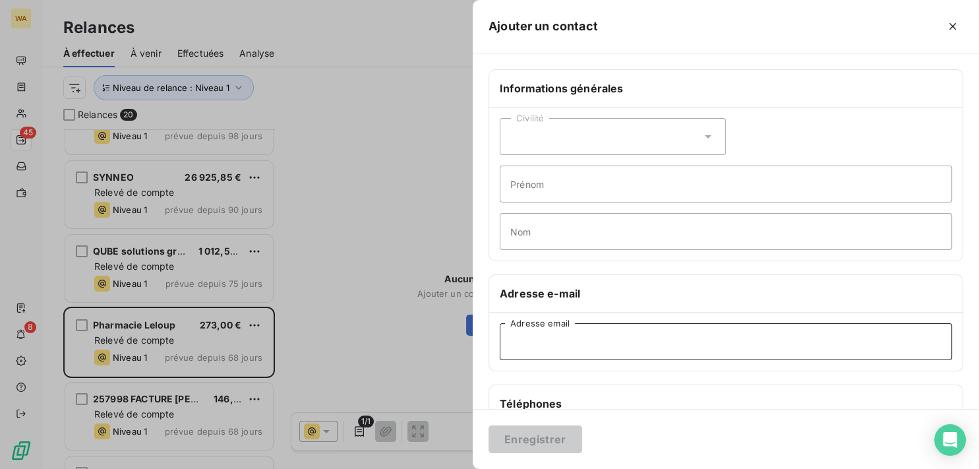
click at [589, 336] on input "Adresse email" at bounding box center [726, 341] width 452 height 37
paste input "[EMAIL_ADDRESS][DOMAIN_NAME]"
type input "[EMAIL_ADDRESS][DOMAIN_NAME]"
click at [551, 445] on button "Enregistrer" at bounding box center [536, 439] width 94 height 28
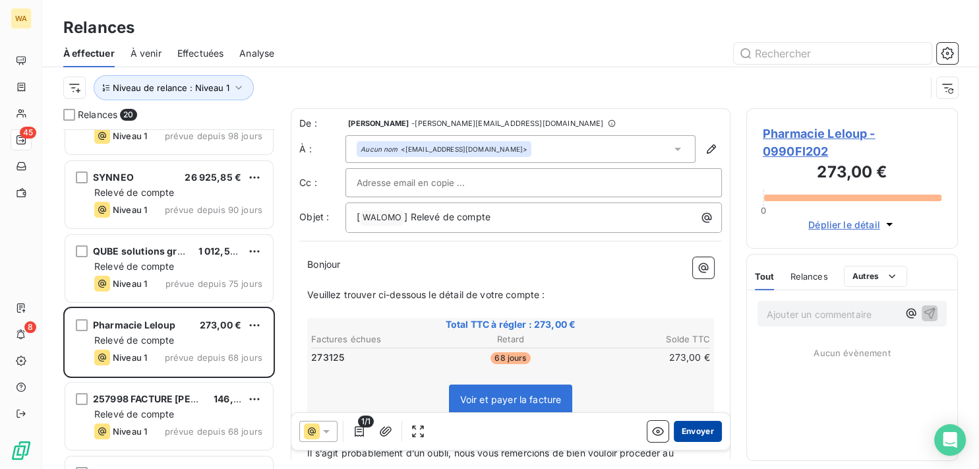
click at [680, 431] on button "Envoyer" at bounding box center [698, 431] width 48 height 21
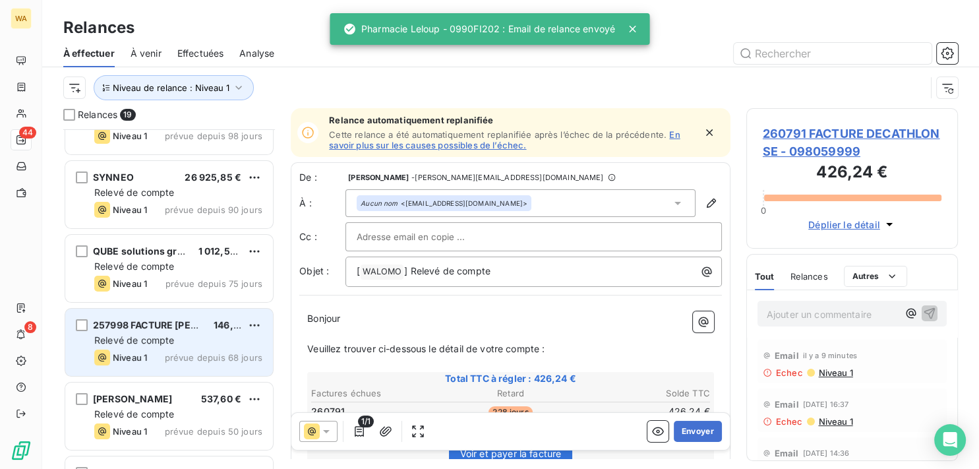
click at [189, 346] on div "Relevé de compte" at bounding box center [178, 340] width 168 height 13
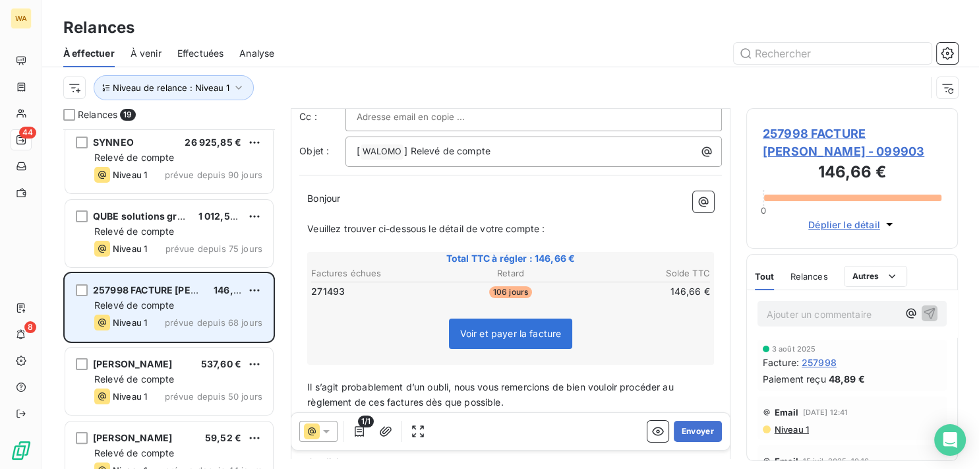
scroll to position [332, 0]
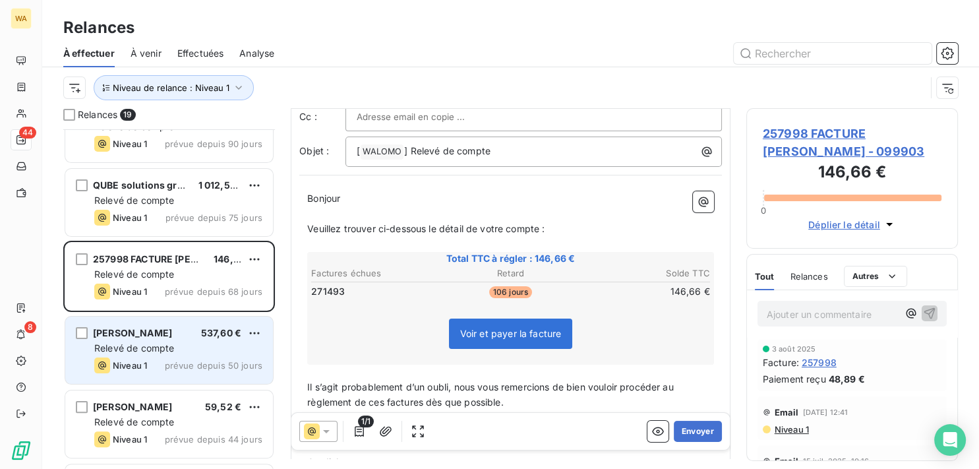
click at [210, 353] on div "Relevé de compte" at bounding box center [178, 348] width 168 height 13
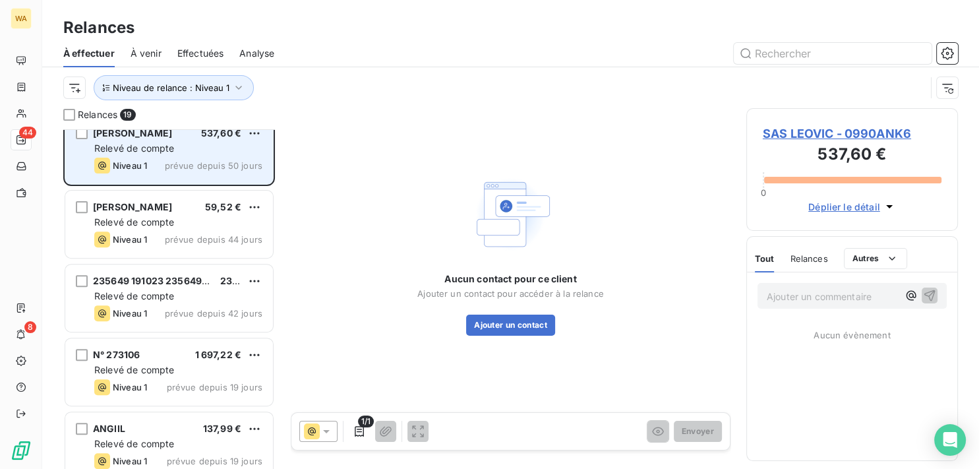
scroll to position [599, 0]
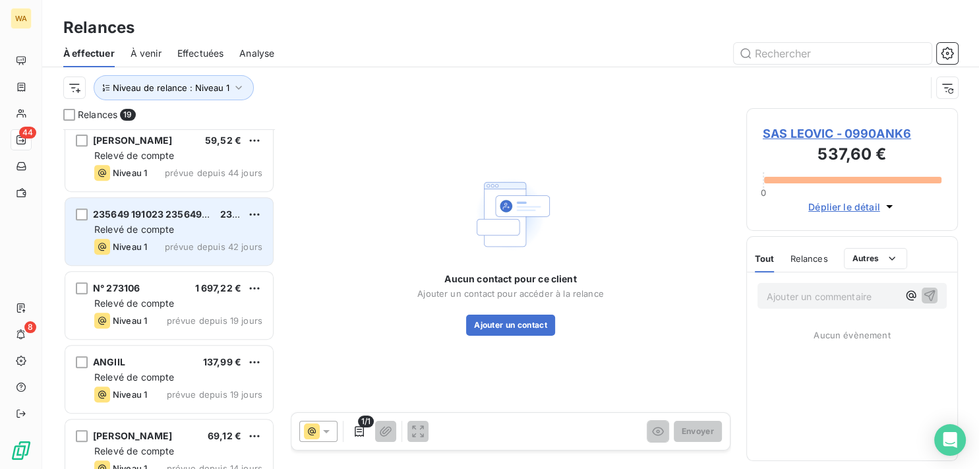
click at [187, 230] on div "Relevé de compte" at bounding box center [178, 229] width 168 height 13
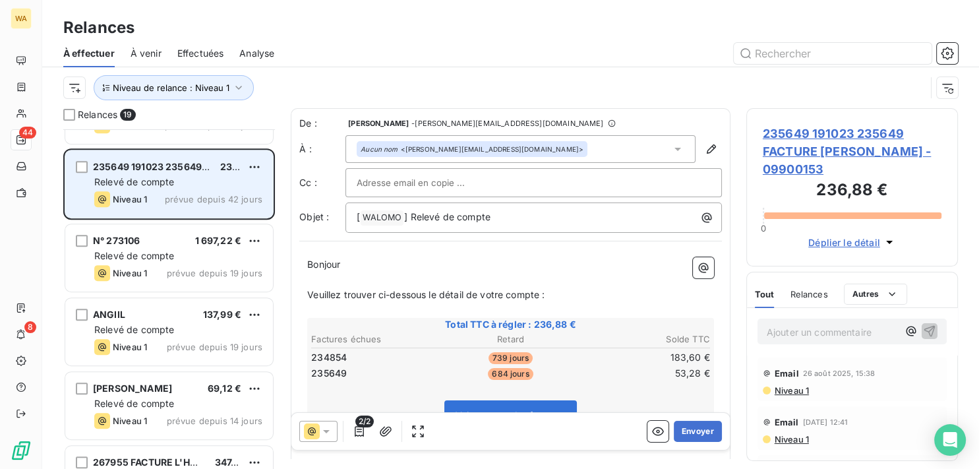
scroll to position [665, 0]
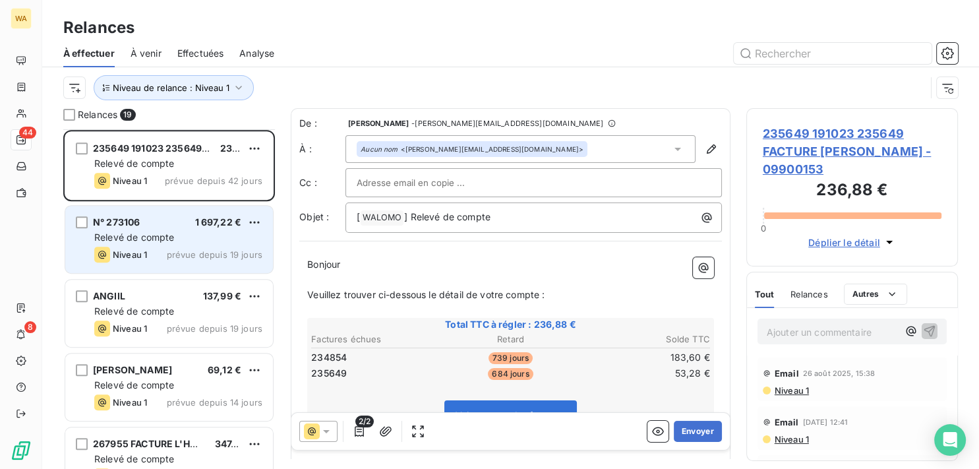
click at [199, 251] on span "prévue depuis 19 jours" at bounding box center [215, 254] width 96 height 11
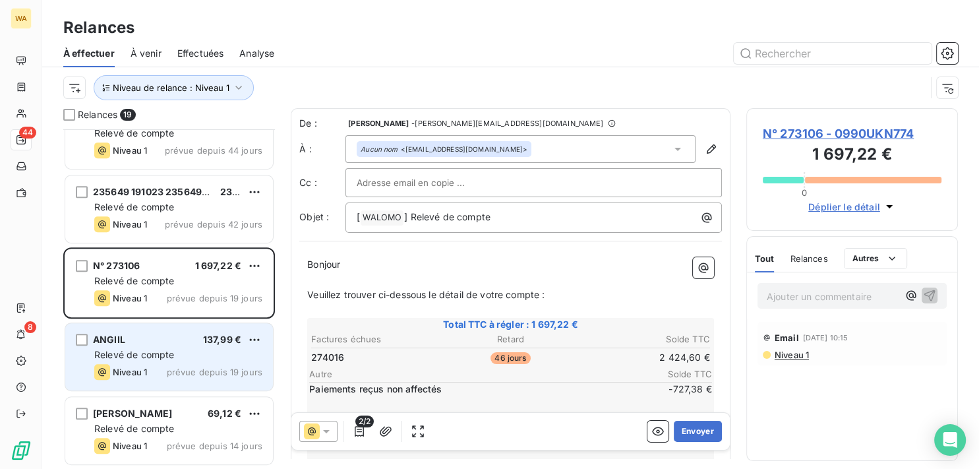
scroll to position [599, 0]
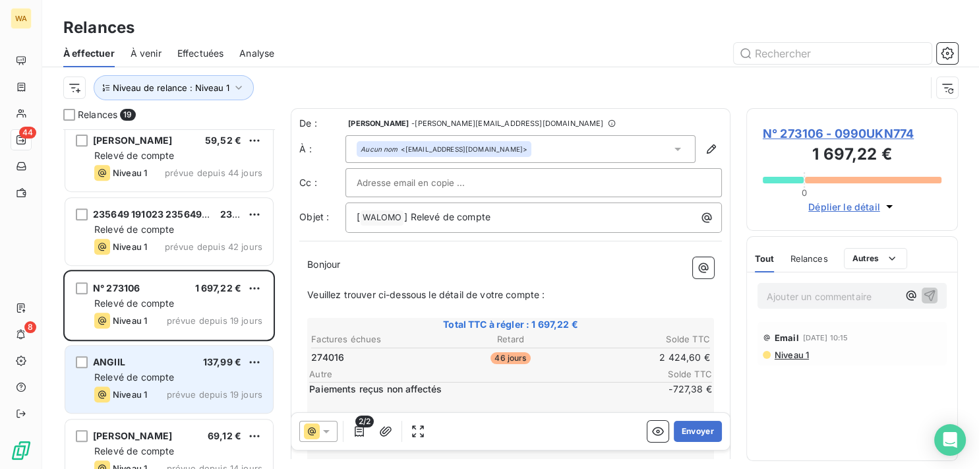
click at [160, 389] on div "Niveau 1 prévue depuis 19 jours" at bounding box center [178, 394] width 168 height 16
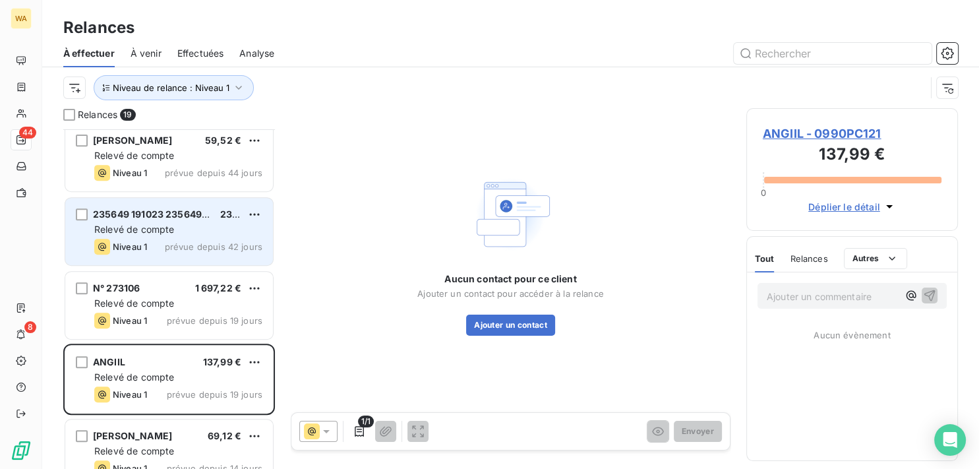
click at [173, 217] on span "235649 191023 235649 FACTURE [PERSON_NAME]" at bounding box center [210, 213] width 234 height 11
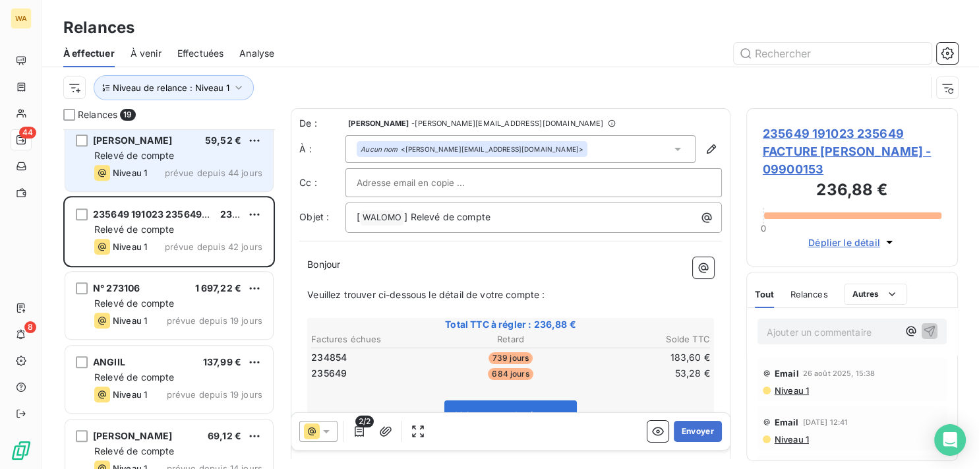
click at [166, 154] on span "Relevé de compte" at bounding box center [134, 155] width 80 height 11
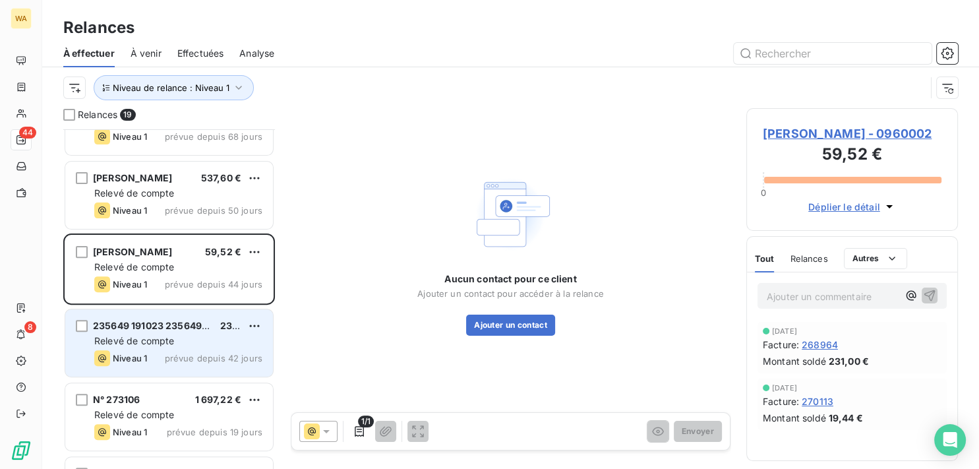
scroll to position [466, 0]
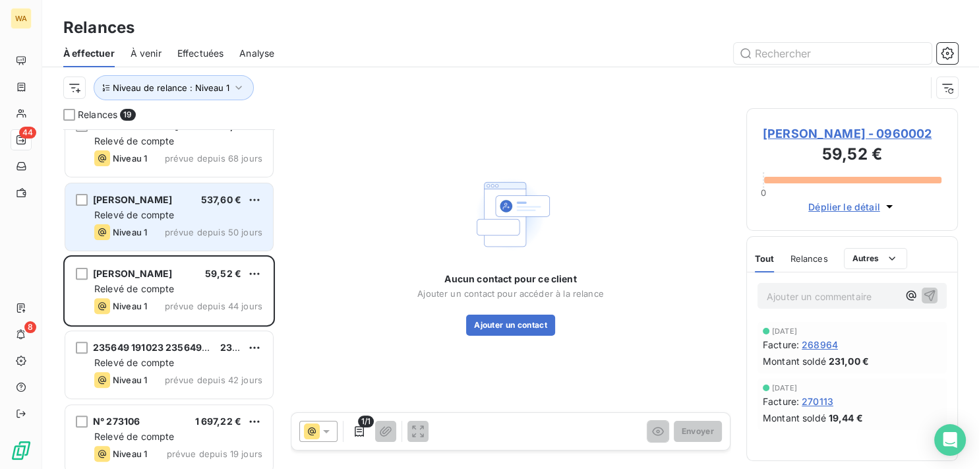
click at [203, 223] on div "SAS LEOVIC 537,60 € Relevé de compte Niveau 1 prévue depuis 50 jours" at bounding box center [169, 216] width 208 height 67
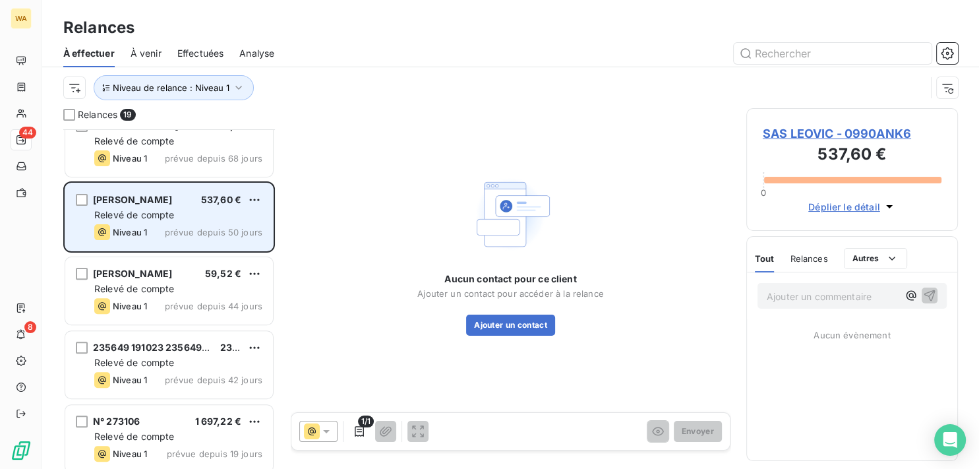
scroll to position [399, 0]
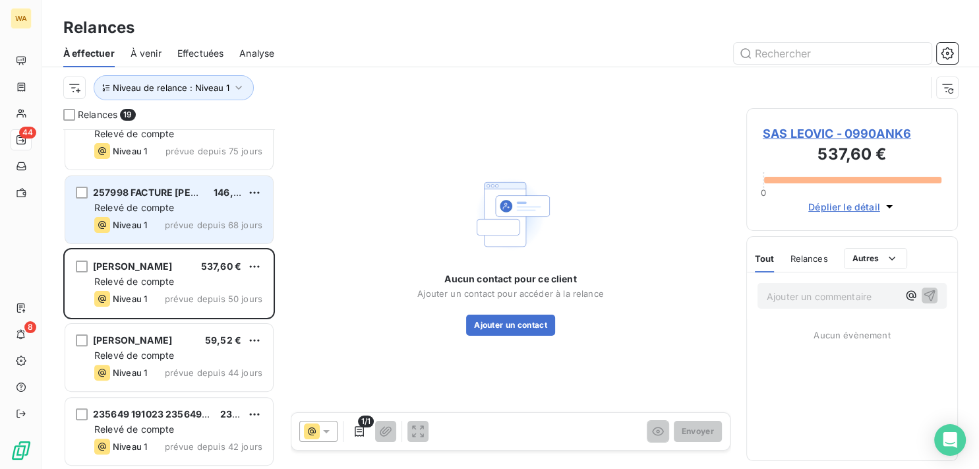
click at [199, 213] on div "Relevé de compte" at bounding box center [178, 207] width 168 height 13
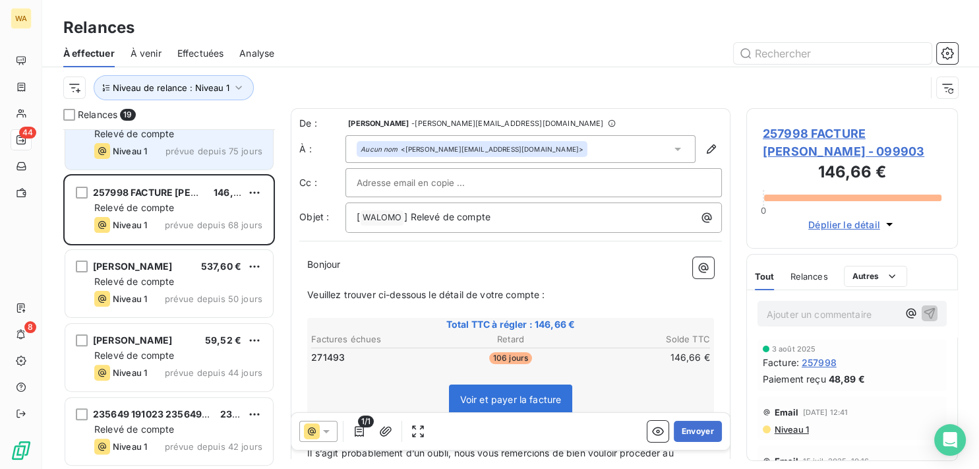
click at [206, 152] on span "prévue depuis 75 jours" at bounding box center [214, 151] width 97 height 11
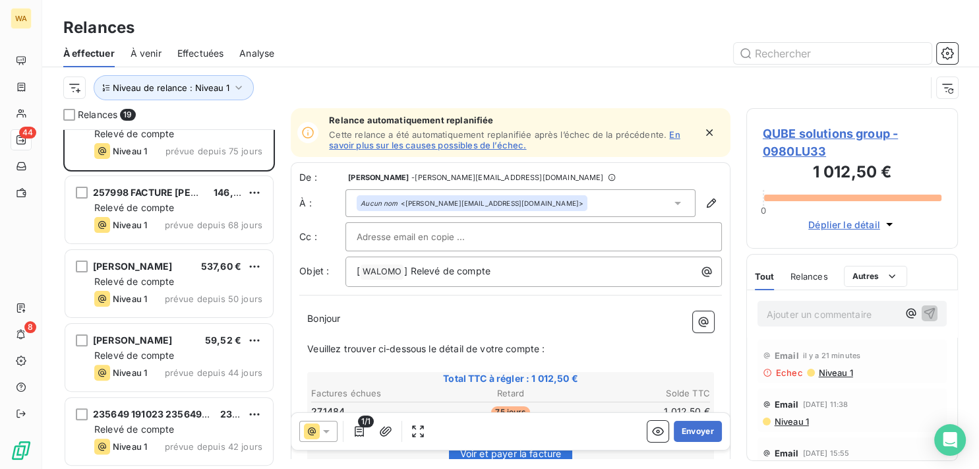
scroll to position [67, 0]
